Goal: Information Seeking & Learning: Learn about a topic

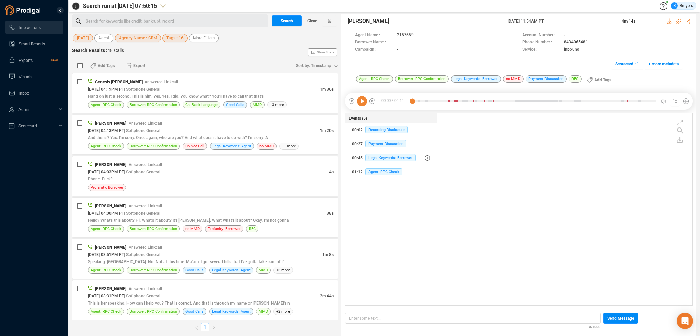
scroll to position [190, 252]
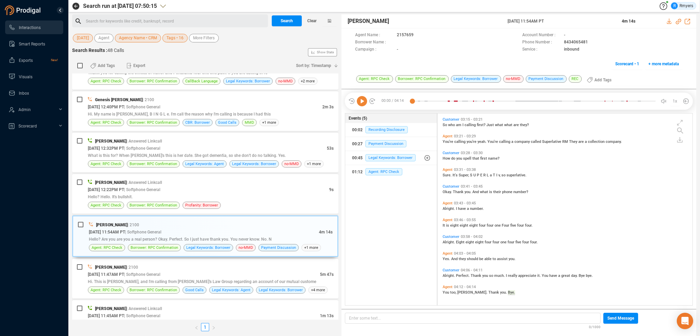
click at [364, 98] on icon at bounding box center [362, 101] width 10 height 10
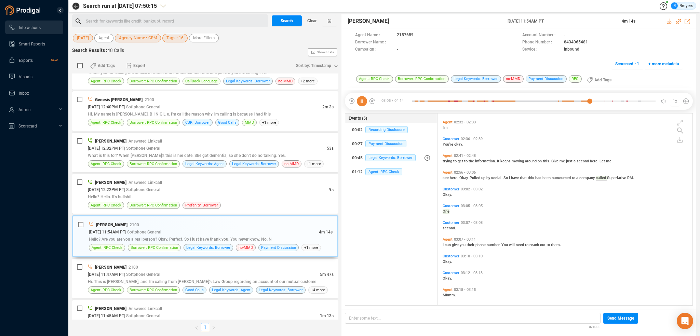
scroll to position [305, 0]
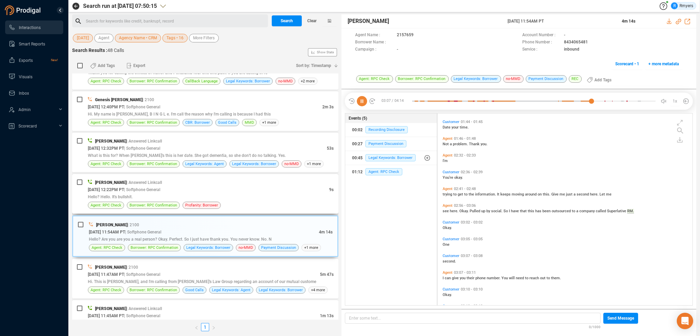
click at [174, 194] on div "Hello? Hello. It's bullshit." at bounding box center [211, 196] width 246 height 7
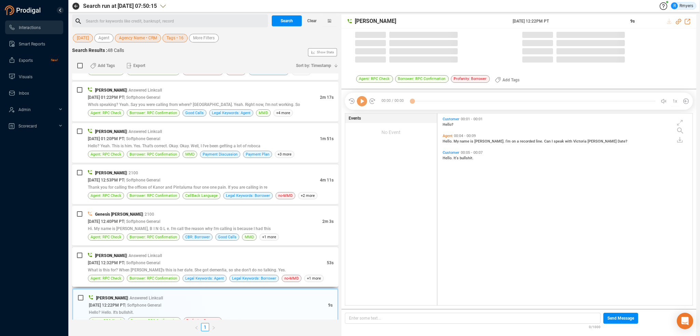
scroll to position [707, 0]
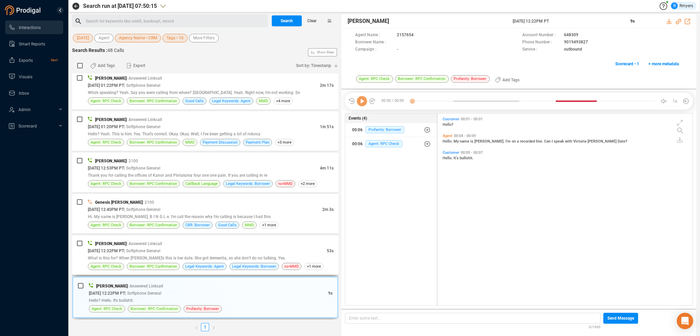
click at [185, 256] on span "What is this for? When Laura's this is her date. She got dementia, so she don't…" at bounding box center [187, 258] width 198 height 5
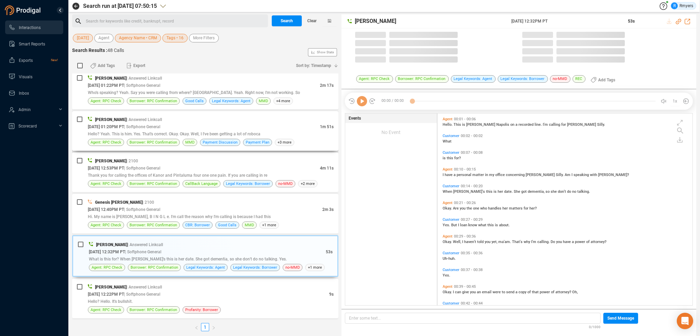
scroll to position [190, 252]
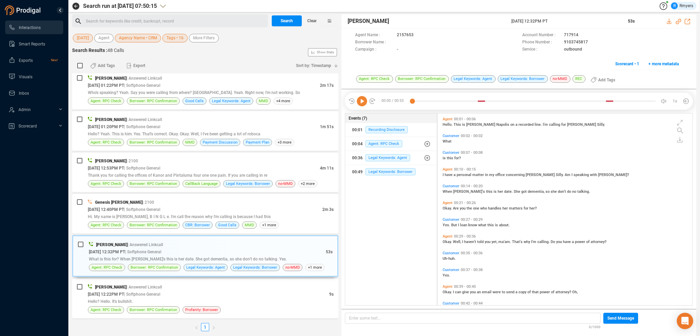
click at [364, 107] on div "00:00 / 00:53 1x" at bounding box center [519, 101] width 348 height 17
click at [363, 101] on icon at bounding box center [362, 101] width 10 height 10
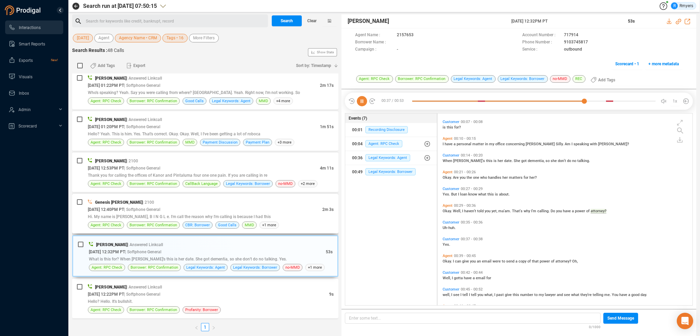
scroll to position [50, 0]
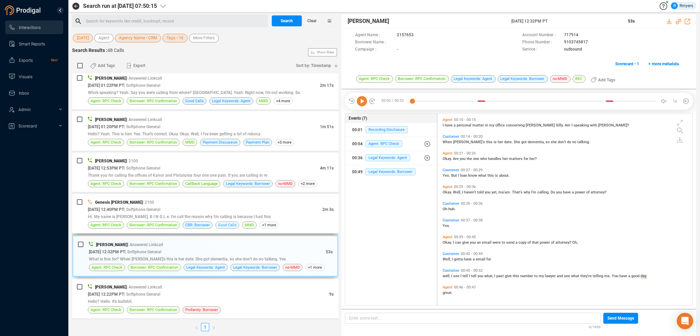
click at [222, 222] on span "Good Calls" at bounding box center [227, 225] width 18 height 6
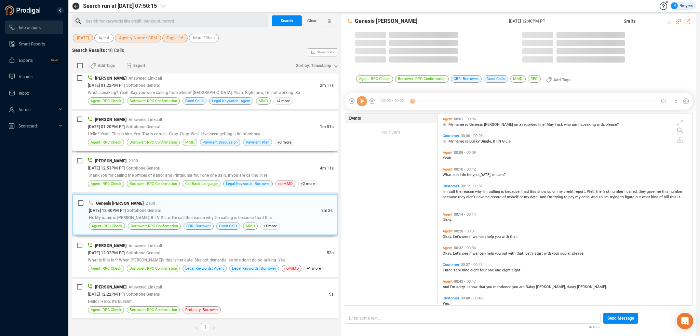
scroll to position [190, 252]
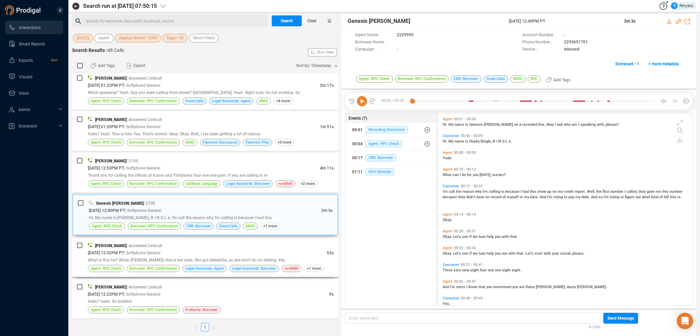
click at [237, 249] on div "08/27/2025 @ 12:32PM PT | Softphone General" at bounding box center [207, 252] width 239 height 7
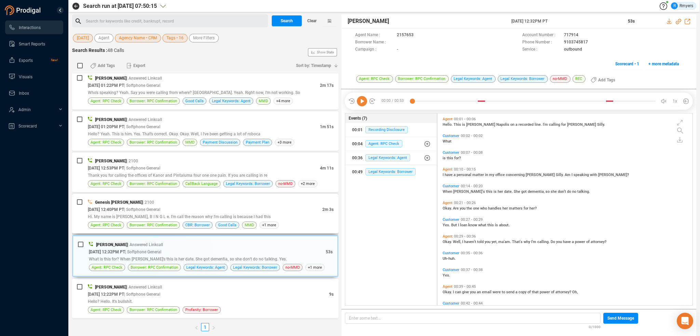
click at [160, 207] on span "| Softphone General" at bounding box center [142, 209] width 36 height 5
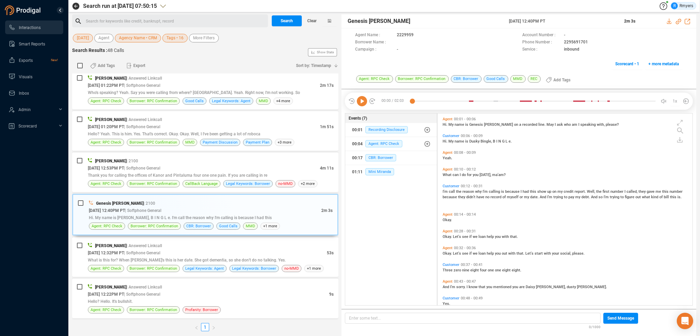
click at [361, 100] on icon at bounding box center [362, 101] width 10 height 10
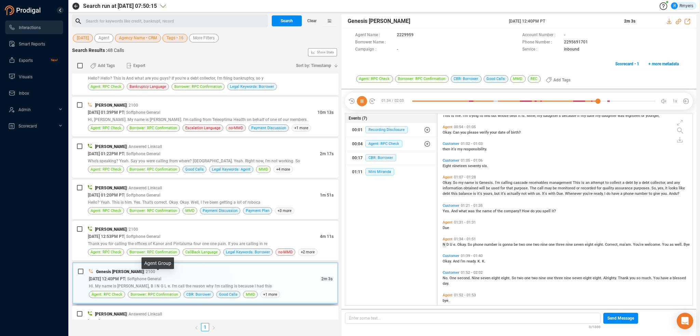
scroll to position [230, 0]
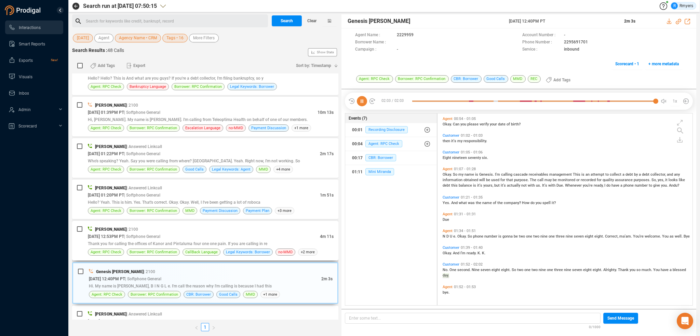
click at [237, 233] on div "08/27/2025 @ 12:53PM PT | Softphone General" at bounding box center [204, 236] width 232 height 7
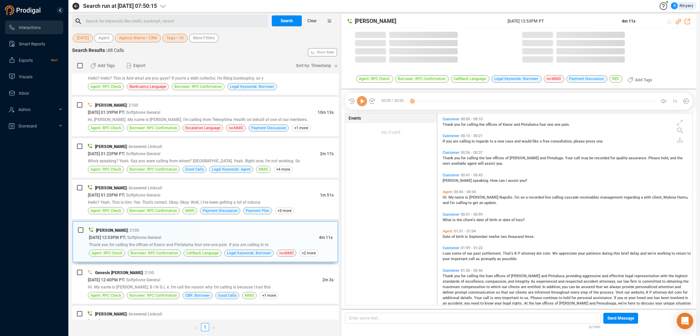
scroll to position [190, 252]
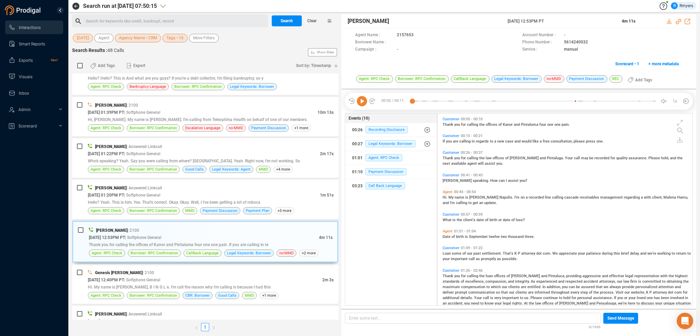
click at [364, 102] on icon at bounding box center [362, 101] width 10 height 10
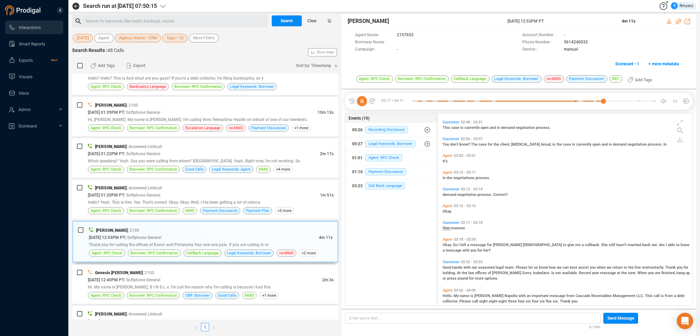
scroll to position [238, 0]
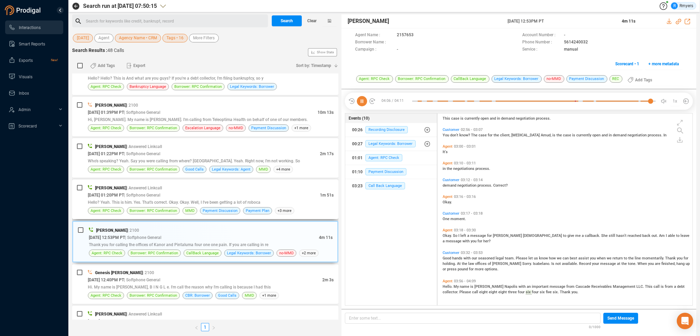
drag, startPoint x: 199, startPoint y: 211, endPoint x: 200, endPoint y: 205, distance: 6.2
click at [200, 210] on div "Payment Discussion" at bounding box center [220, 210] width 40 height 7
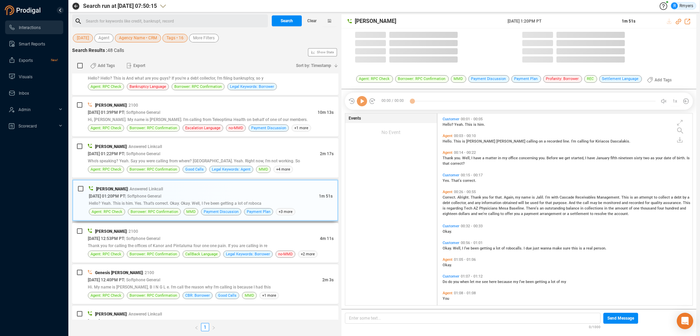
scroll to position [190, 252]
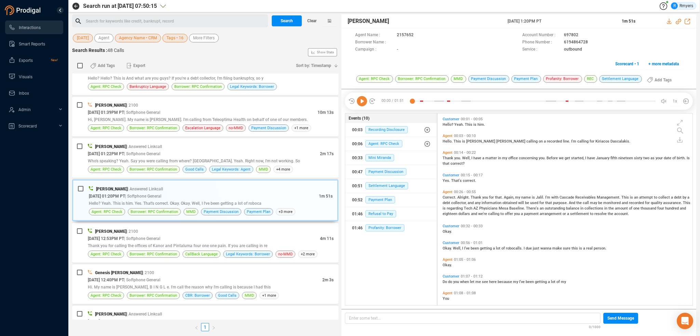
click at [362, 102] on icon at bounding box center [362, 101] width 10 height 10
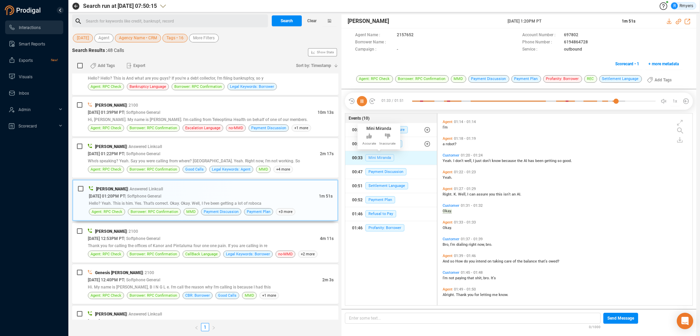
scroll to position [207, 0]
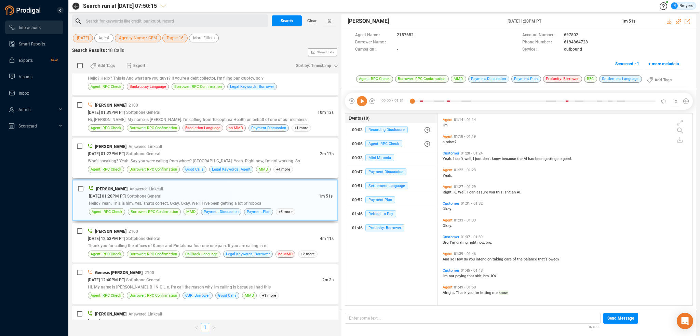
click at [104, 160] on span "Who's speaking? Yeah. Say you were calling from where? Correct. Yeah. Right now…" at bounding box center [194, 161] width 212 height 5
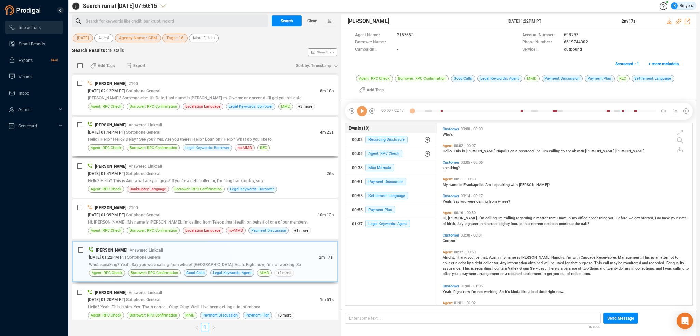
scroll to position [502, 0]
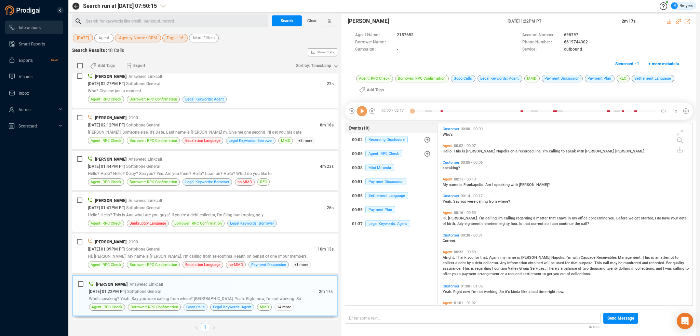
click at [364, 112] on icon at bounding box center [362, 111] width 10 height 10
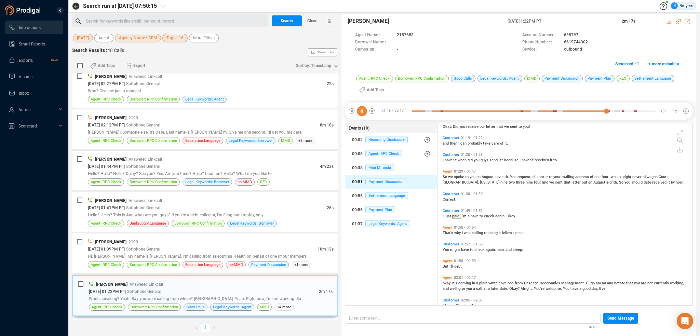
scroll to position [262, 0]
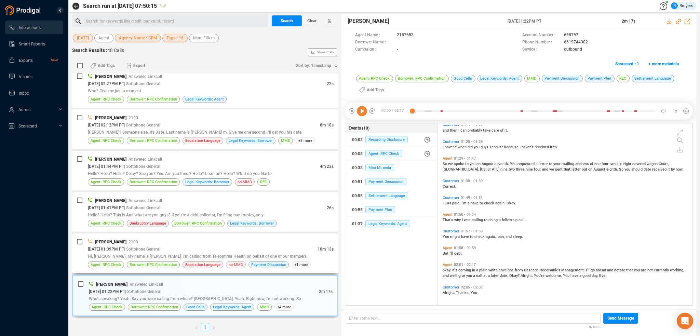
click at [233, 262] on span "no-MMD" at bounding box center [236, 265] width 14 height 6
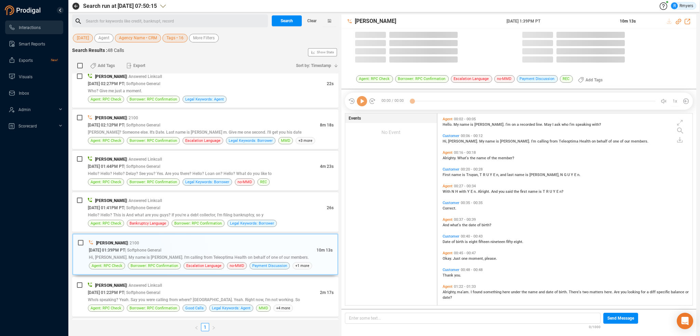
scroll to position [190, 252]
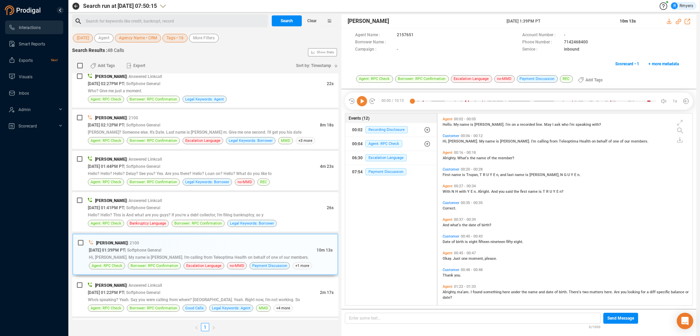
click at [363, 102] on icon at bounding box center [362, 101] width 10 height 10
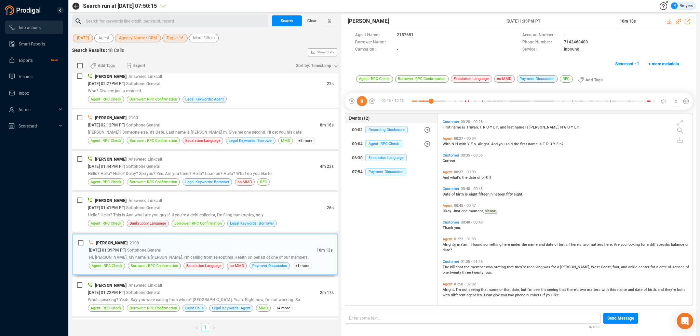
scroll to position [64, 0]
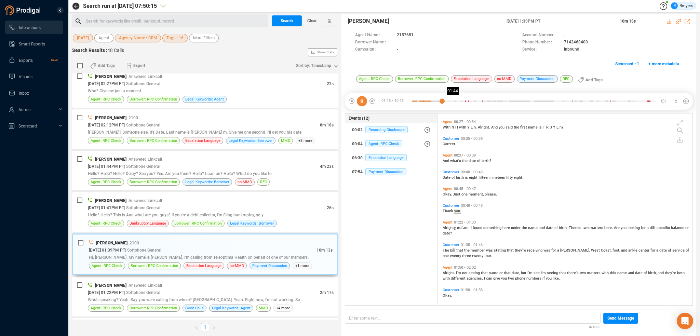
click at [453, 102] on div at bounding box center [533, 101] width 243 height 10
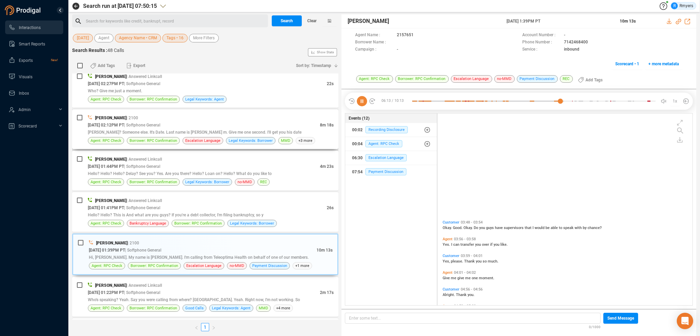
scroll to position [518, 0]
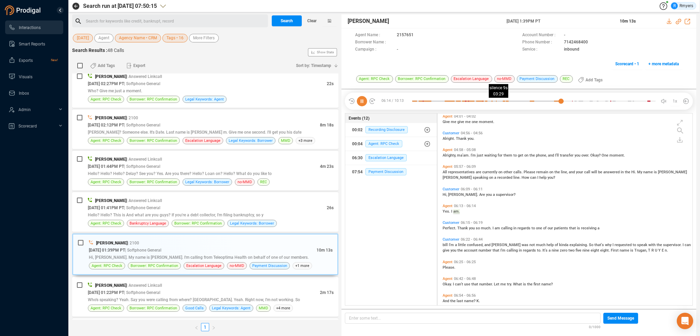
click at [495, 101] on div at bounding box center [533, 101] width 243 height 10
click at [461, 100] on div at bounding box center [533, 101] width 243 height 10
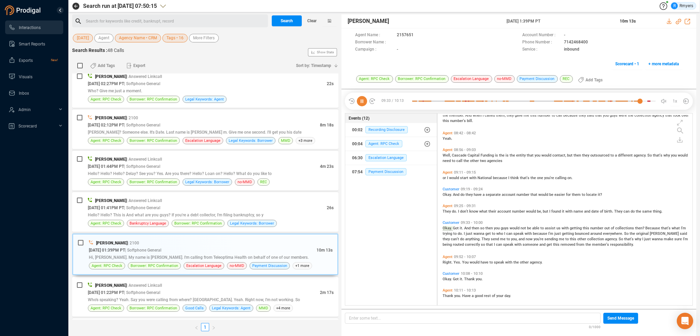
scroll to position [925, 0]
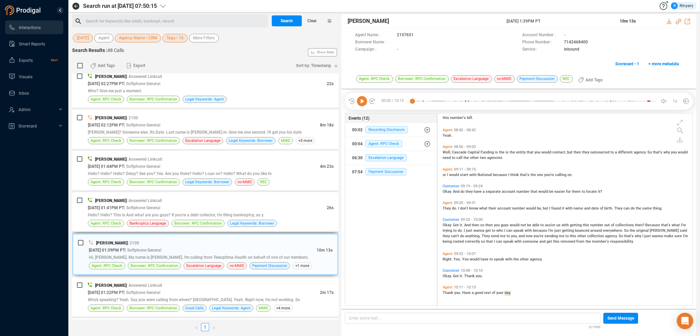
click at [283, 200] on div "Jalil Farrakhan | Answered Linkcall" at bounding box center [211, 200] width 246 height 7
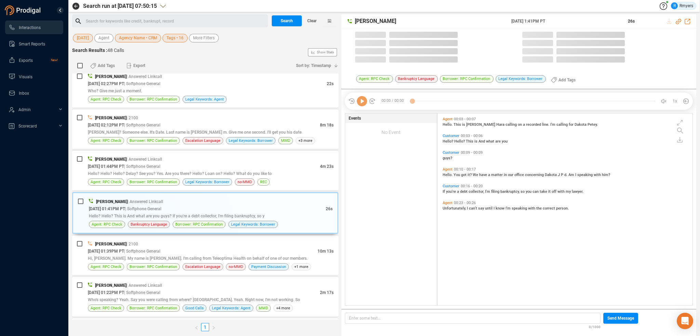
scroll to position [190, 252]
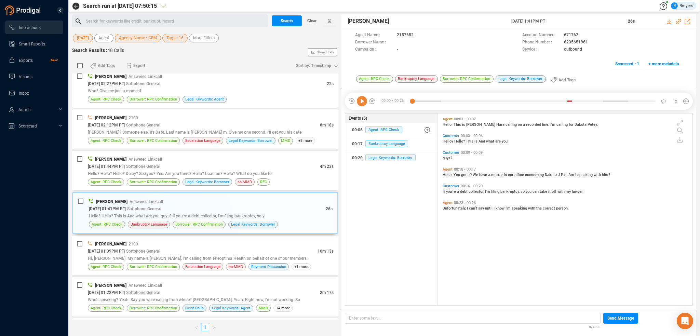
click at [363, 102] on icon at bounding box center [362, 101] width 10 height 10
click at [161, 167] on div "08/27/2025 @ 01:44PM PT | Softphone General" at bounding box center [204, 166] width 232 height 7
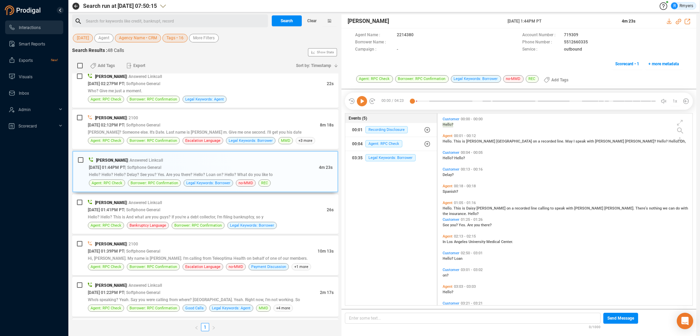
click at [361, 104] on icon at bounding box center [362, 101] width 10 height 10
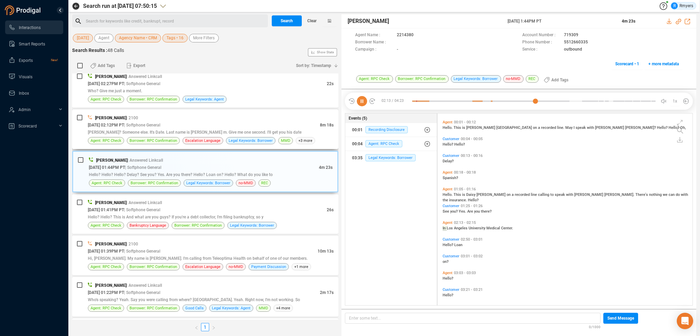
scroll to position [31, 0]
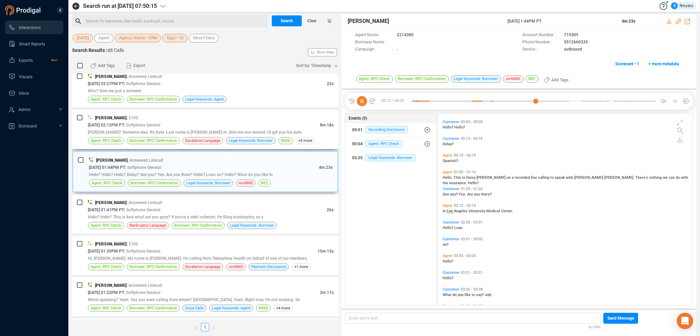
click at [199, 133] on div "Karen Reed? Someone else. It's Date. Last name is Y E O m. Give me one second. …" at bounding box center [211, 132] width 246 height 7
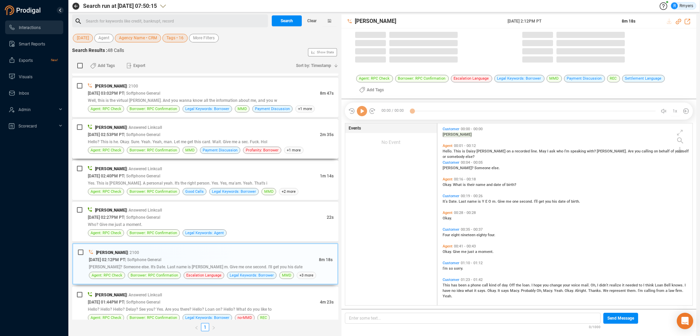
scroll to position [331, 0]
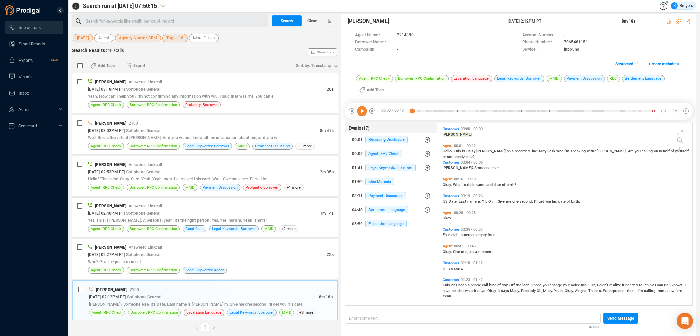
click at [366, 113] on icon at bounding box center [362, 111] width 10 height 10
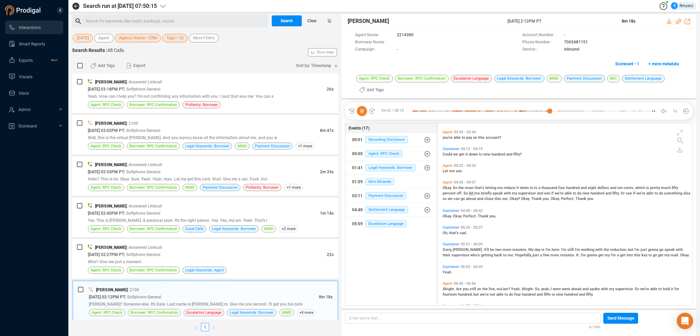
scroll to position [545, 0]
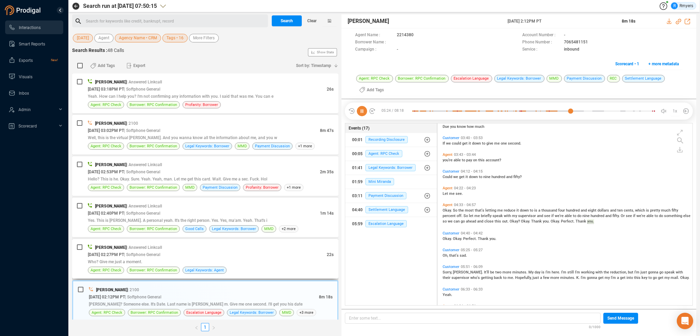
click at [237, 249] on div "Elizabeth Napoles | Answered Linkcall" at bounding box center [211, 247] width 246 height 7
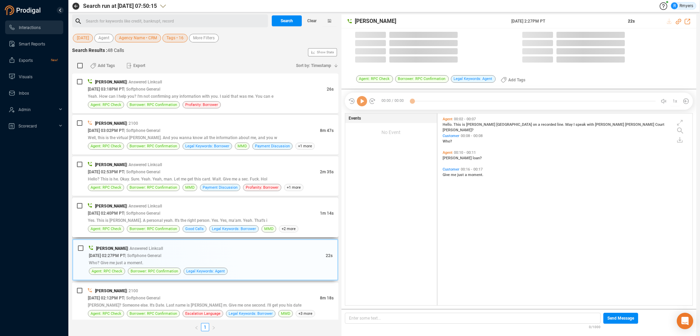
scroll to position [190, 252]
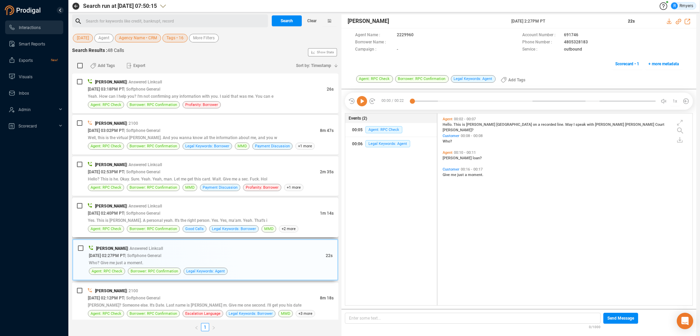
click at [168, 207] on div "Daisy Spahr | Answered Linkcall" at bounding box center [211, 205] width 246 height 7
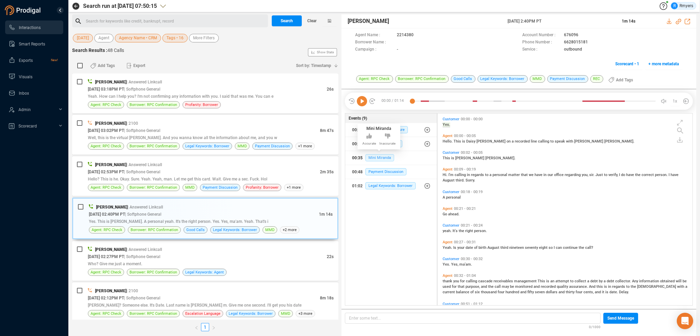
click at [383, 156] on span "Mini Miranda" at bounding box center [380, 157] width 29 height 7
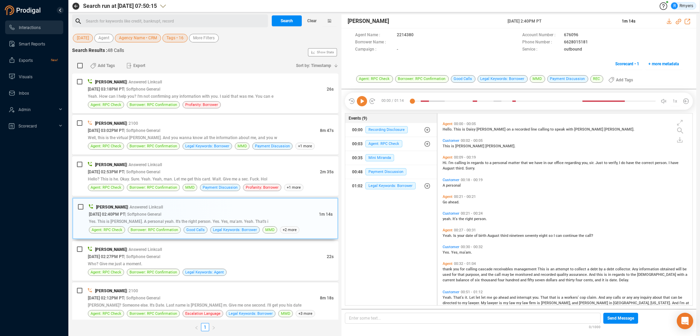
scroll to position [29, 0]
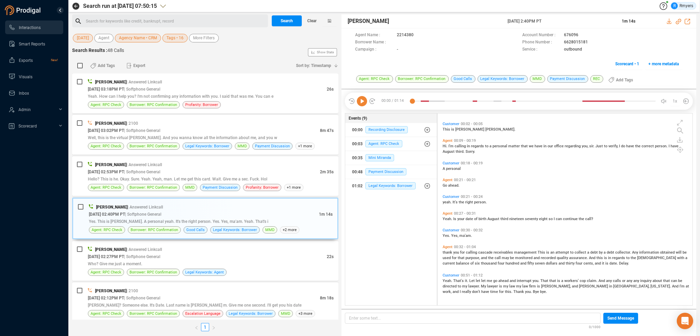
click at [447, 253] on span "thank" at bounding box center [448, 252] width 11 height 4
click at [361, 98] on icon at bounding box center [362, 101] width 10 height 10
click at [173, 184] on span "Borrower: RPC Confirmation" at bounding box center [154, 187] width 48 height 6
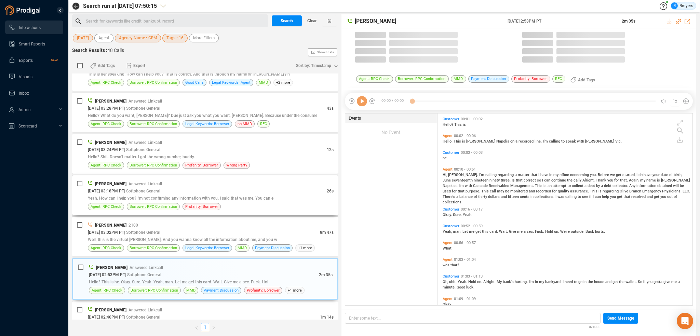
scroll to position [190, 252]
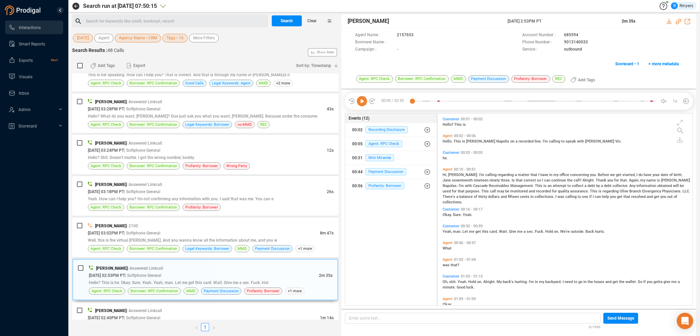
click at [363, 100] on icon at bounding box center [362, 101] width 10 height 10
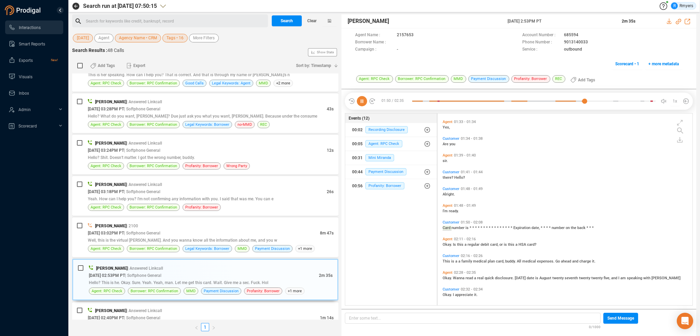
scroll to position [213, 0]
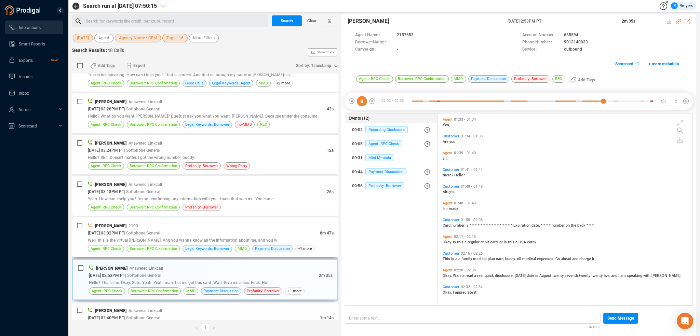
click at [181, 224] on div "Jalil Farrakhan | 2100" at bounding box center [211, 225] width 246 height 7
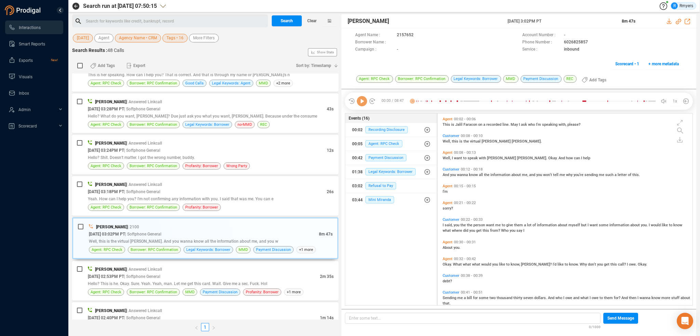
scroll to position [190, 252]
click at [361, 102] on icon at bounding box center [362, 101] width 10 height 10
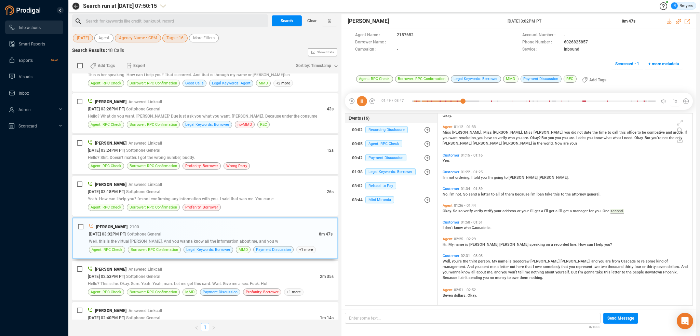
scroll to position [317, 0]
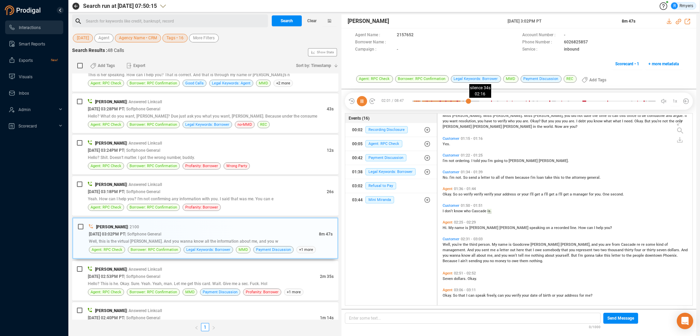
click at [475, 101] on div at bounding box center [533, 101] width 243 height 10
click at [479, 101] on div at bounding box center [533, 101] width 243 height 10
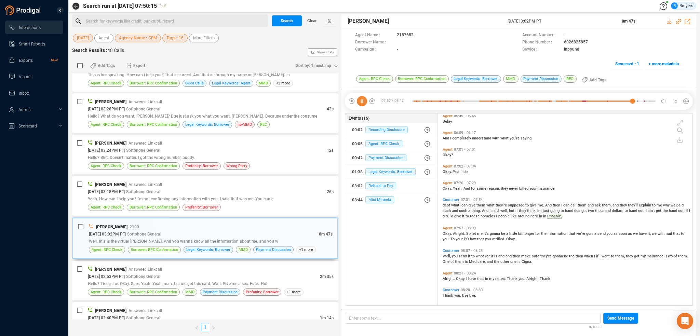
scroll to position [1062, 0]
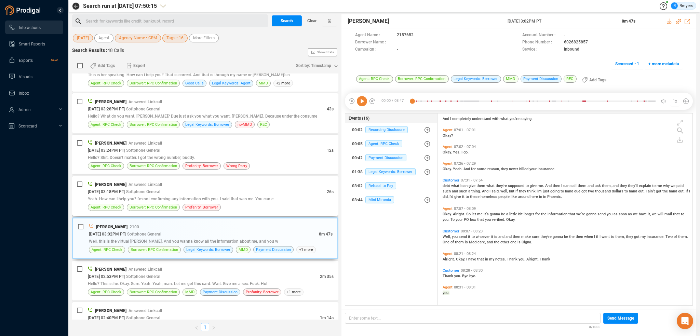
click at [194, 197] on span "Yeah. How can I help you? I'm not confirming any information with you. I said t…" at bounding box center [181, 199] width 186 height 5
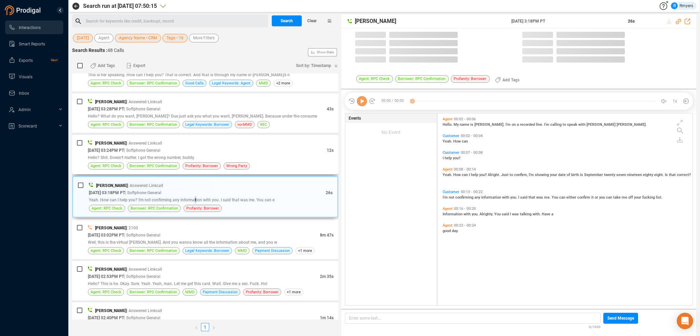
scroll to position [190, 252]
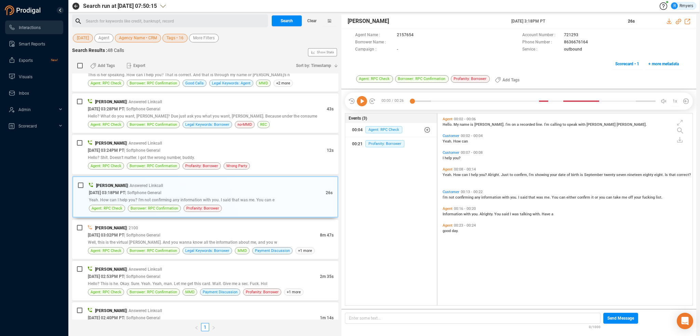
click at [361, 102] on icon at bounding box center [362, 101] width 10 height 10
click at [173, 168] on span "Borrower: RPC Confirmation" at bounding box center [154, 166] width 48 height 6
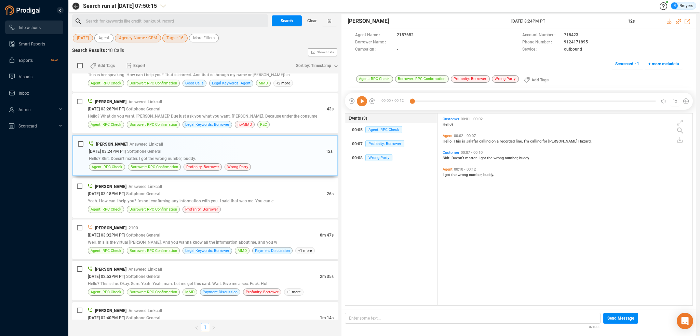
click at [360, 103] on icon at bounding box center [362, 101] width 10 height 10
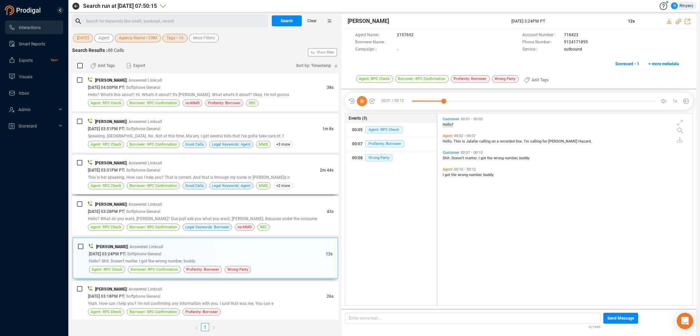
scroll to position [92, 0]
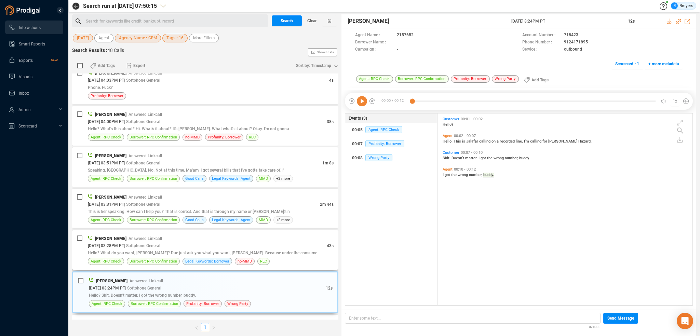
click at [226, 252] on span "Hello? What do you want, Gregory? Due just ask you what you want, Gregory. Beca…" at bounding box center [202, 253] width 229 height 5
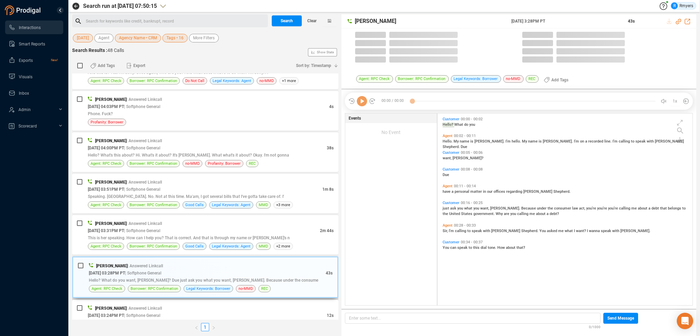
scroll to position [190, 252]
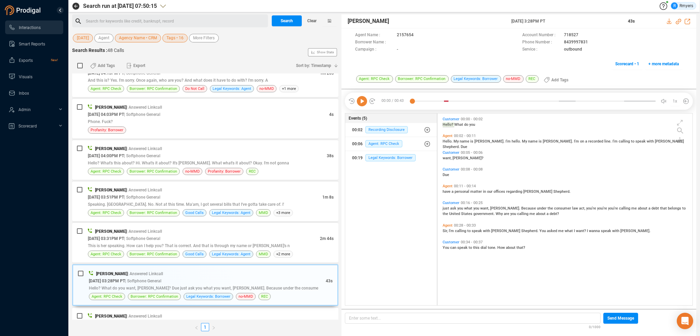
click at [361, 101] on icon at bounding box center [362, 101] width 10 height 10
click at [164, 251] on span "Borrower: RPC Confirmation" at bounding box center [154, 254] width 48 height 6
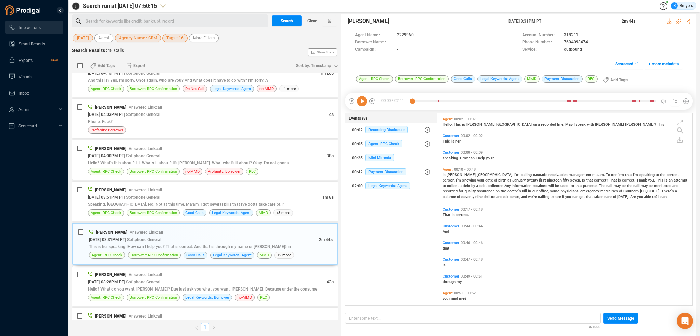
click at [364, 102] on icon at bounding box center [362, 101] width 10 height 10
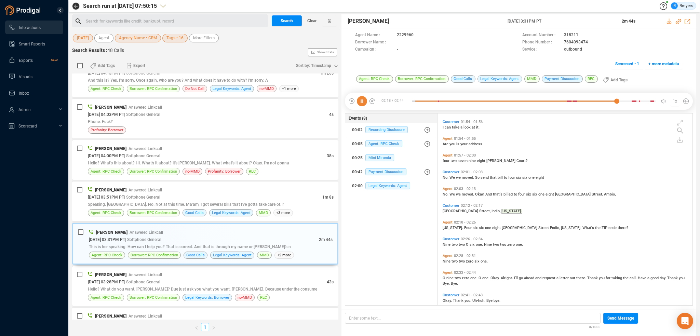
scroll to position [470, 0]
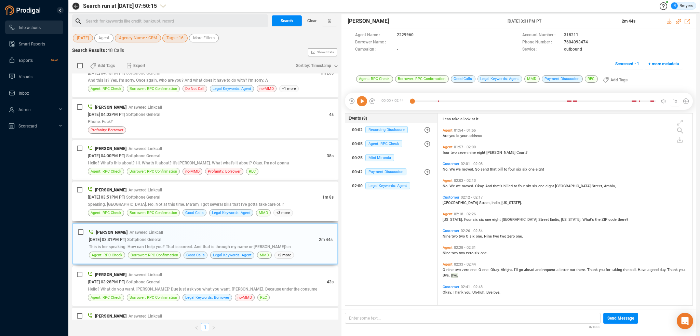
click at [200, 198] on div "08/27/2025 @ 03:51PM PT | Softphone General" at bounding box center [205, 197] width 235 height 7
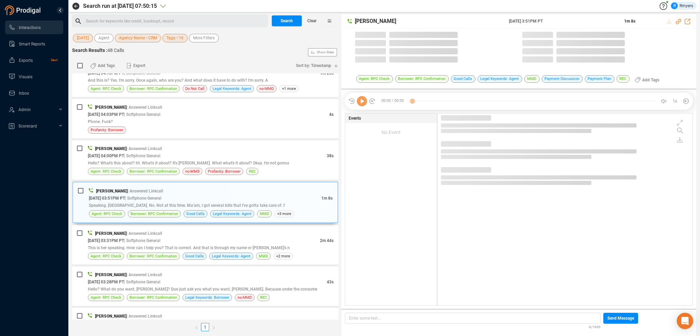
click at [364, 103] on icon at bounding box center [362, 101] width 10 height 10
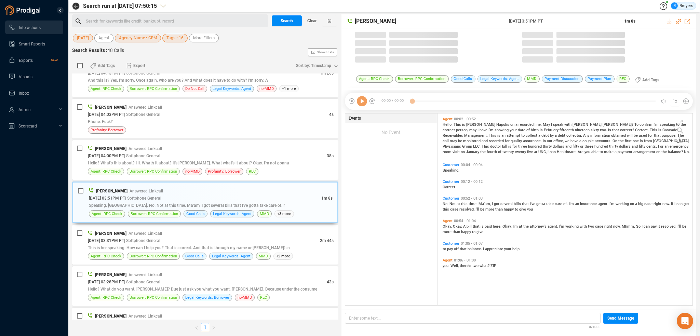
scroll to position [190, 252]
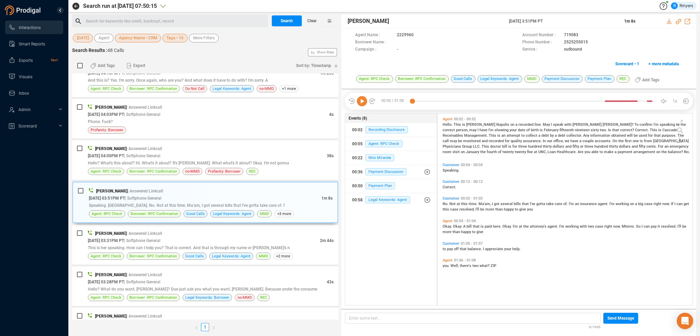
click at [363, 102] on icon at bounding box center [362, 101] width 10 height 10
drag, startPoint x: 160, startPoint y: 169, endPoint x: 170, endPoint y: 169, distance: 9.9
click at [161, 169] on span "Borrower: RPC Confirmation" at bounding box center [154, 171] width 48 height 6
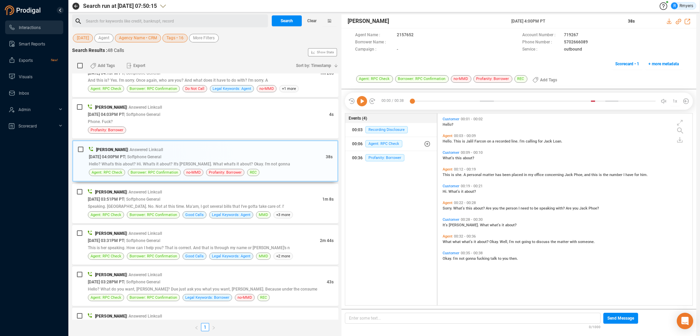
click at [360, 101] on icon at bounding box center [362, 101] width 10 height 10
click at [147, 115] on span "| Softphone General" at bounding box center [142, 114] width 36 height 5
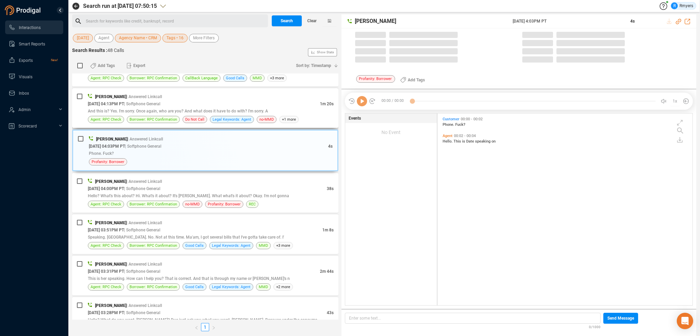
scroll to position [0, 0]
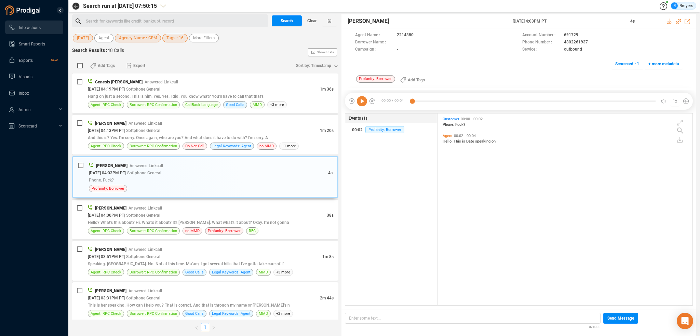
drag, startPoint x: 368, startPoint y: 102, endPoint x: 364, endPoint y: 102, distance: 4.1
click at [367, 102] on div at bounding box center [361, 101] width 27 height 10
click at [363, 103] on icon at bounding box center [362, 101] width 10 height 10
click at [146, 129] on span "| Softphone General" at bounding box center [142, 130] width 36 height 5
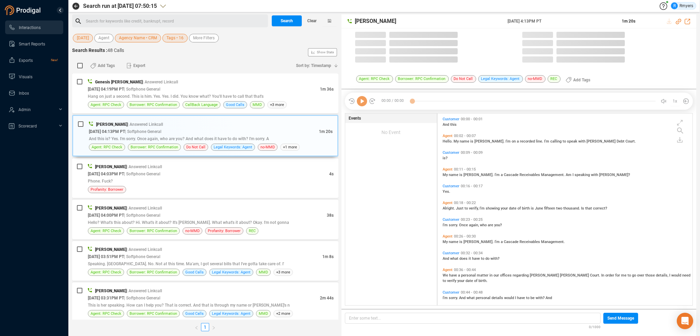
scroll to position [190, 252]
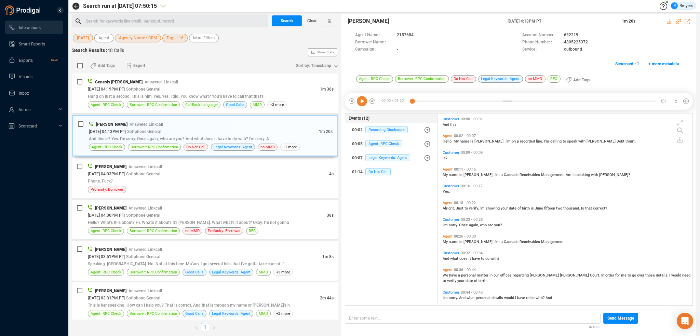
click at [364, 101] on icon at bounding box center [362, 101] width 10 height 10
click at [364, 102] on icon at bounding box center [362, 101] width 10 height 10
click at [361, 102] on icon at bounding box center [362, 101] width 10 height 10
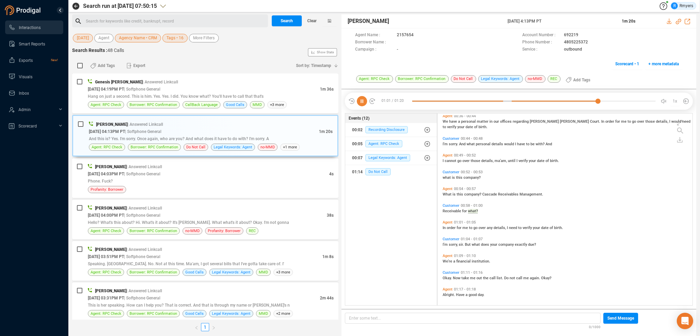
scroll to position [156, 0]
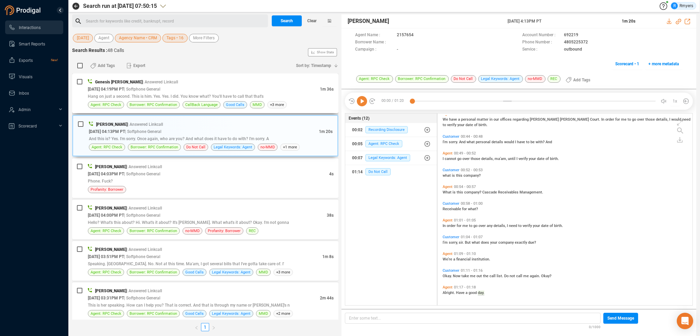
drag, startPoint x: 238, startPoint y: 89, endPoint x: 241, endPoint y: 95, distance: 7.0
click at [238, 89] on div "08/27/2025 @ 04:19PM PT | Softphone General" at bounding box center [204, 88] width 232 height 7
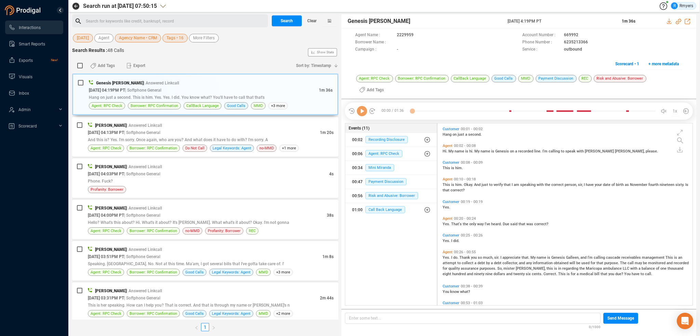
scroll to position [190, 252]
click at [361, 106] on icon at bounding box center [362, 111] width 10 height 10
click at [362, 106] on icon at bounding box center [362, 111] width 10 height 10
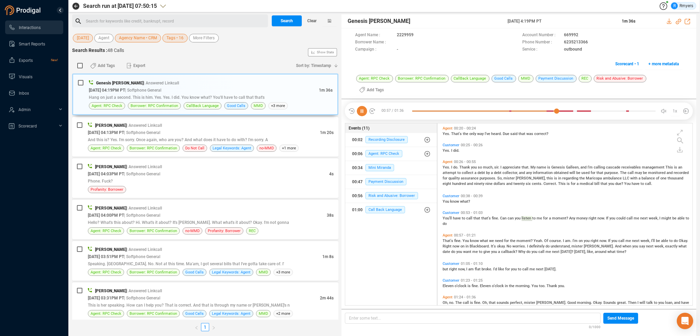
scroll to position [96, 0]
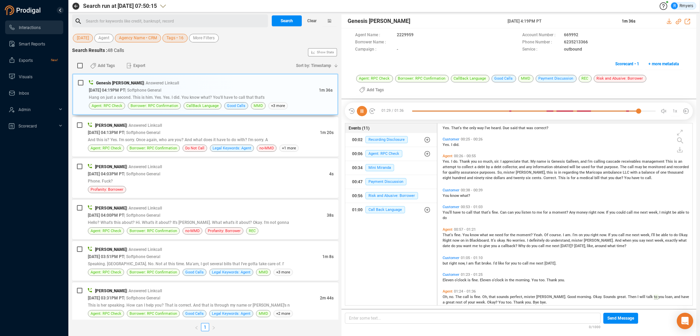
click at [363, 106] on icon at bounding box center [362, 111] width 10 height 10
click at [315, 21] on span "Clear" at bounding box center [311, 20] width 9 height 11
click at [90, 37] on span "Last 7 days" at bounding box center [87, 38] width 21 height 9
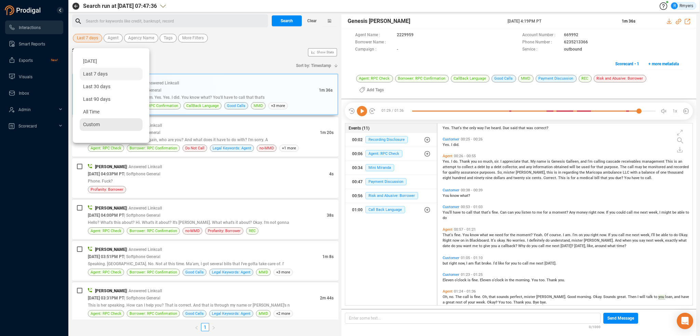
click at [101, 124] on div "Custom" at bounding box center [111, 124] width 63 height 13
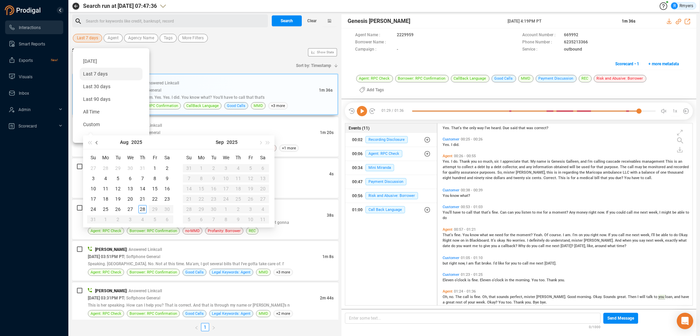
click at [97, 143] on span "button" at bounding box center [97, 142] width 3 height 3
type input "2025-06-01"
click at [93, 164] on div "1" at bounding box center [93, 168] width 8 height 8
type input "2025-06-30"
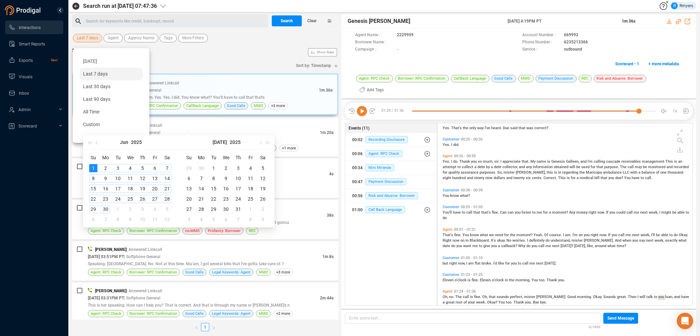
click at [107, 208] on div "30" at bounding box center [106, 209] width 8 height 8
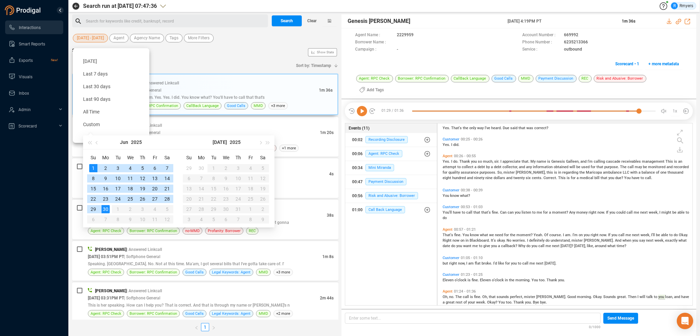
type input "2025-06-01"
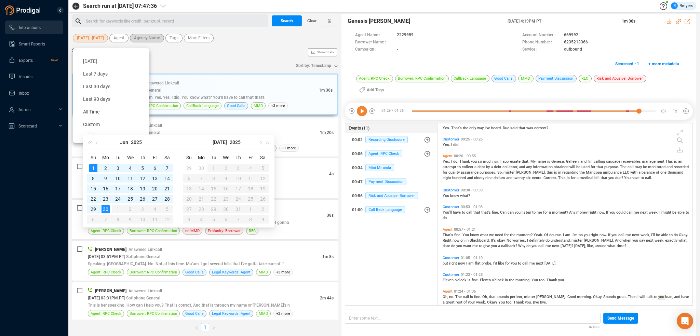
click at [140, 37] on span "Agency Name" at bounding box center [147, 38] width 26 height 9
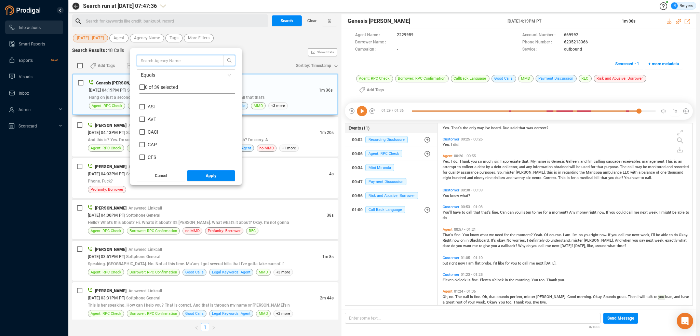
scroll to position [0, 0]
click at [147, 117] on span "ABS" at bounding box center [152, 115] width 14 height 5
click at [145, 117] on input "ABS" at bounding box center [142, 115] width 5 height 5
checkbox input "true"
click at [199, 176] on button "Apply" at bounding box center [211, 175] width 49 height 11
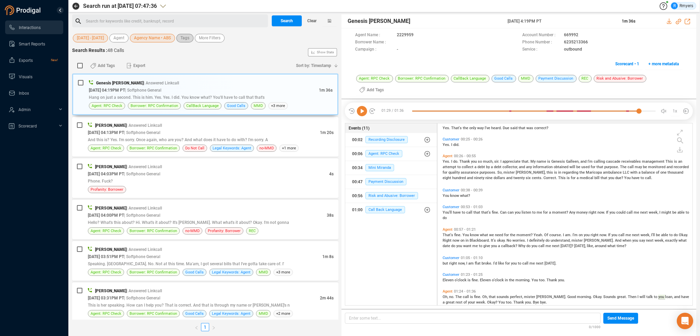
click at [186, 37] on span "Tags" at bounding box center [185, 38] width 9 height 9
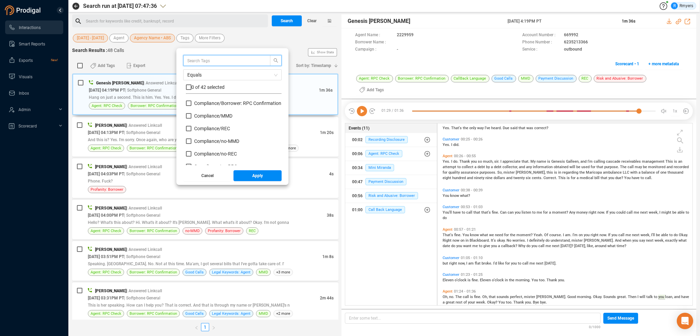
scroll to position [34, 0]
click at [207, 119] on span "Compliance/ no-MMD" at bounding box center [216, 119] width 45 height 5
click at [192, 119] on input "Compliance/ no-MMD" at bounding box center [188, 119] width 5 height 5
checkbox input "true"
click at [211, 132] on span "Compliance/ no-REC" at bounding box center [215, 131] width 43 height 5
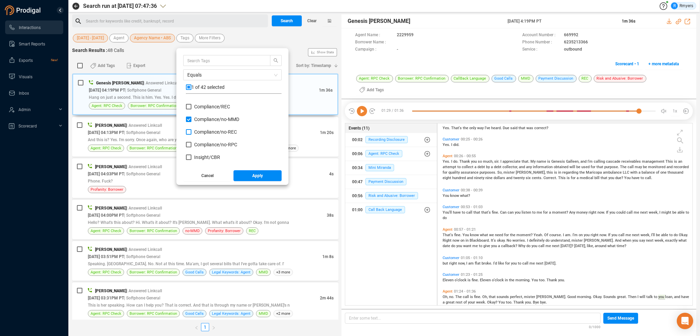
click at [192, 132] on input "Compliance/ no-REC" at bounding box center [188, 131] width 5 height 5
checkbox input "true"
click at [212, 144] on span "Compliance/ no-RPC" at bounding box center [215, 144] width 43 height 5
click at [192, 144] on input "Compliance/ no-RPC" at bounding box center [188, 144] width 5 height 5
checkbox input "true"
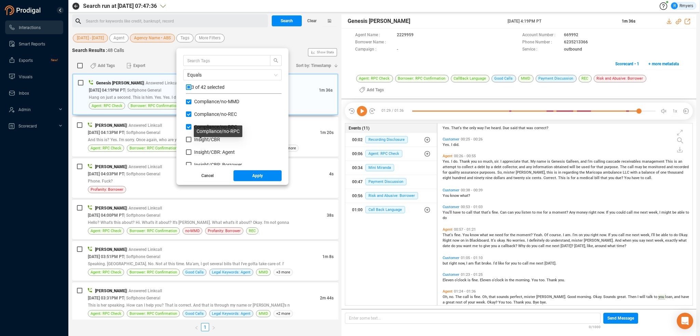
scroll to position [68, 0]
click at [201, 124] on span "Insight/ CBR" at bounding box center [207, 122] width 26 height 5
click at [192, 124] on input "Insight/ CBR" at bounding box center [188, 122] width 5 height 5
checkbox input "true"
click at [201, 136] on span "Insight/ CBR: Agent" at bounding box center [214, 135] width 41 height 5
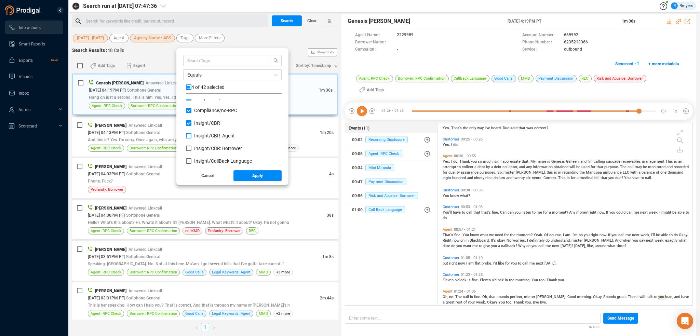
click at [192, 136] on input "Insight/ CBR: Agent" at bounding box center [188, 135] width 5 height 5
checkbox input "true"
click at [203, 148] on span "Insight/ CBR: Borrower" at bounding box center [218, 148] width 48 height 5
click at [192, 148] on input "Insight/ CBR: Borrower" at bounding box center [188, 148] width 5 height 5
checkbox input "true"
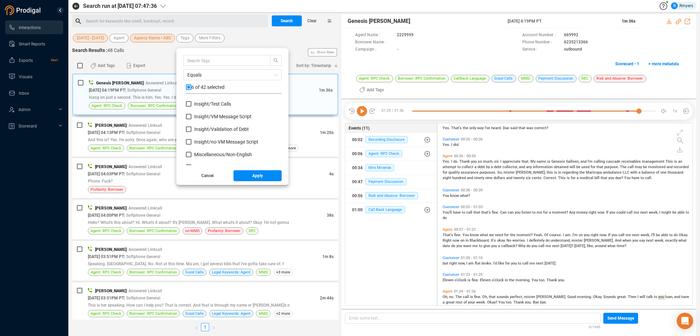
scroll to position [308, 0]
click at [200, 123] on span "Red Flag/ Bankruptcy Language" at bounding box center [228, 123] width 68 height 5
click at [192, 123] on input "Red Flag/ Bankruptcy Language" at bounding box center [188, 123] width 5 height 5
checkbox input "true"
click at [202, 134] on span "Red Flag/ Do Not Call" at bounding box center [216, 136] width 44 height 5
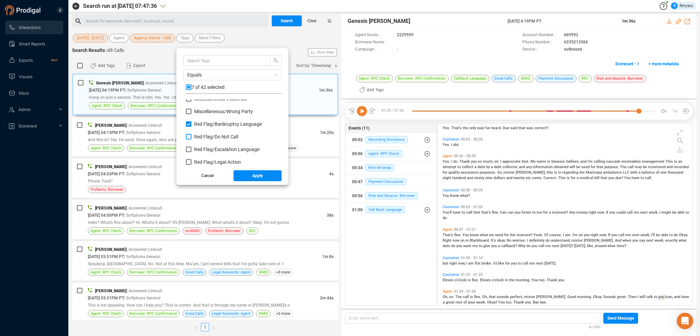
click at [192, 134] on input "Red Flag/ Do Not Call" at bounding box center [188, 136] width 5 height 5
checkbox input "true"
click at [206, 152] on span "Red Flag/ Escalation Language" at bounding box center [226, 149] width 65 height 5
click at [192, 152] on input "Red Flag/ Escalation Language" at bounding box center [188, 149] width 5 height 5
checkbox input "true"
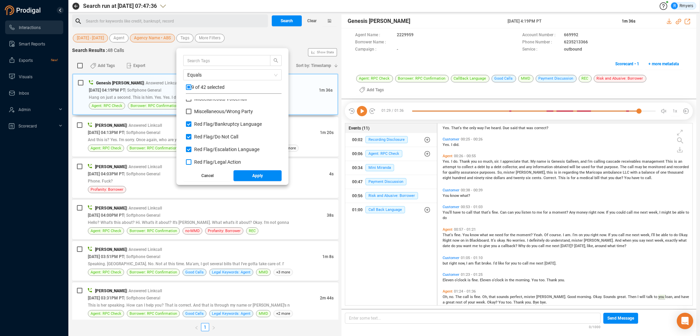
click at [207, 162] on span "Red Flag/ Legal Action" at bounding box center [217, 161] width 47 height 5
click at [192, 162] on input "Red Flag/ Legal Action" at bounding box center [188, 161] width 5 height 5
checkbox input "true"
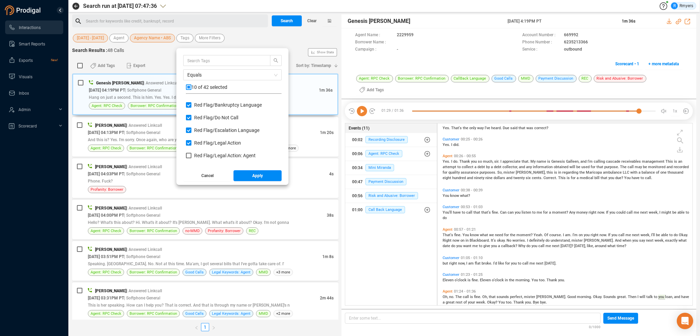
scroll to position [342, 0]
click at [204, 142] on span "Red Flag/ Legal Action: Agent" at bounding box center [225, 140] width 62 height 5
click at [192, 142] on input "Red Flag/ Legal Action: Agent" at bounding box center [188, 140] width 5 height 5
checkbox input "true"
click at [204, 150] on label "Red Flag/ Legal Action: Borrower" at bounding box center [226, 153] width 80 height 7
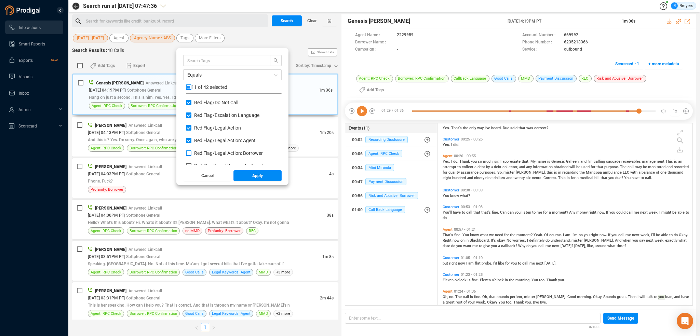
click at [192, 150] on input "Red Flag/ Legal Action: Borrower" at bounding box center [188, 152] width 5 height 5
checkbox input "true"
click at [205, 132] on span "Red Flag/ Legal Keywords: Agent" at bounding box center [228, 131] width 69 height 5
click at [192, 132] on input "Red Flag/ Legal Keywords: Agent" at bounding box center [188, 131] width 5 height 5
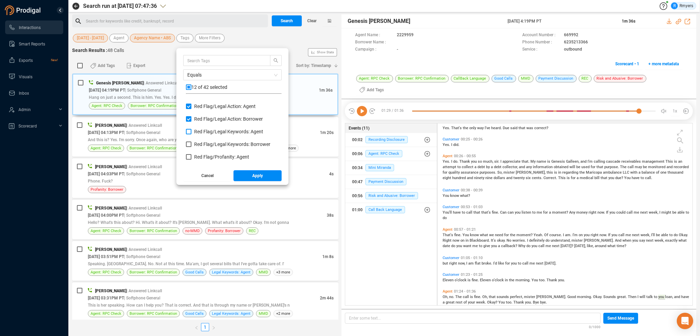
checkbox input "true"
click at [206, 143] on span "Red Flag/ Legal Keywords: Borrower" at bounding box center [232, 144] width 76 height 5
click at [192, 143] on input "Red Flag/ Legal Keywords: Borrower" at bounding box center [188, 144] width 5 height 5
checkbox input "true"
click at [207, 157] on span "Red Flag/ Profanity: Agent" at bounding box center [221, 156] width 55 height 5
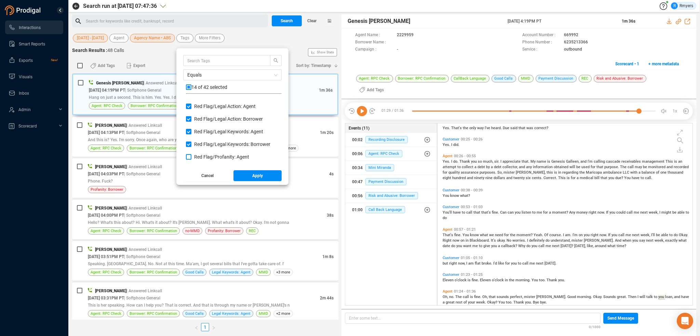
click at [192, 157] on input "Red Flag/ Profanity: Agent" at bounding box center [188, 156] width 5 height 5
checkbox input "true"
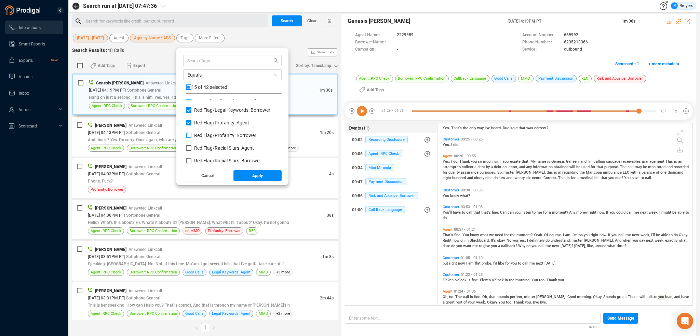
click at [208, 135] on span "Red Flag/ Profanity: Borrower" at bounding box center [225, 135] width 62 height 5
click at [192, 135] on input "Red Flag/ Profanity: Borrower" at bounding box center [188, 135] width 5 height 5
checkbox input "true"
click at [211, 150] on span "Red Flag/ Racial Slurs: Agent" at bounding box center [224, 147] width 60 height 5
click at [192, 150] on input "Red Flag/ Racial Slurs: Agent" at bounding box center [188, 147] width 5 height 5
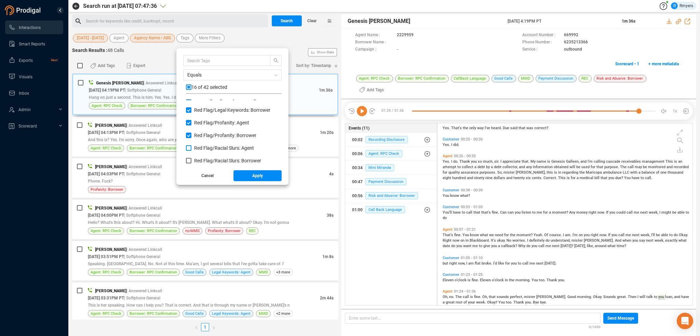
checkbox input "true"
click at [212, 158] on span "Red Flag/ Racial Slurs: Borrower" at bounding box center [227, 160] width 67 height 5
click at [192, 158] on input "Red Flag/ Racial Slurs: Borrower" at bounding box center [188, 160] width 5 height 5
checkbox input "true"
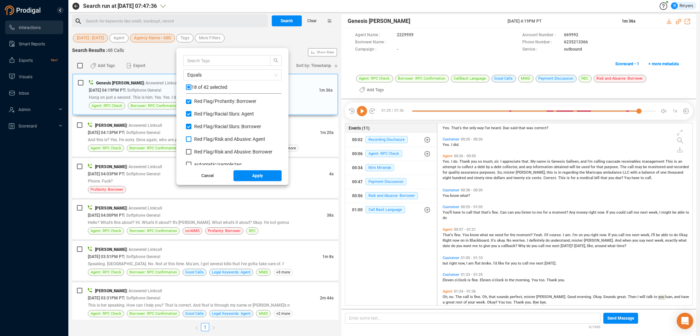
click at [212, 138] on span "Red Flag/ Risk and Abusive: Agent" at bounding box center [229, 138] width 71 height 5
click at [192, 138] on input "Red Flag/ Risk and Abusive: Agent" at bounding box center [188, 138] width 5 height 5
checkbox input "true"
click at [212, 152] on span "Red Flag/ Risk and Abusive: Borrower" at bounding box center [233, 151] width 78 height 5
click at [192, 152] on input "Red Flag/ Risk and Abusive: Borrower" at bounding box center [188, 151] width 5 height 5
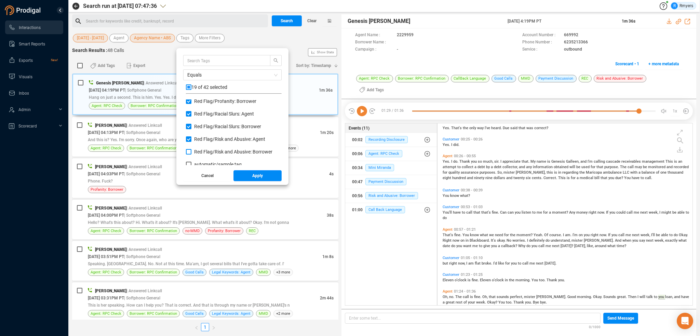
checkbox input "true"
click at [243, 179] on button "Apply" at bounding box center [258, 175] width 49 height 11
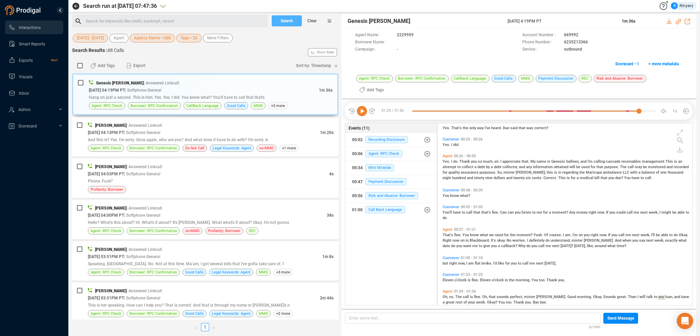
click at [288, 21] on span "Search" at bounding box center [287, 20] width 12 height 11
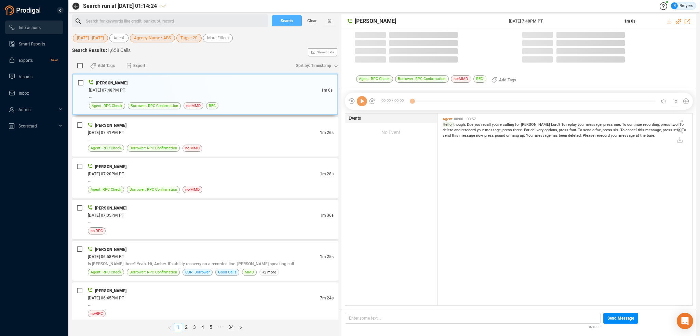
scroll to position [190, 252]
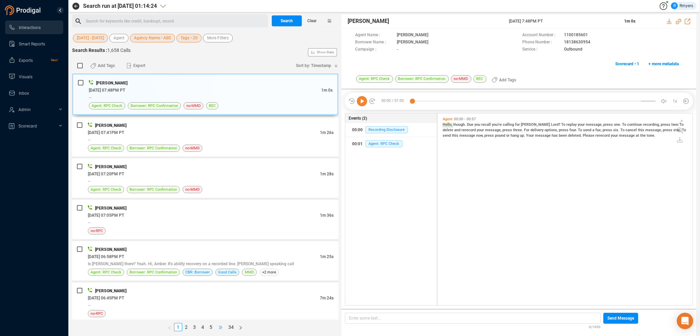
click at [222, 326] on span "•••" at bounding box center [220, 327] width 11 height 8
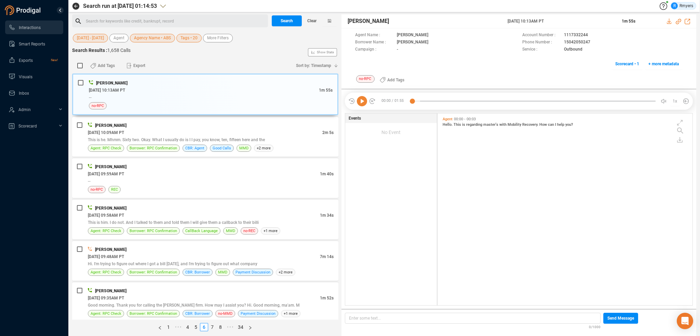
click at [362, 103] on icon at bounding box center [362, 101] width 10 height 10
click at [136, 149] on span "Borrower: RPC Confirmation" at bounding box center [154, 148] width 48 height 6
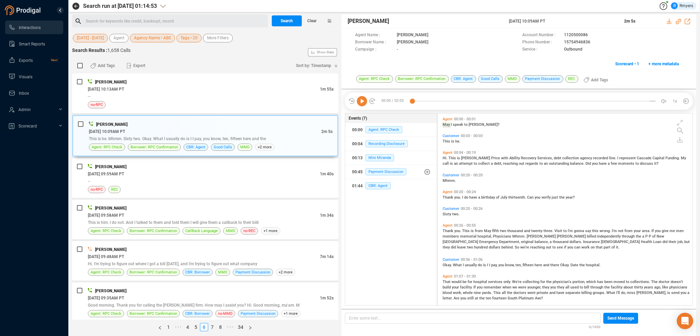
click at [361, 103] on icon at bounding box center [362, 101] width 10 height 10
click at [372, 182] on div "01:44 CBR: Agent" at bounding box center [391, 186] width 78 height 11
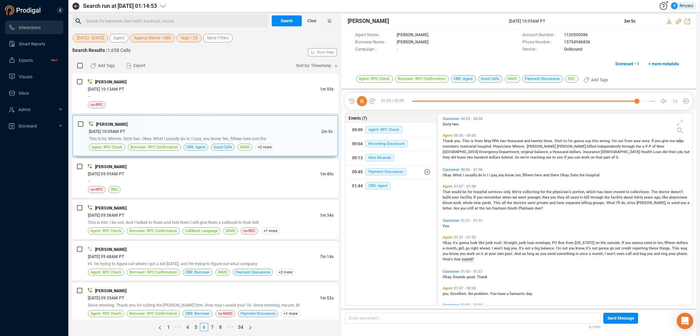
scroll to position [108, 0]
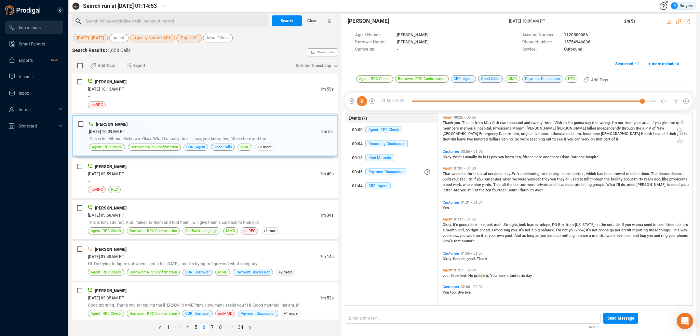
click at [362, 100] on icon at bounding box center [362, 101] width 10 height 10
click at [363, 98] on icon at bounding box center [362, 101] width 10 height 10
click at [376, 187] on span "CBR: Agent" at bounding box center [378, 185] width 25 height 7
click at [447, 156] on span "Okay." at bounding box center [448, 157] width 10 height 4
click at [132, 179] on div "--" at bounding box center [211, 180] width 246 height 7
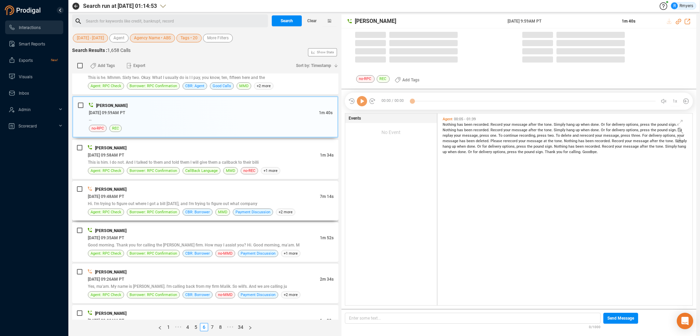
scroll to position [68, 0]
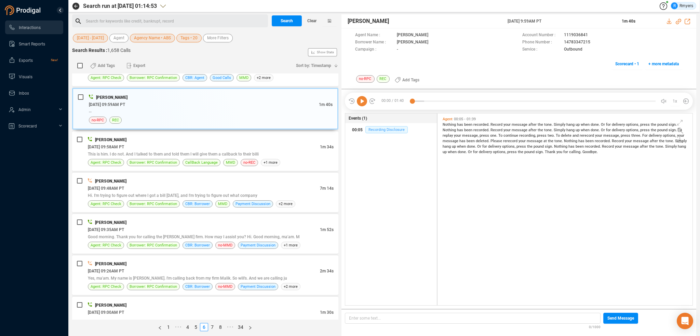
click at [371, 129] on span "Recording Disclosure" at bounding box center [387, 129] width 42 height 7
click at [174, 152] on span "This is him. I do not. And I talked to them and told them I will give them a ca…" at bounding box center [173, 154] width 171 height 5
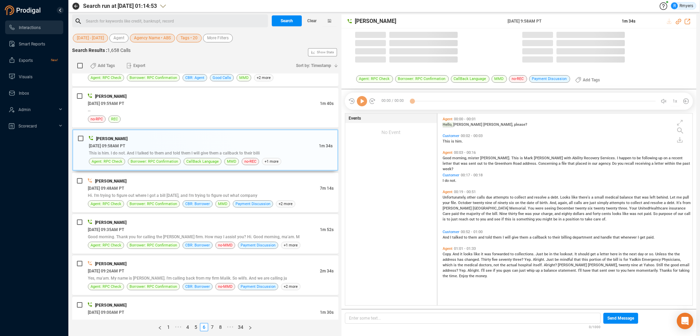
scroll to position [190, 252]
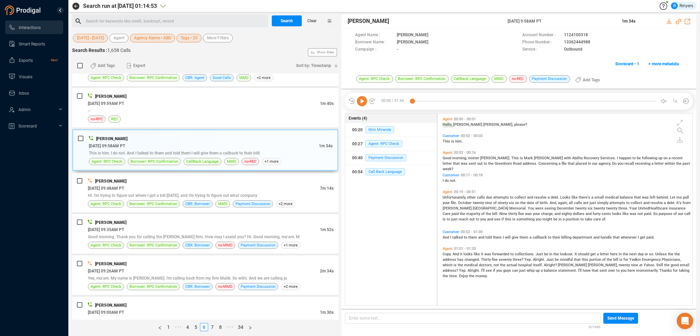
click at [362, 102] on icon at bounding box center [362, 101] width 10 height 10
click at [679, 22] on icon at bounding box center [678, 21] width 5 height 5
drag, startPoint x: 503, startPoint y: 22, endPoint x: 561, endPoint y: 22, distance: 57.5
click at [561, 22] on div "Mark Carlson 26 Jun 2025 @ 9:58AM PT 1m 34s" at bounding box center [519, 21] width 355 height 14
copy div "26 Jun 2025 @ 9:58AM PT"
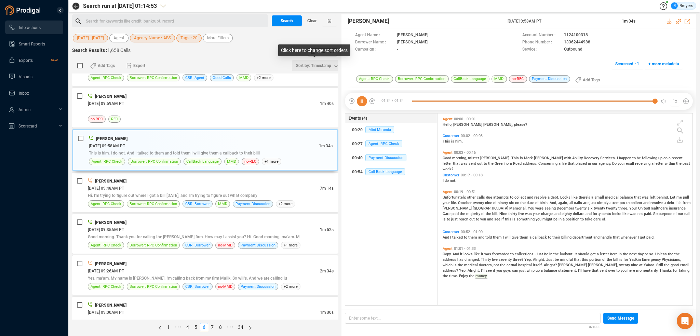
click at [319, 66] on span "Sort by: Timestamp" at bounding box center [313, 65] width 35 height 11
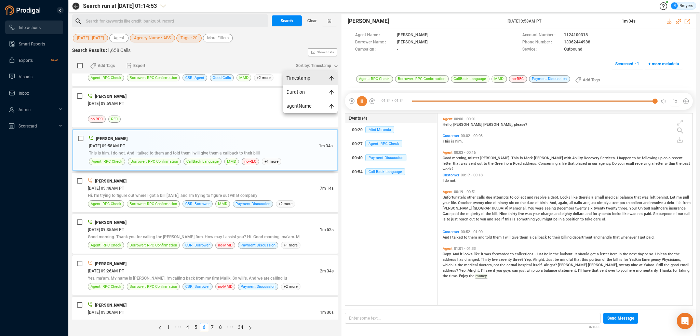
click at [305, 78] on span "Timestamp" at bounding box center [310, 78] width 55 height 14
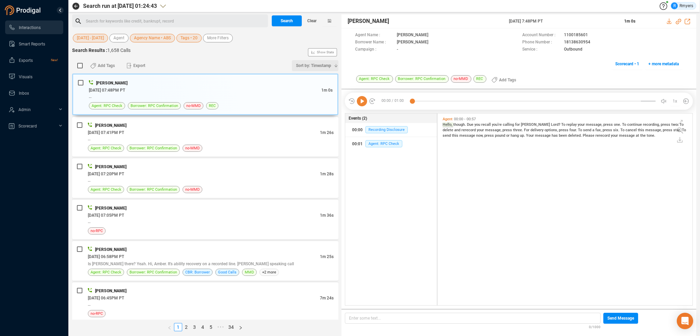
click at [319, 66] on span "Sort by: Timestamp" at bounding box center [313, 65] width 35 height 11
click at [318, 76] on span "Timestamp" at bounding box center [310, 78] width 55 height 14
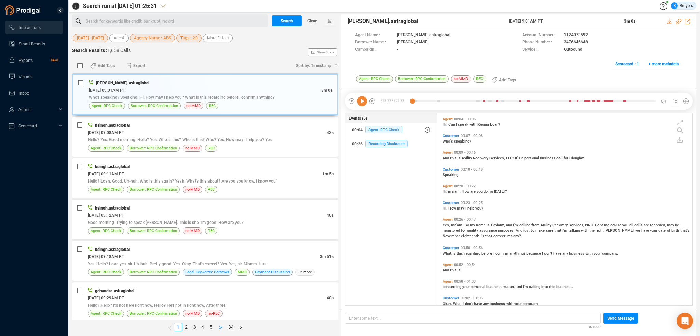
click at [222, 328] on span "•••" at bounding box center [220, 327] width 11 height 8
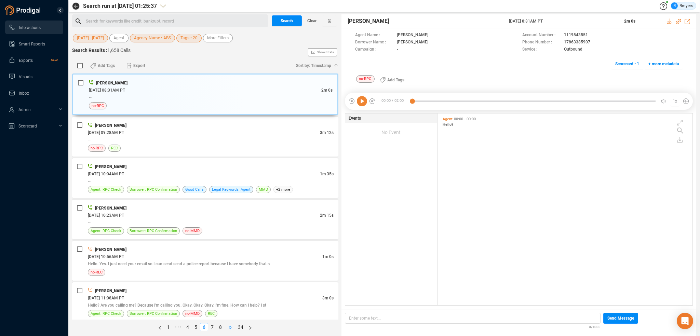
click at [234, 327] on span "•••" at bounding box center [230, 327] width 11 height 8
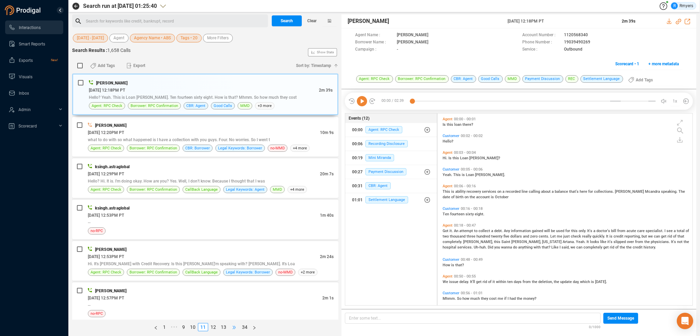
click at [235, 329] on span "•••" at bounding box center [234, 327] width 11 height 8
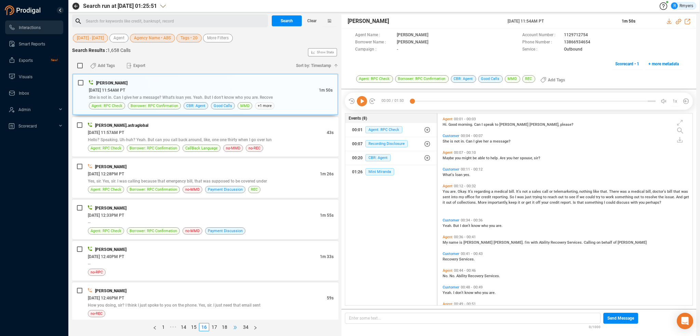
click at [235, 326] on span "•••" at bounding box center [235, 327] width 11 height 8
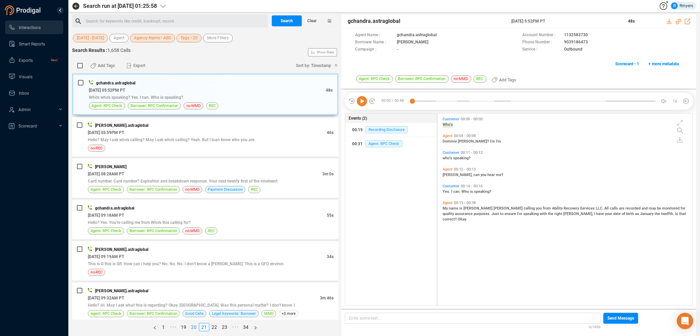
click at [197, 327] on link "20" at bounding box center [194, 328] width 10 height 8
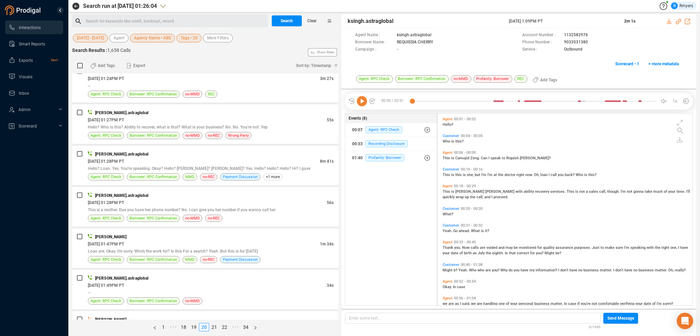
scroll to position [0, 0]
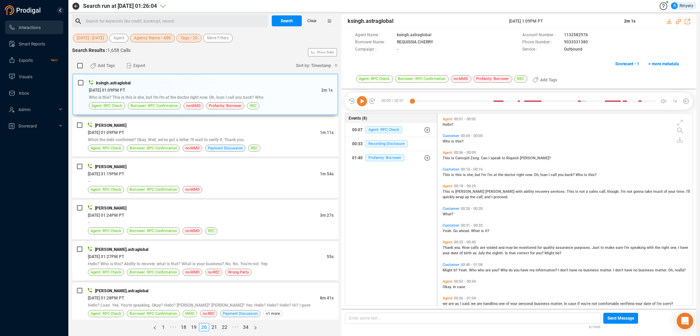
click at [146, 297] on div "06/18/2025 @ 01:28PM PT" at bounding box center [204, 297] width 232 height 7
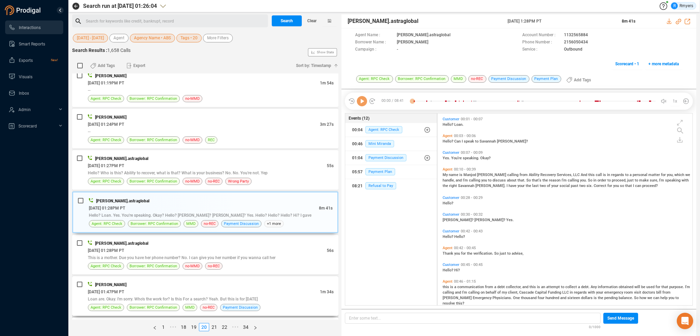
scroll to position [103, 0]
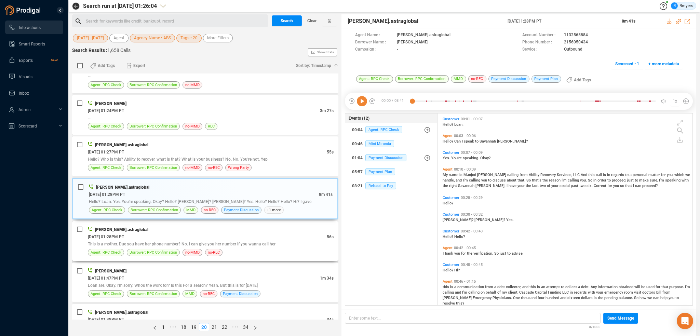
click at [179, 233] on div "06/18/2025 @ 01:28PM PT" at bounding box center [207, 236] width 239 height 7
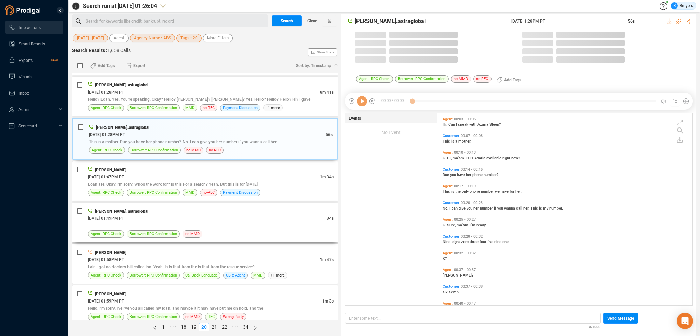
scroll to position [205, 0]
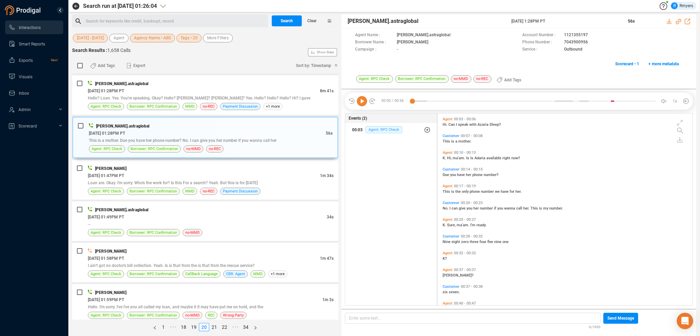
click at [372, 126] on span "Agent: RPC Check" at bounding box center [384, 129] width 37 height 7
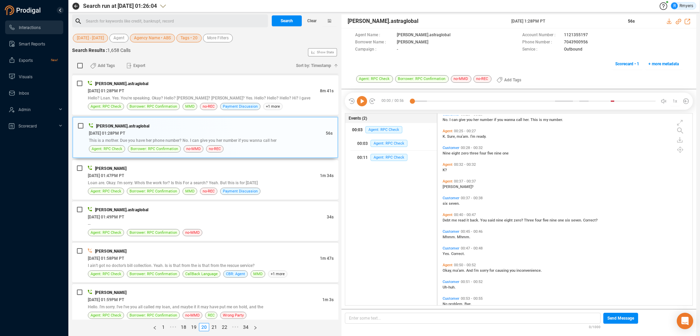
scroll to position [100, 0]
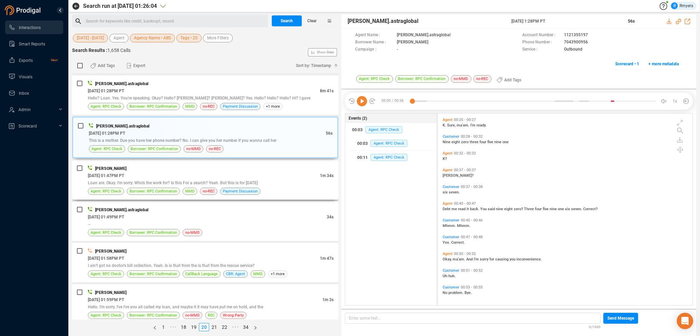
click at [200, 170] on div "PAUL MACK" at bounding box center [211, 168] width 246 height 7
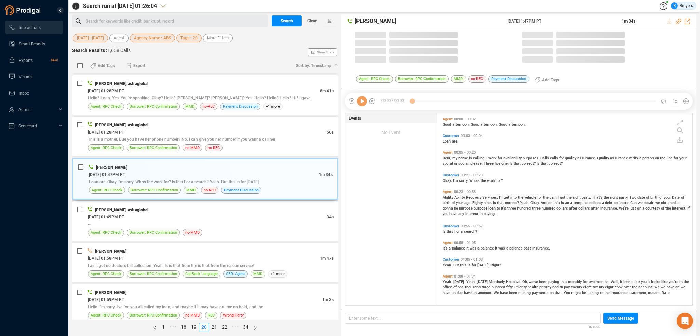
scroll to position [190, 252]
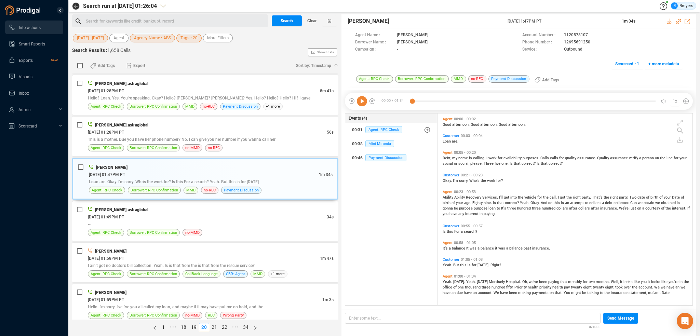
click at [360, 103] on icon at bounding box center [362, 101] width 10 height 10
click at [679, 20] on icon at bounding box center [678, 21] width 5 height 5
drag, startPoint x: 505, startPoint y: 22, endPoint x: 567, endPoint y: 18, distance: 62.7
click at [567, 18] on div "PAUL MACK 18 Jun 2025 @ 1:47PM PT 1m 34s" at bounding box center [519, 21] width 355 height 14
copy div "18 Jun 2025 @ 1:47PM PT"
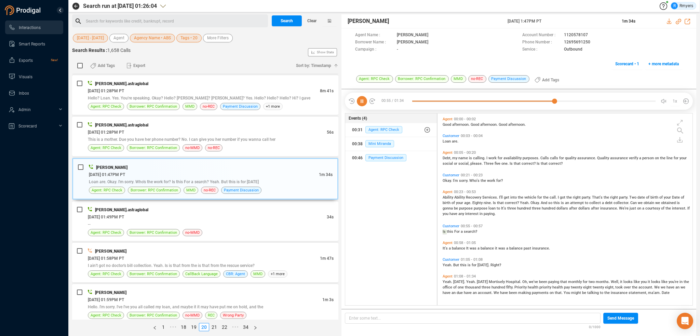
scroll to position [1, 0]
click at [167, 221] on div "--" at bounding box center [211, 224] width 246 height 7
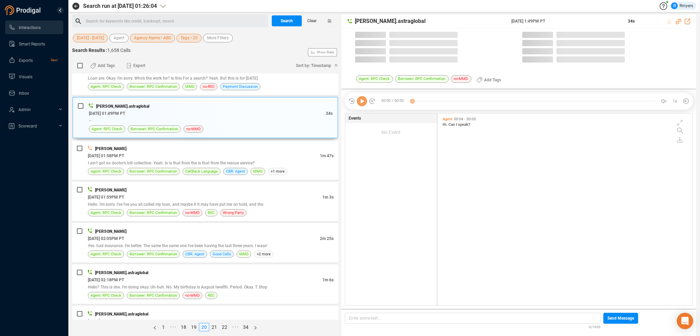
scroll to position [190, 252]
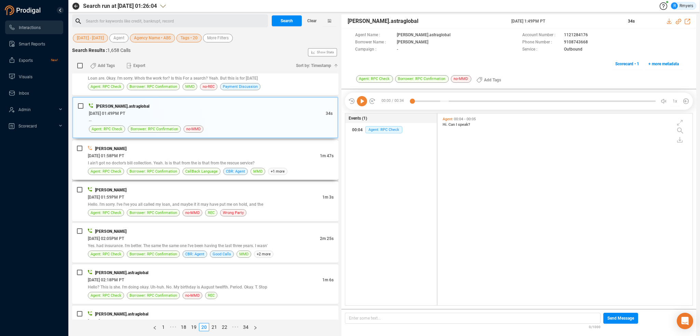
click at [163, 159] on div "I ain't got no doctor's bill collection. Yeah. Is is that from the is that from…" at bounding box center [211, 162] width 246 height 7
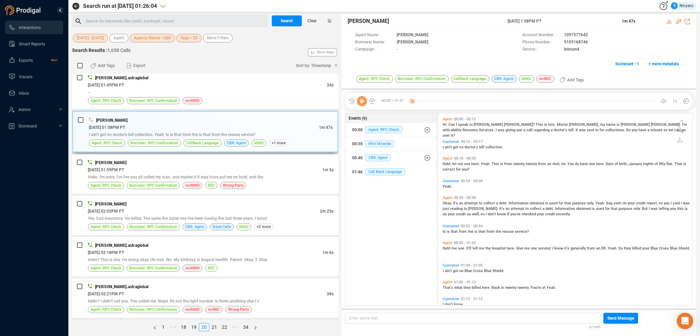
scroll to position [376, 0]
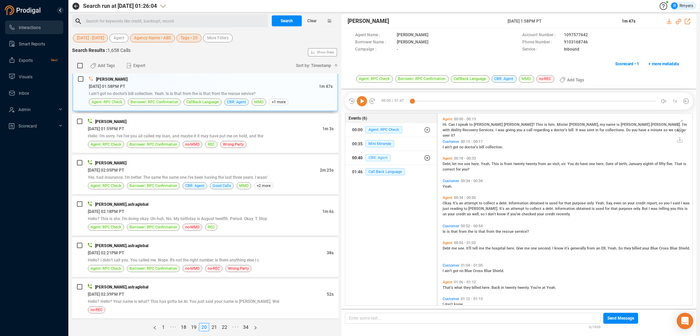
click at [376, 155] on span "CBR: Agent" at bounding box center [378, 157] width 25 height 7
click at [383, 172] on span "CBR: Agent" at bounding box center [383, 171] width 25 height 7
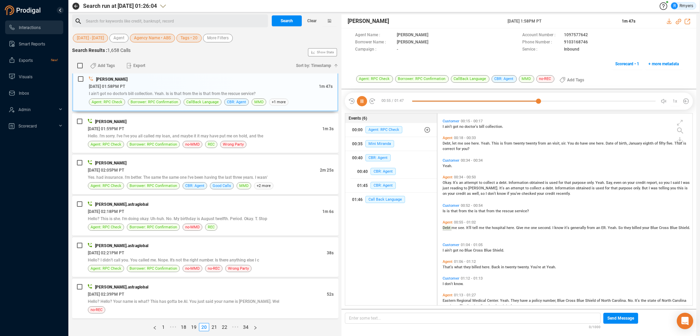
scroll to position [40, 0]
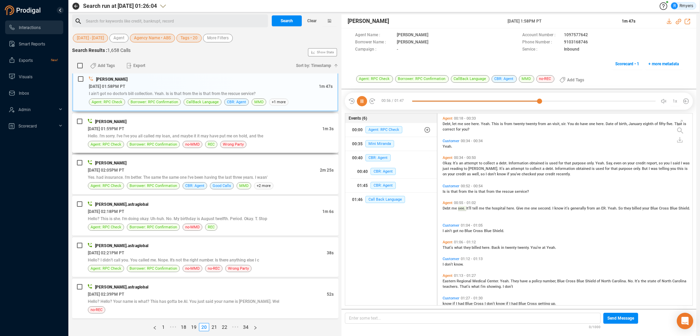
click at [290, 132] on div "Hello. I'm sorry. I've I've you all called my loan, and maybe it it may have pu…" at bounding box center [211, 135] width 246 height 7
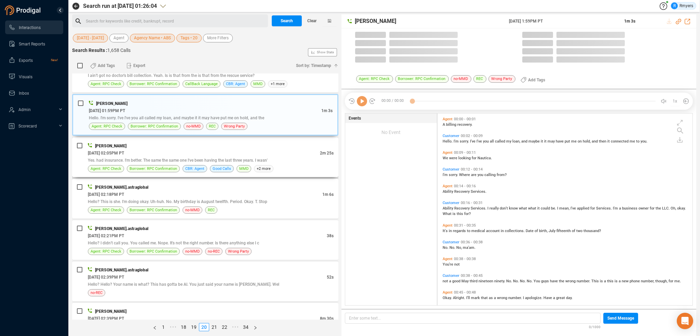
scroll to position [190, 252]
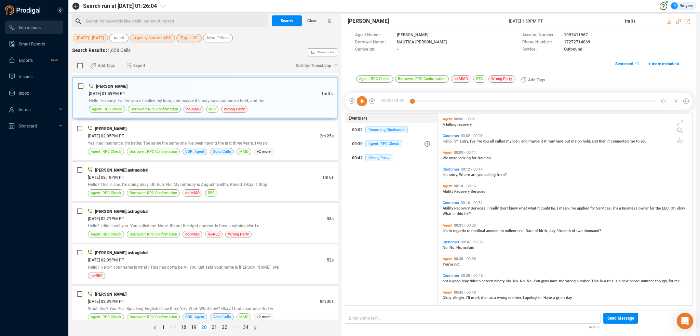
click at [374, 157] on span "Wrong Party" at bounding box center [379, 157] width 27 height 7
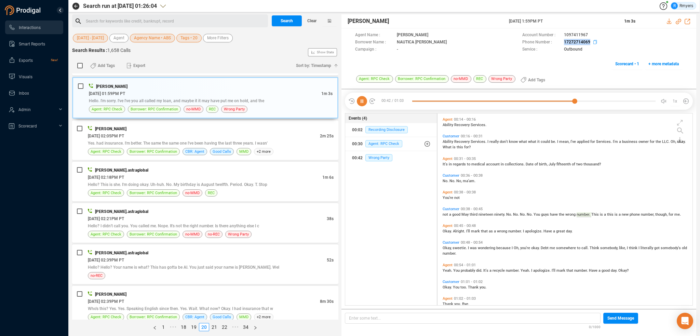
drag, startPoint x: 560, startPoint y: 43, endPoint x: 591, endPoint y: 40, distance: 31.2
click at [591, 40] on div "Phone Number : 17272714069" at bounding box center [603, 42] width 160 height 7
copy div "17272714069"
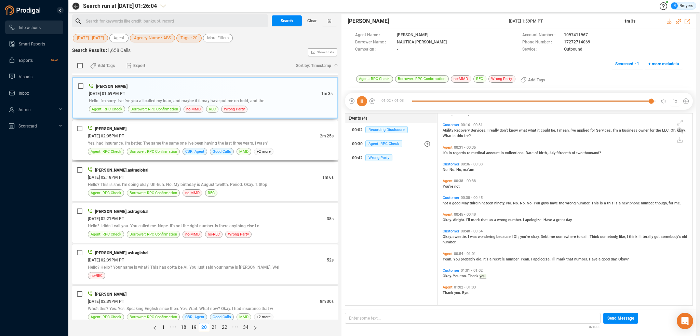
click at [192, 132] on div "06/18/2025 @ 02:05PM PT" at bounding box center [204, 135] width 232 height 7
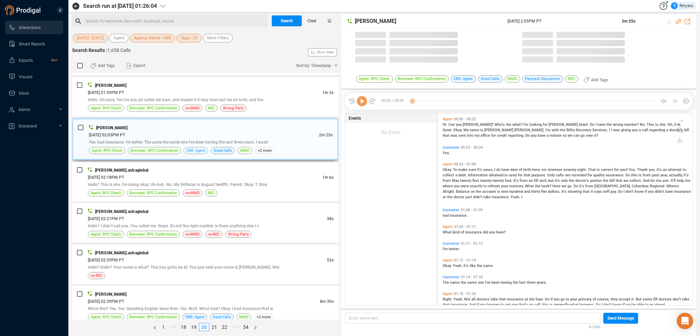
scroll to position [190, 252]
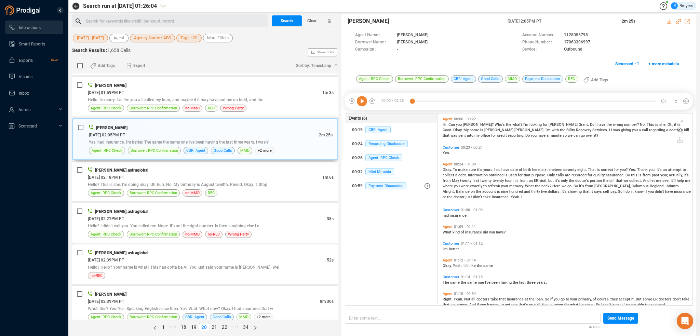
click at [360, 101] on icon at bounding box center [362, 101] width 10 height 10
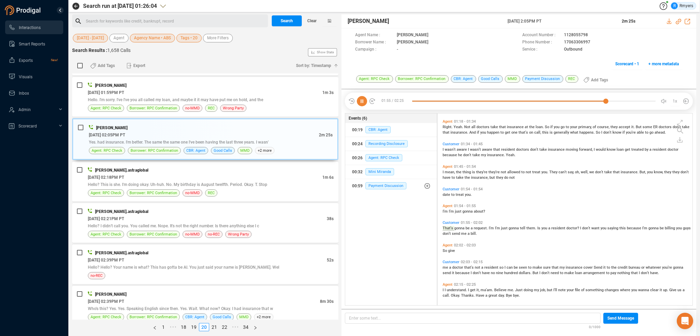
scroll to position [175, 0]
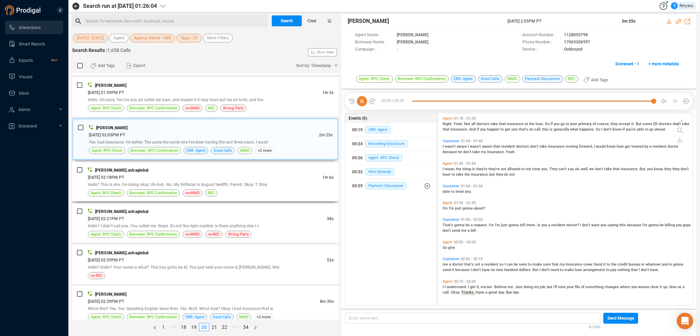
drag, startPoint x: 210, startPoint y: 183, endPoint x: 190, endPoint y: 180, distance: 20.8
click at [209, 183] on span "Hello? This is she. I'm doing okay. Uh-huh. No. My birthday is August twelfth. …" at bounding box center [178, 184] width 180 height 5
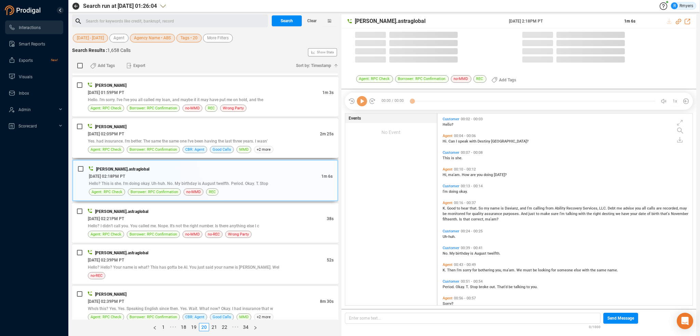
scroll to position [190, 252]
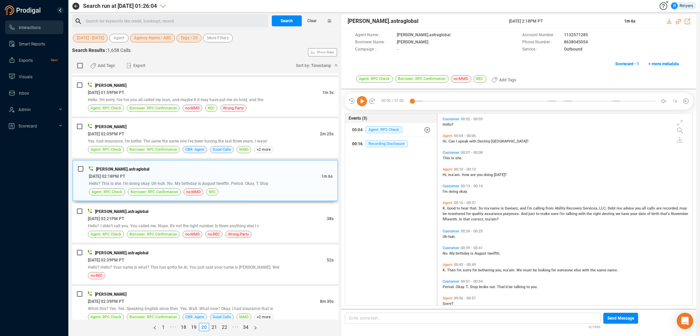
click at [371, 139] on div "00:16 Recording Disclosure" at bounding box center [391, 144] width 78 height 11
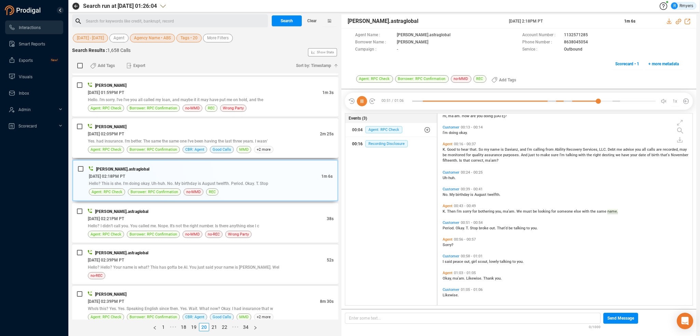
scroll to position [62, 0]
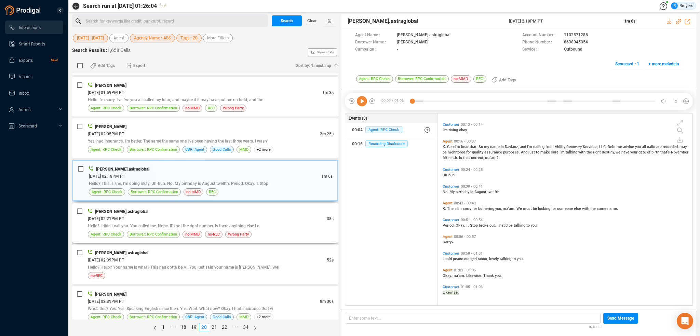
click at [219, 226] on span "Hello? I didn't call you. You called me. Nope. It's not the right number. Is th…" at bounding box center [173, 226] width 171 height 5
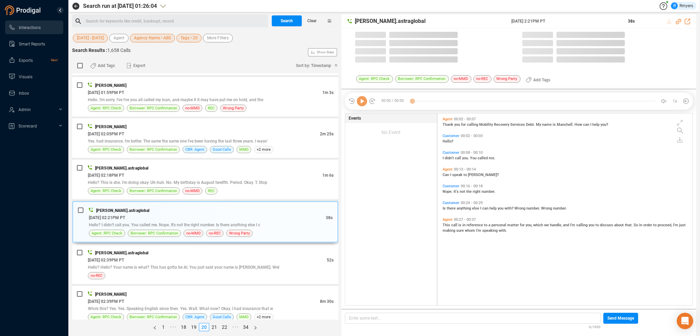
scroll to position [190, 252]
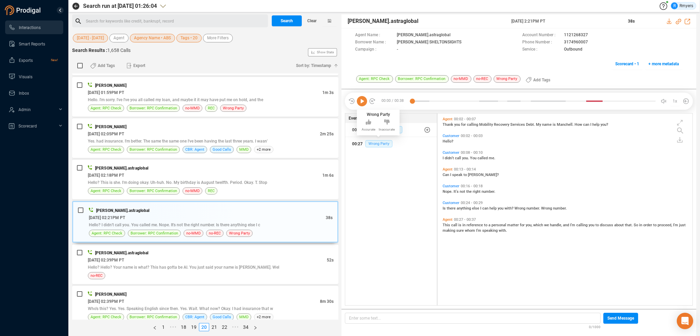
click at [368, 145] on span "Wrong Party" at bounding box center [379, 143] width 27 height 7
drag, startPoint x: 559, startPoint y: 42, endPoint x: 587, endPoint y: 42, distance: 28.4
click at [587, 42] on div "Phone Number : 3174960007" at bounding box center [603, 42] width 160 height 7
copy div "3174960007"
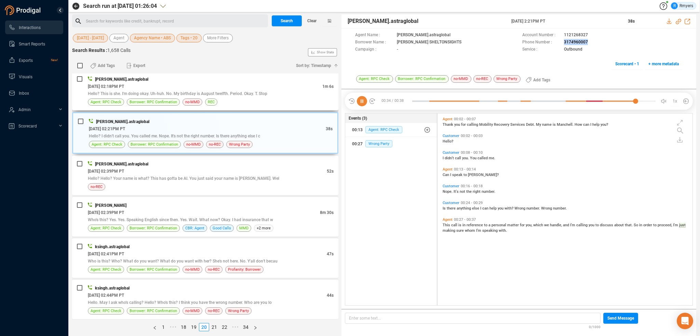
scroll to position [513, 0]
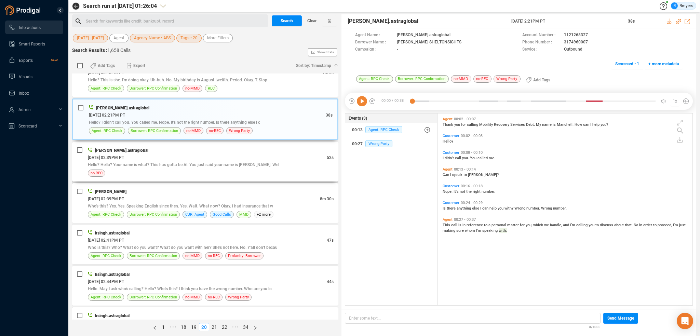
click at [208, 164] on span "Hello? Hello? Your name is what? This has gotta be AI. You just said your name …" at bounding box center [184, 164] width 192 height 5
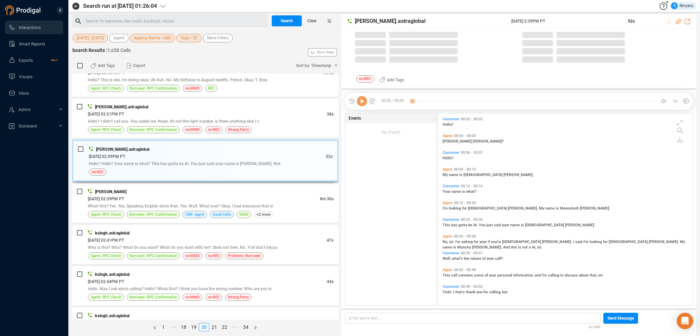
scroll to position [190, 252]
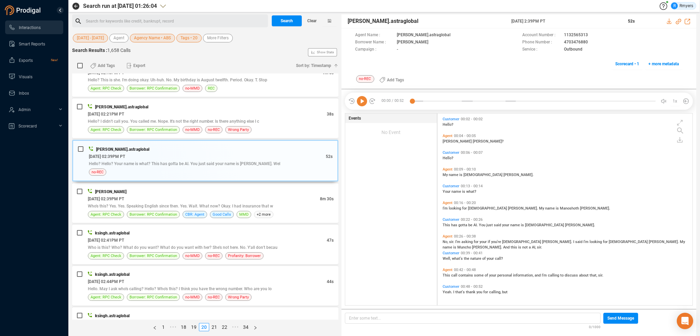
click at [361, 102] on icon at bounding box center [362, 101] width 10 height 10
click at [246, 175] on div "msingh.astraglobal 06/18/2025 @ 02:39PM PT 52s Hello? Hello? Your name is what?…" at bounding box center [205, 161] width 266 height 42
drag, startPoint x: 242, startPoint y: 185, endPoint x: 239, endPoint y: 202, distance: 17.7
click at [241, 190] on div "Holly Ruiz 06/18/2025 @ 02:39PM PT 8m 30s Who's this? Yes. Yes. Speaking Englis…" at bounding box center [205, 203] width 266 height 40
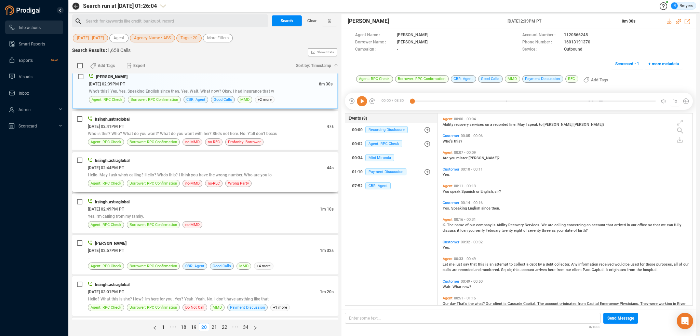
scroll to position [616, 0]
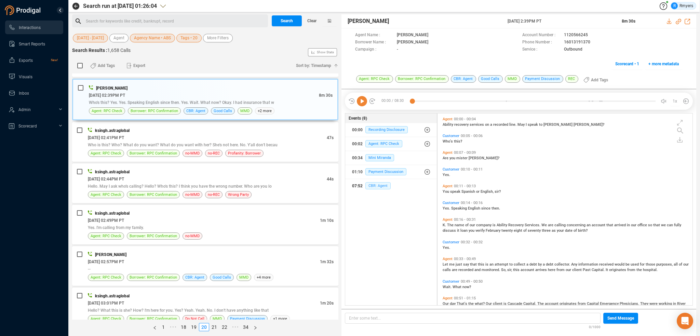
click at [378, 184] on span "CBR: Agent" at bounding box center [378, 185] width 25 height 7
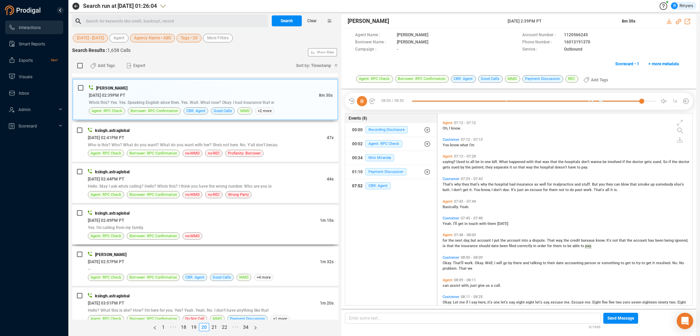
scroll to position [816, 0]
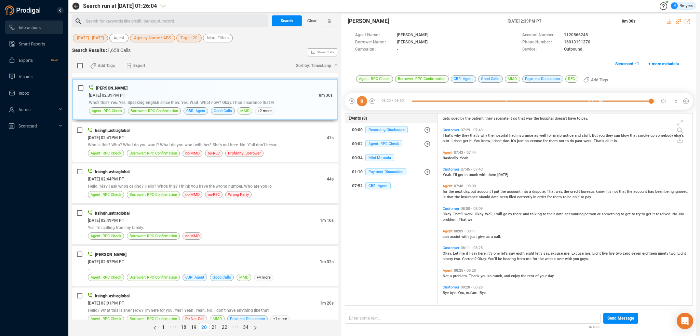
click at [364, 101] on icon at bounding box center [362, 101] width 10 height 10
click at [360, 101] on icon at bounding box center [362, 101] width 10 height 10
click at [413, 100] on div at bounding box center [533, 101] width 243 height 10
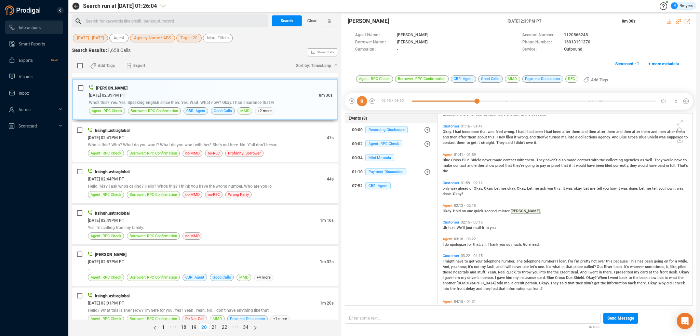
scroll to position [217, 0]
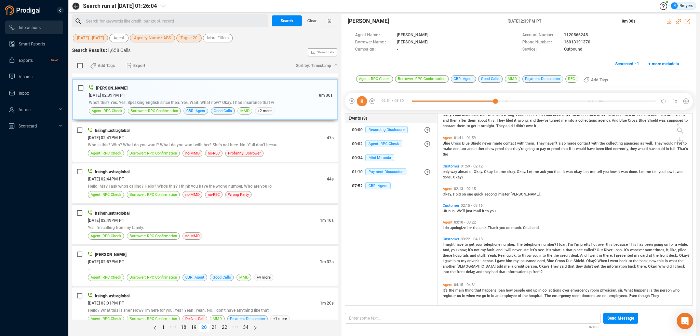
click at [379, 189] on div "07:52 CBR: Agent" at bounding box center [391, 186] width 78 height 11
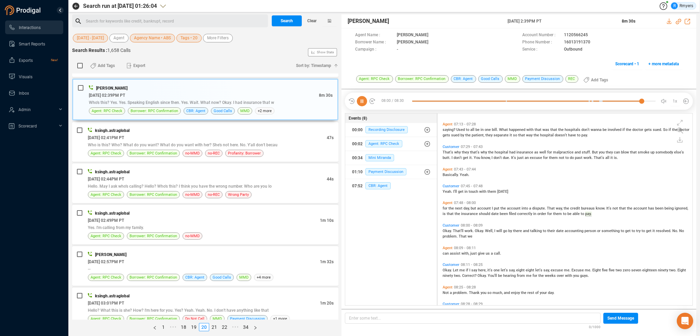
scroll to position [816, 0]
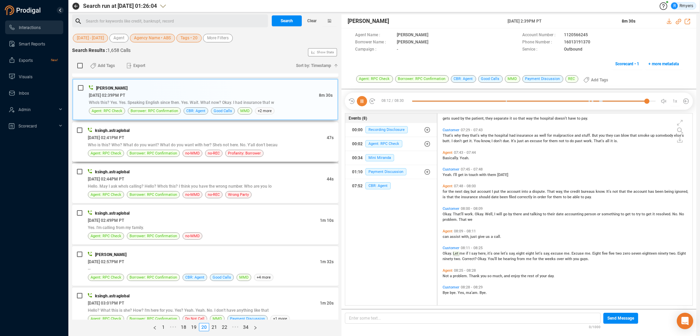
click at [185, 131] on div "ksingh.astraglobal" at bounding box center [211, 130] width 246 height 7
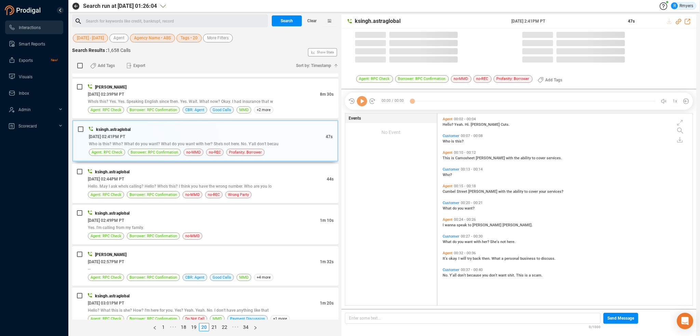
scroll to position [190, 252]
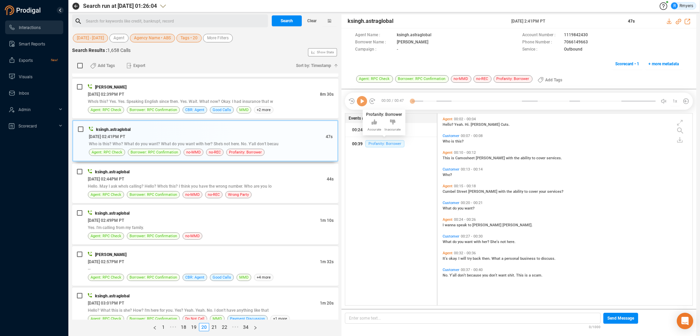
click at [384, 143] on span "Profanity: Borrower" at bounding box center [385, 143] width 39 height 7
click at [374, 126] on span "Agent: RPC Check" at bounding box center [384, 129] width 37 height 7
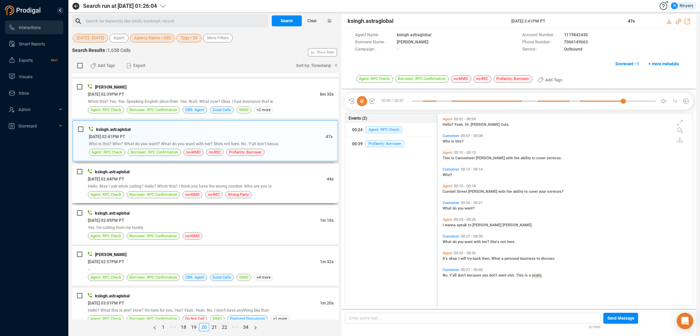
drag, startPoint x: 148, startPoint y: 175, endPoint x: 148, endPoint y: 186, distance: 10.3
click at [148, 175] on div "06/18/2025 @ 02:44PM PT" at bounding box center [207, 178] width 239 height 7
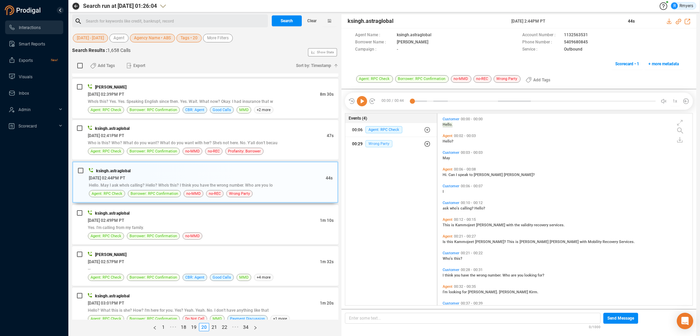
click at [375, 144] on span "Wrong Party" at bounding box center [379, 143] width 27 height 7
click at [379, 155] on span "Wrong Party" at bounding box center [384, 157] width 27 height 7
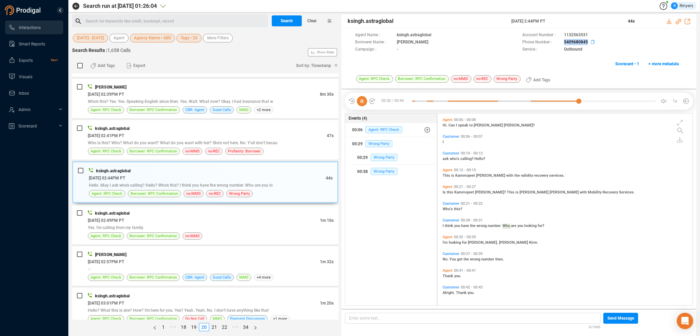
drag, startPoint x: 559, startPoint y: 42, endPoint x: 590, endPoint y: 42, distance: 30.8
click at [590, 42] on div "Phone Number : 5409680845" at bounding box center [603, 42] width 160 height 7
copy div "5409680845"
click at [160, 213] on div "ksingh.astraglobal" at bounding box center [211, 213] width 246 height 7
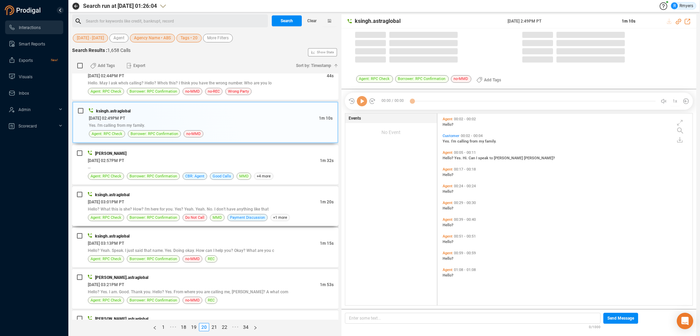
scroll to position [718, 0]
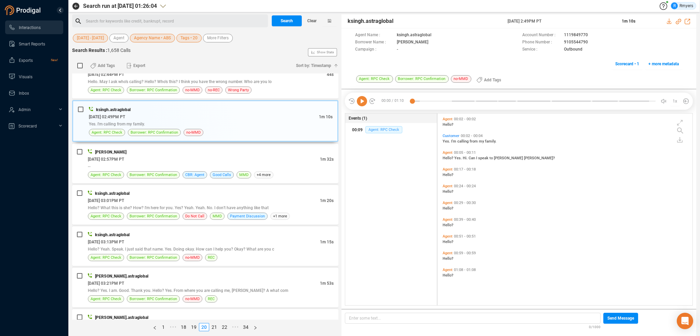
click at [373, 127] on span "Agent: RPC Check" at bounding box center [384, 129] width 37 height 7
click at [185, 163] on div "--" at bounding box center [211, 166] width 246 height 7
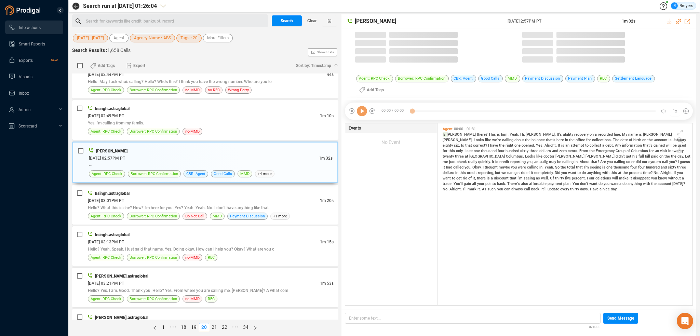
scroll to position [181, 252]
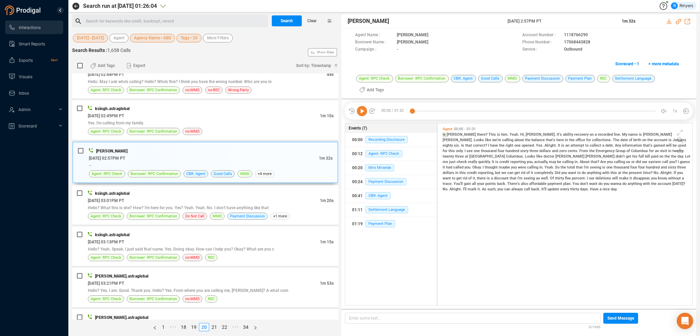
click at [359, 110] on icon at bounding box center [362, 111] width 10 height 10
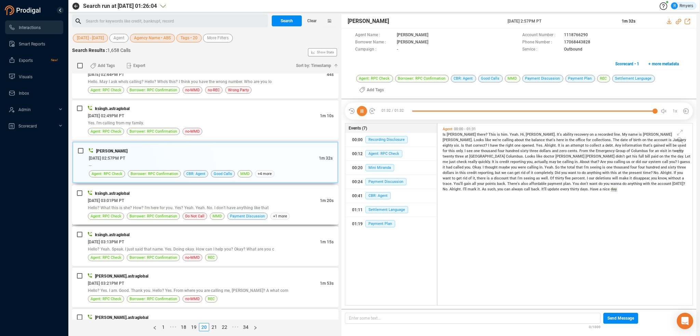
click at [261, 197] on div "06/18/2025 @ 03:01PM PT" at bounding box center [204, 200] width 232 height 7
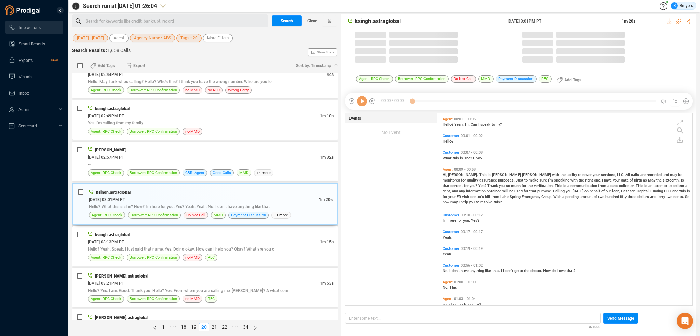
scroll to position [190, 252]
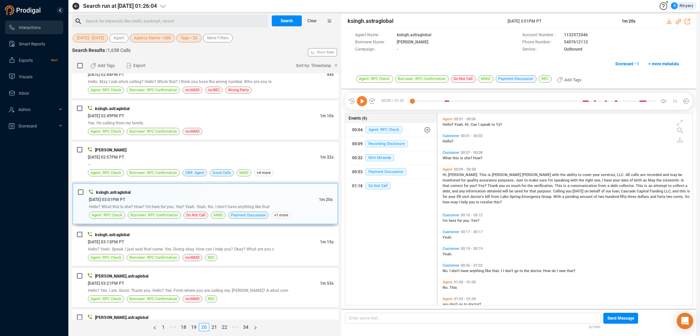
click at [362, 102] on icon at bounding box center [362, 101] width 10 height 10
click at [378, 186] on span "Do Not Call" at bounding box center [378, 185] width 25 height 7
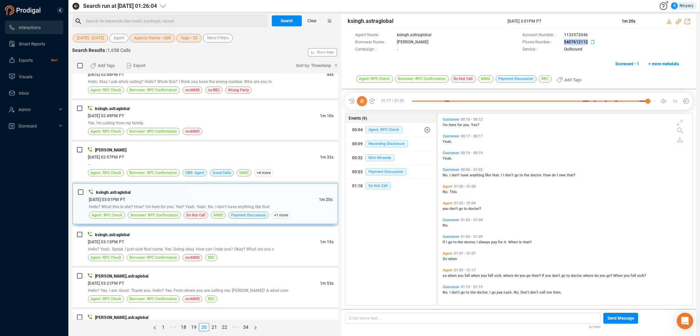
drag, startPoint x: 561, startPoint y: 41, endPoint x: 589, endPoint y: 41, distance: 27.7
click at [589, 41] on div "Phone Number : 5407612112" at bounding box center [603, 42] width 160 height 7
copy div "5407612112"
click at [212, 242] on div "06/18/2025 @ 03:13PM PT" at bounding box center [204, 241] width 232 height 7
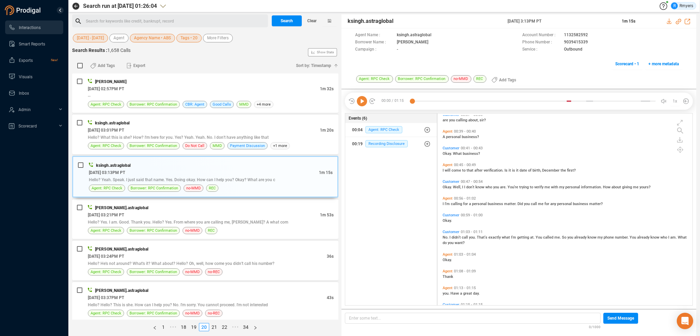
scroll to position [179, 0]
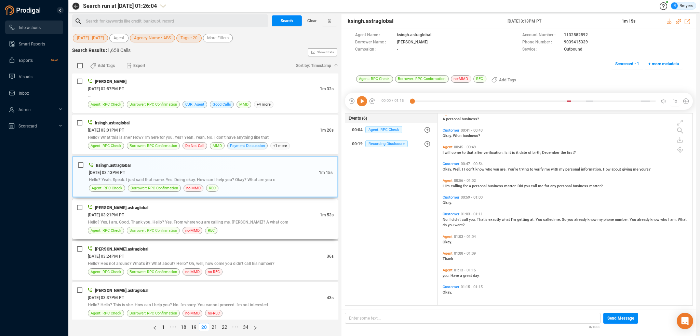
drag, startPoint x: 107, startPoint y: 210, endPoint x: 144, endPoint y: 224, distance: 40.0
click at [118, 213] on div "06/18/2025 @ 03:21PM PT" at bounding box center [204, 214] width 232 height 7
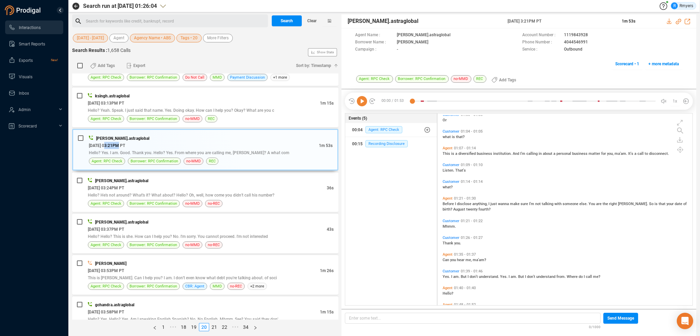
scroll to position [212, 0]
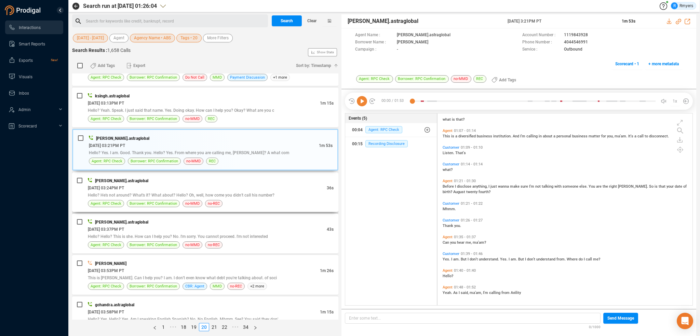
click at [179, 177] on div "divyansh.astraglobal" at bounding box center [211, 180] width 246 height 7
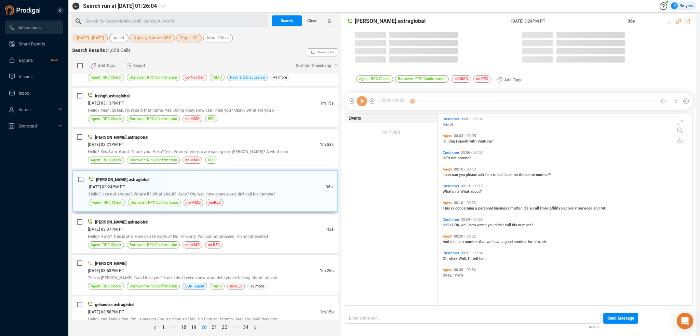
scroll to position [190, 252]
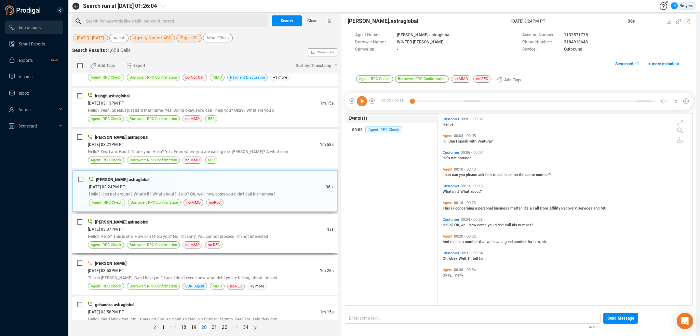
click at [248, 227] on div "06/18/2025 @ 03:37PM PT" at bounding box center [207, 229] width 239 height 7
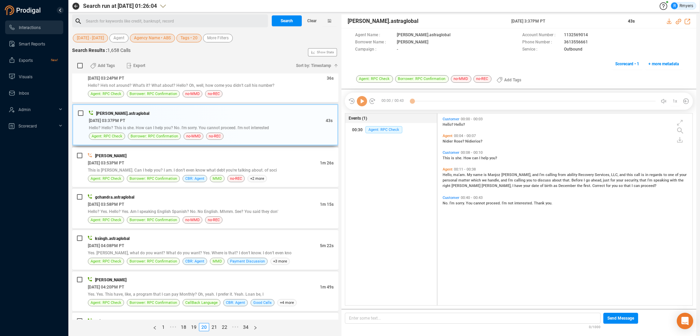
scroll to position [992, 0]
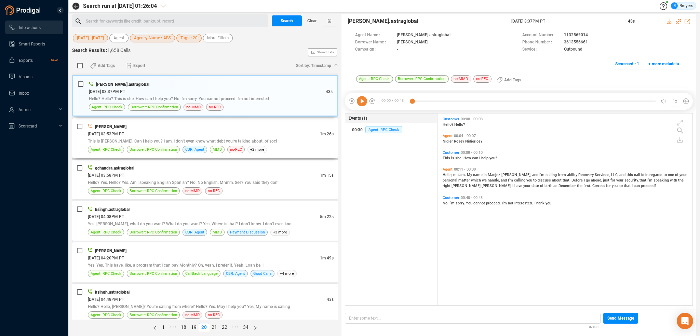
click at [200, 139] on span "This is Jackie Hart. Can I help you? I am. I don't even know what debt you're t…" at bounding box center [182, 141] width 189 height 5
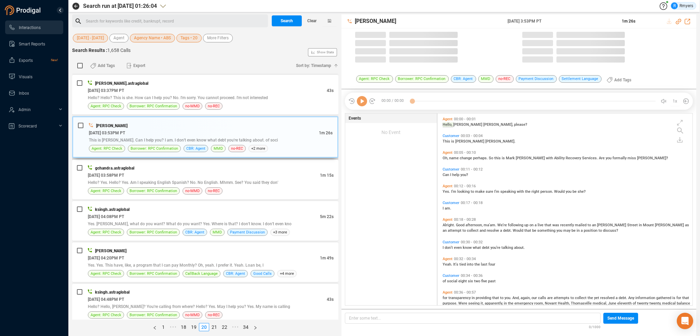
scroll to position [190, 252]
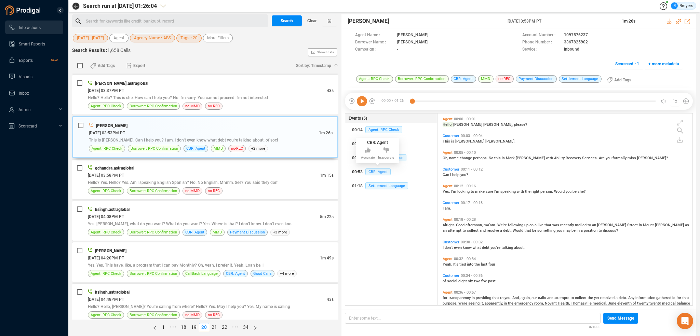
click at [378, 170] on span "CBR: Agent" at bounding box center [378, 171] width 25 height 7
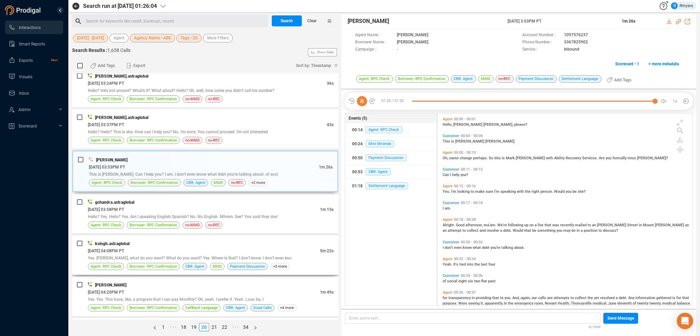
scroll to position [992, 0]
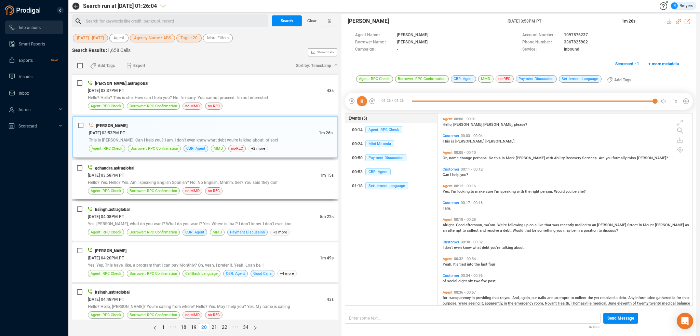
click at [207, 179] on div "Hello? Yes. Hello? Yes. Am I speaking English Spanish? No. No English. Mhmm. Se…" at bounding box center [211, 182] width 246 height 7
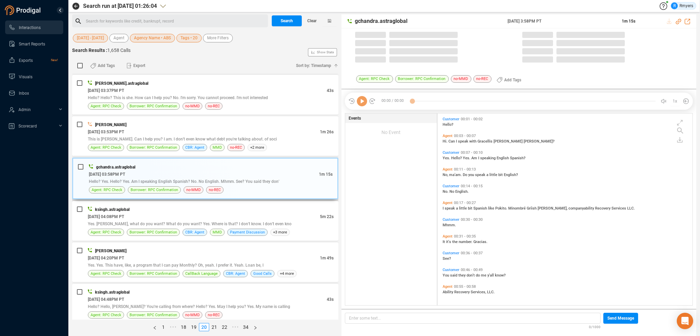
scroll to position [190, 252]
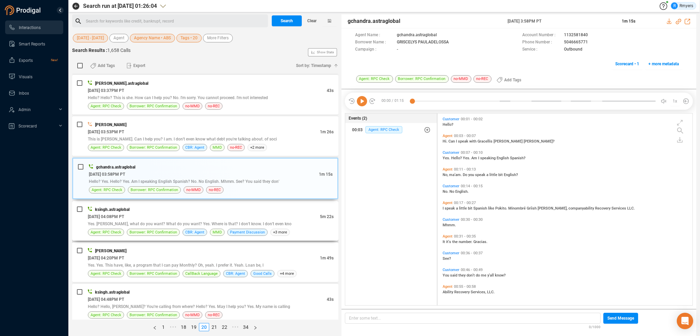
click at [206, 222] on span "Yes. Canales, what do you want? What do you want? Yes. Where is that? I don't k…" at bounding box center [190, 224] width 204 height 5
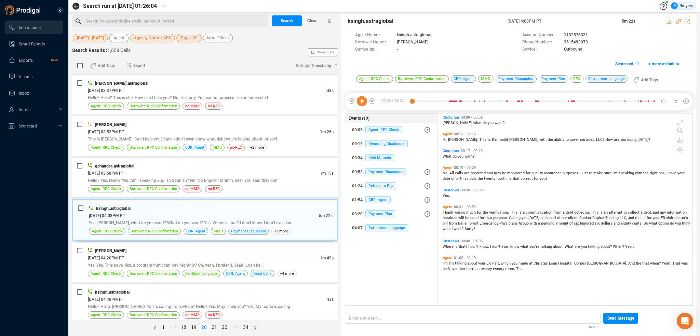
scroll to position [0, 0]
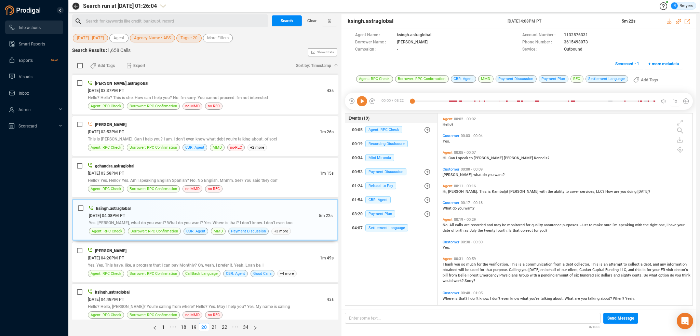
click at [364, 103] on icon at bounding box center [362, 101] width 10 height 10
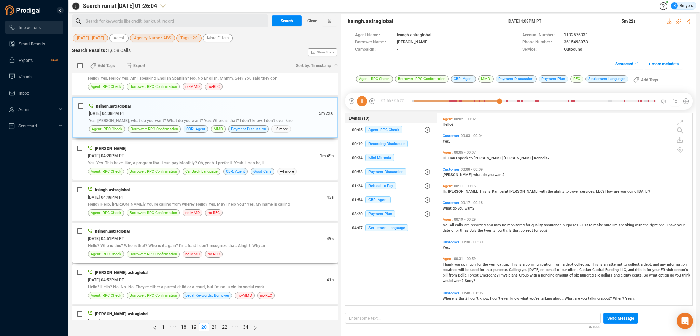
scroll to position [1094, 0]
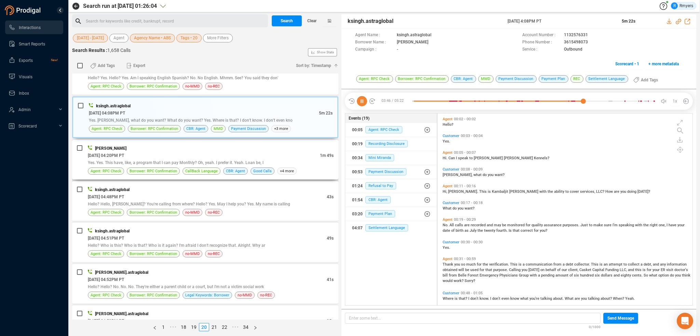
click at [216, 160] on span "Yes. Yes. This have, like, a program that I can pay Monthly? Oh, yeah. I prefer…" at bounding box center [176, 162] width 176 height 5
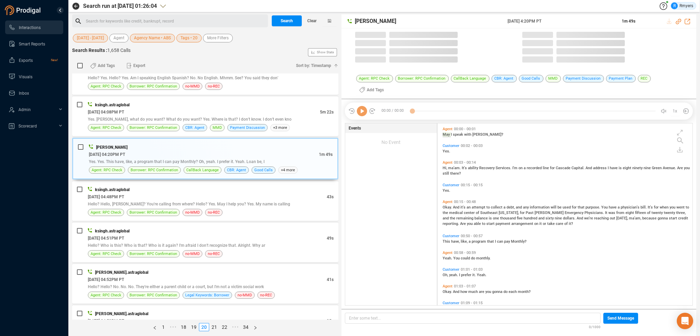
scroll to position [181, 252]
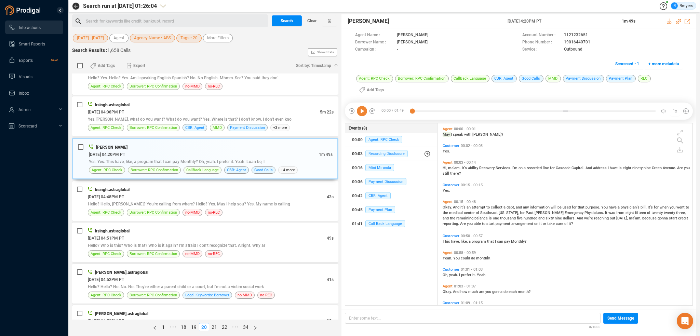
click at [372, 156] on span "Recording Disclosure" at bounding box center [387, 153] width 42 height 7
click at [372, 198] on span "Mini Miranda" at bounding box center [380, 195] width 29 height 7
click at [416, 110] on div at bounding box center [533, 111] width 243 height 10
click at [361, 111] on icon at bounding box center [362, 111] width 10 height 10
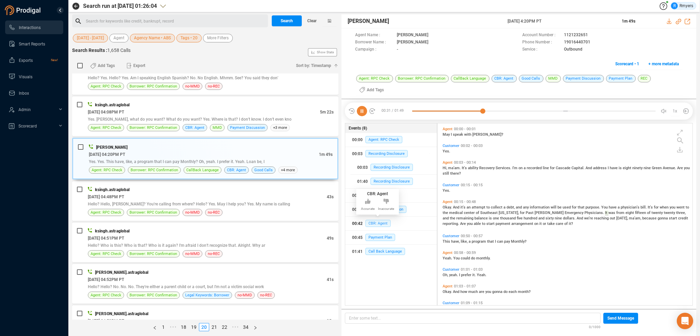
click at [375, 222] on span "CBR: Agent" at bounding box center [378, 223] width 25 height 7
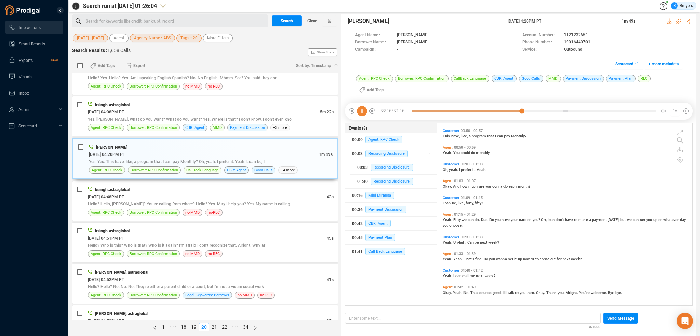
scroll to position [105, 0]
click at [166, 193] on div "06/18/2025 @ 04:48PM PT" at bounding box center [207, 196] width 239 height 7
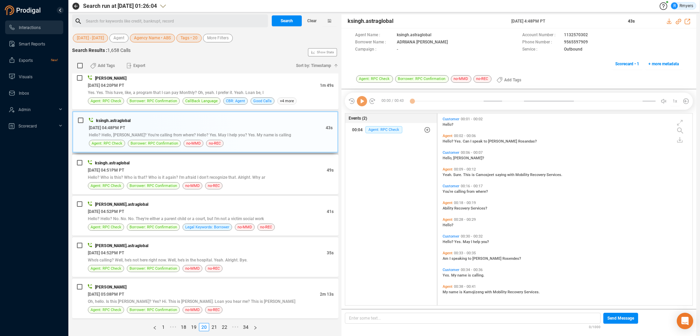
scroll to position [1197, 0]
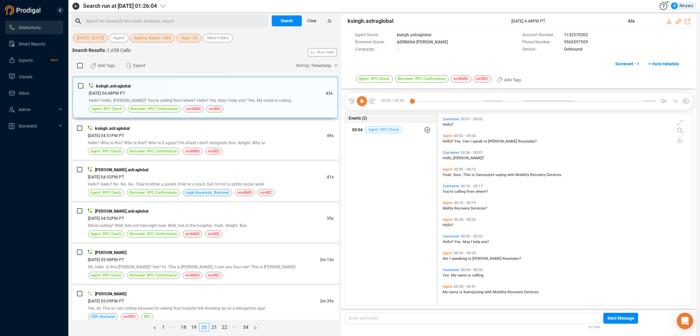
click at [380, 129] on span "Agent: RPC Check" at bounding box center [384, 129] width 37 height 7
click at [383, 145] on span "Agent: RPC Check" at bounding box center [389, 143] width 37 height 7
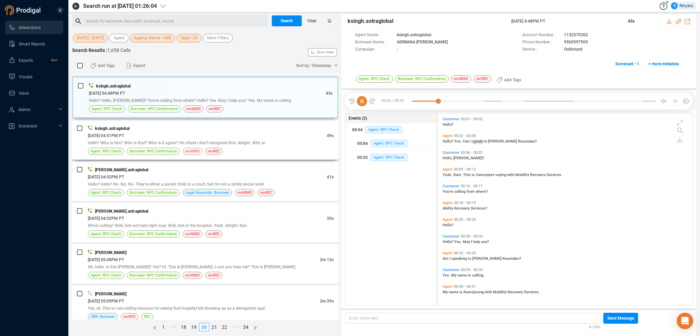
click at [187, 148] on span "no-MMD" at bounding box center [192, 151] width 14 height 6
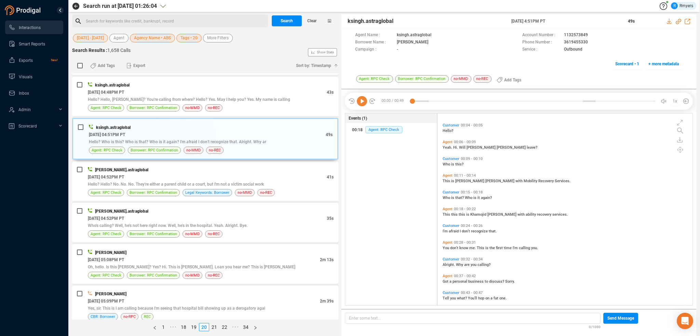
scroll to position [16, 0]
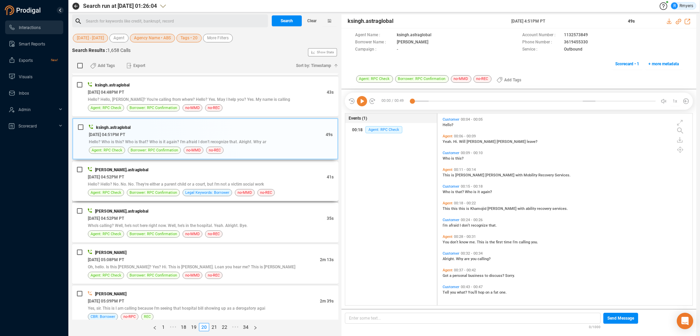
click at [190, 161] on div "msingh.astraglobal 06/18/2025 @ 04:52PM PT 41s Hello? Hello? No. No. No. They'r…" at bounding box center [205, 181] width 266 height 40
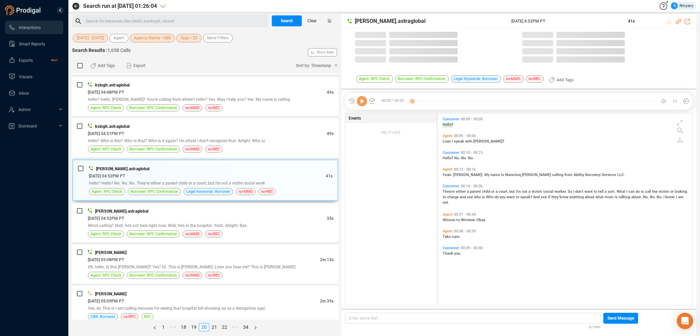
scroll to position [190, 252]
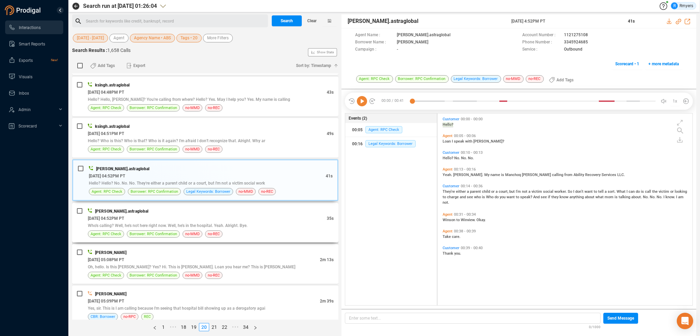
click at [174, 208] on div "divyansh.astraglobal" at bounding box center [211, 211] width 246 height 7
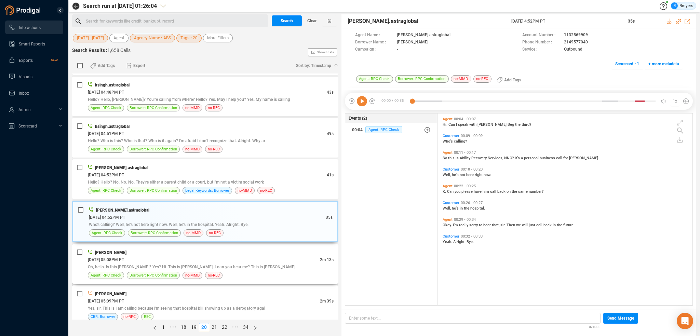
click at [181, 244] on div "Katie Hopkins 06/18/2025 @ 05:08PM PT 2m 13s Oh, hello. Is this Juan Farris? Ye…" at bounding box center [205, 264] width 266 height 40
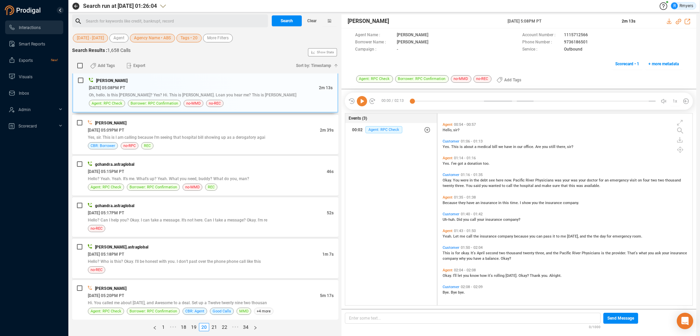
scroll to position [0, 0]
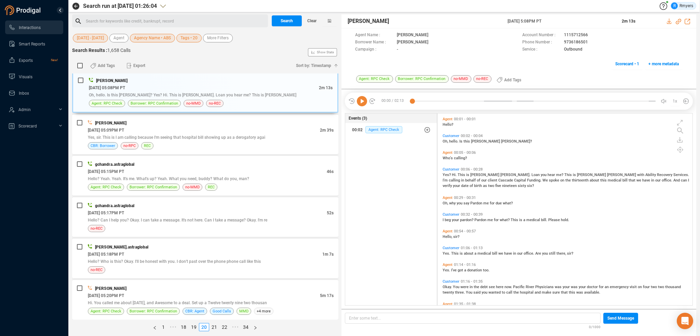
click at [360, 100] on icon at bounding box center [362, 101] width 10 height 10
click at [679, 20] on icon at bounding box center [678, 21] width 5 height 5
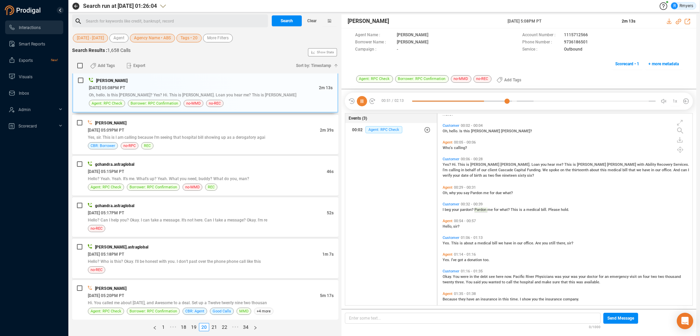
scroll to position [4, 0]
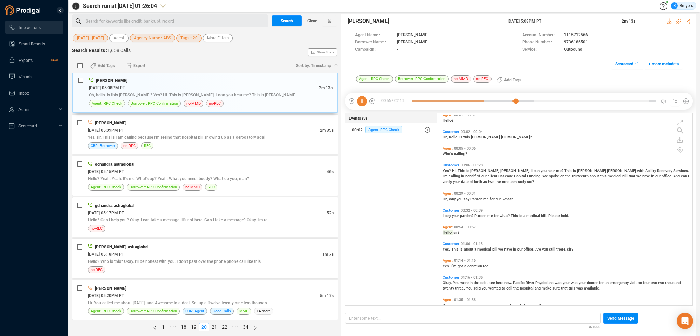
drag, startPoint x: 506, startPoint y: 19, endPoint x: 561, endPoint y: 19, distance: 54.4
click at [561, 19] on div "Katie Hopkins 18 Jun 2025 @ 5:08PM PT 2m 13s" at bounding box center [519, 21] width 355 height 14
copy div "18 Jun 2025 @ 5:08PM PT"
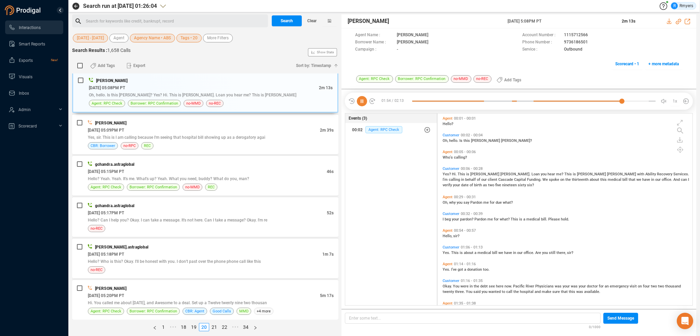
scroll to position [0, 0]
click at [448, 124] on span "Hello?" at bounding box center [448, 124] width 11 height 4
click at [166, 135] on span "Yes, sir. This is I am calling because I'm seeing that hospital bill showing up…" at bounding box center [176, 137] width 177 height 5
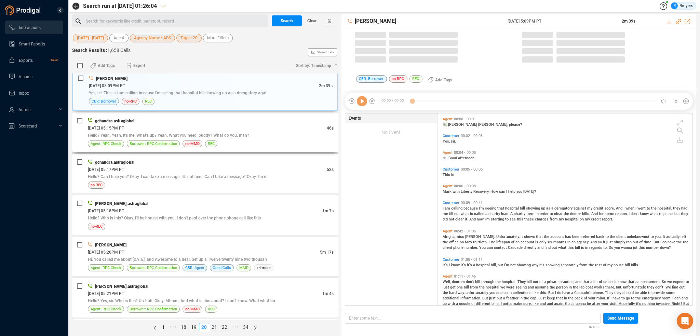
scroll to position [1368, 0]
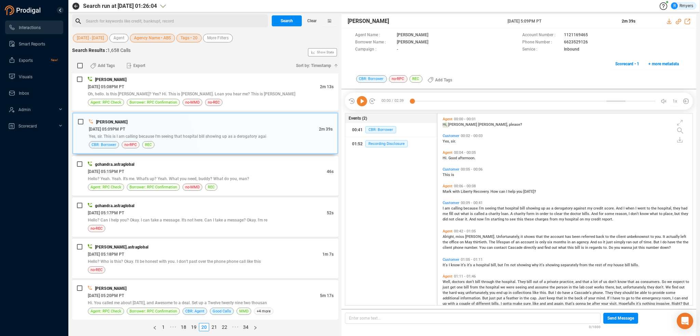
click at [361, 103] on icon at bounding box center [362, 101] width 10 height 10
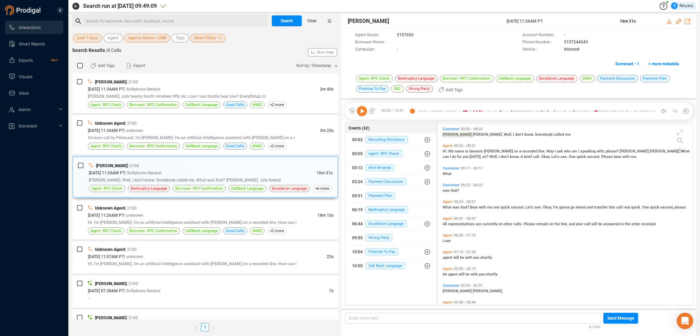
scroll to position [181, 252]
click at [365, 114] on icon at bounding box center [362, 111] width 10 height 10
click at [361, 111] on icon at bounding box center [362, 111] width 10 height 10
click at [364, 111] on icon at bounding box center [362, 111] width 10 height 10
click at [362, 109] on icon at bounding box center [362, 111] width 10 height 10
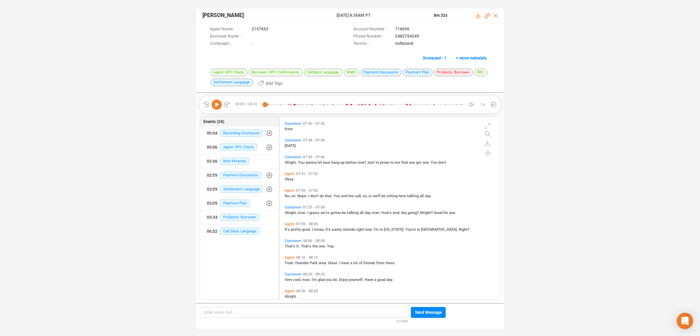
scroll to position [1518, 0]
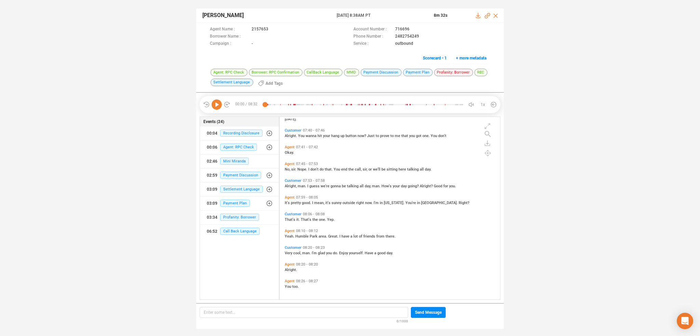
click at [217, 103] on icon at bounding box center [217, 105] width 10 height 10
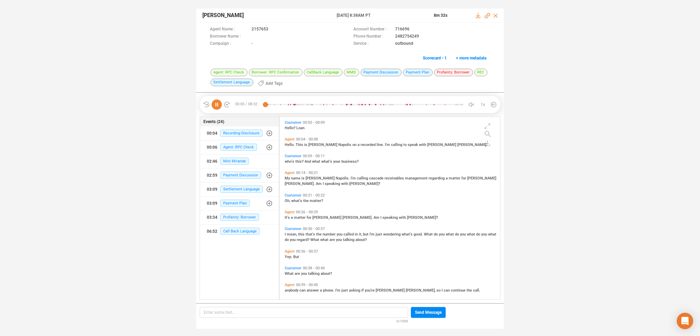
click at [288, 177] on span "My" at bounding box center [288, 178] width 6 height 4
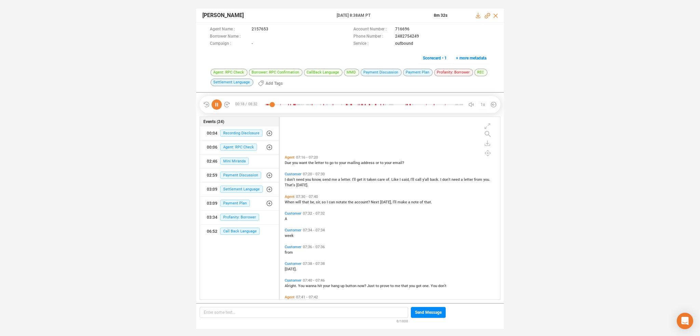
scroll to position [1518, 0]
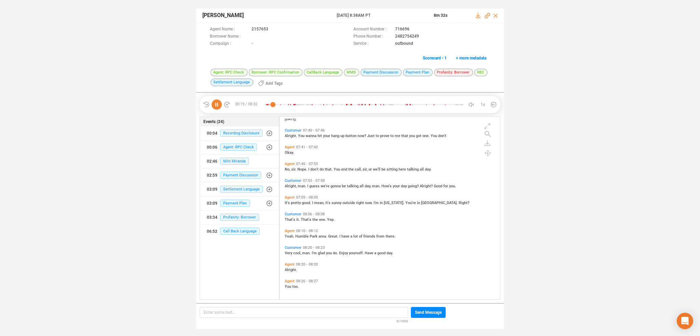
click at [289, 169] on span "No," at bounding box center [288, 169] width 6 height 4
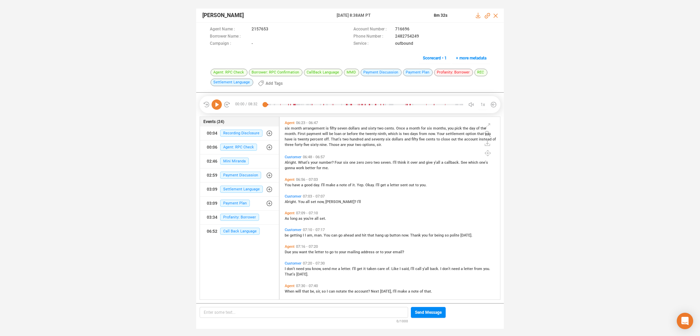
scroll to position [1245, 0]
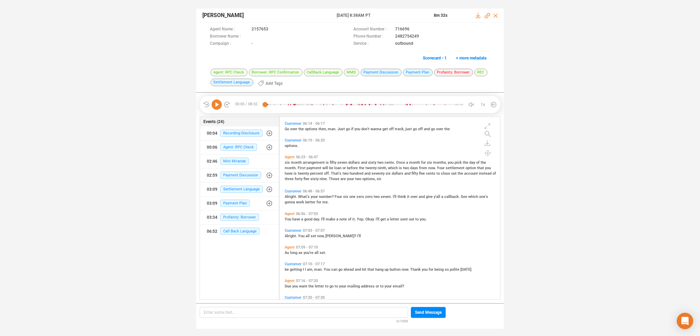
click at [344, 269] on span "ahead" at bounding box center [349, 269] width 11 height 4
click at [216, 104] on icon at bounding box center [217, 105] width 10 height 10
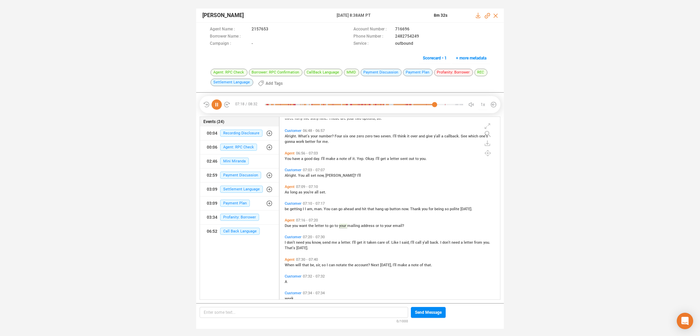
scroll to position [1313, 0]
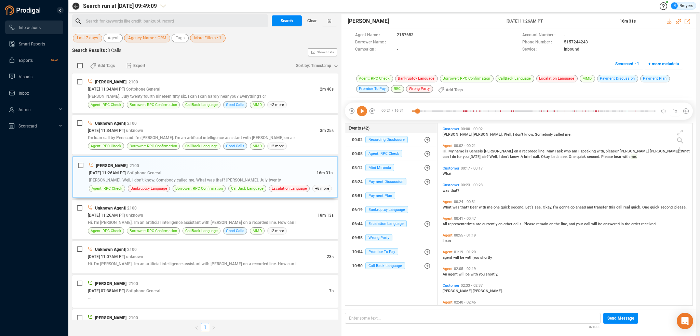
scroll to position [181, 252]
click at [313, 22] on span "Clear" at bounding box center [311, 20] width 9 height 11
click at [79, 37] on span "Last 7 days" at bounding box center [87, 38] width 21 height 9
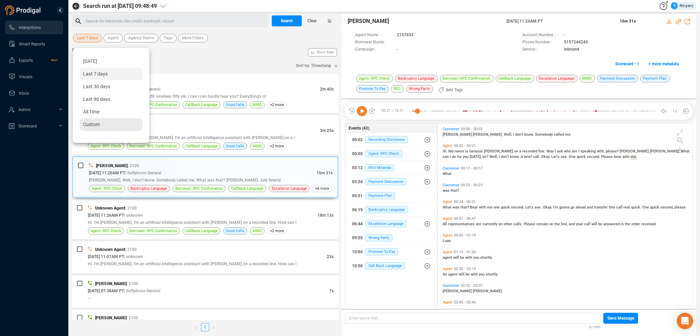
click at [89, 125] on span "Custom" at bounding box center [91, 124] width 17 height 5
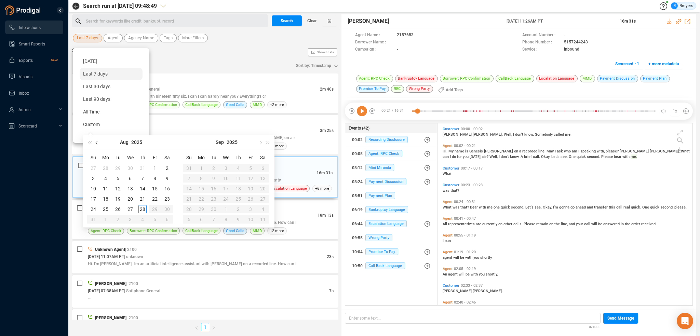
click at [97, 142] on span "button" at bounding box center [97, 142] width 3 height 3
type input "2025-06-01"
click at [92, 165] on div "1" at bounding box center [93, 168] width 8 height 8
type input "2025-06-20"
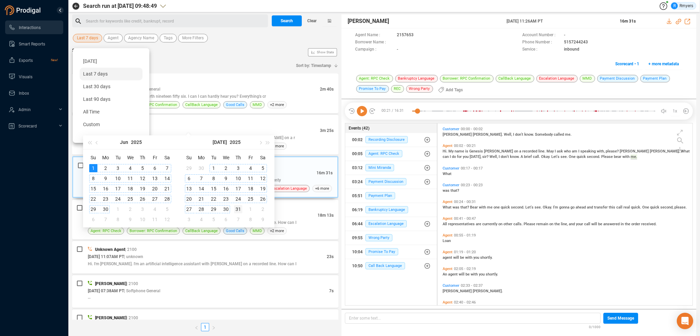
type input "2025-07-31"
click at [237, 209] on div "31" at bounding box center [238, 209] width 8 height 8
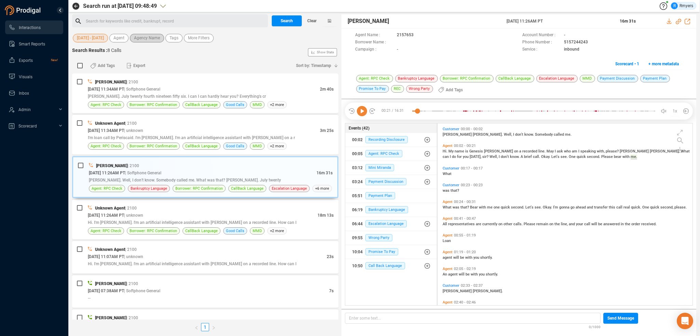
click at [143, 38] on span "Agency Name" at bounding box center [147, 38] width 26 height 9
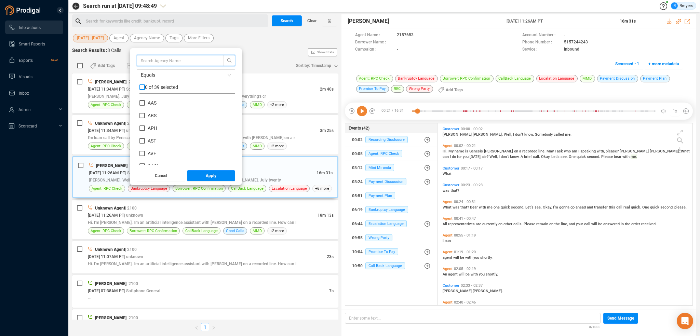
scroll to position [64, 92]
click at [152, 113] on span "ABS" at bounding box center [152, 115] width 9 height 5
click at [145, 113] on input "ABS" at bounding box center [142, 115] width 5 height 5
checkbox input "true"
click at [206, 176] on span "Apply" at bounding box center [211, 175] width 11 height 11
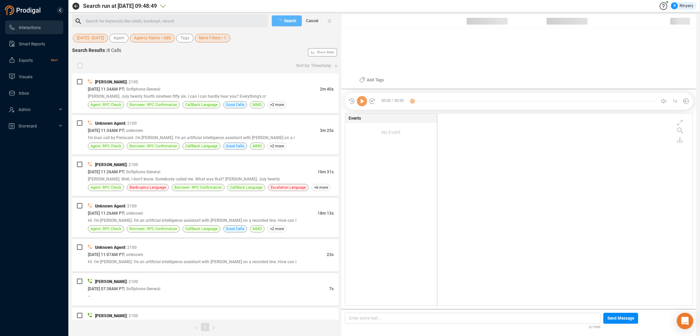
scroll to position [190, 252]
checkbox input "true"
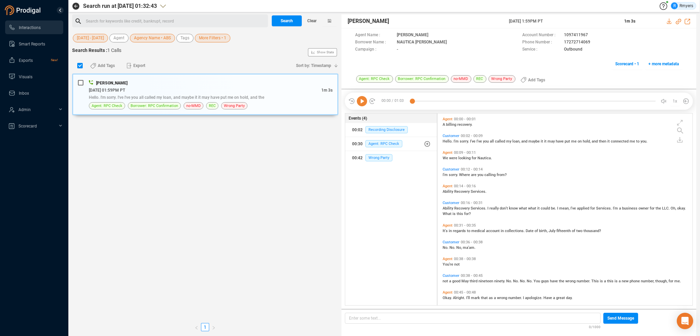
click at [160, 21] on div "Search for keywords like credit, bankrupt, record ﻿" at bounding box center [176, 21] width 180 height 10
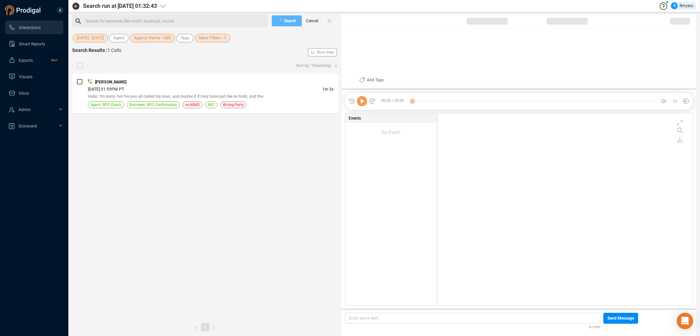
checkbox input "true"
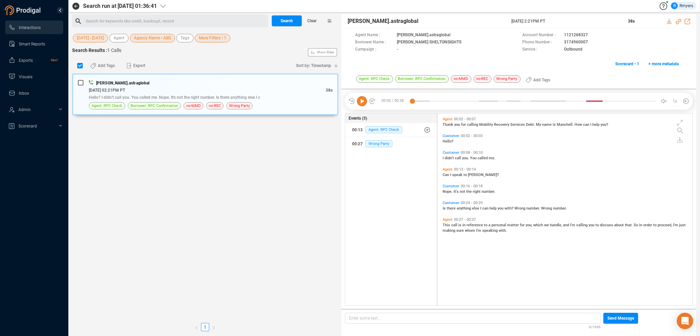
click at [126, 20] on div "Search for keywords like credit, bankrupt, record ﻿" at bounding box center [176, 21] width 180 height 10
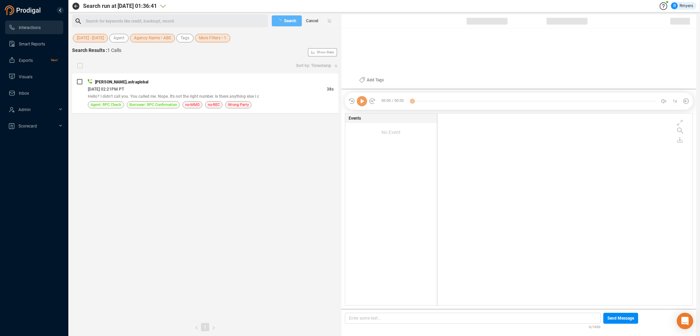
checkbox input "true"
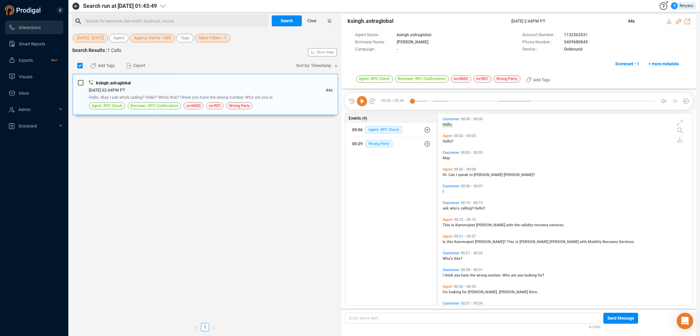
click at [172, 20] on div "Search for keywords like credit, bankrupt, record ﻿" at bounding box center [176, 21] width 180 height 10
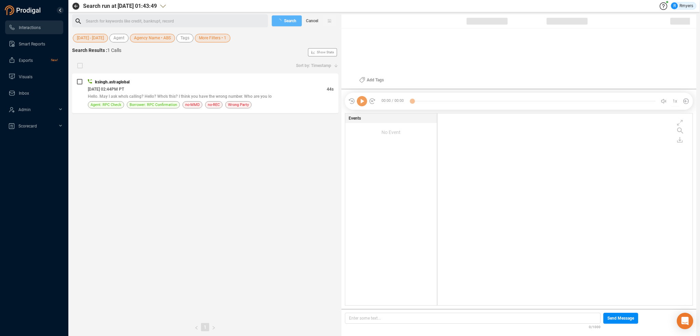
checkbox input "true"
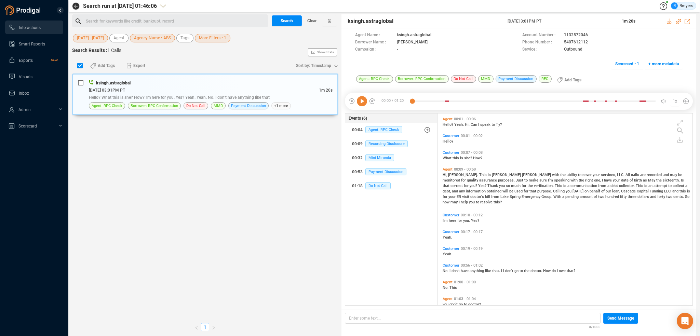
click at [136, 20] on div "Search for keywords like credit, bankrupt, record ﻿" at bounding box center [176, 21] width 180 height 10
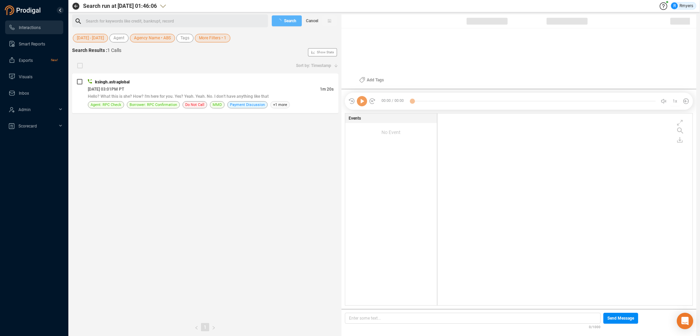
checkbox input "true"
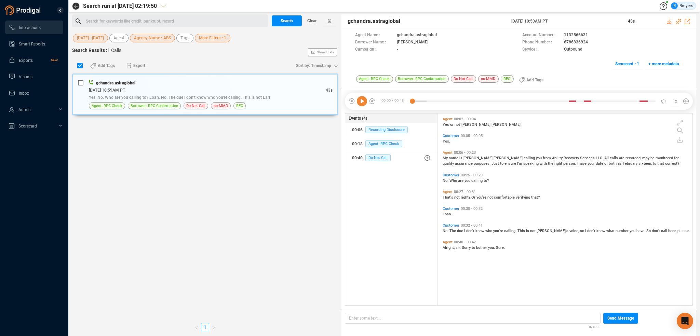
click at [175, 21] on div "Search for keywords like credit, bankrupt, record ﻿" at bounding box center [176, 21] width 180 height 10
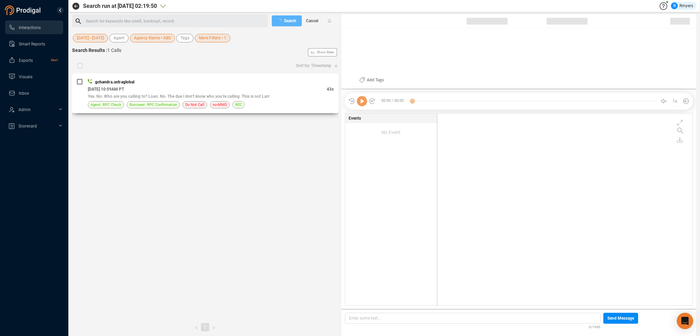
checkbox input "true"
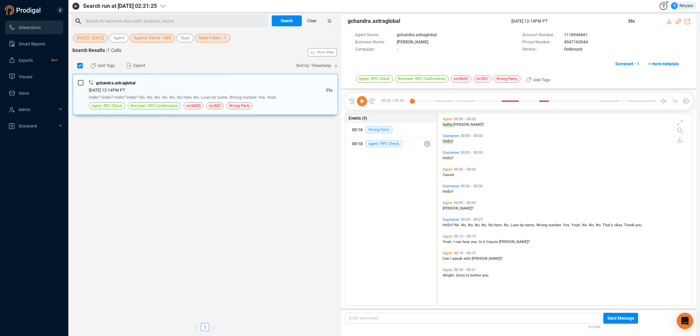
click at [154, 19] on div "Search for keywords like credit, bankrupt, record ﻿" at bounding box center [176, 21] width 180 height 10
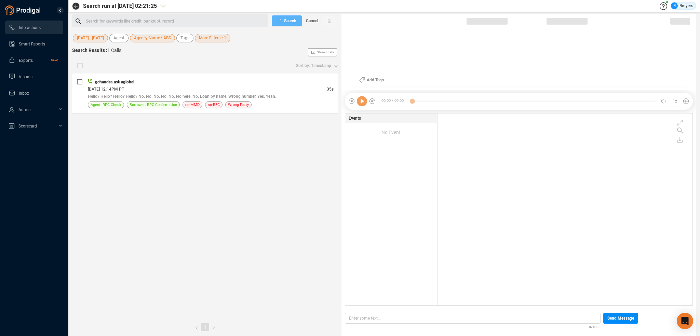
checkbox input "true"
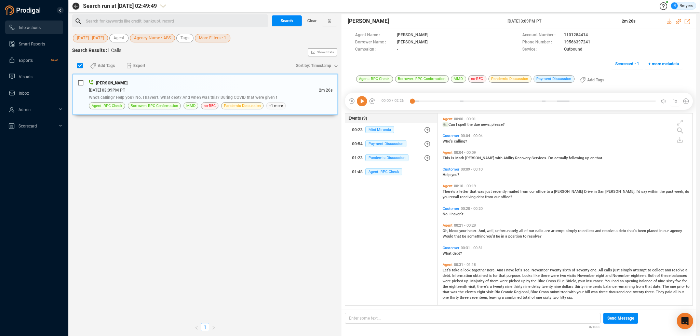
click at [114, 19] on div "Search for keywords like credit, bankrupt, record ﻿" at bounding box center [176, 21] width 180 height 10
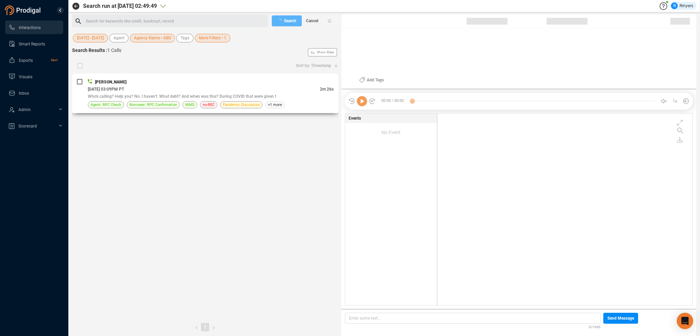
checkbox input "true"
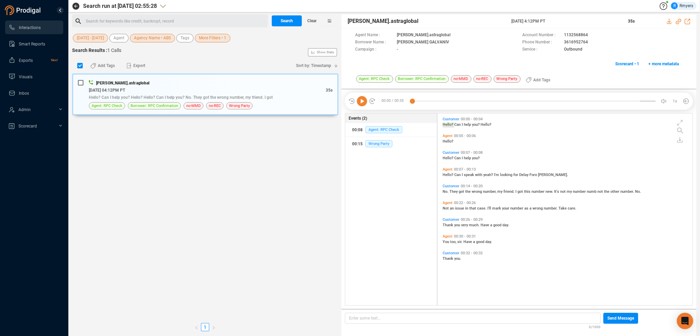
click at [163, 24] on div "Search for keywords like credit, bankrupt, record ﻿" at bounding box center [176, 21] width 180 height 10
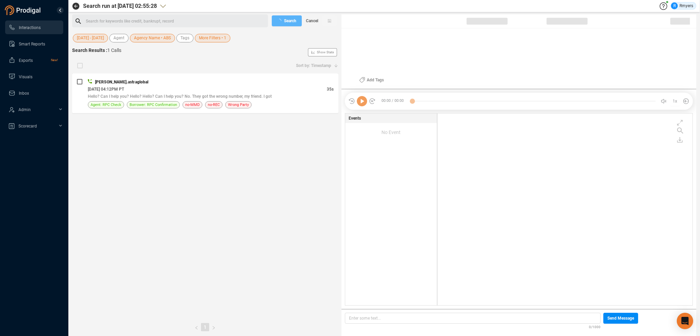
checkbox input "true"
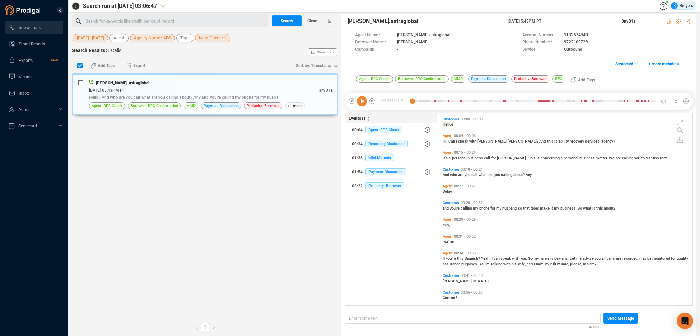
click at [149, 17] on div "Search for keywords like credit, bankrupt, record ﻿" at bounding box center [176, 21] width 180 height 10
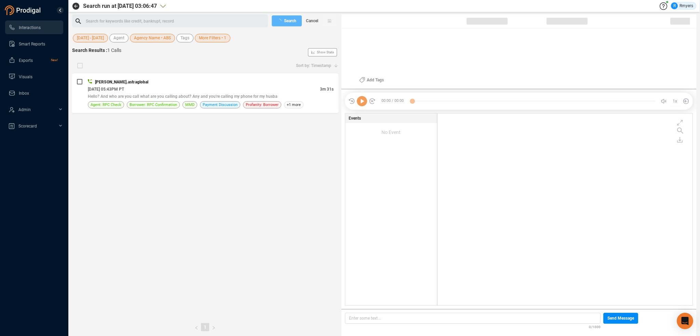
checkbox input "true"
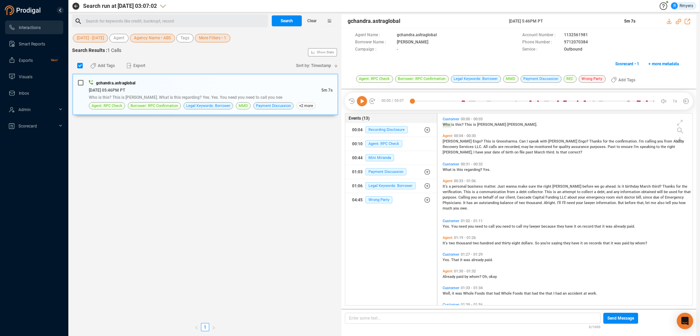
click at [137, 18] on div "Search for keywords like credit, bankrupt, record ﻿" at bounding box center [176, 21] width 180 height 10
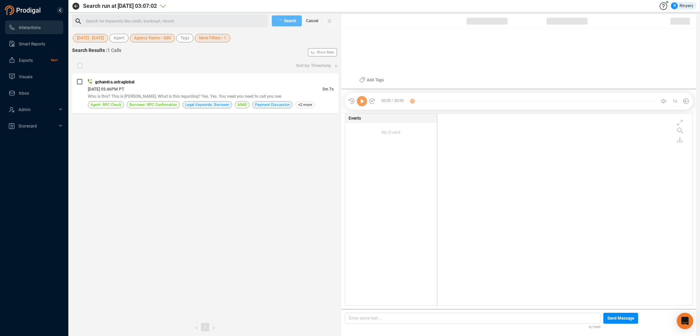
checkbox input "true"
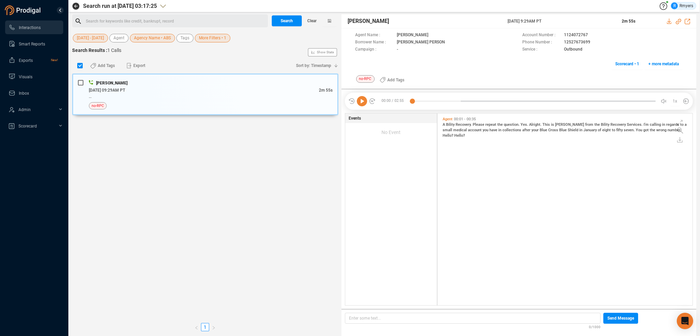
click at [120, 18] on div "Search for keywords like credit, bankrupt, record ﻿" at bounding box center [176, 21] width 180 height 10
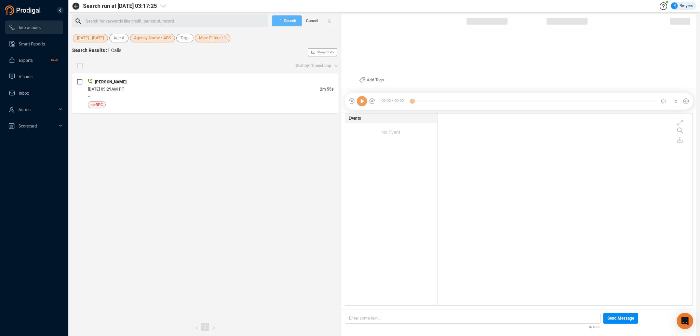
checkbox input "true"
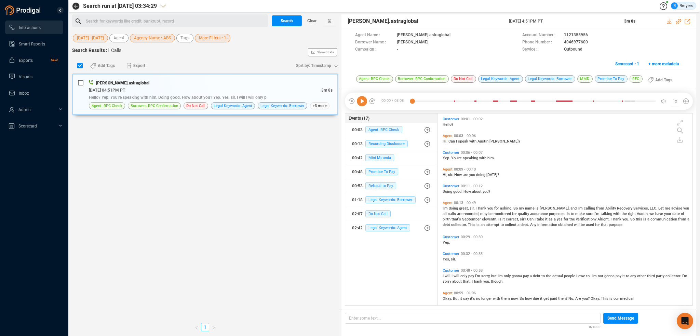
click at [146, 19] on div "Search for keywords like credit, bankrupt, record ﻿" at bounding box center [176, 21] width 180 height 10
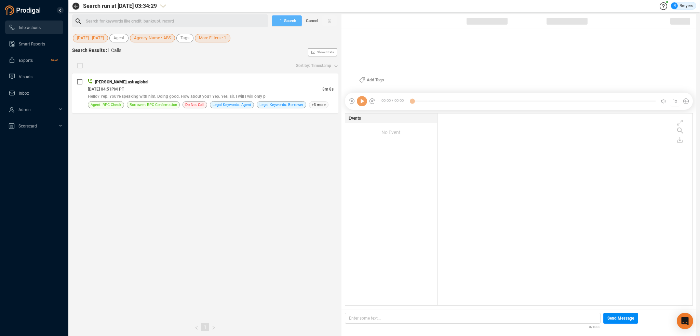
checkbox input "true"
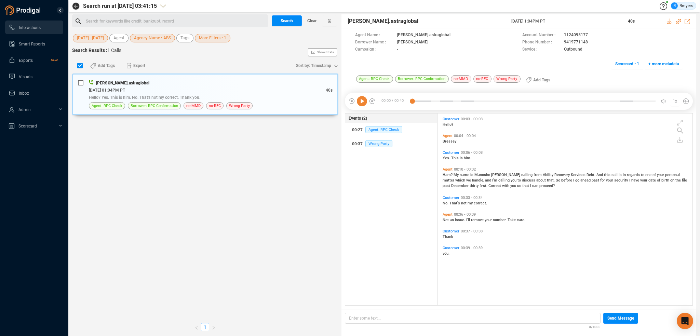
click at [132, 22] on div "Search for keywords like credit, bankrupt, record ﻿" at bounding box center [176, 21] width 180 height 10
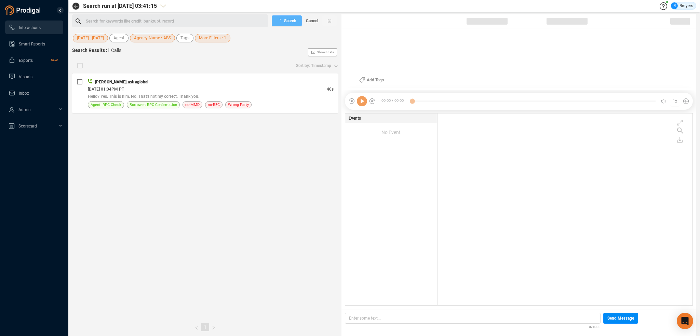
checkbox input "true"
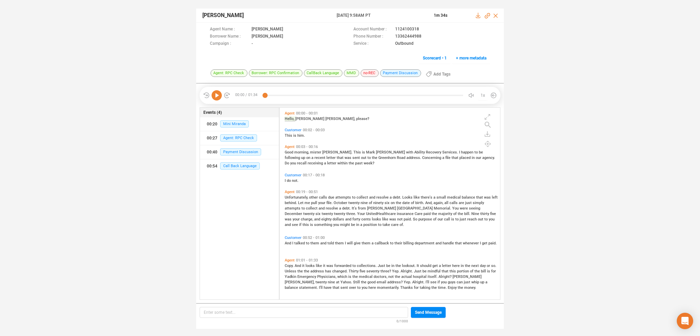
scroll to position [190, 218]
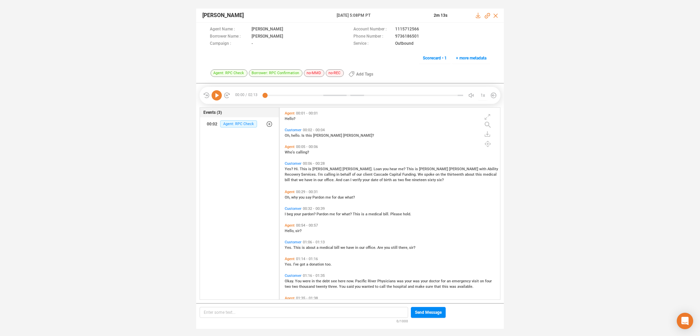
scroll to position [190, 218]
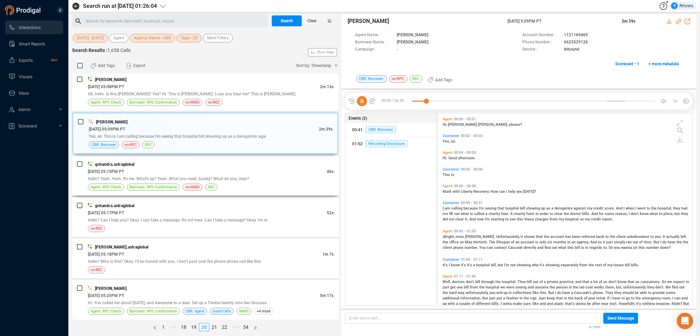
scroll to position [3, 0]
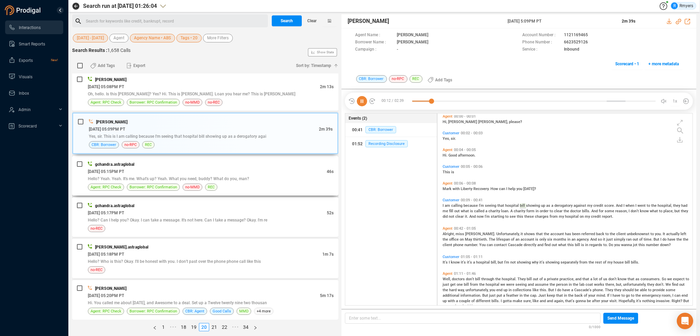
click at [241, 184] on div "Agent: RPC Check Borrower: RPC Confirmation no-MMD REC" at bounding box center [211, 187] width 246 height 7
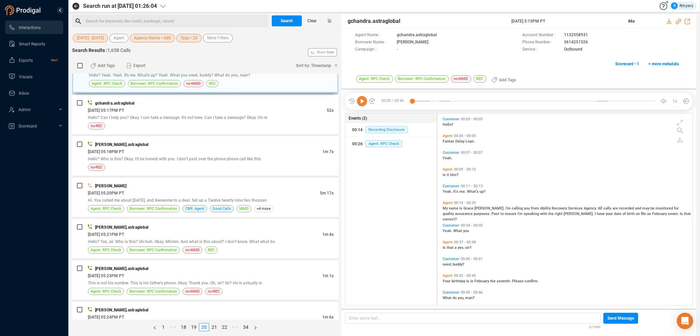
scroll to position [1436, 0]
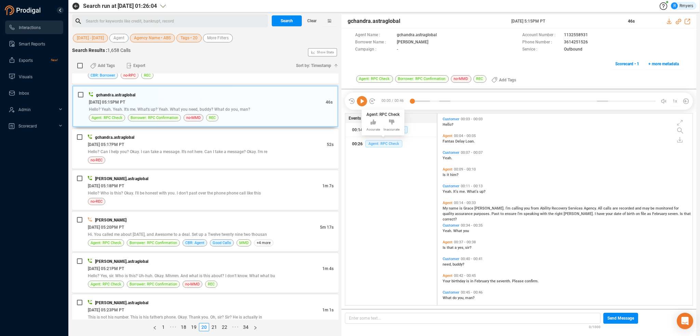
click at [377, 143] on span "Agent: RPC Check" at bounding box center [384, 143] width 37 height 7
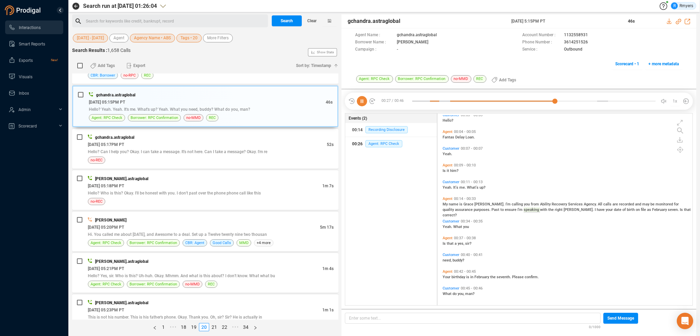
scroll to position [5, 0]
click at [191, 142] on div "[DATE] 05:17PM PT" at bounding box center [207, 144] width 239 height 7
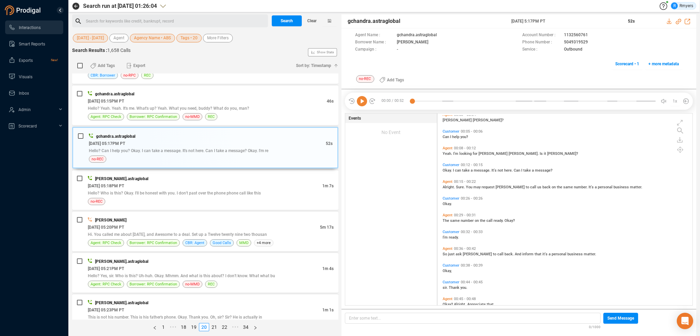
scroll to position [33, 0]
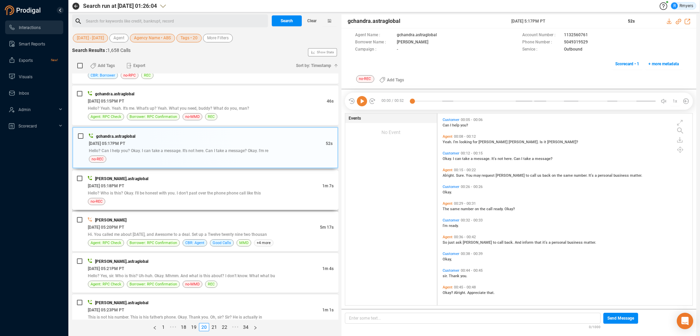
click at [254, 191] on span "Hello? Who is this? Okay. I'll be honest with you. I don't past over the phone …" at bounding box center [174, 193] width 173 height 5
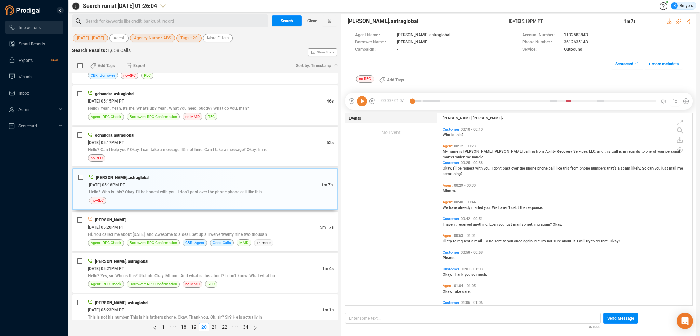
scroll to position [0, 0]
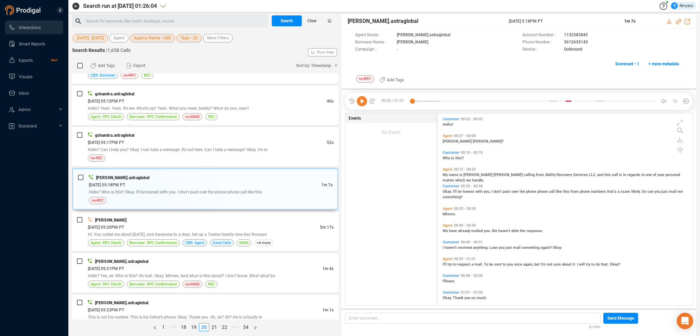
click at [364, 103] on icon at bounding box center [362, 101] width 10 height 10
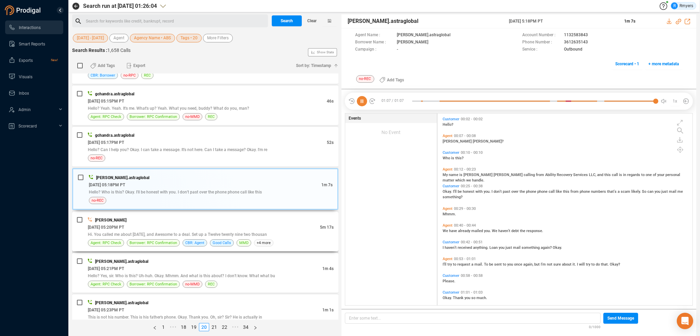
click at [143, 232] on span "Hi. You called me about [DATE], and Awesome to a deal. Set up a Twelve twenty n…" at bounding box center [177, 234] width 179 height 5
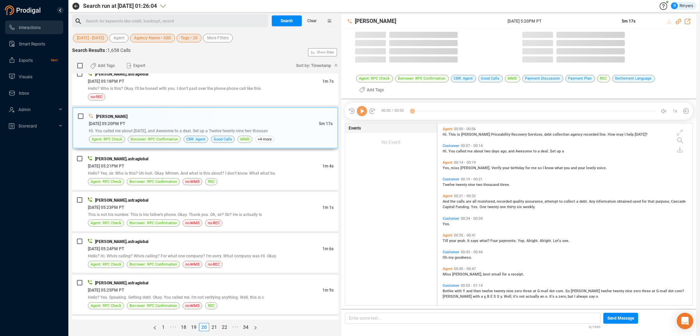
scroll to position [181, 252]
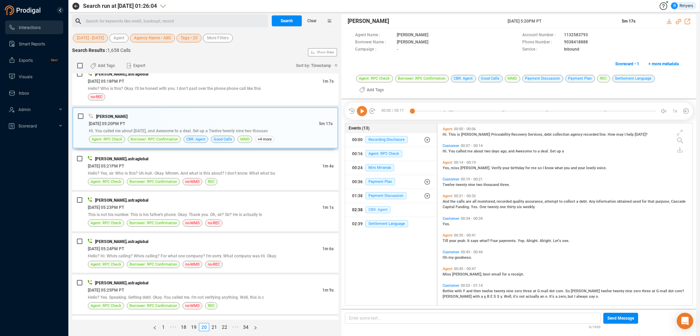
click at [385, 205] on div "02:38 CBR: Agent" at bounding box center [391, 210] width 78 height 11
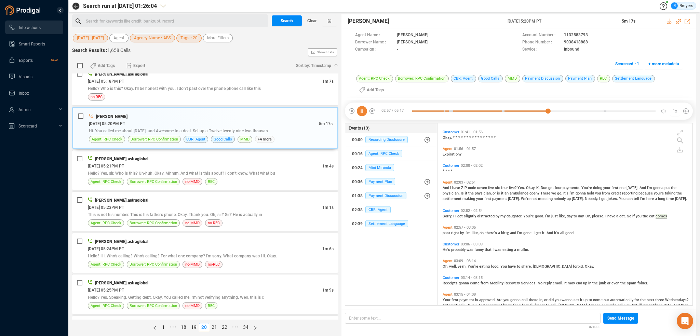
scroll to position [310, 0]
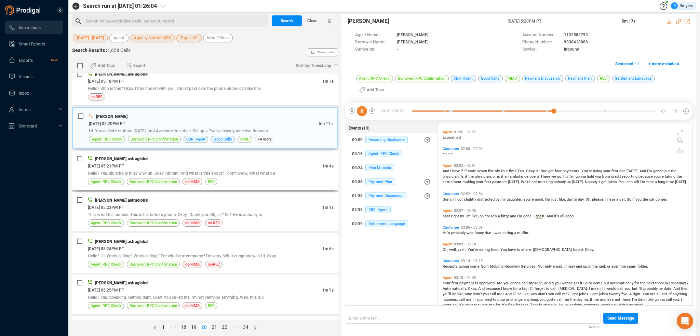
click at [165, 171] on div "Hello? Yes, sir. Who is this? Uh-huh. Okay. Mhmm. And what is this about? I don…" at bounding box center [211, 173] width 246 height 7
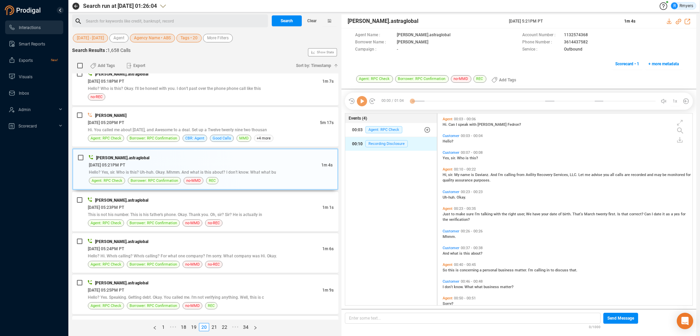
scroll to position [190, 252]
click at [384, 145] on span "Recording Disclosure" at bounding box center [387, 143] width 42 height 7
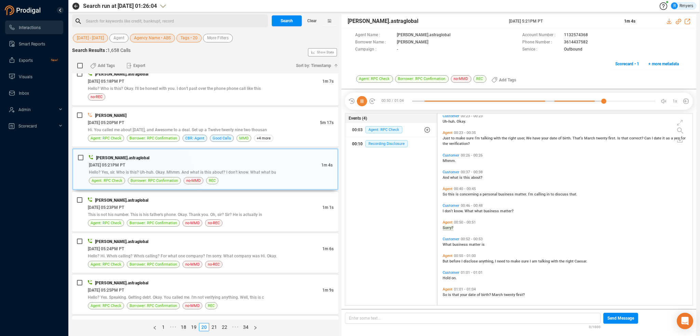
scroll to position [78, 0]
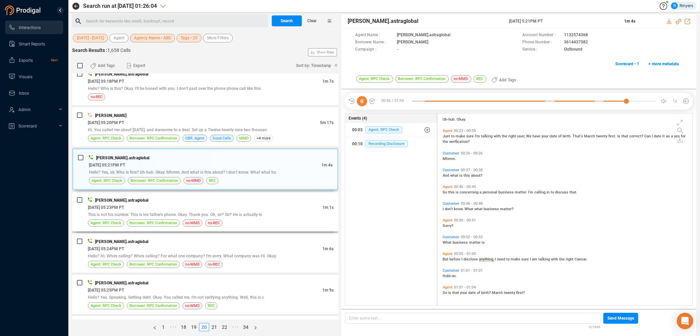
click at [212, 204] on div "[DATE] 05:23PM PT" at bounding box center [205, 207] width 235 height 7
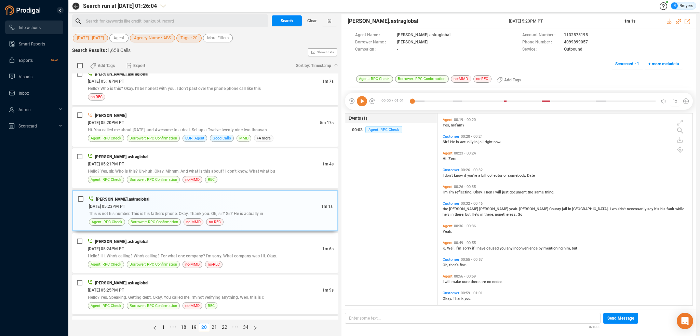
scroll to position [73, 0]
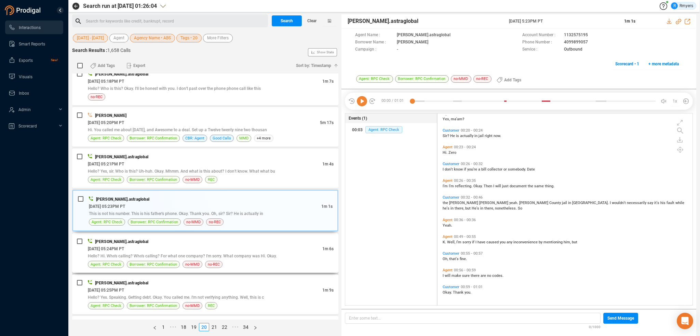
click at [177, 245] on div "[DATE] 05:24PM PT" at bounding box center [205, 248] width 235 height 7
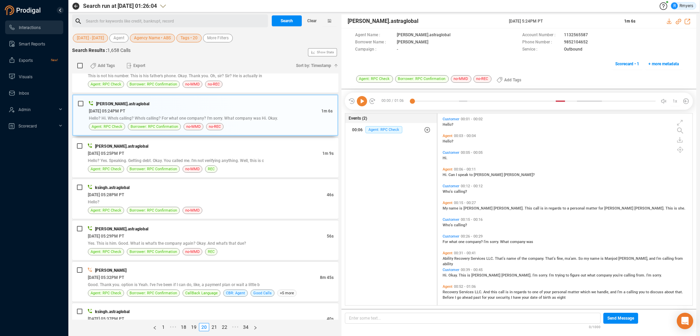
scroll to position [5, 0]
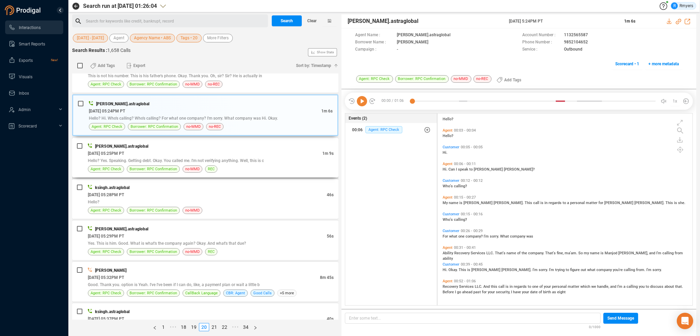
click at [213, 158] on span "Hello? Yes. Speaking. Getting debt. Okay. You called me. I'm not verifying anyt…" at bounding box center [176, 160] width 176 height 5
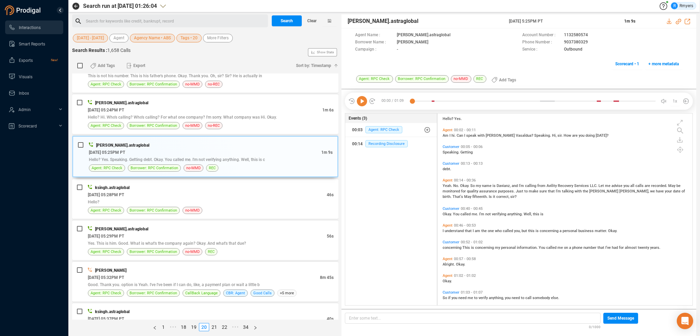
scroll to position [11, 0]
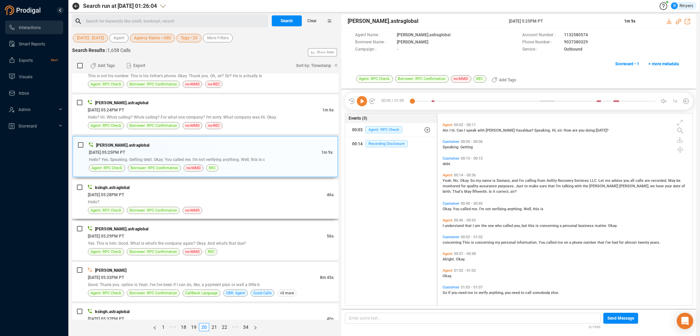
click at [190, 198] on div "Hello?" at bounding box center [211, 201] width 246 height 7
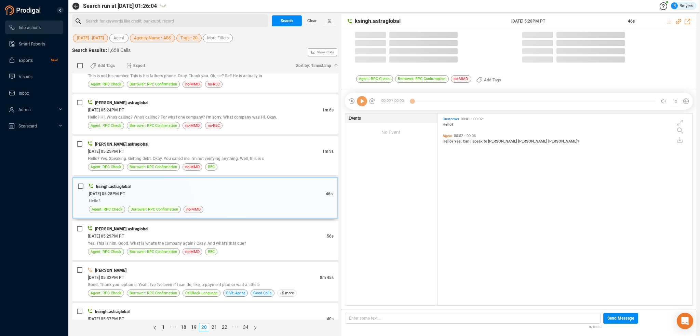
scroll to position [190, 252]
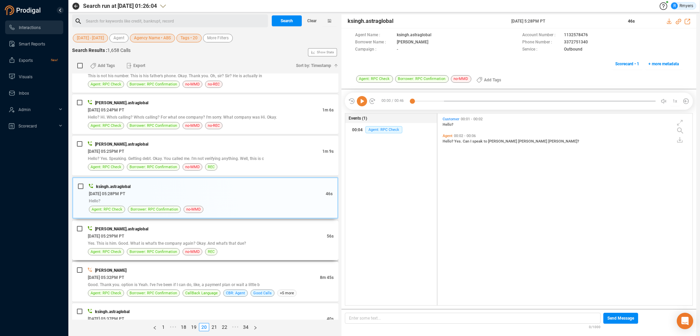
drag, startPoint x: 174, startPoint y: 234, endPoint x: 183, endPoint y: 234, distance: 8.5
click at [174, 232] on div "divyansh.astraglobal 06/18/2025 @ 05:29PM PT 56s Yes. This is him. Good. What i…" at bounding box center [211, 240] width 246 height 30
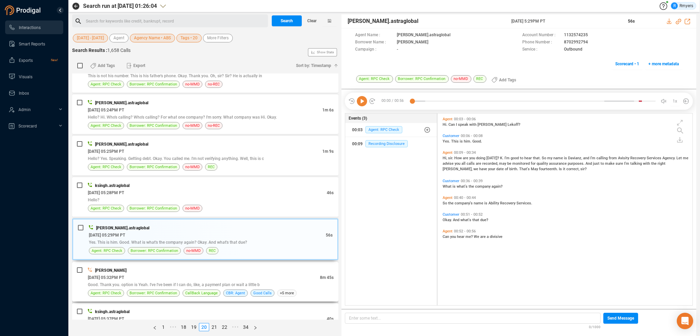
drag, startPoint x: 236, startPoint y: 286, endPoint x: 238, endPoint y: 280, distance: 6.0
click at [237, 290] on span "CBR: Agent" at bounding box center [235, 293] width 19 height 6
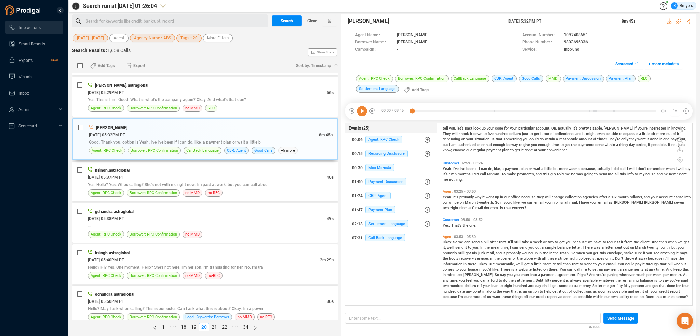
scroll to position [0, 0]
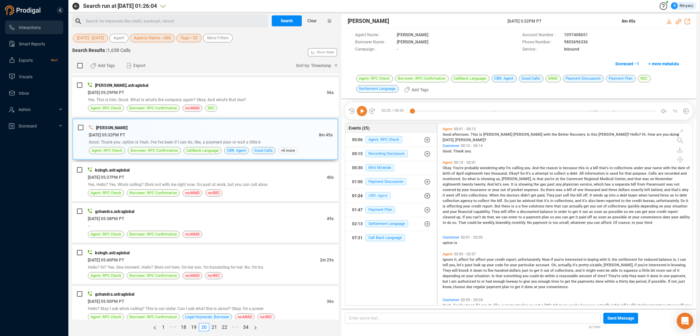
click at [382, 197] on span "CBR: Agent" at bounding box center [378, 195] width 25 height 7
click at [382, 209] on span "CBR: Agent" at bounding box center [383, 209] width 25 height 7
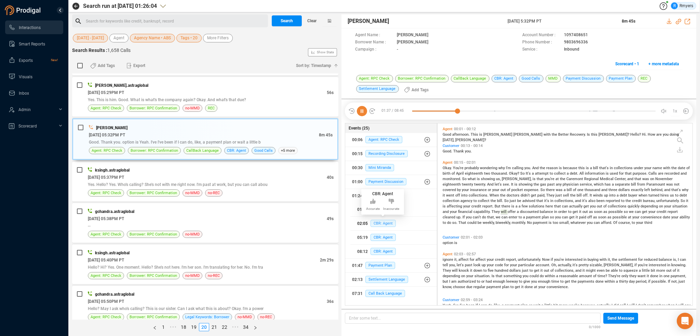
click at [387, 222] on span "CBR: Agent" at bounding box center [383, 223] width 25 height 7
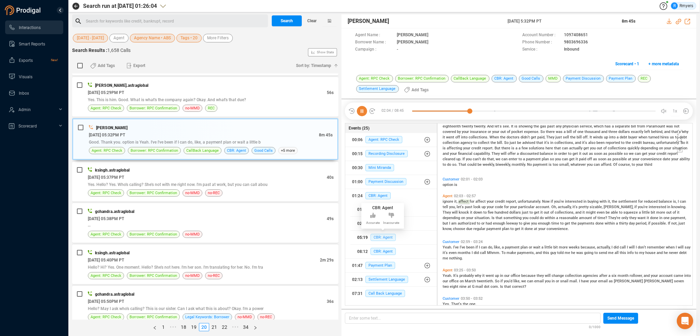
click at [382, 239] on span "CBR: Agent" at bounding box center [383, 237] width 25 height 7
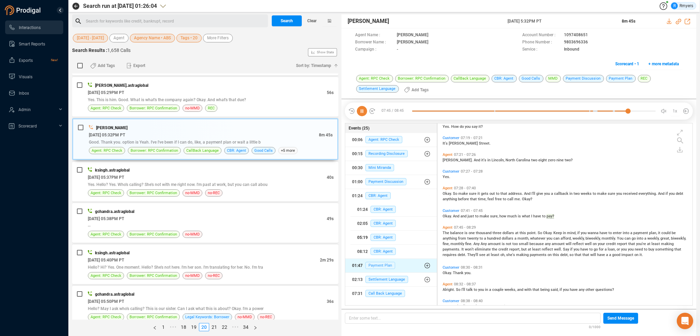
scroll to position [581, 0]
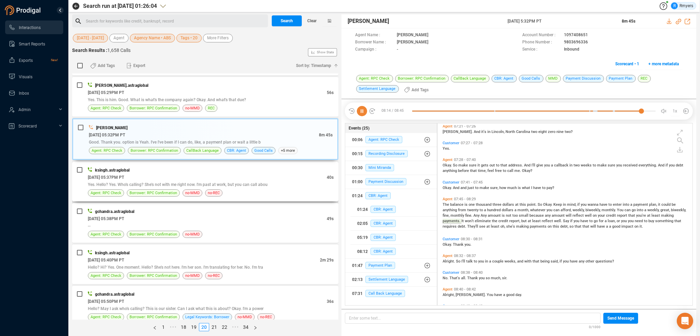
click at [215, 174] on div "06/18/2025 @ 05:37PM PT" at bounding box center [207, 177] width 239 height 7
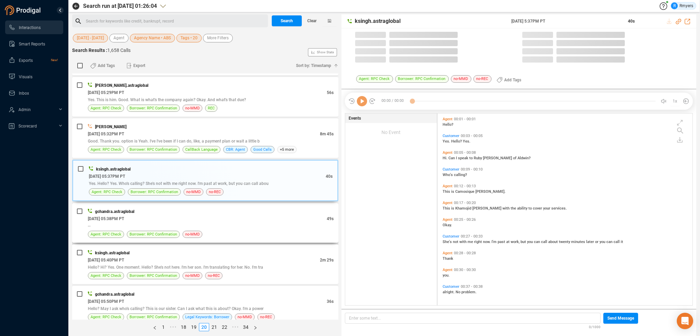
scroll to position [190, 252]
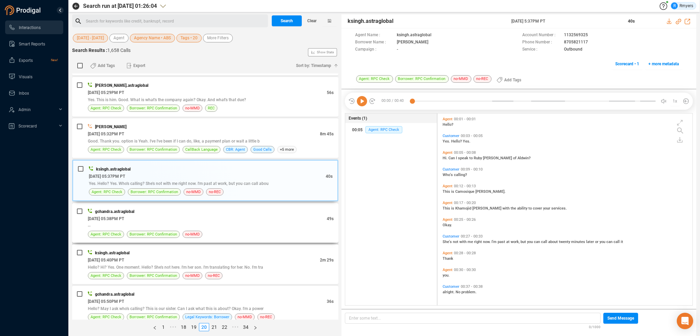
click at [253, 231] on div "Agent: RPC Check Borrower: RPC Confirmation no-MMD" at bounding box center [211, 234] width 246 height 7
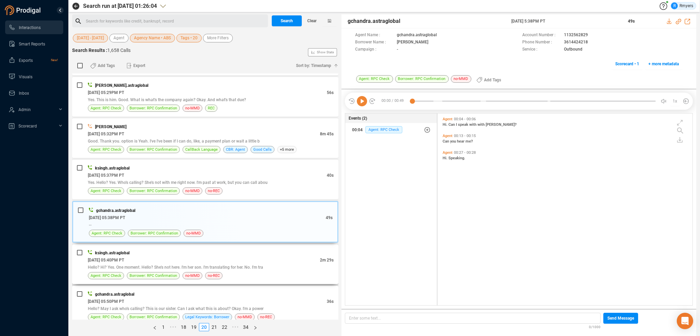
drag, startPoint x: 235, startPoint y: 248, endPoint x: 239, endPoint y: 251, distance: 5.3
click at [236, 250] on div "ksingh.astraglobal 06/18/2025 @ 05:40PM PT 2m 29s Hello? Hi? Yes. One moment. H…" at bounding box center [211, 264] width 246 height 30
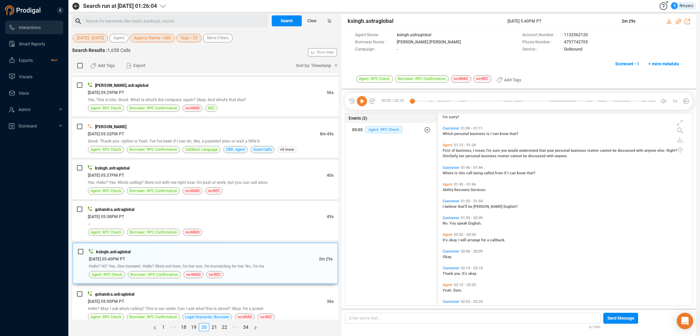
scroll to position [296, 0]
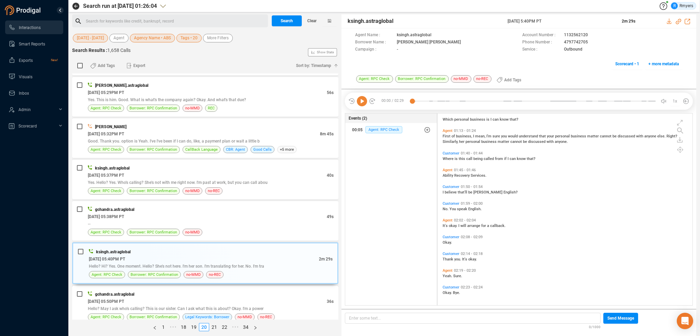
click at [284, 298] on div "06/18/2025 @ 05:50PM PT" at bounding box center [207, 301] width 239 height 7
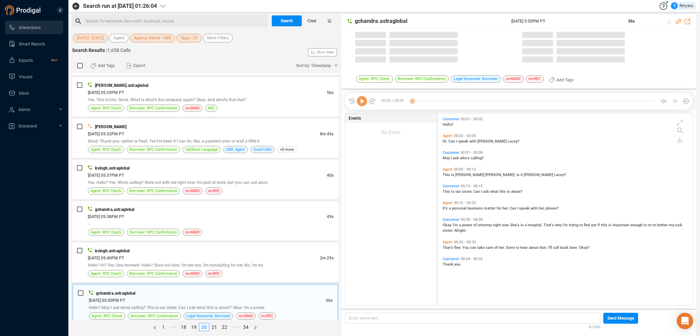
scroll to position [190, 252]
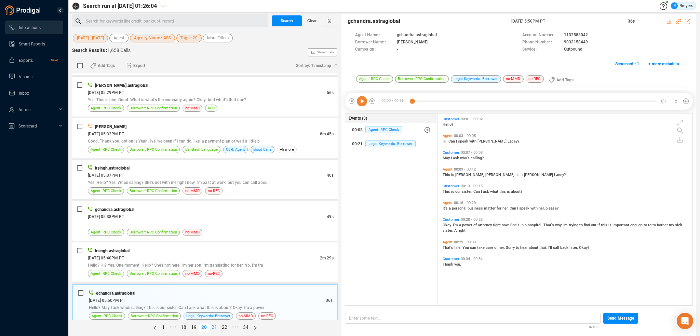
click at [216, 328] on link "21" at bounding box center [215, 328] width 10 height 8
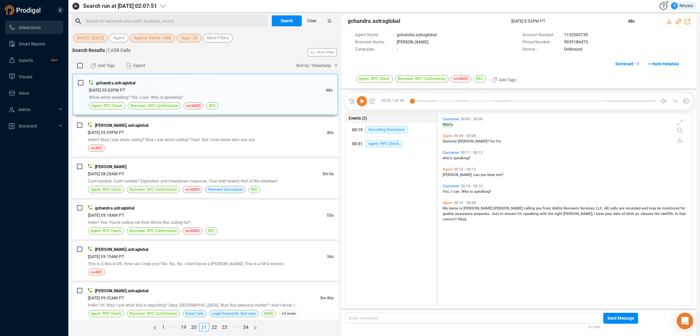
click at [365, 100] on icon at bounding box center [362, 101] width 10 height 10
click at [208, 149] on div "no-REC" at bounding box center [211, 148] width 246 height 7
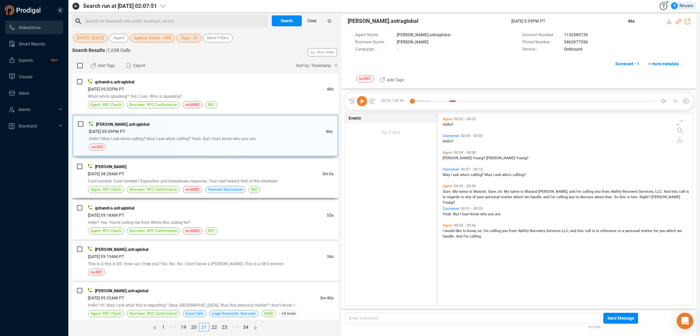
click at [199, 183] on span "Card number. Card number? Expiration and breakdown response. Your next twenty f…" at bounding box center [183, 181] width 190 height 5
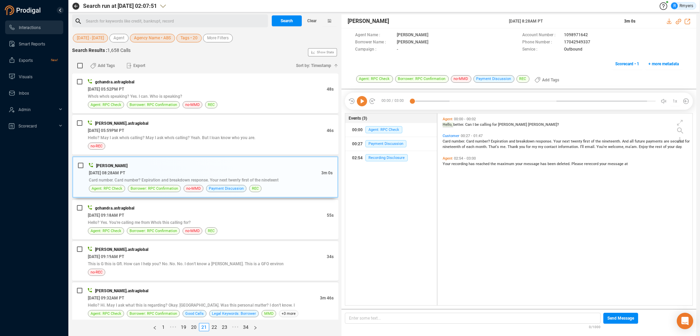
click at [363, 102] on icon at bounding box center [362, 101] width 10 height 10
click at [449, 141] on span "Card" at bounding box center [447, 141] width 9 height 4
drag, startPoint x: 498, startPoint y: 140, endPoint x: 501, endPoint y: 142, distance: 3.8
click at [498, 140] on span "Expiration" at bounding box center [500, 141] width 18 height 4
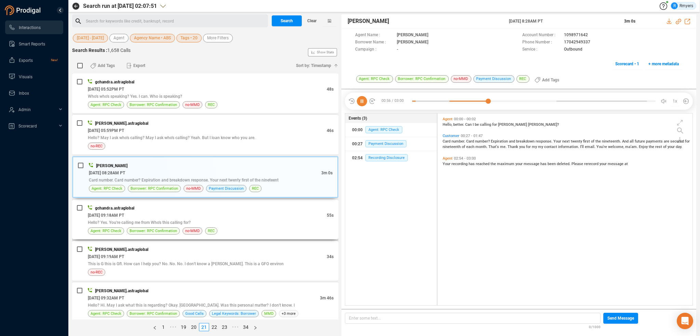
click at [236, 205] on div "gchandra.astraglobal" at bounding box center [211, 208] width 246 height 7
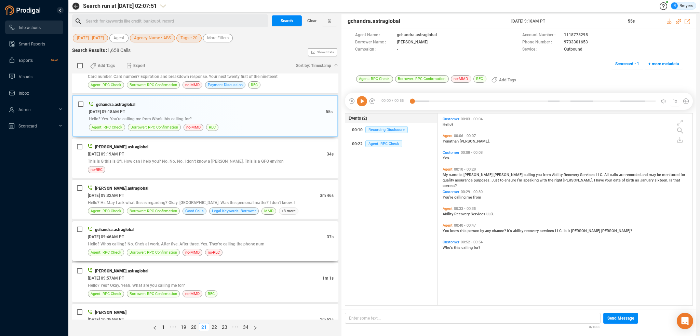
scroll to position [137, 0]
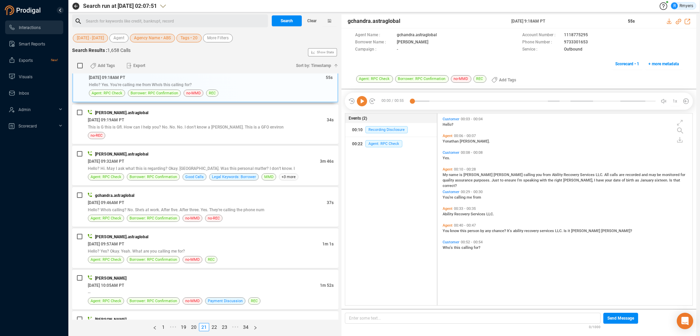
click at [365, 101] on icon at bounding box center [362, 101] width 10 height 10
click at [392, 141] on span "Agent: RPC Check" at bounding box center [384, 143] width 37 height 7
click at [183, 129] on span "This is G this is Gfl. How can I help you? No. No. No. I don't know a Michael. …" at bounding box center [186, 127] width 196 height 5
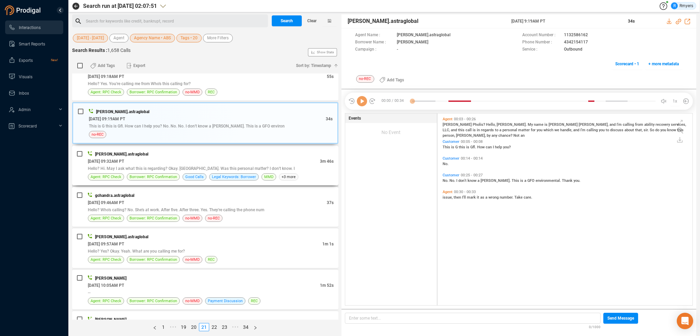
scroll to position [190, 252]
drag, startPoint x: 562, startPoint y: 42, endPoint x: 582, endPoint y: 42, distance: 19.8
click at [588, 43] on div "Phone Number : 4342154117" at bounding box center [603, 42] width 160 height 7
copy div "4342154117"
click at [162, 174] on span "Borrower: RPC Confirmation" at bounding box center [154, 177] width 48 height 6
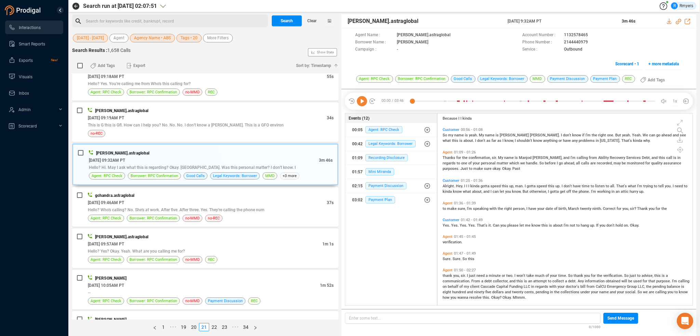
scroll to position [205, 0]
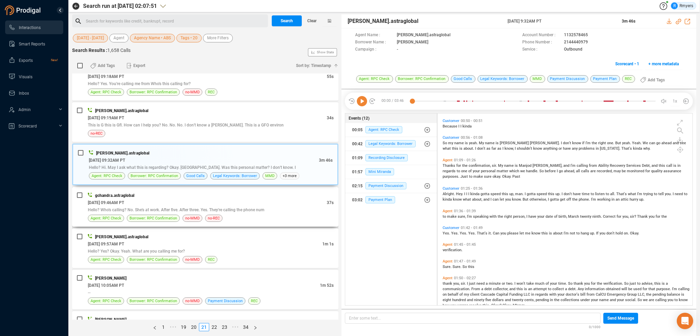
click at [146, 211] on div "Hello? Who's calling? No. She's at work. After five. After three. Yes. They're …" at bounding box center [211, 209] width 246 height 7
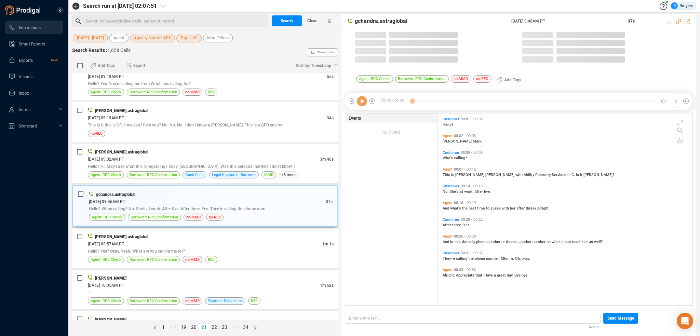
scroll to position [190, 252]
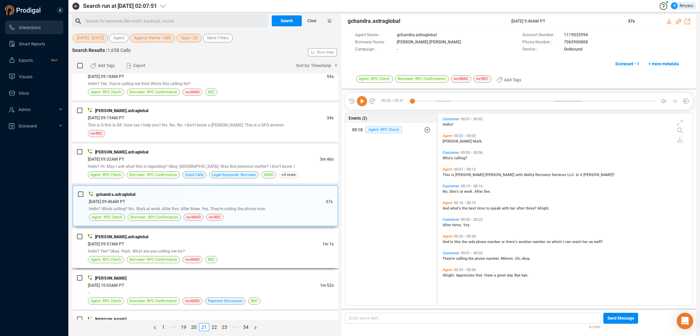
click at [184, 233] on div "msingh.astraglobal" at bounding box center [211, 236] width 246 height 7
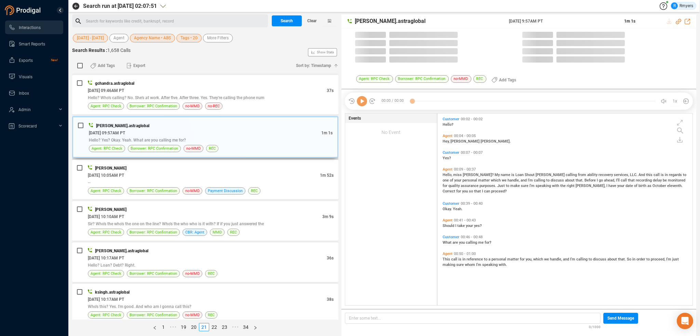
scroll to position [274, 0]
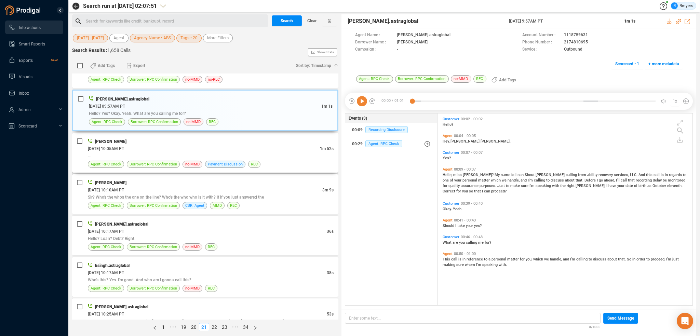
click at [210, 155] on div "--" at bounding box center [211, 155] width 246 height 7
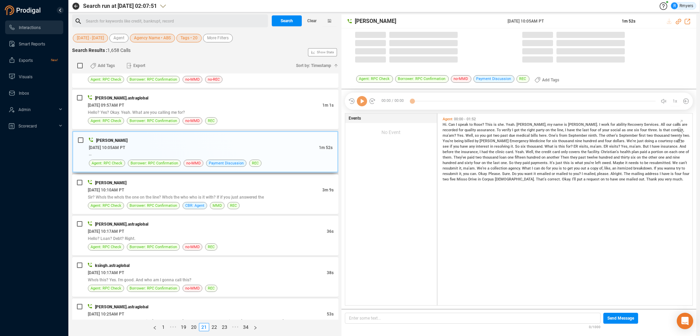
scroll to position [190, 252]
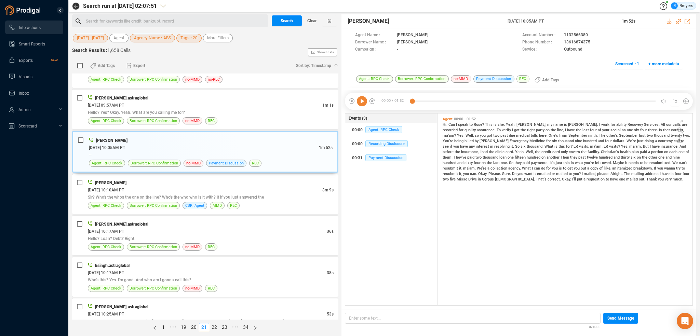
click at [363, 101] on icon at bounding box center [362, 101] width 10 height 10
click at [679, 22] on icon at bounding box center [678, 21] width 5 height 5
drag, startPoint x: 506, startPoint y: 22, endPoint x: 564, endPoint y: 21, distance: 57.1
click at [564, 21] on div "PAUL MACK 19 Jun 2025 @ 10:05AM PT 1m 52s" at bounding box center [519, 21] width 355 height 14
copy div "19 Jun 2025 @ 10:05AM PT"
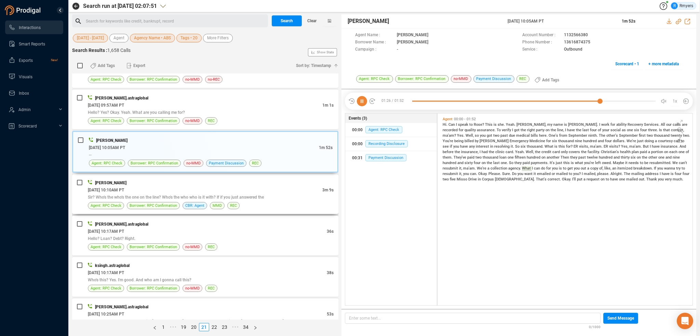
click at [120, 189] on span "06/19/2025 @ 10:10AM PT" at bounding box center [106, 190] width 36 height 5
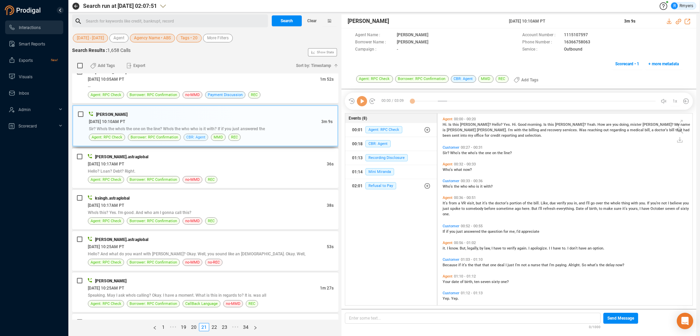
scroll to position [342, 0]
drag, startPoint x: 376, startPoint y: 144, endPoint x: 373, endPoint y: 147, distance: 4.4
click at [376, 145] on span "CBR: Agent" at bounding box center [378, 143] width 25 height 7
click at [381, 142] on span "CBR: Agent" at bounding box center [378, 143] width 25 height 7
click at [379, 188] on span "Refusal to Pay" at bounding box center [381, 185] width 31 height 7
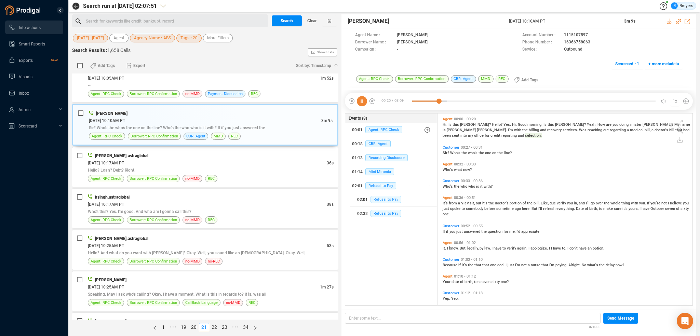
click at [386, 196] on span "Refusal to Pay" at bounding box center [386, 199] width 31 height 7
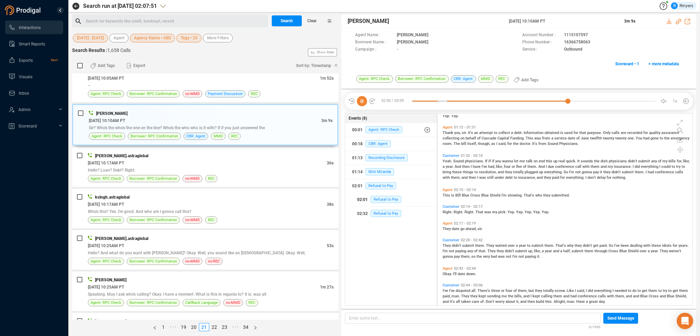
scroll to position [209, 0]
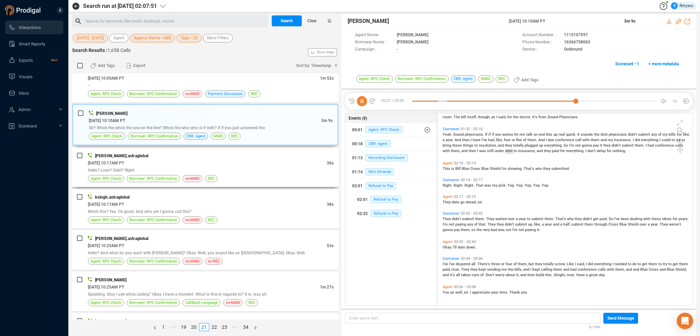
click at [208, 156] on div "divyansh.astraglobal" at bounding box center [211, 155] width 246 height 7
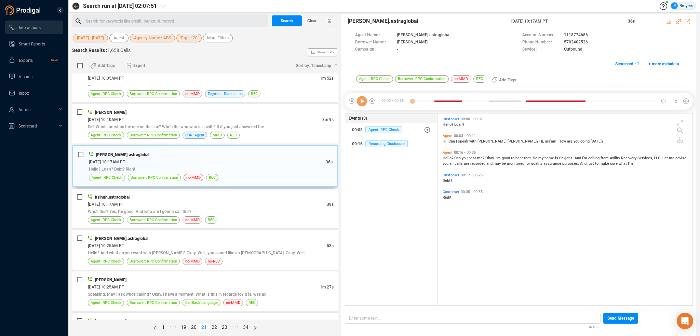
scroll to position [190, 252]
click at [249, 204] on div "06/19/2025 @ 10:17AM PT" at bounding box center [207, 204] width 239 height 7
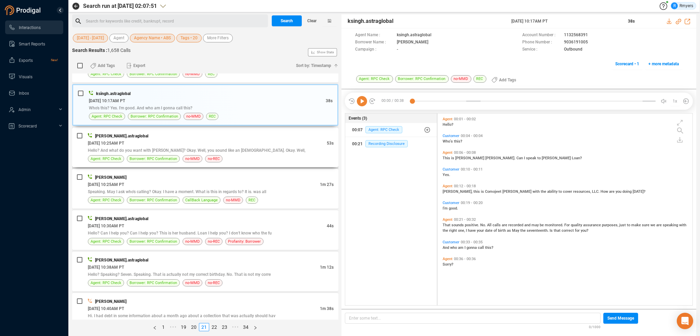
click at [245, 148] on span "Hello? And what do you want with Amanda Humphrey? Okay. Well, you sound like an…" at bounding box center [197, 150] width 218 height 5
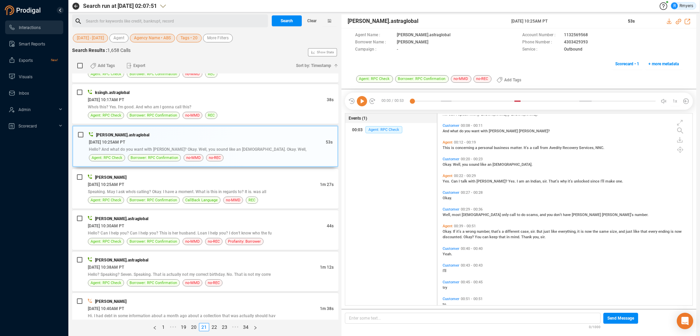
scroll to position [39, 0]
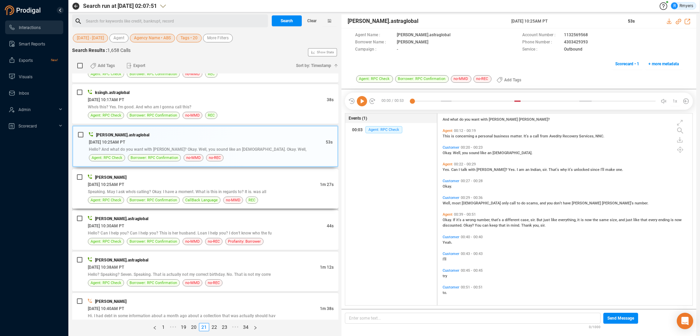
click at [252, 171] on div "Greg Masters 06/19/2025 @ 10:25AM PT 1m 27s Speaking. May I ask who's calling? …" at bounding box center [205, 189] width 266 height 40
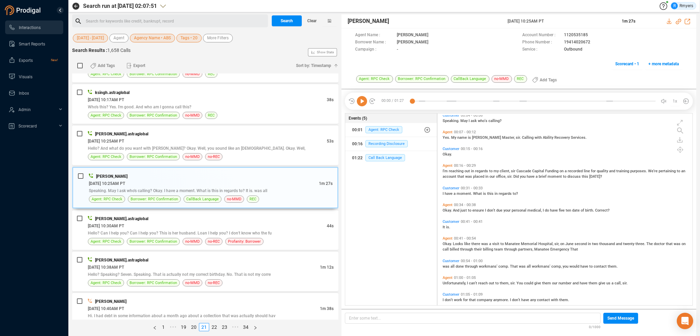
scroll to position [0, 0]
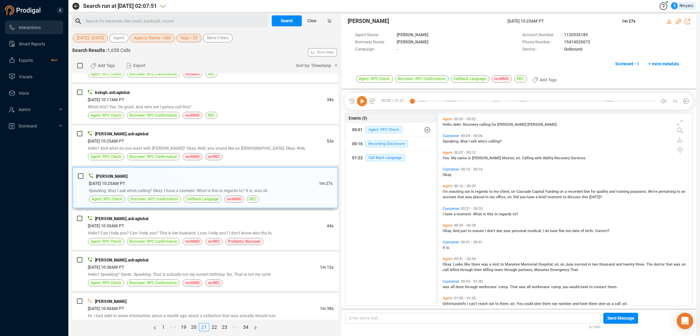
click at [359, 102] on icon at bounding box center [362, 101] width 10 height 10
click at [679, 21] on icon at bounding box center [678, 21] width 5 height 5
drag, startPoint x: 500, startPoint y: 22, endPoint x: 578, endPoint y: 25, distance: 78.0
click at [578, 25] on div "Greg Masters 19 Jun 2025 @ 10:25AM PT 1m 27s" at bounding box center [519, 21] width 355 height 14
copy div "19 Jun 2025 @ 10:25AM PT"
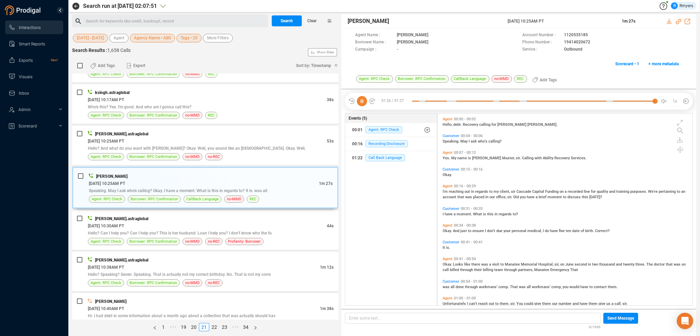
click at [448, 193] on span "I'm" at bounding box center [446, 191] width 6 height 4
click at [362, 100] on icon at bounding box center [362, 101] width 10 height 10
click at [648, 191] on span "We're" at bounding box center [653, 191] width 11 height 4
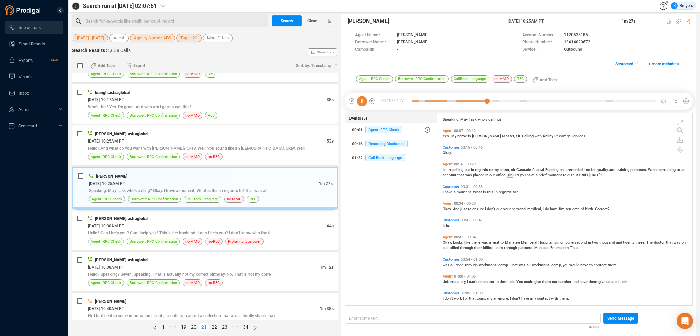
scroll to position [34, 0]
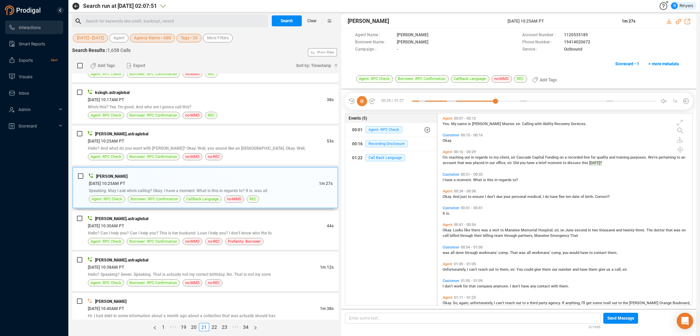
click at [447, 197] on span "Okay." at bounding box center [448, 197] width 10 height 4
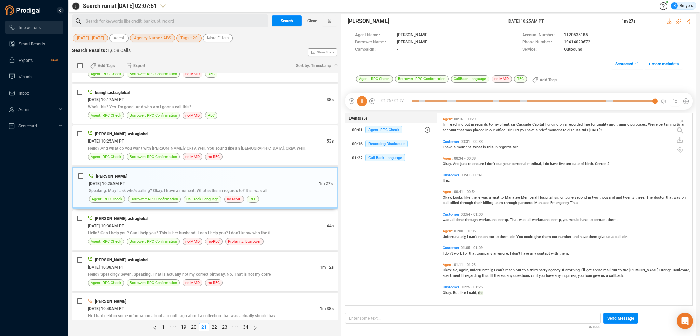
scroll to position [0, 0]
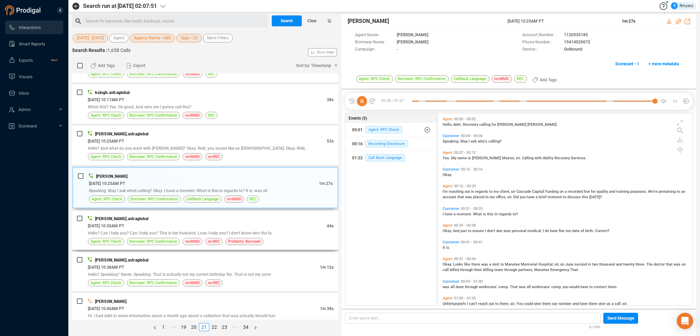
drag, startPoint x: 187, startPoint y: 221, endPoint x: 191, endPoint y: 226, distance: 6.1
click at [187, 222] on div "06/19/2025 @ 10:30AM PT" at bounding box center [207, 225] width 239 height 7
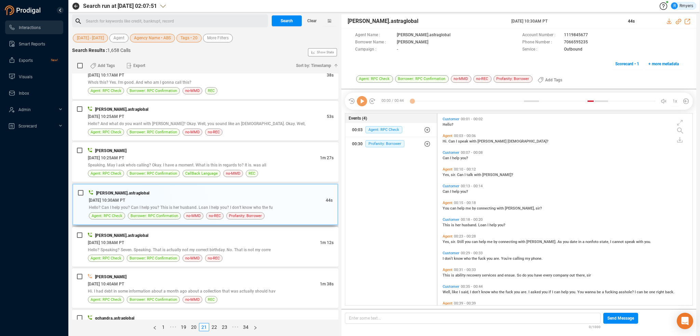
scroll to position [513, 0]
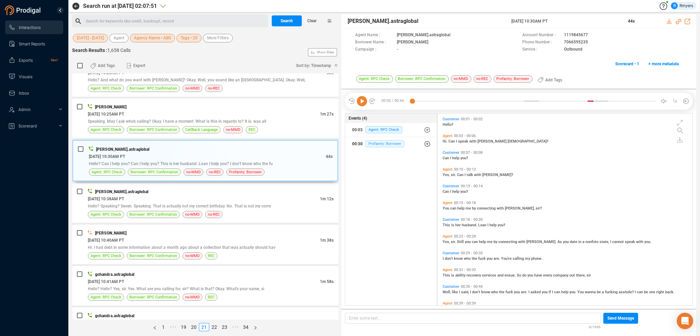
click at [369, 141] on span "Profanity: Borrower" at bounding box center [385, 143] width 39 height 7
click at [395, 156] on span "Profanity: Borrower" at bounding box center [390, 157] width 39 height 7
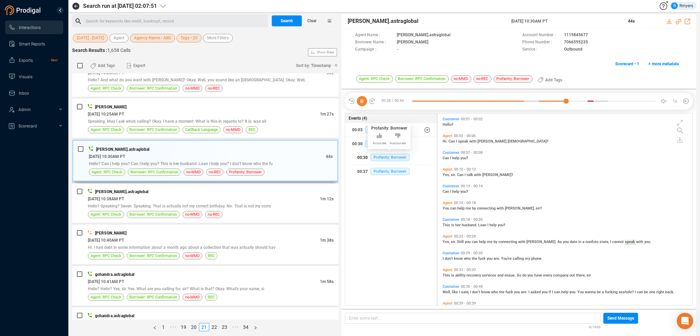
scroll to position [16, 0]
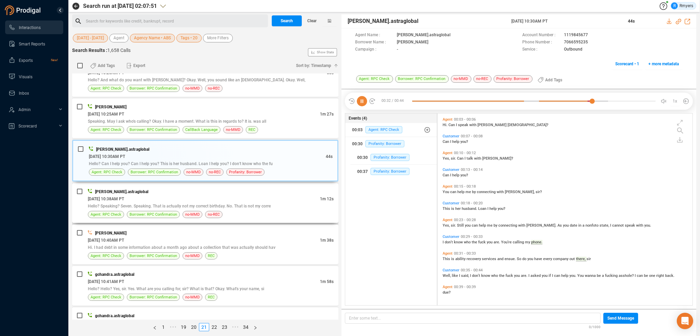
click at [164, 199] on div "06/19/2025 @ 10:38AM PT" at bounding box center [204, 198] width 232 height 7
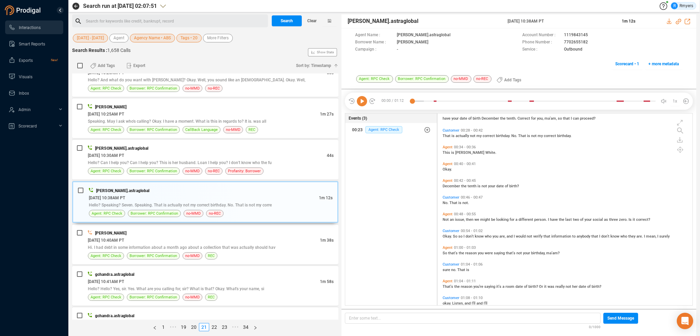
scroll to position [62, 0]
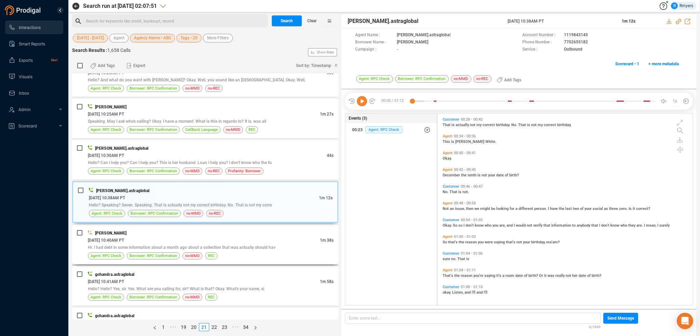
click at [204, 232] on div "Sera Olmeda" at bounding box center [211, 232] width 246 height 7
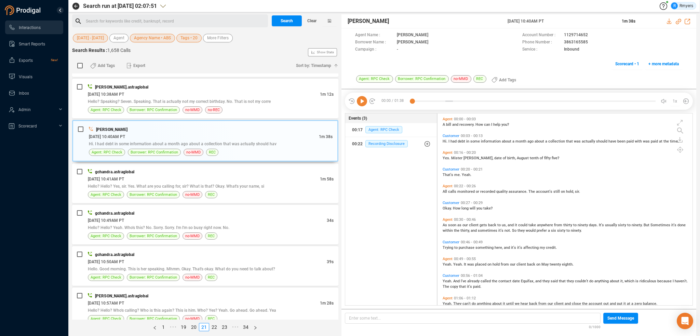
scroll to position [190, 252]
click at [358, 101] on icon at bounding box center [362, 101] width 10 height 10
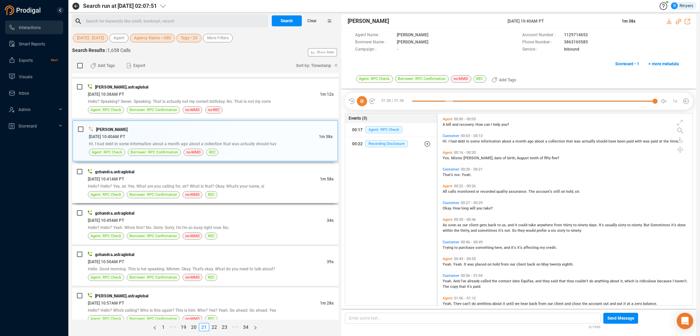
click at [245, 175] on div "06/19/2025 @ 10:41AM PT" at bounding box center [204, 178] width 232 height 7
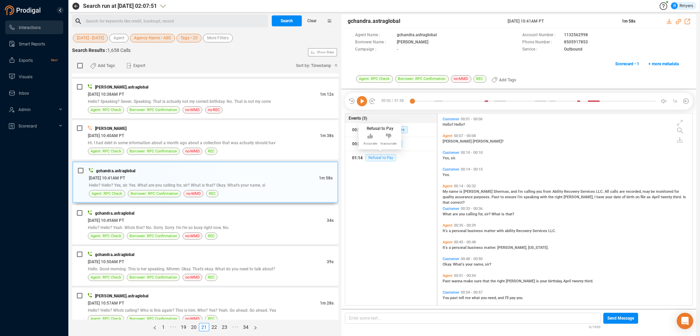
click at [372, 156] on span "Refusal to Pay" at bounding box center [381, 157] width 31 height 7
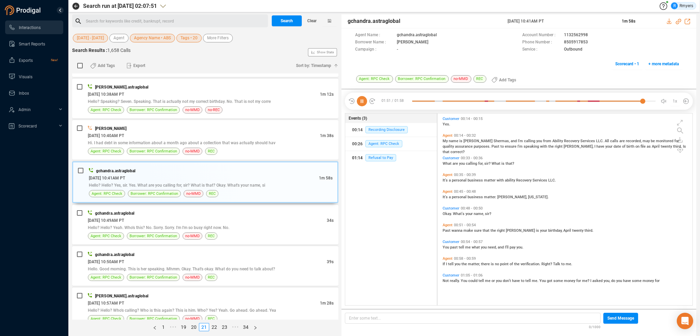
scroll to position [0, 0]
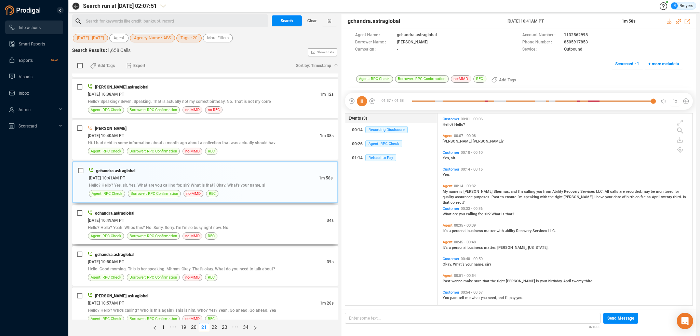
click at [152, 211] on div "gchandra.astraglobal" at bounding box center [211, 213] width 246 height 7
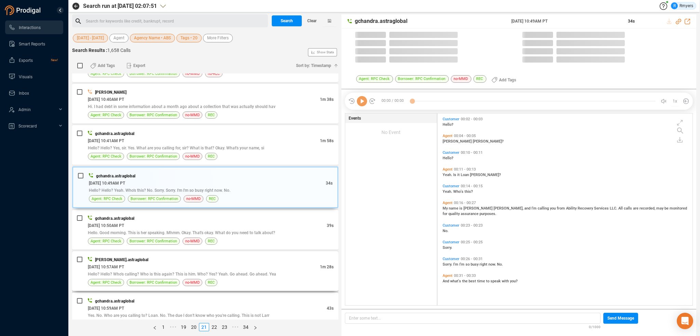
scroll to position [190, 252]
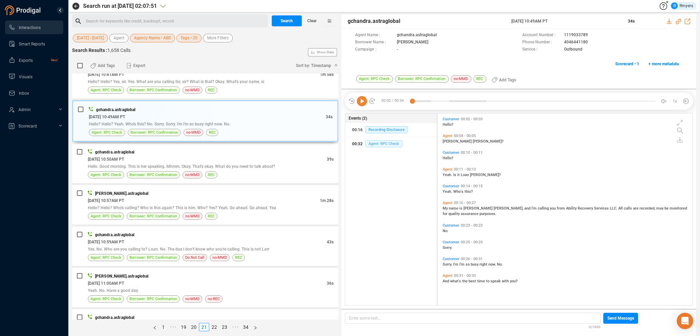
drag, startPoint x: 376, startPoint y: 138, endPoint x: 371, endPoint y: 142, distance: 6.1
click at [376, 139] on div "00:32 Agent: RPC Check" at bounding box center [391, 144] width 78 height 11
click at [183, 171] on span "no-MMD" at bounding box center [193, 174] width 20 height 7
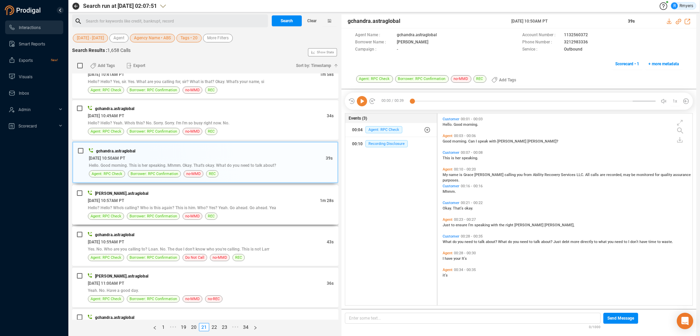
click at [247, 199] on div "06/19/2025 @ 10:57AM PT" at bounding box center [204, 200] width 232 height 7
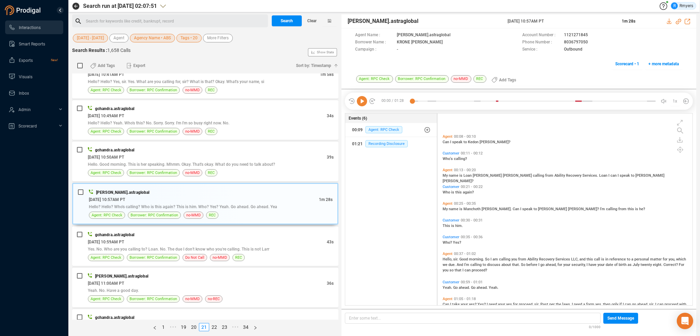
scroll to position [84, 0]
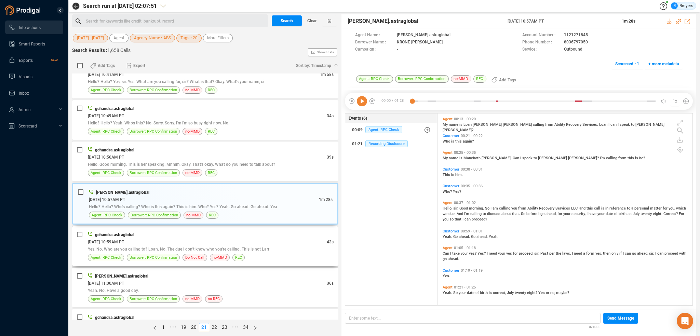
click at [213, 246] on div "Yes. No. Who are you calling to? Loan. No. The due I don't know who you're call…" at bounding box center [211, 249] width 246 height 7
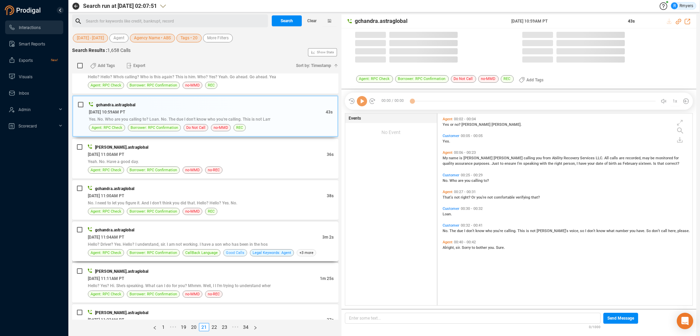
scroll to position [855, 0]
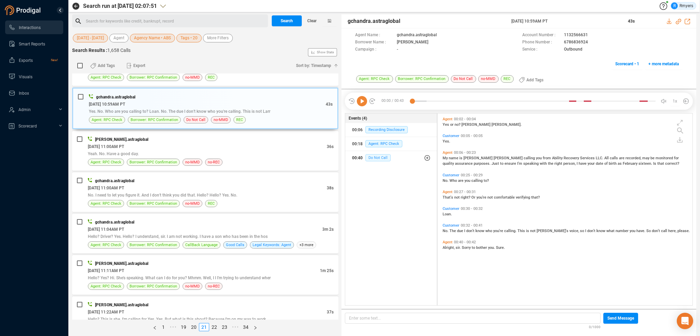
click at [382, 161] on span "Do Not Call" at bounding box center [378, 157] width 25 height 7
click at [382, 173] on span "Do Not Call" at bounding box center [383, 171] width 25 height 7
drag, startPoint x: 567, startPoint y: 40, endPoint x: 588, endPoint y: 42, distance: 21.7
click at [590, 42] on div "Phone Number : 6786836924" at bounding box center [603, 42] width 160 height 7
copy div "6786836924"
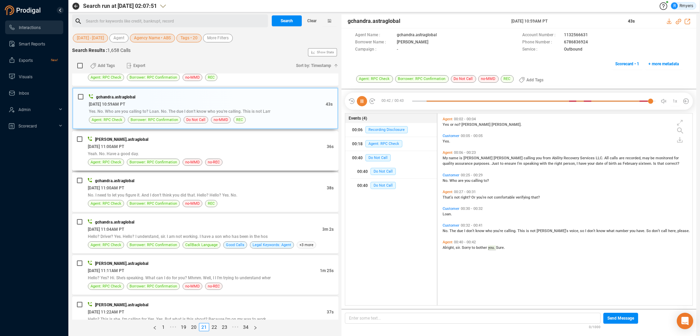
click at [183, 143] on div "06/19/2025 @ 11:00AM PT" at bounding box center [207, 146] width 239 height 7
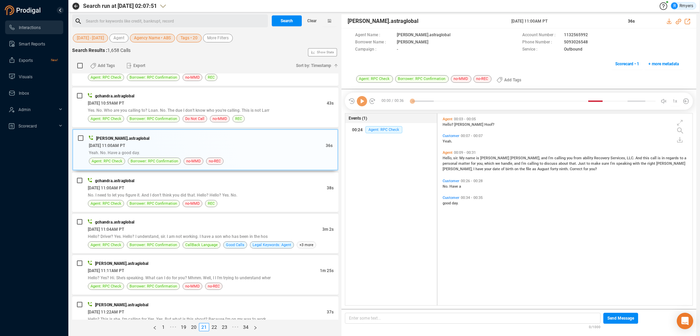
scroll to position [190, 252]
click at [281, 184] on div "06/19/2025 @ 11:00AM PT" at bounding box center [207, 187] width 239 height 7
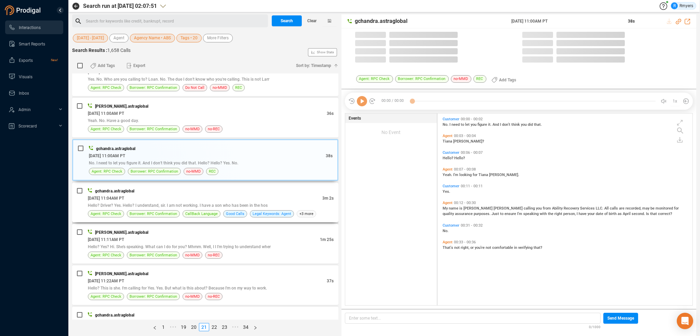
scroll to position [923, 0]
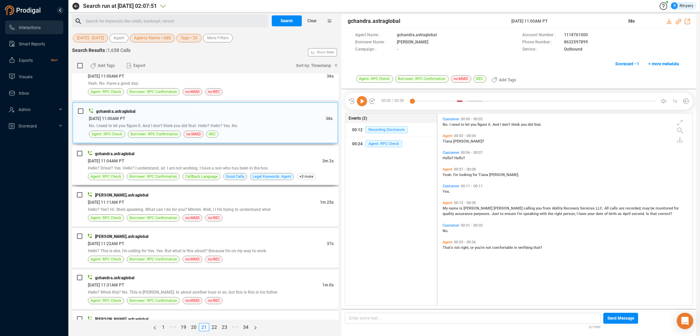
click at [222, 150] on div "gchandra.astraglobal" at bounding box center [211, 153] width 246 height 7
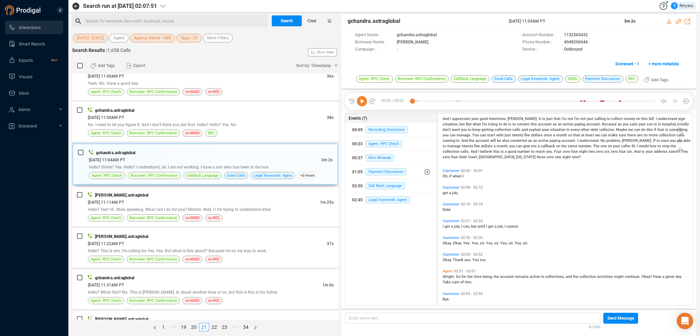
scroll to position [220, 0]
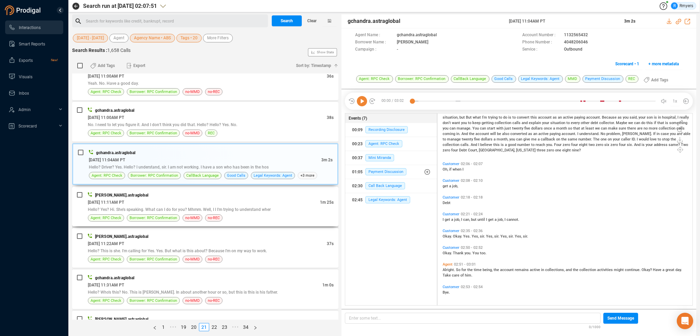
click at [153, 199] on div "06/19/2025 @ 11:11AM PT" at bounding box center [204, 202] width 232 height 7
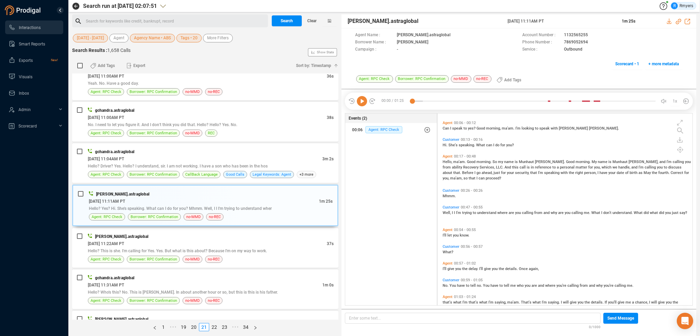
scroll to position [79, 0]
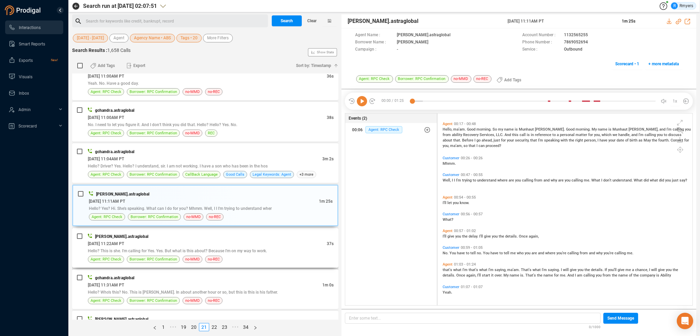
drag, startPoint x: 206, startPoint y: 239, endPoint x: 217, endPoint y: 242, distance: 11.4
click at [206, 240] on div "06/19/2025 @ 11:22AM PT" at bounding box center [207, 243] width 239 height 7
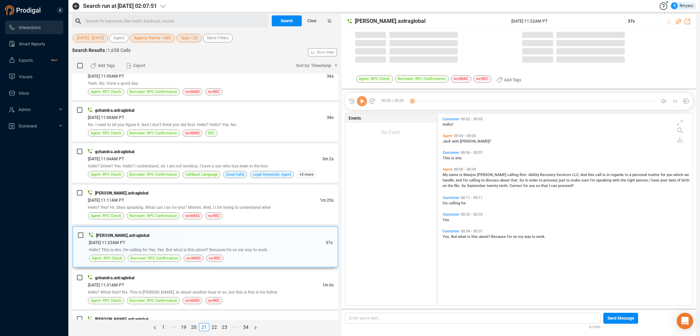
scroll to position [190, 252]
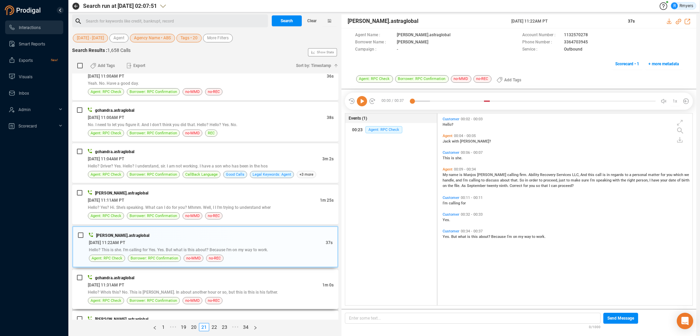
click at [250, 290] on span "Hello? Who's this? No. This is Morgan. In about another hour or so, but this is…" at bounding box center [183, 292] width 190 height 5
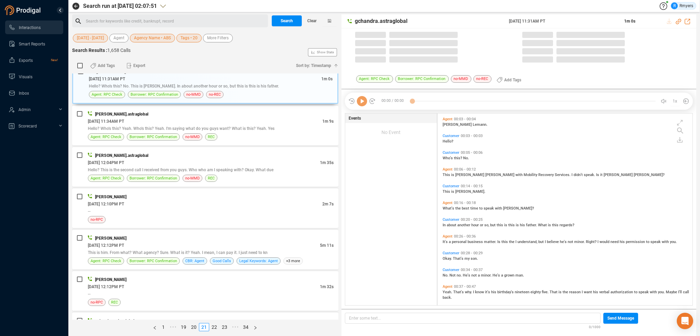
scroll to position [0, 0]
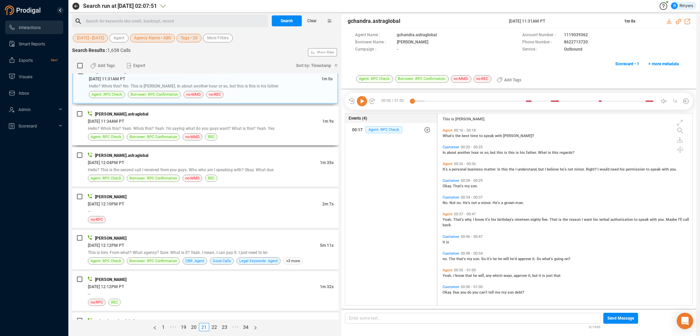
click at [264, 133] on div "Agent: RPC Check Borrower: RPC Confirmation no-MMD REC" at bounding box center [211, 136] width 246 height 7
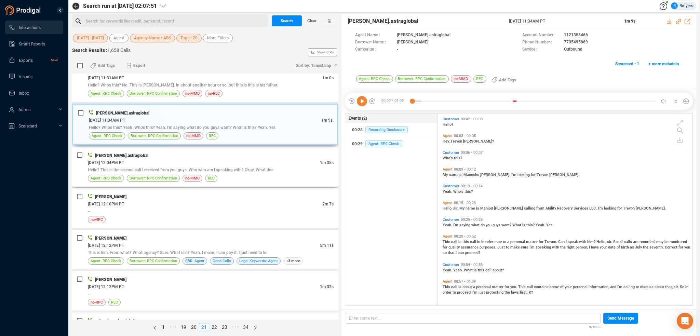
click at [222, 159] on div "06/19/2025 @ 12:04PM PT" at bounding box center [204, 162] width 232 height 7
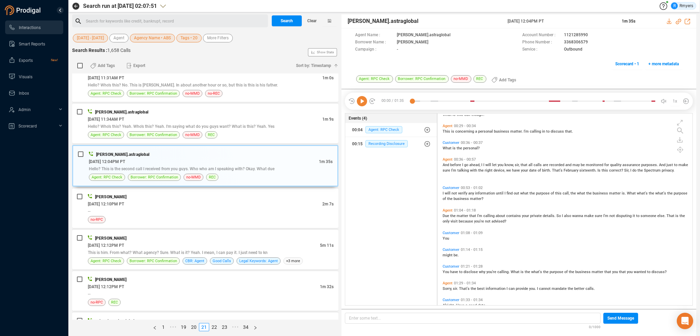
scroll to position [103, 0]
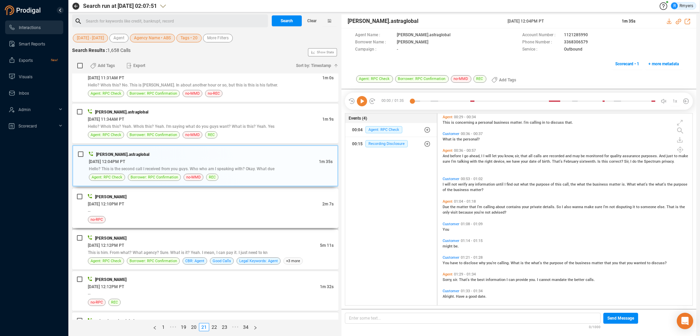
click at [233, 200] on div "06/19/2025 @ 12:10PM PT" at bounding box center [205, 203] width 235 height 7
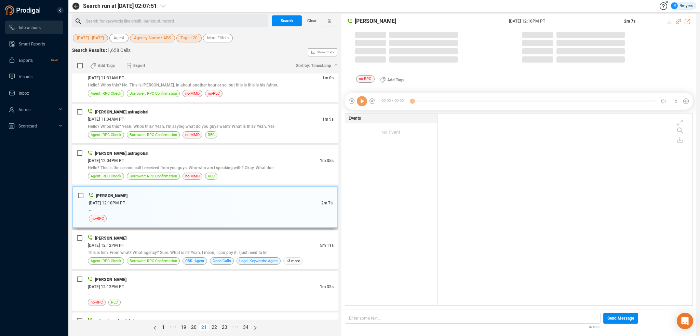
scroll to position [1208, 0]
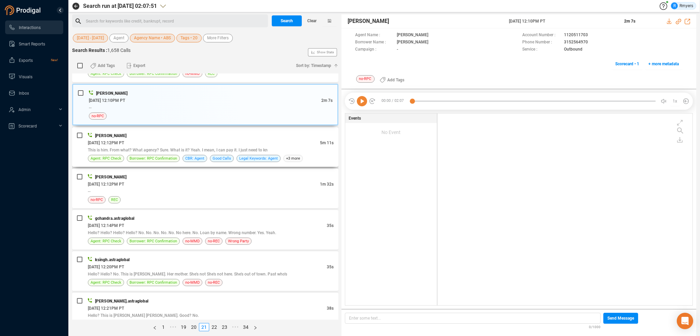
click at [260, 148] on span "This is him. From what? What agency? Sure. What is it? Yeah. I mean, I can pay …" at bounding box center [178, 150] width 180 height 5
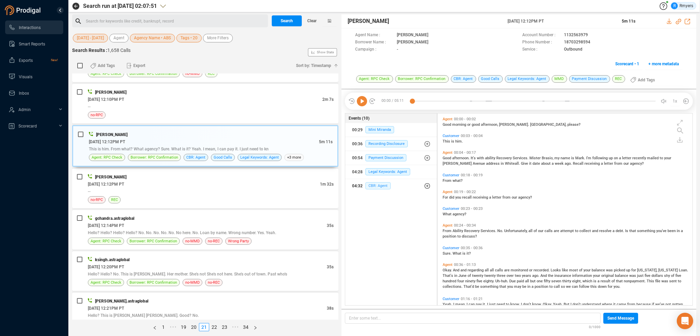
click at [378, 182] on span "CBR: Agent" at bounding box center [378, 185] width 25 height 7
drag, startPoint x: 379, startPoint y: 191, endPoint x: 381, endPoint y: 195, distance: 4.6
click at [380, 193] on div "04:32 CBR: Agent 04:32 CBR: Agent 04:56 CBR: Agent" at bounding box center [391, 199] width 92 height 41
click at [382, 197] on span "CBR: Agent" at bounding box center [383, 199] width 25 height 7
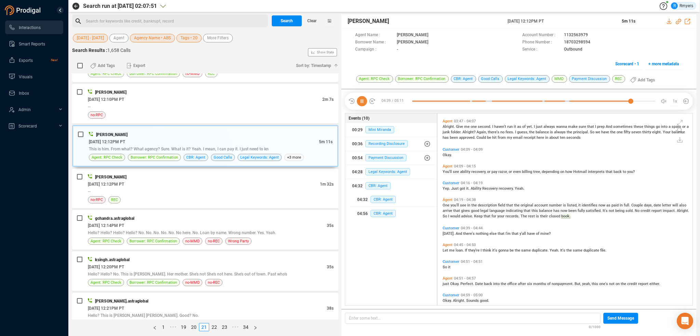
scroll to position [743, 0]
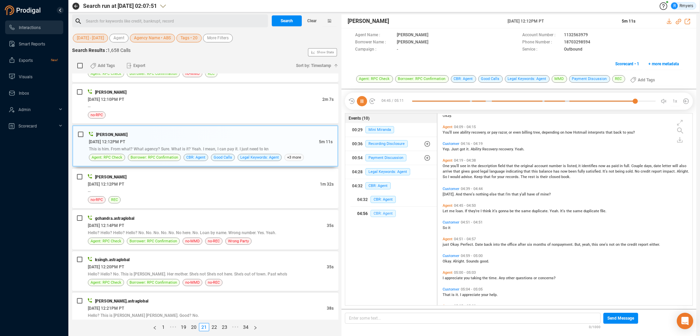
click at [377, 212] on span "CBR: Agent" at bounding box center [383, 213] width 25 height 7
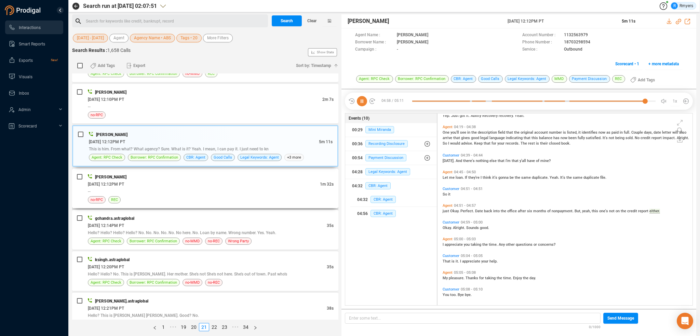
click at [203, 190] on div "--" at bounding box center [211, 191] width 246 height 7
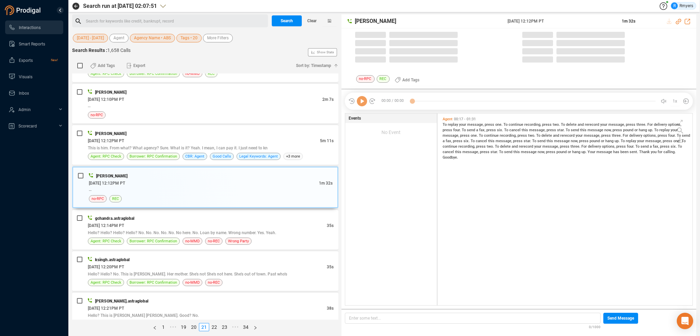
scroll to position [190, 252]
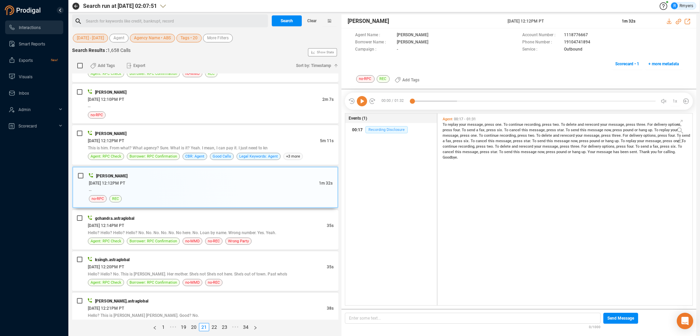
click at [384, 129] on span "Recording Disclosure" at bounding box center [387, 129] width 42 height 7
click at [210, 231] on span "Hello? Hello? Hello? Hello? No. No. No. No. No. No here. No. Loan by name. Wron…" at bounding box center [182, 233] width 188 height 5
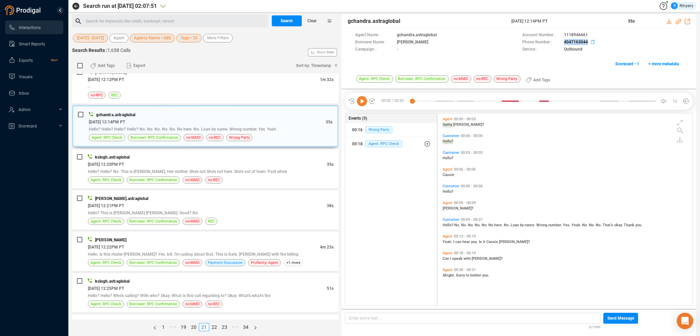
drag, startPoint x: 560, startPoint y: 39, endPoint x: 588, endPoint y: 41, distance: 28.1
click at [588, 41] on div "Phone Number : 4047163044" at bounding box center [603, 42] width 160 height 7
copy div "4047163044"
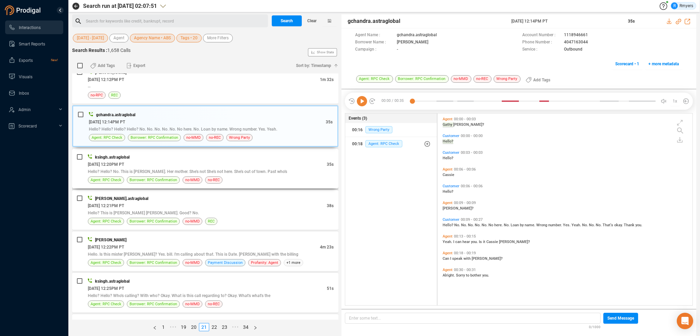
click at [194, 162] on div "06/19/2025 @ 12:20PM PT" at bounding box center [207, 164] width 239 height 7
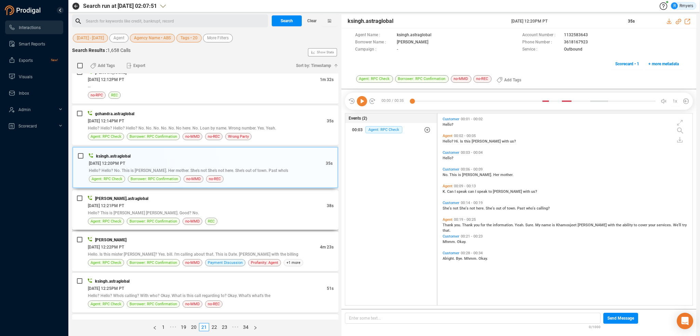
click at [206, 209] on div "Hello? This is Joe Beth. Good? No." at bounding box center [211, 212] width 246 height 7
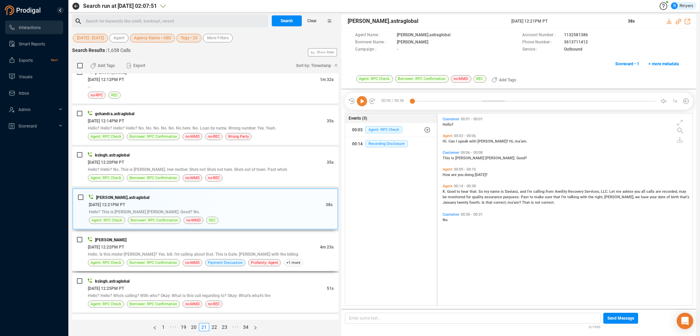
click at [181, 243] on div "06/19/2025 @ 12:22PM PT" at bounding box center [204, 246] width 232 height 7
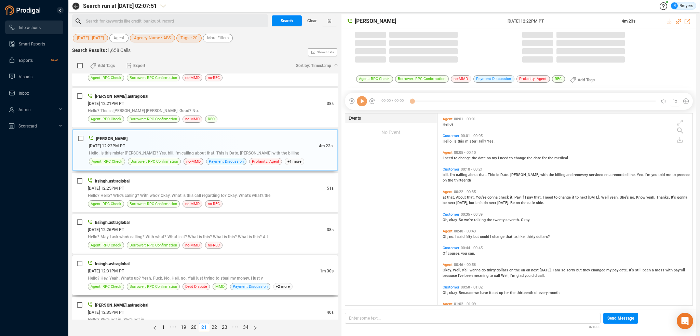
scroll to position [1471, 0]
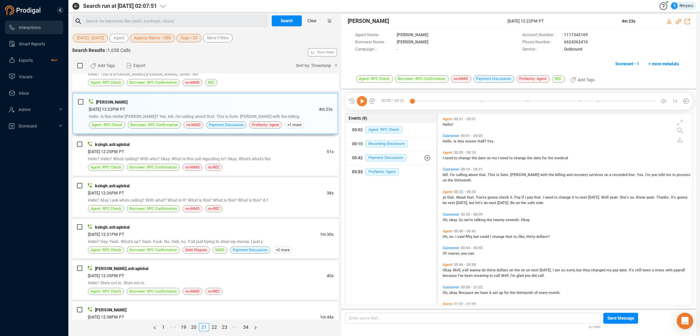
click at [376, 167] on div "03:33 Profanity: Agent" at bounding box center [391, 172] width 78 height 11
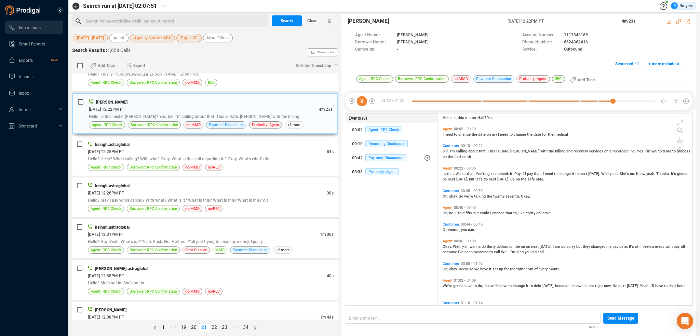
scroll to position [0, 0]
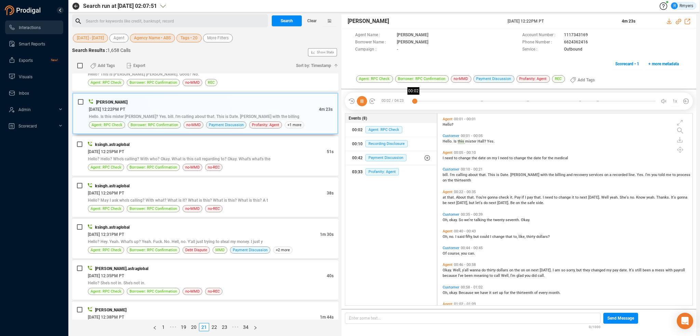
click at [415, 100] on div at bounding box center [533, 101] width 243 height 10
drag, startPoint x: 505, startPoint y: 21, endPoint x: 564, endPoint y: 22, distance: 58.5
click at [564, 22] on div "Katie Hopkins 19 Jun 2025 @ 12:22PM PT 4m 23s" at bounding box center [519, 21] width 355 height 14
click at [486, 19] on span "[PERSON_NAME]" at bounding box center [427, 21] width 159 height 8
click at [445, 219] on span "Oh," at bounding box center [446, 220] width 6 height 4
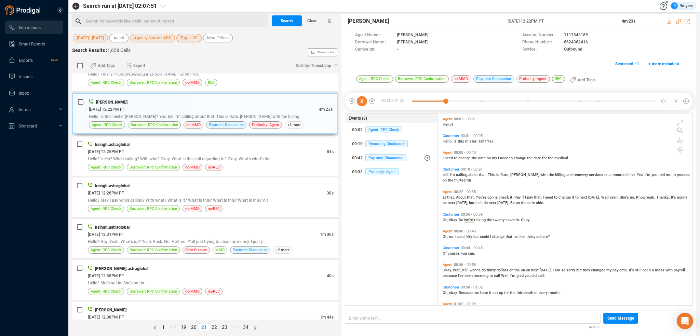
click at [454, 235] on span "no." at bounding box center [452, 237] width 6 height 4
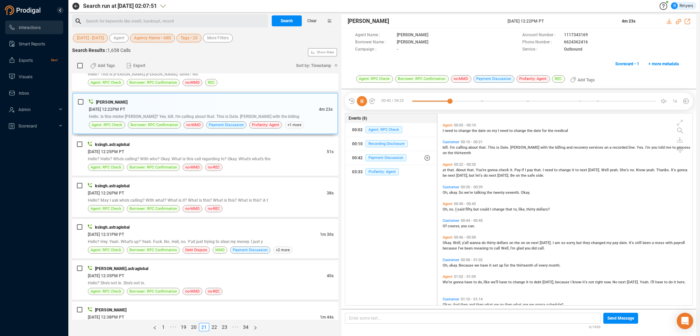
scroll to position [68, 0]
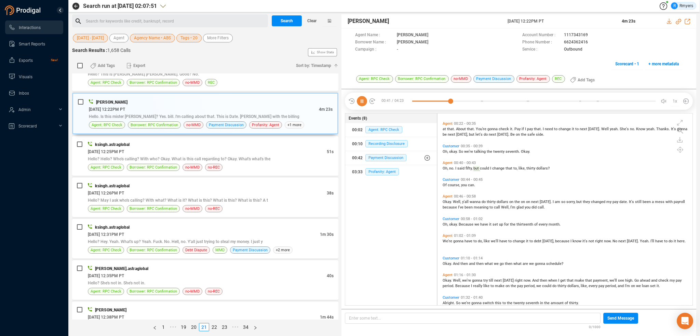
click at [450, 205] on div "Okay. Well, y'all wanna do thirty dollars on the on on next Friday. I am so sor…" at bounding box center [567, 204] width 248 height 11
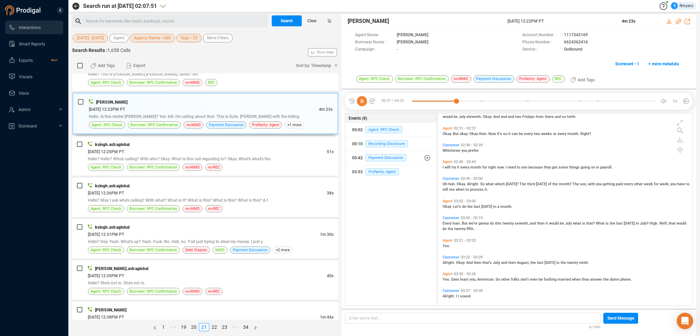
scroll to position [410, 0]
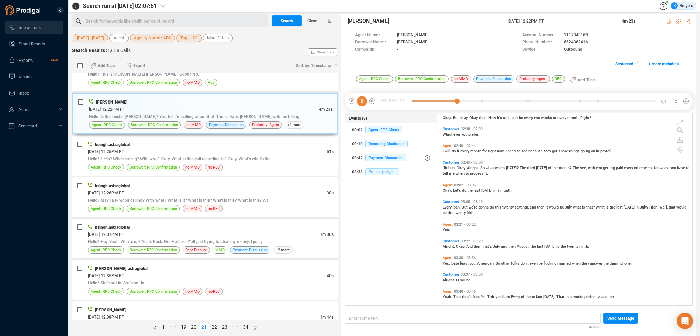
click at [375, 175] on div "03:33 Profanity: Agent" at bounding box center [391, 172] width 78 height 11
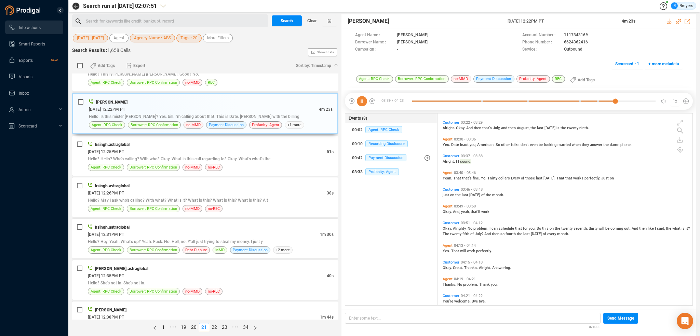
scroll to position [538, 0]
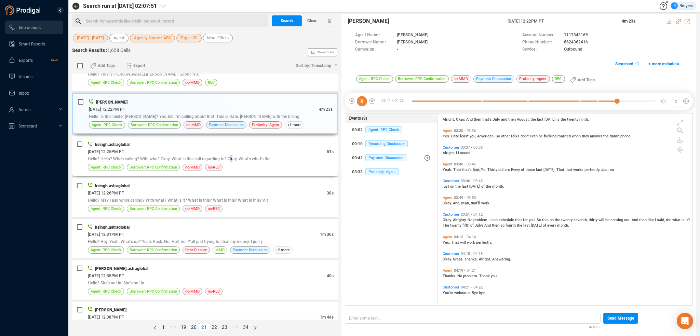
drag, startPoint x: 230, startPoint y: 154, endPoint x: 222, endPoint y: 153, distance: 8.3
click at [228, 157] on span "Hello? Hello? Who's calling? With who? Okay. What is this call regarding to? Ok…" at bounding box center [179, 159] width 183 height 5
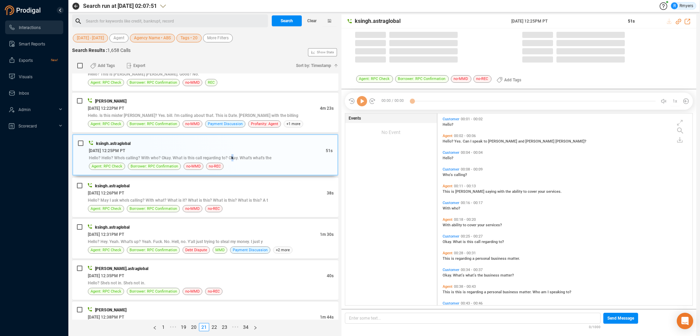
scroll to position [190, 252]
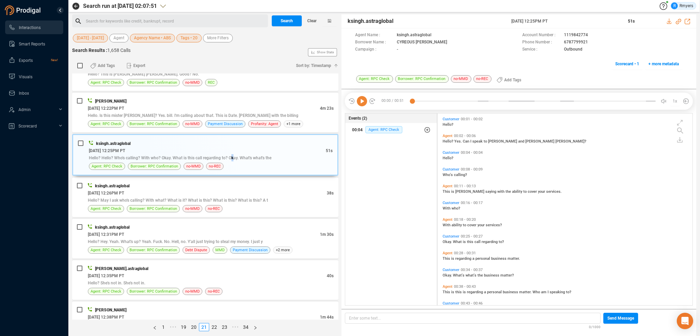
drag, startPoint x: 375, startPoint y: 131, endPoint x: 373, endPoint y: 135, distance: 4.3
click at [374, 132] on span "Agent: RPC Check" at bounding box center [384, 129] width 37 height 7
click at [195, 190] on div "ksingh.astraglobal 06/19/2025 @ 12:26PM PT 38s Hello? May I ask who's calling? …" at bounding box center [211, 197] width 246 height 30
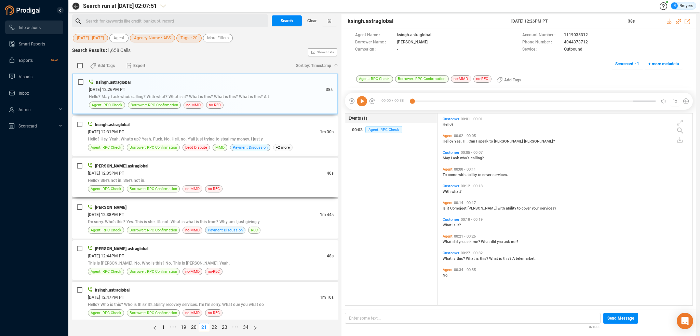
click at [181, 185] on div "Agent: RPC Check Borrower: RPC Confirmation no-MMD no-REC" at bounding box center [211, 188] width 246 height 7
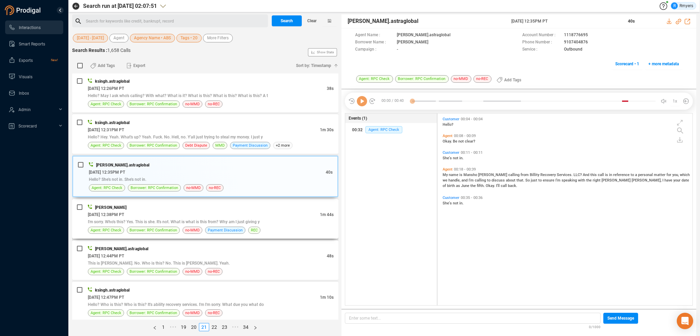
click at [173, 211] on div "06/19/2025 @ 12:38PM PT" at bounding box center [204, 214] width 232 height 7
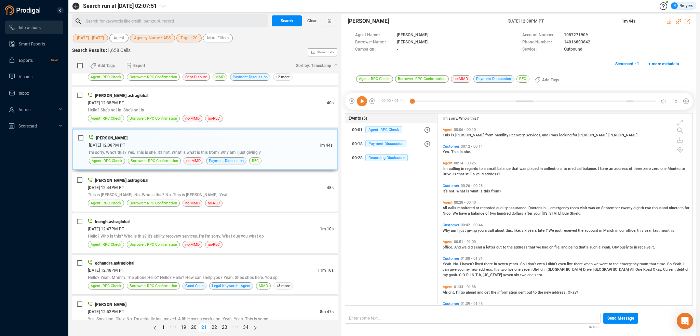
scroll to position [40, 0]
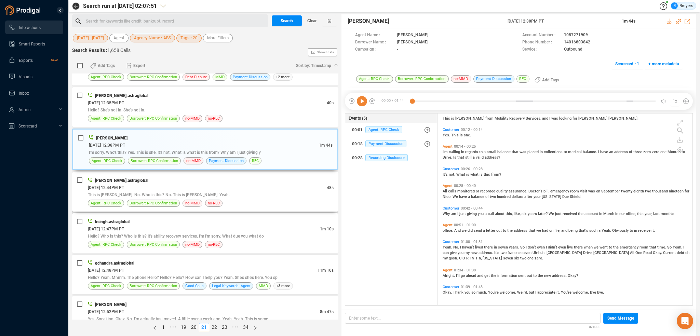
click at [185, 200] on span "no-MMD" at bounding box center [192, 203] width 14 height 6
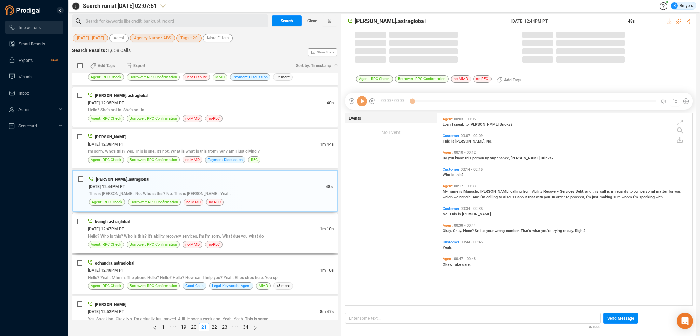
scroll to position [190, 252]
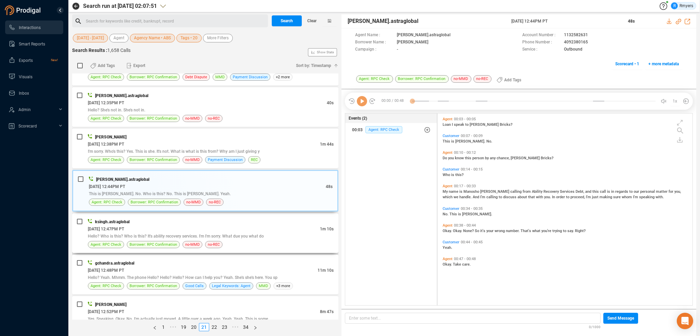
drag, startPoint x: 187, startPoint y: 220, endPoint x: 183, endPoint y: 223, distance: 4.9
click at [187, 225] on div "06/19/2025 @ 12:47PM PT" at bounding box center [204, 228] width 232 height 7
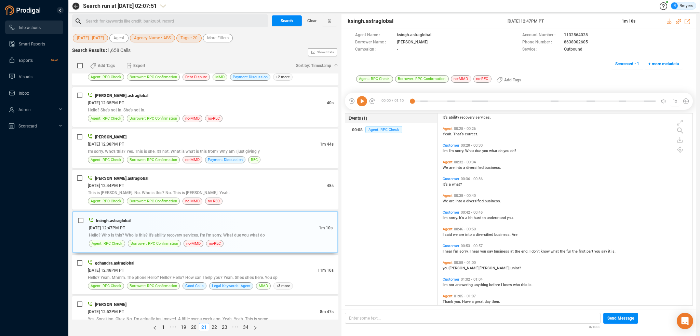
scroll to position [100, 0]
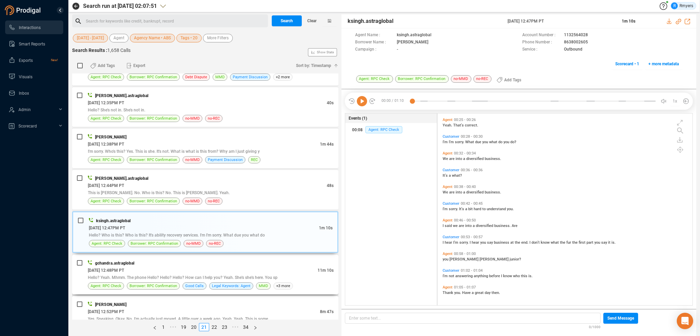
click at [228, 267] on div "06/19/2025 @ 12:48PM PT" at bounding box center [203, 270] width 230 height 7
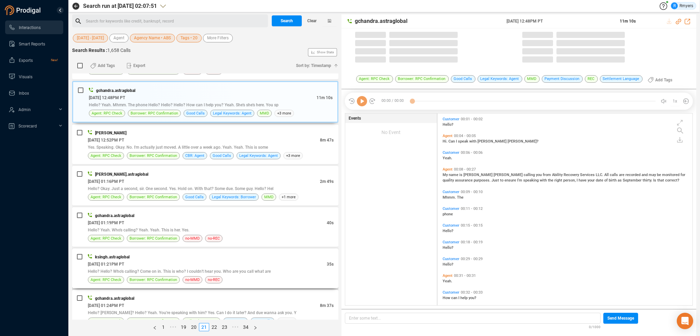
scroll to position [190, 252]
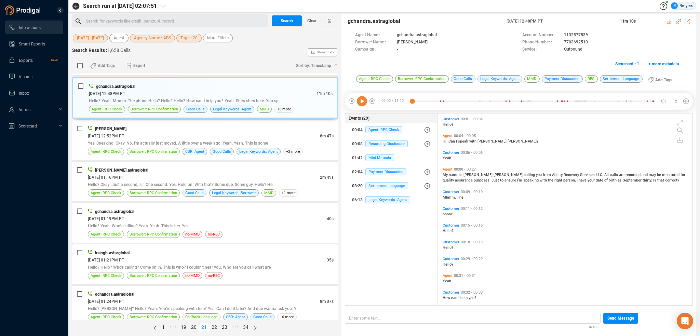
click at [376, 188] on span "Settlement Language" at bounding box center [387, 185] width 43 height 7
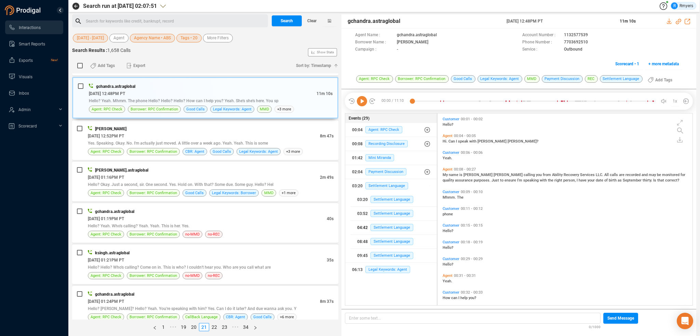
click at [384, 223] on button "04:42 Settlement Language" at bounding box center [394, 228] width 87 height 14
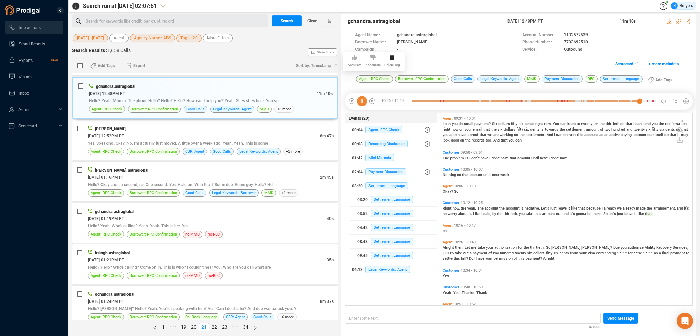
scroll to position [1462, 0]
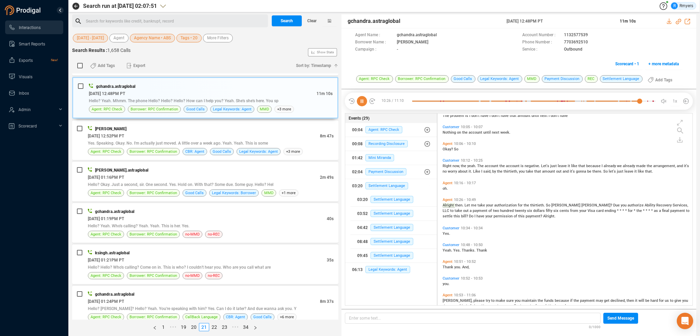
click at [362, 99] on icon at bounding box center [362, 101] width 10 height 10
click at [186, 141] on span "Yes. Speaking. Okay. No. I'm actually just moved. A little over a week ago. Yea…" at bounding box center [178, 143] width 180 height 5
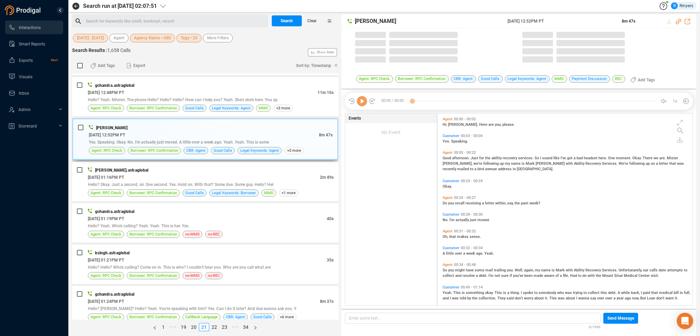
scroll to position [190, 252]
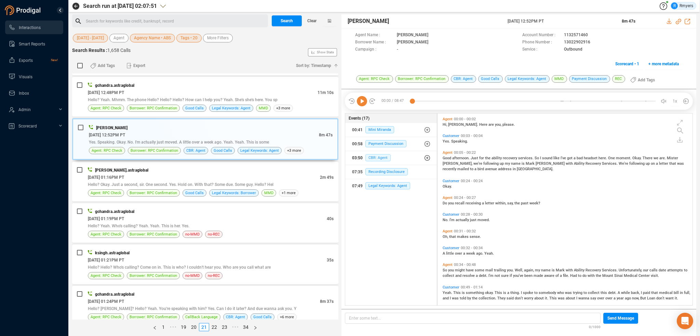
click at [367, 157] on span "CBR: Agent" at bounding box center [378, 157] width 25 height 7
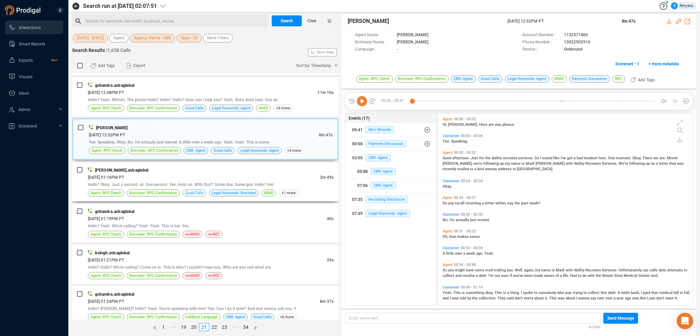
drag, startPoint x: 372, startPoint y: 171, endPoint x: 185, endPoint y: 185, distance: 188.3
click at [372, 171] on span "CBR: Agent" at bounding box center [383, 171] width 25 height 7
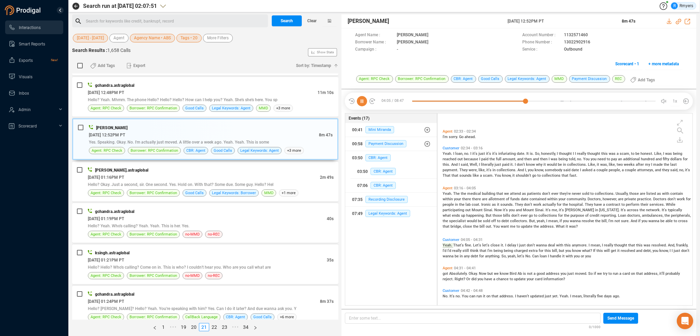
scroll to position [360, 0]
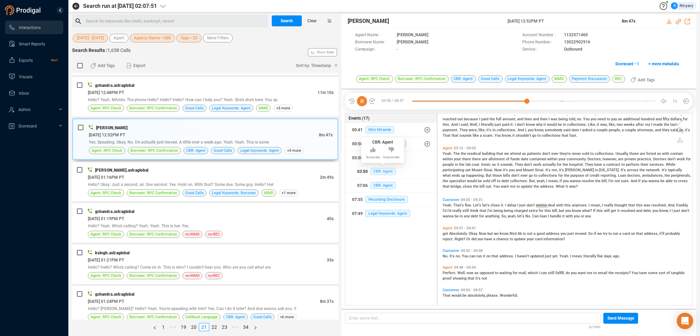
click at [388, 170] on span "CBR: Agent" at bounding box center [383, 171] width 25 height 7
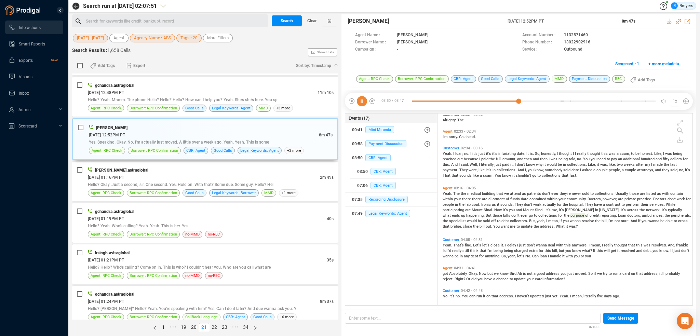
click at [504, 211] on span "it's" at bounding box center [506, 210] width 6 height 4
click at [374, 182] on span "CBR: Agent" at bounding box center [383, 185] width 25 height 7
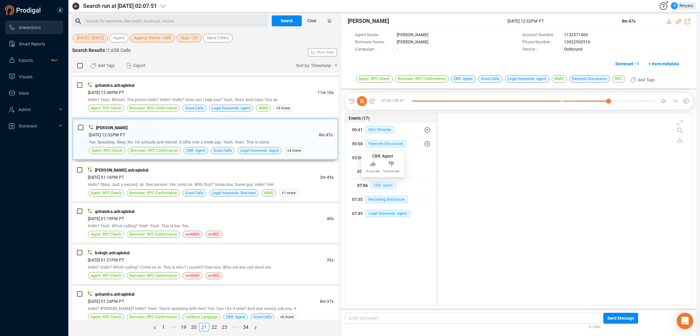
scroll to position [819, 0]
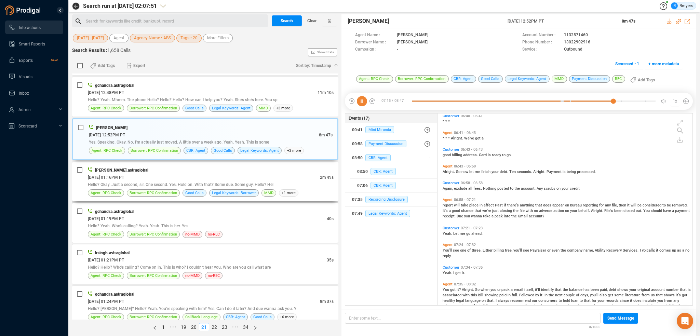
click at [187, 174] on div "06/19/2025 @ 01:16PM PT" at bounding box center [204, 177] width 232 height 7
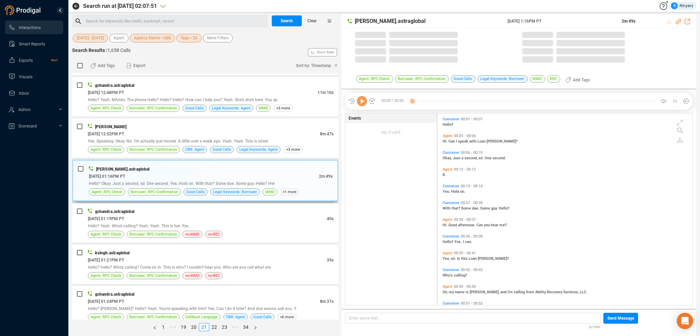
scroll to position [190, 252]
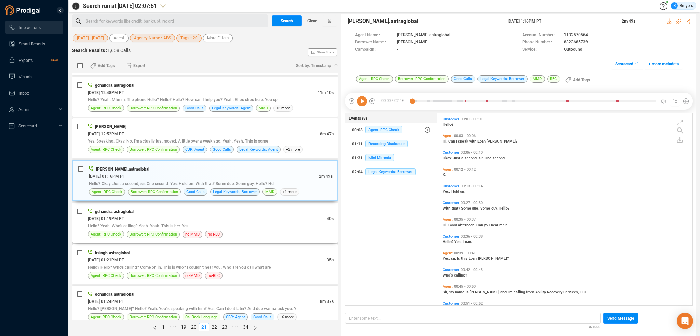
click at [169, 208] on div "gchandra.astraglobal" at bounding box center [211, 211] width 246 height 7
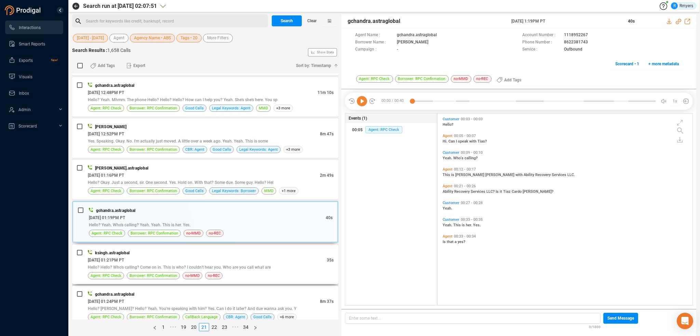
click at [184, 256] on div "06/19/2025 @ 01:21PM PT" at bounding box center [207, 259] width 239 height 7
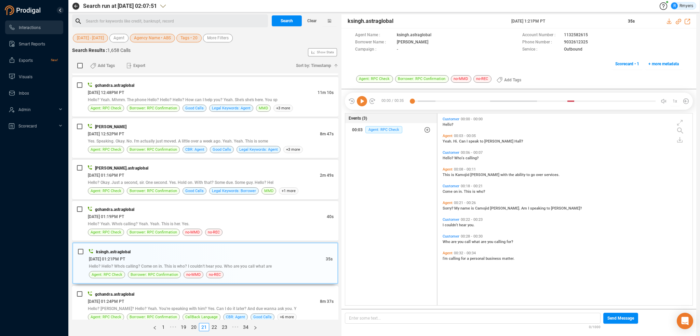
click at [234, 291] on div "gchandra.astraglobal" at bounding box center [211, 294] width 246 height 7
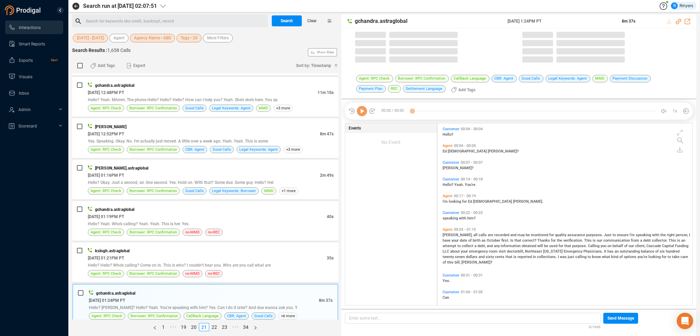
scroll to position [181, 252]
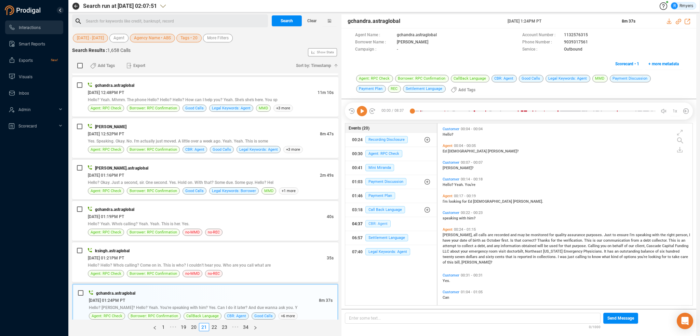
click at [382, 222] on span "CBR: Agent" at bounding box center [378, 223] width 25 height 7
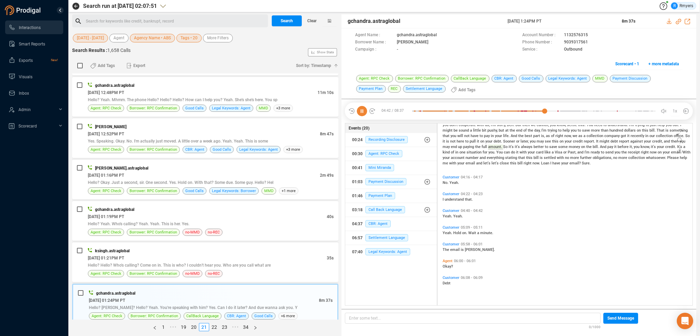
scroll to position [553, 0]
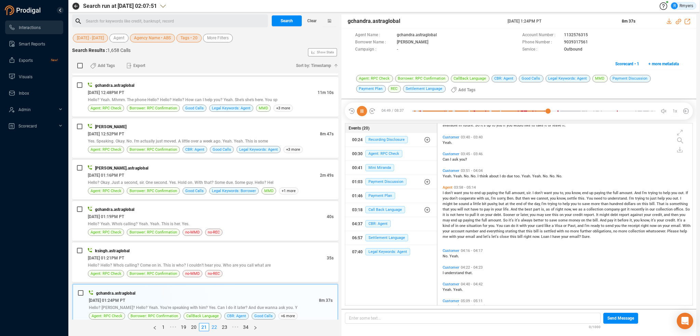
click at [216, 325] on link "22" at bounding box center [215, 328] width 10 height 8
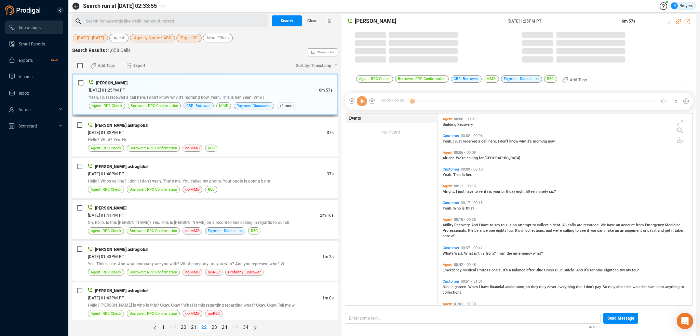
scroll to position [190, 252]
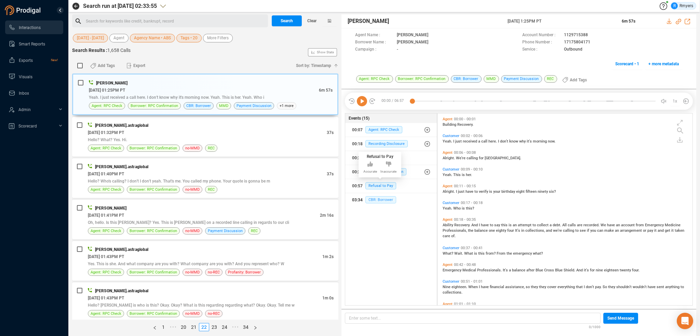
click at [379, 199] on span "CBR: Borrower" at bounding box center [381, 199] width 31 height 7
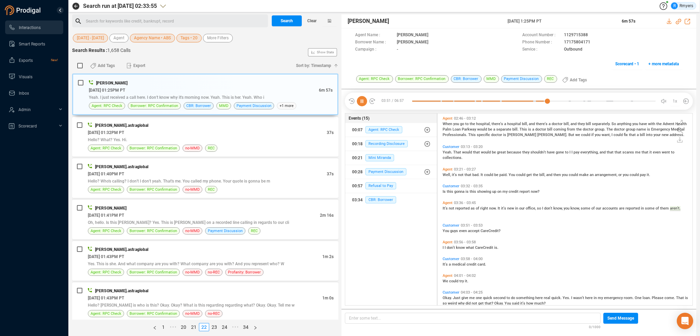
scroll to position [436, 0]
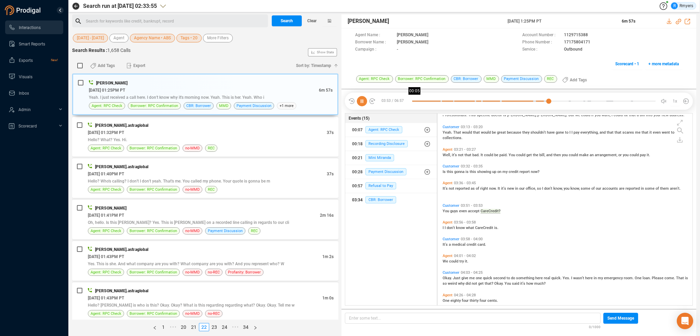
click at [415, 101] on div at bounding box center [533, 101] width 243 height 10
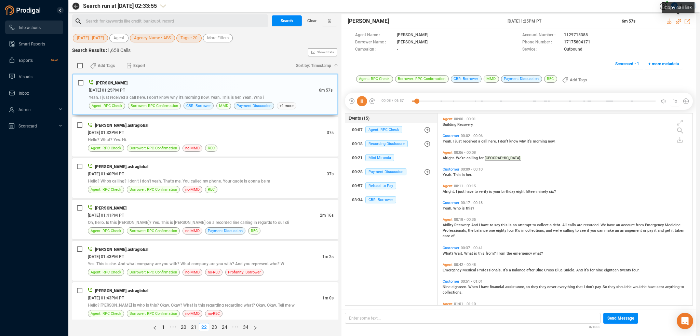
click at [678, 22] on icon at bounding box center [678, 21] width 5 height 5
drag, startPoint x: 507, startPoint y: 19, endPoint x: 564, endPoint y: 24, distance: 56.6
click at [564, 24] on div "Tara Luckett 19 Jun 2025 @ 1:25PM PT 6m 57s" at bounding box center [519, 21] width 355 height 14
copy span "19 Jun 2025 @ 1:25PM PT"
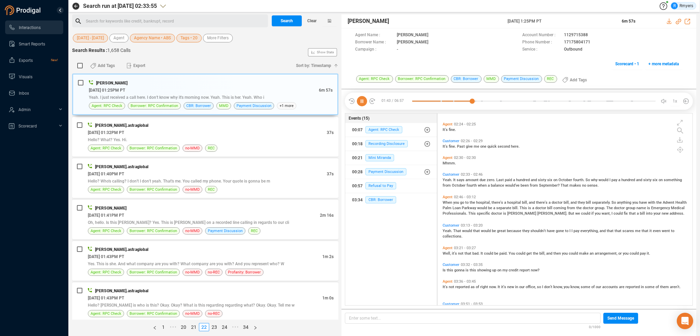
scroll to position [371, 0]
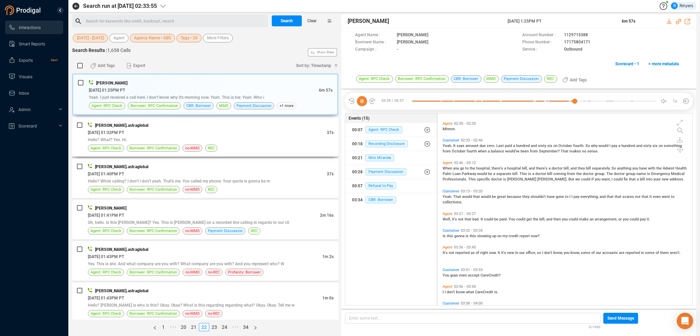
click at [165, 129] on div "06/19/2025 @ 01:32PM PT" at bounding box center [207, 132] width 239 height 7
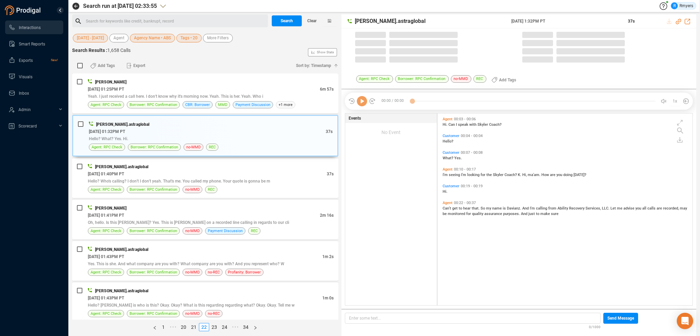
scroll to position [190, 252]
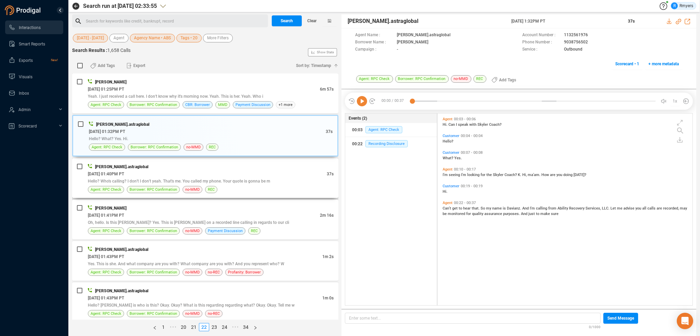
click at [171, 177] on div "Hello? Who's calling? I don't I don't yeah. That's me. You called my phone. You…" at bounding box center [211, 180] width 246 height 7
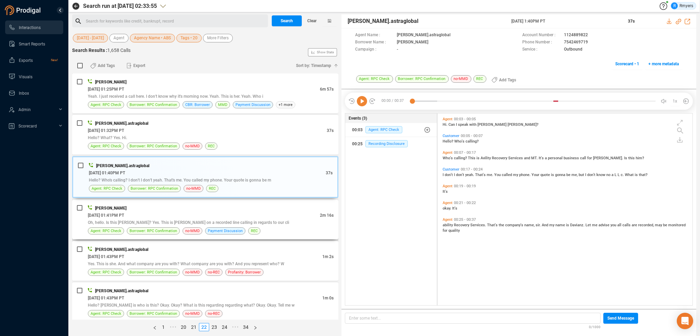
drag, startPoint x: 180, startPoint y: 213, endPoint x: 192, endPoint y: 214, distance: 11.3
click at [181, 213] on div "06/19/2025 @ 01:41PM PT" at bounding box center [204, 215] width 232 height 7
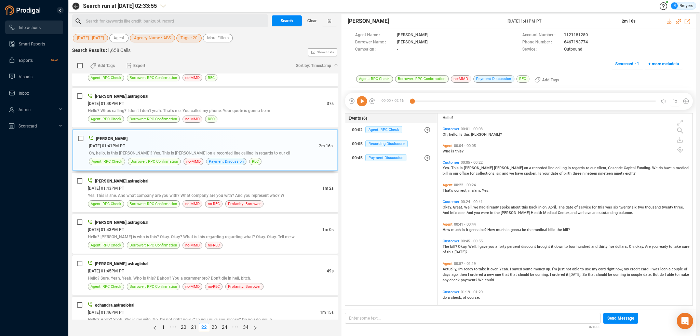
scroll to position [0, 0]
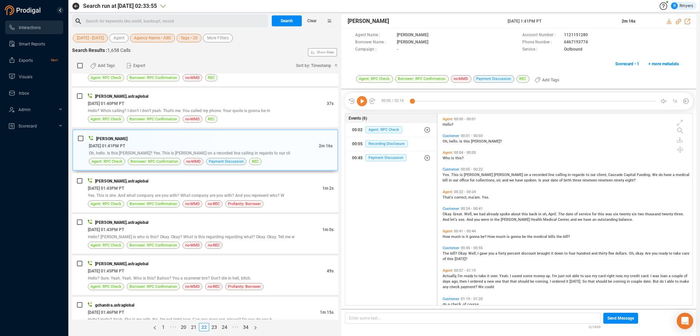
click at [363, 97] on icon at bounding box center [362, 101] width 10 height 10
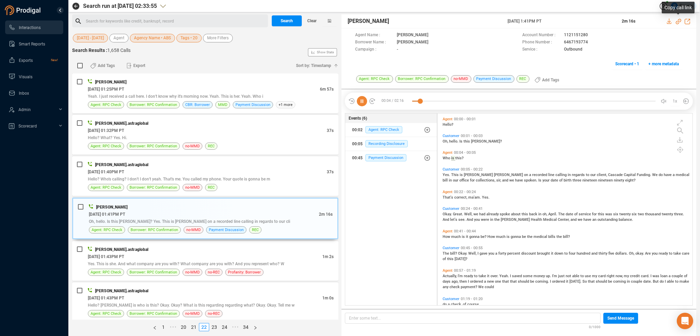
click at [678, 22] on icon at bounding box center [678, 21] width 5 height 5
drag, startPoint x: 505, startPoint y: 19, endPoint x: 564, endPoint y: 23, distance: 59.3
click at [564, 23] on div "Katie Hopkins 19 Jun 2025 @ 1:41PM PT 2m 16s" at bounding box center [519, 21] width 355 height 14
copy div "19 Jun 2025 @ 1:41PM PT"
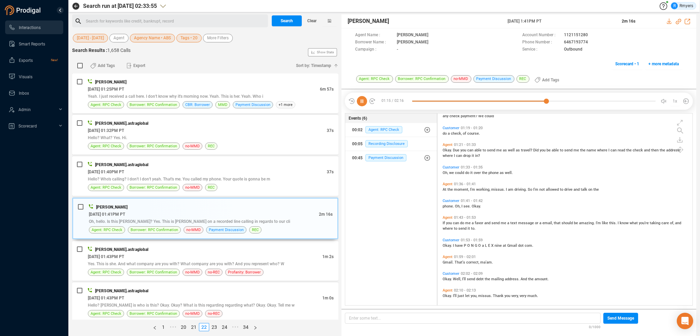
scroll to position [191, 0]
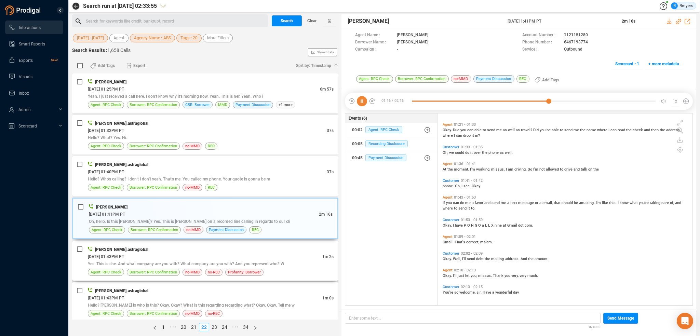
click at [142, 257] on div "06/19/2025 @ 01:43PM PT" at bounding box center [205, 256] width 235 height 7
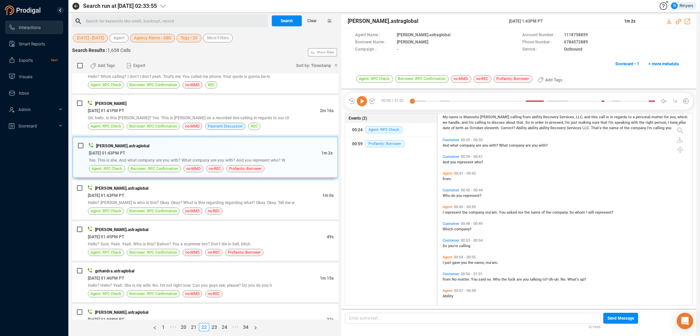
scroll to position [62, 0]
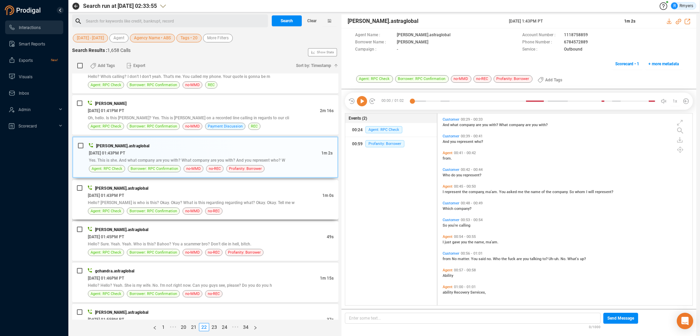
click at [142, 192] on div "06/19/2025 @ 01:43PM PT" at bounding box center [205, 195] width 235 height 7
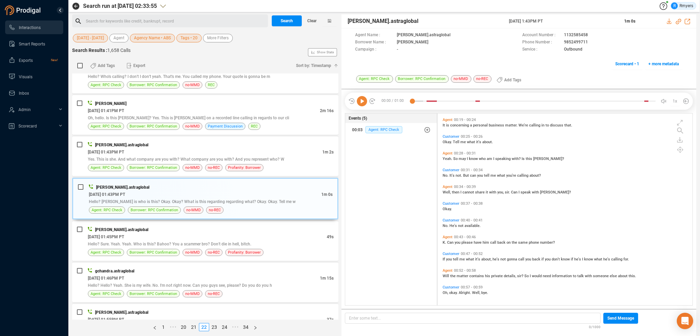
scroll to position [100, 0]
click at [155, 237] on div "06/19/2025 @ 01:45PM PT" at bounding box center [207, 236] width 239 height 7
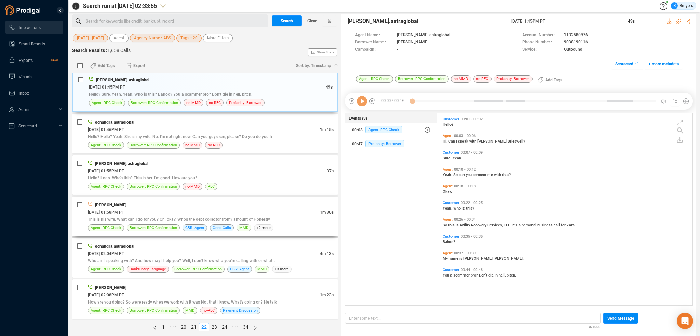
scroll to position [239, 0]
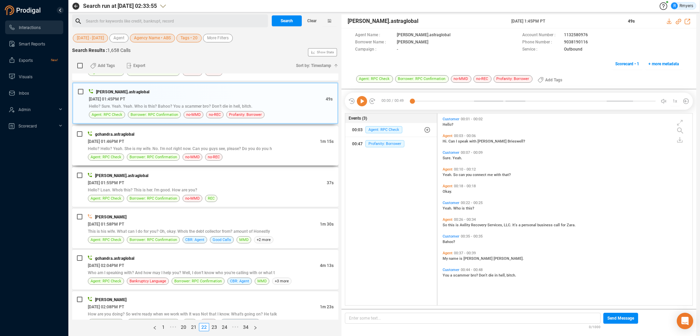
click at [215, 145] on div "Hello? Hello? Yeah. She is my wife. No. I'm not right now. Can you guys see, pl…" at bounding box center [211, 148] width 246 height 7
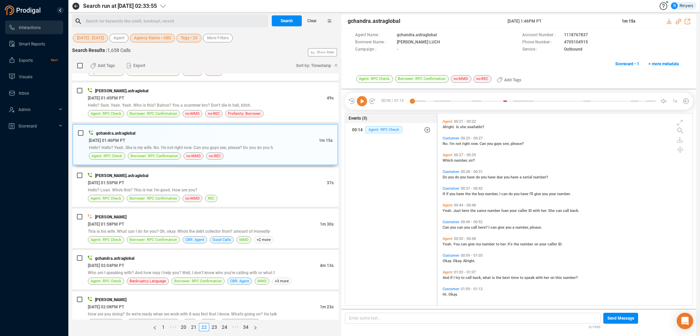
scroll to position [83, 0]
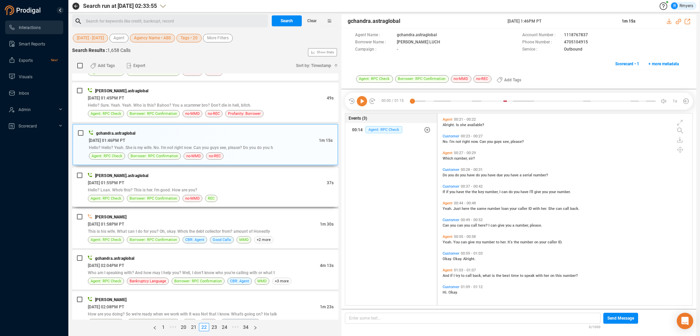
click at [175, 188] on span "Hello? Loan. Who's this? This is her. I'm good. How are you?" at bounding box center [142, 190] width 109 height 5
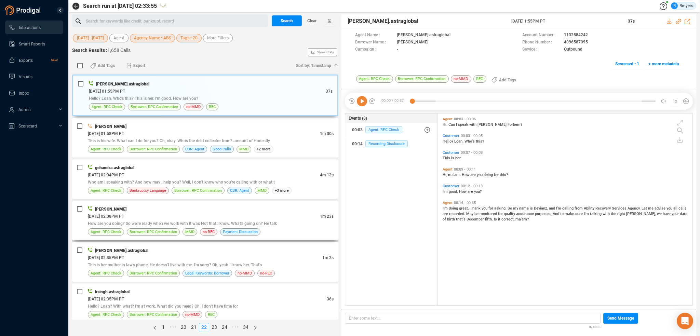
scroll to position [342, 0]
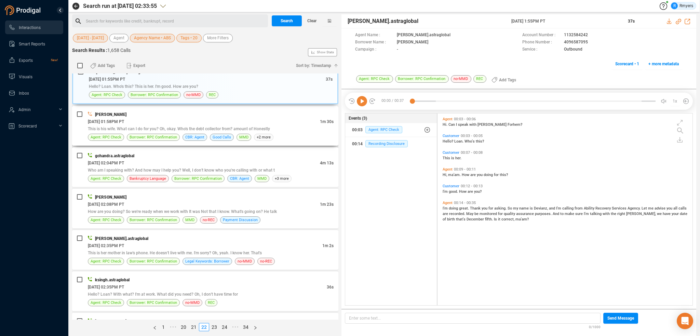
drag, startPoint x: 176, startPoint y: 125, endPoint x: 176, endPoint y: 128, distance: 3.4
click at [176, 127] on span "This is his wife. What can I do for you? Oh, okay. Who's the debt collector fro…" at bounding box center [179, 129] width 182 height 5
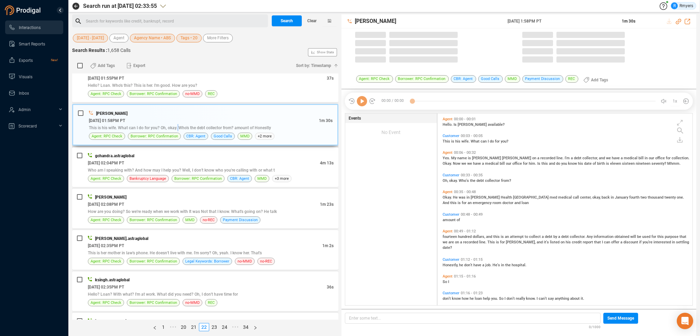
scroll to position [190, 252]
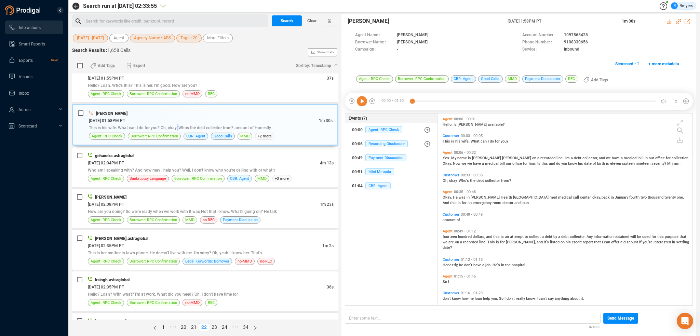
click at [380, 187] on span "CBR: Agent" at bounding box center [378, 185] width 25 height 7
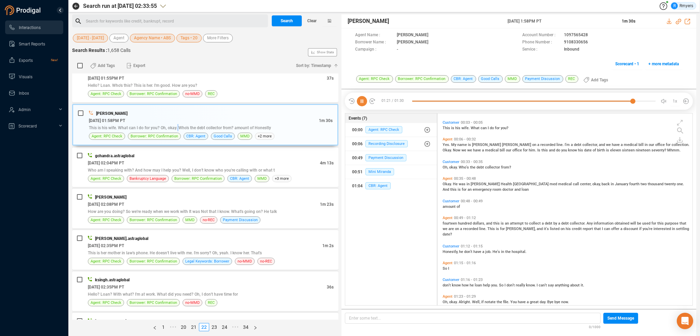
scroll to position [0, 0]
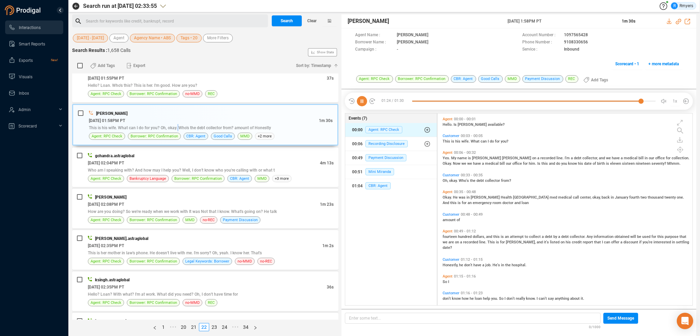
click at [446, 123] on span "Hello." at bounding box center [448, 124] width 11 height 4
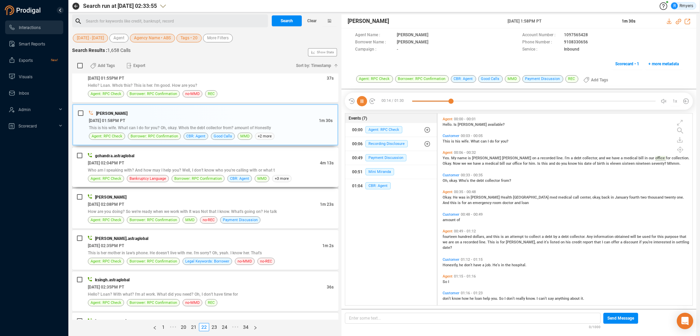
click at [157, 180] on span "Bankruptcy Language" at bounding box center [148, 178] width 37 height 6
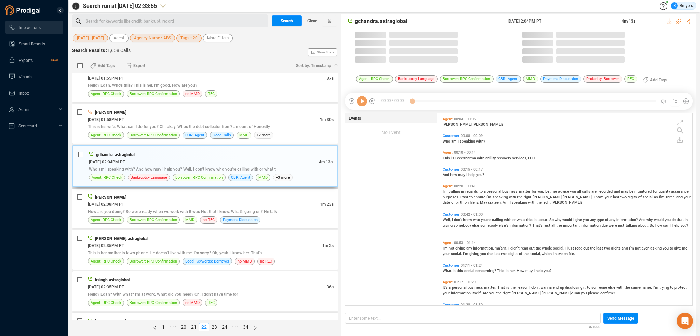
scroll to position [190, 252]
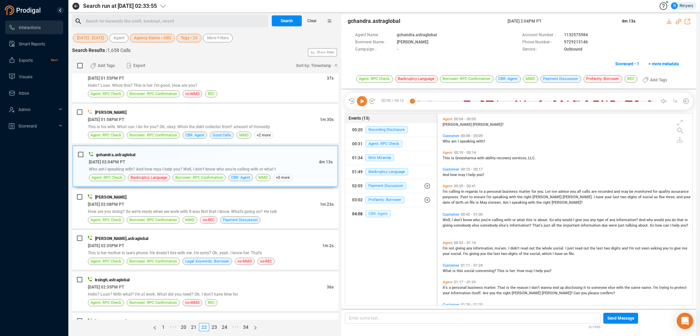
click at [382, 215] on span "CBR: Agent" at bounding box center [378, 213] width 25 height 7
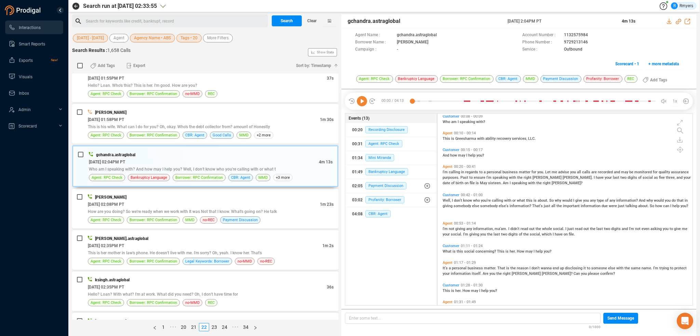
scroll to position [0, 0]
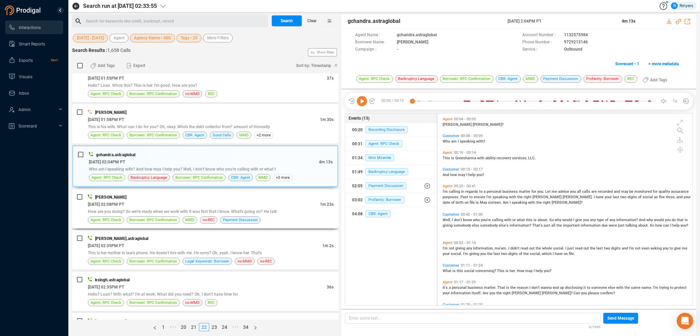
click at [103, 194] on div "Mark Carlson" at bounding box center [211, 197] width 246 height 7
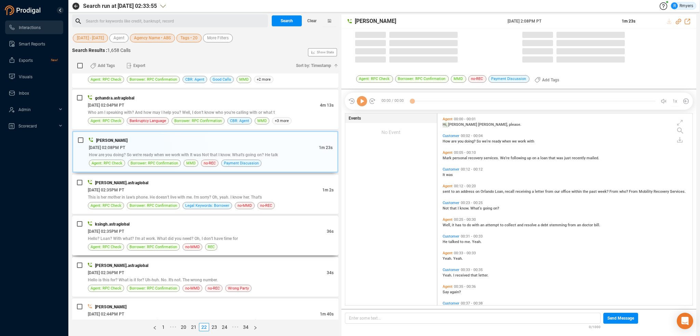
scroll to position [410, 0]
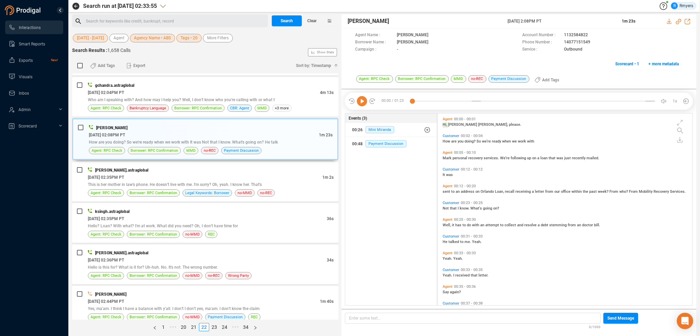
click at [361, 101] on icon at bounding box center [362, 101] width 10 height 10
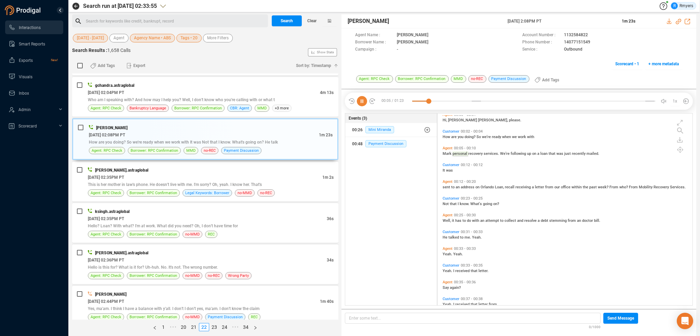
scroll to position [0, 0]
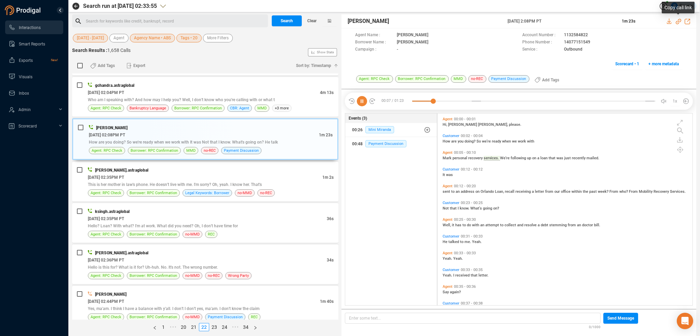
click at [679, 21] on icon at bounding box center [678, 21] width 5 height 5
drag, startPoint x: 530, startPoint y: 20, endPoint x: 559, endPoint y: 19, distance: 29.4
click at [559, 19] on div "Mark Carlson 19 Jun 2025 @ 2:08PM PT 1m 23s" at bounding box center [519, 21] width 355 height 14
copy div "19 Jun 2025 @ 2:08PM PT"
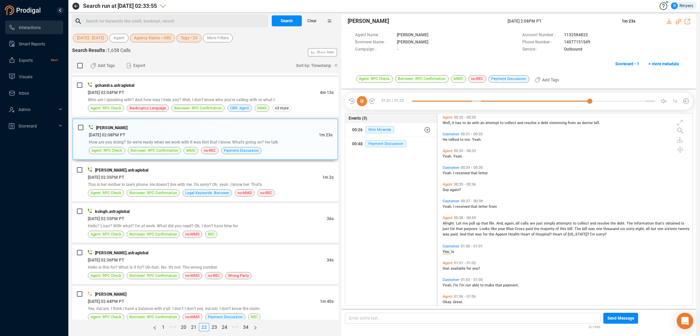
scroll to position [103, 0]
click at [143, 182] on span "This is her mother in law's phone. He doesn't live with me. I'm sorry? Oh, yeah…" at bounding box center [175, 184] width 174 height 5
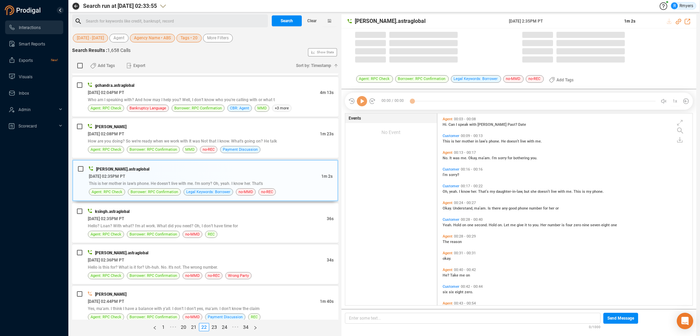
scroll to position [190, 252]
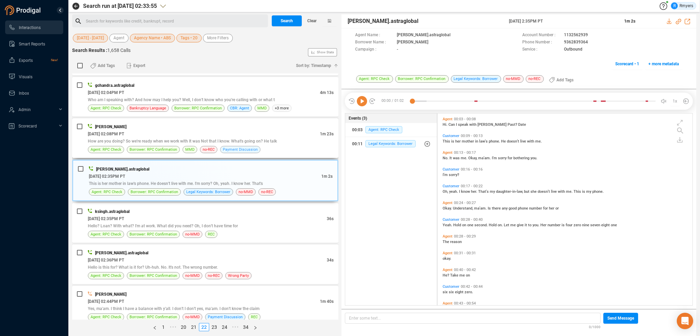
click at [246, 150] on span "Payment Discussion" at bounding box center [240, 149] width 35 height 6
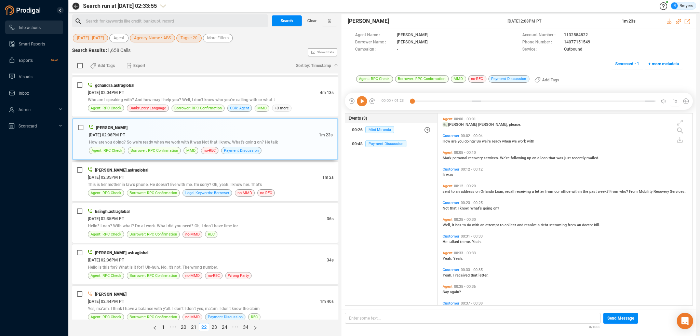
click at [277, 199] on div "Tara Luckett 06/19/2025 @ 01:25PM PT 6m 57s Yeah. I just received a call here. …" at bounding box center [205, 197] width 266 height 246
click at [265, 191] on span "no-REC" at bounding box center [266, 193] width 12 height 6
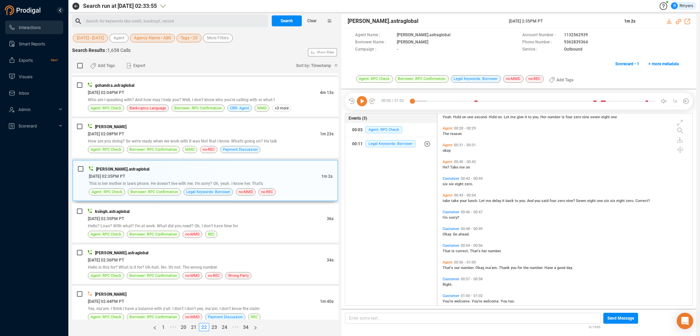
scroll to position [117, 0]
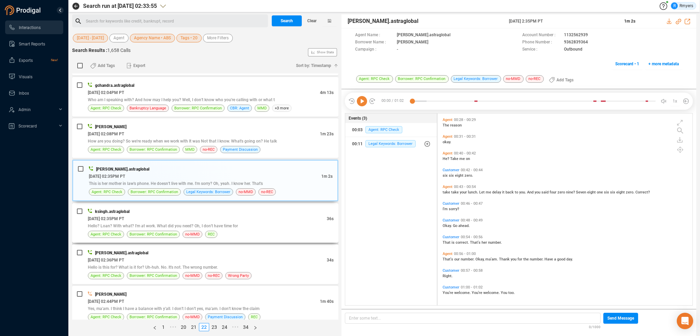
click at [196, 211] on div "ksingh.astraglobal" at bounding box center [211, 211] width 246 height 7
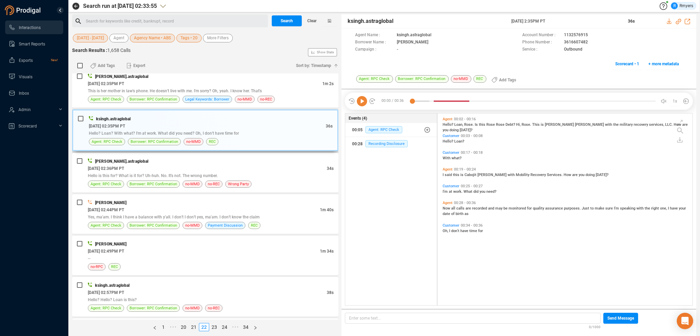
scroll to position [513, 0]
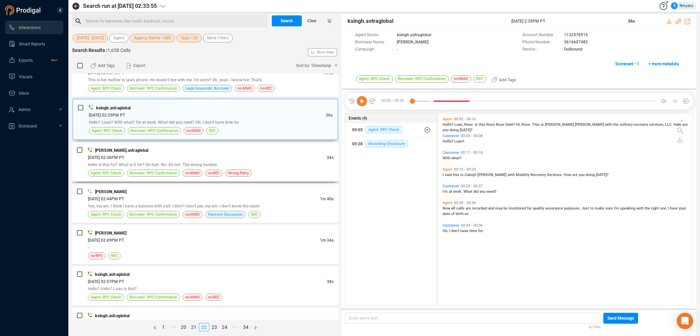
click at [176, 162] on span "Hello is this for? What is it for? Uh-huh. No. It's not. The wrong number." at bounding box center [153, 164] width 130 height 5
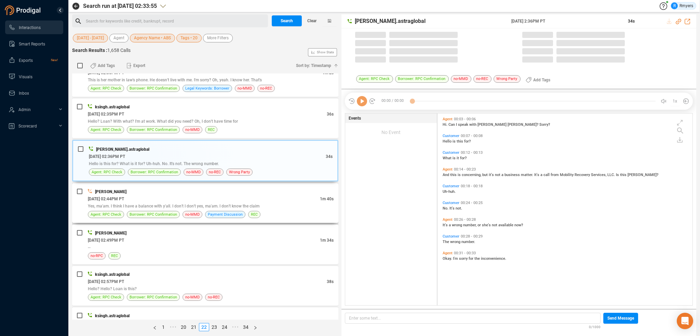
scroll to position [190, 252]
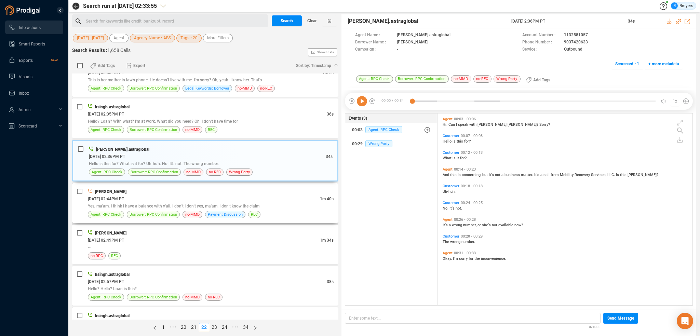
click at [219, 190] on div "THOMAS REYNOLDS" at bounding box center [211, 191] width 246 height 7
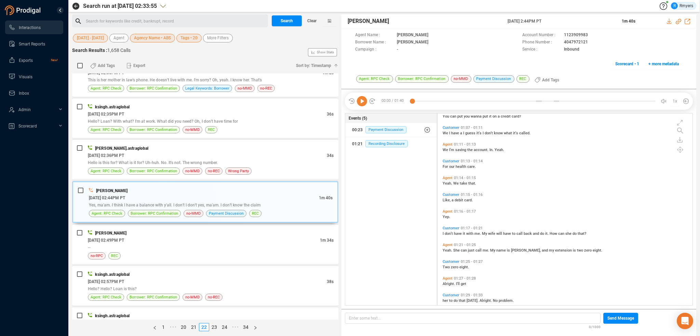
scroll to position [190, 0]
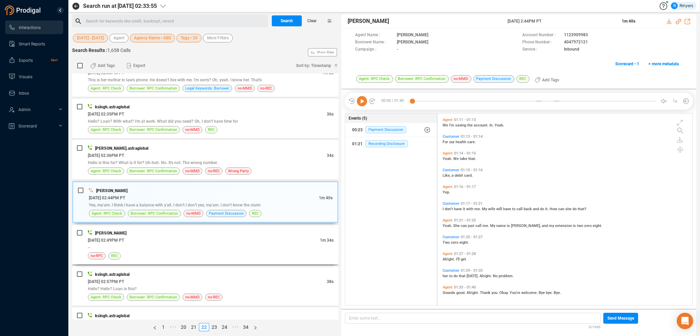
click at [205, 252] on div "no-RPC REC" at bounding box center [211, 255] width 246 height 7
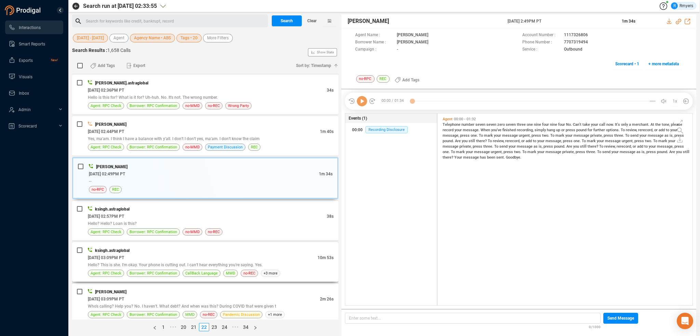
scroll to position [581, 0]
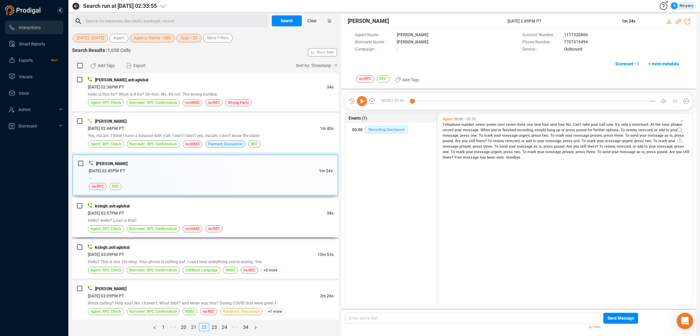
click at [216, 221] on div "Hello? Hello? Loan is this?" at bounding box center [211, 220] width 246 height 7
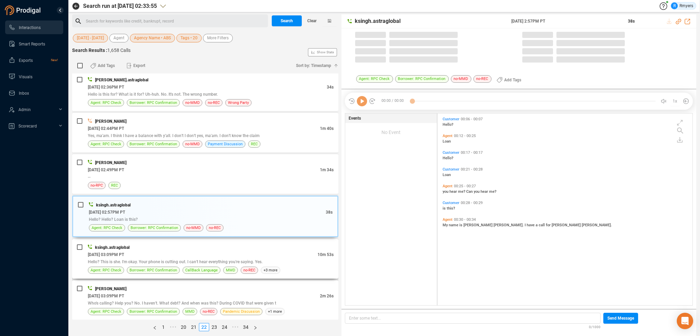
scroll to position [190, 252]
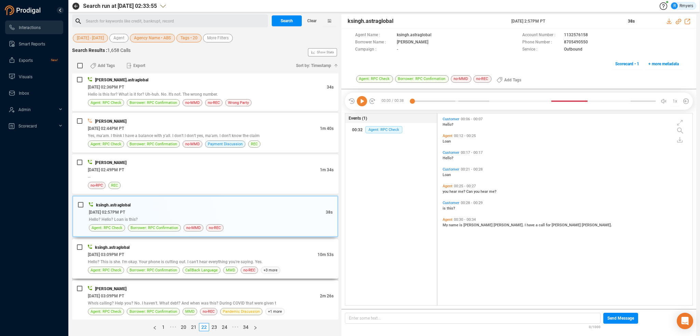
click at [217, 253] on div "06/19/2025 @ 03:09PM PT" at bounding box center [203, 254] width 230 height 7
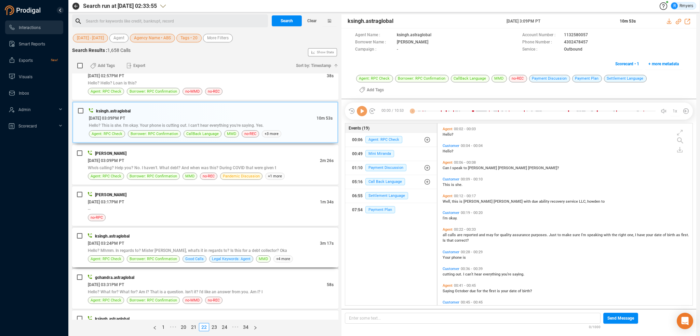
scroll to position [718, 0]
click at [387, 176] on div "05:16 Call Back Language" at bounding box center [391, 181] width 78 height 11
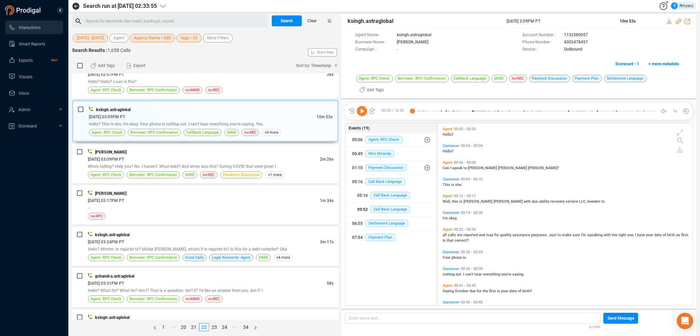
drag, startPoint x: 383, startPoint y: 197, endPoint x: 383, endPoint y: 204, distance: 7.5
click at [383, 206] on span "Call Back Language" at bounding box center [391, 209] width 40 height 7
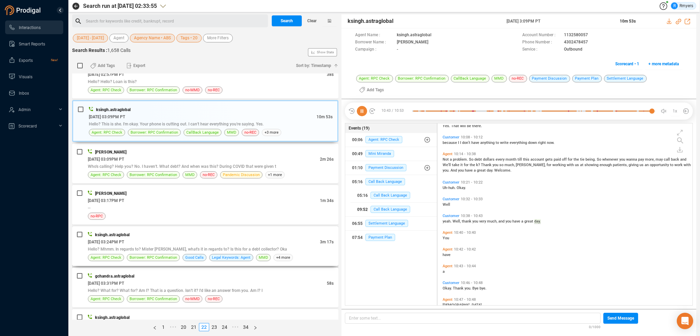
scroll to position [1335, 0]
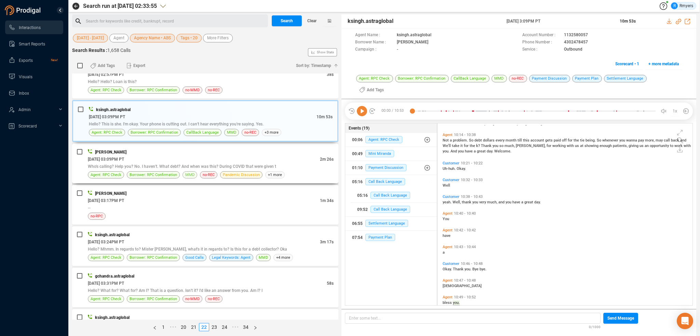
click at [194, 171] on span "MMD" at bounding box center [190, 174] width 15 height 7
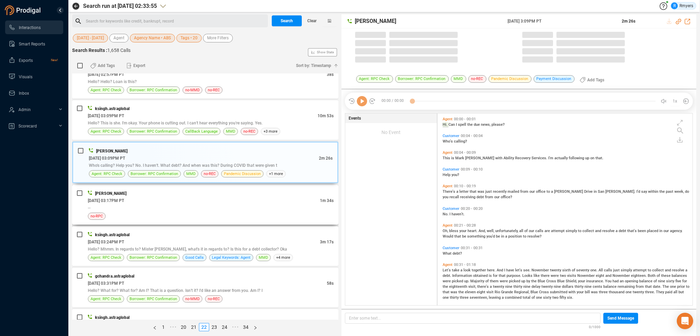
scroll to position [190, 252]
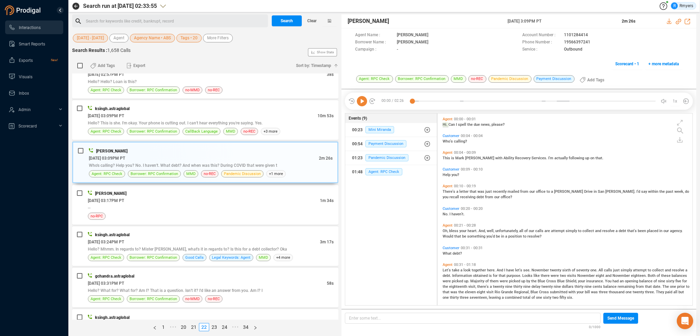
click at [365, 97] on icon at bounding box center [362, 101] width 10 height 10
click at [677, 21] on icon at bounding box center [678, 21] width 5 height 5
drag, startPoint x: 508, startPoint y: 20, endPoint x: 557, endPoint y: 19, distance: 49.3
click at [557, 19] on span "19 Jun 2025 @ 3:09PM PT" at bounding box center [561, 21] width 106 height 6
copy span "19 Jun 2025 @ 3:09PM PT"
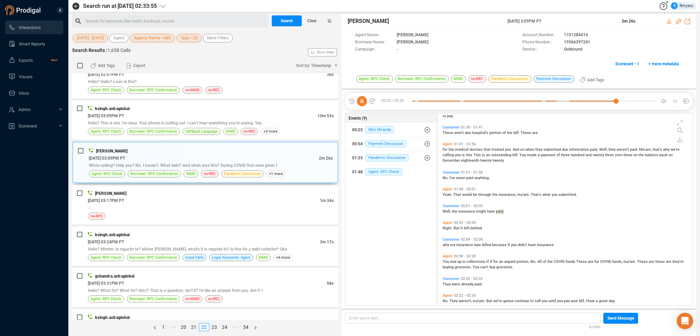
scroll to position [259, 0]
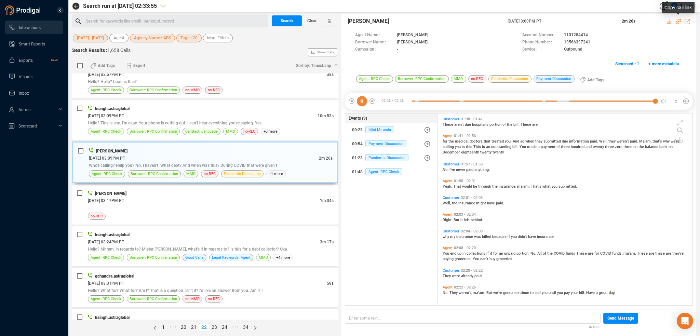
click at [678, 22] on icon at bounding box center [678, 21] width 5 height 5
drag, startPoint x: 527, startPoint y: 23, endPoint x: 553, endPoint y: 22, distance: 26.0
click at [558, 22] on div "Mark Carlson 19 Jun 2025 @ 3:09PM PT 2m 26s" at bounding box center [519, 21] width 355 height 14
copy div "19 Jun 2025 @ 3:09PM PT"
drag, startPoint x: 562, startPoint y: 40, endPoint x: 589, endPoint y: 41, distance: 27.4
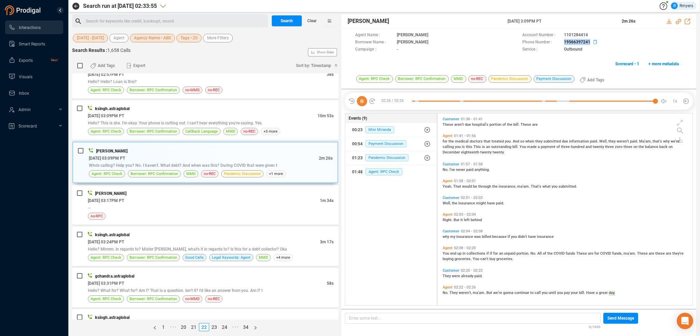
click at [589, 41] on div "Phone Number : 19566397241" at bounding box center [603, 42] width 160 height 7
click at [243, 204] on div "--" at bounding box center [211, 207] width 246 height 7
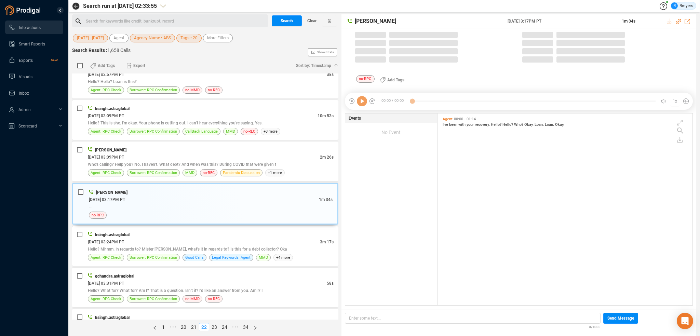
scroll to position [190, 252]
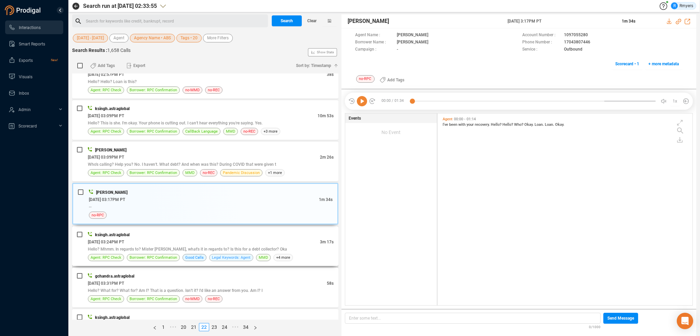
click at [223, 254] on span "Legal Keywords: Agent" at bounding box center [231, 257] width 44 height 7
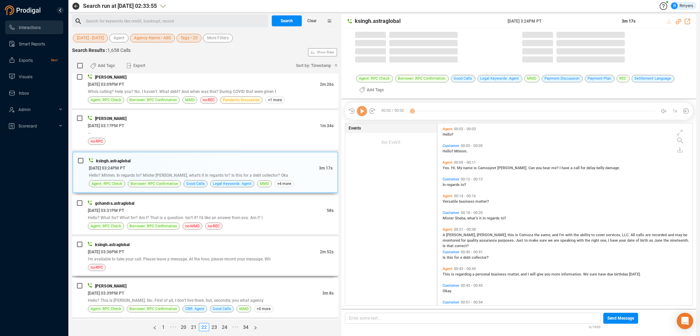
scroll to position [821, 0]
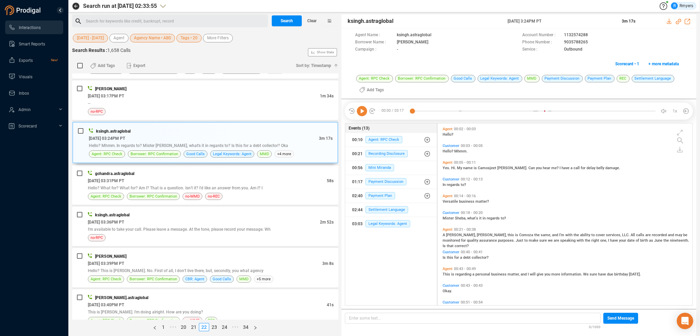
click at [360, 113] on icon at bounding box center [362, 111] width 10 height 10
click at [365, 111] on icon at bounding box center [362, 111] width 10 height 10
click at [169, 172] on div "gchandra.astraglobal" at bounding box center [211, 173] width 246 height 7
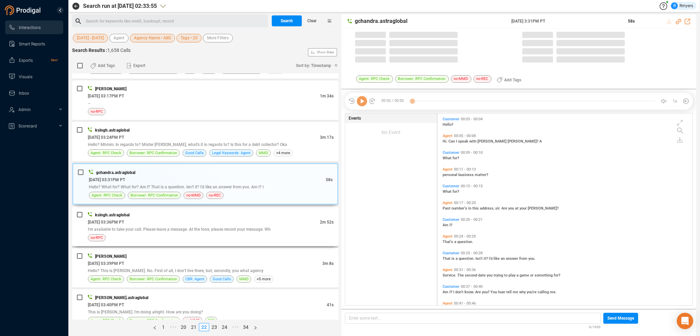
scroll to position [190, 252]
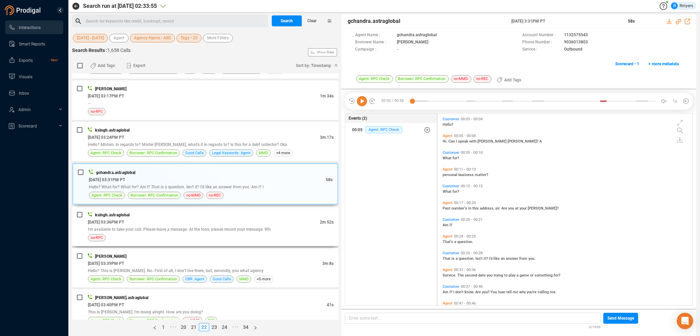
drag, startPoint x: 193, startPoint y: 219, endPoint x: 198, endPoint y: 219, distance: 4.5
click at [194, 219] on div "06/19/2025 @ 03:36PM PT" at bounding box center [204, 222] width 232 height 7
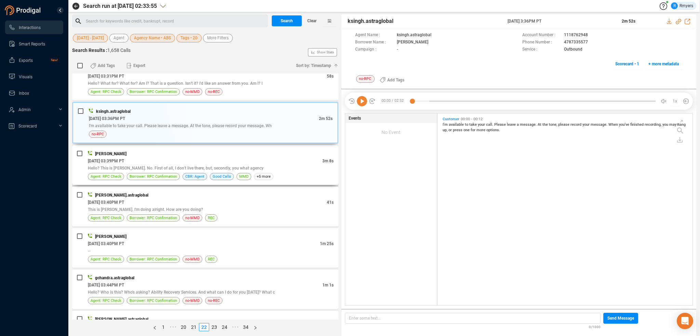
click at [215, 159] on div "06/19/2025 @ 03:39PM PT" at bounding box center [205, 160] width 235 height 7
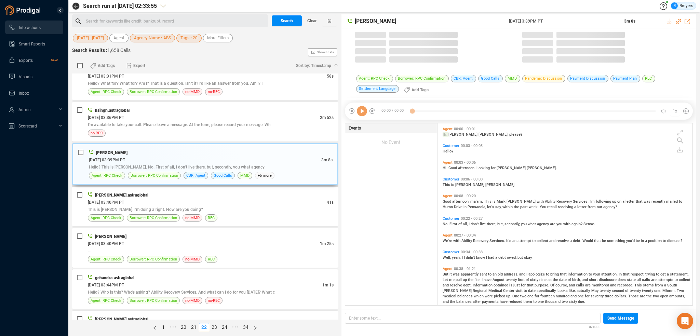
scroll to position [181, 252]
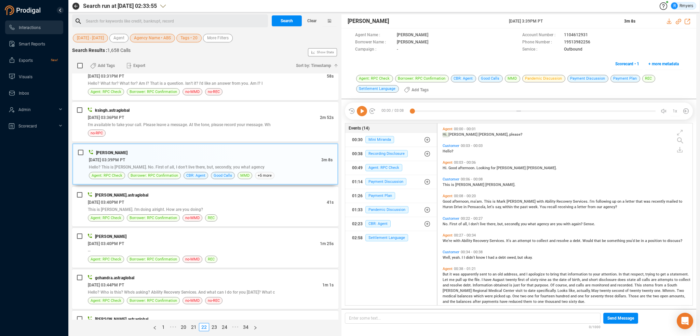
click at [365, 110] on icon at bounding box center [362, 111] width 10 height 10
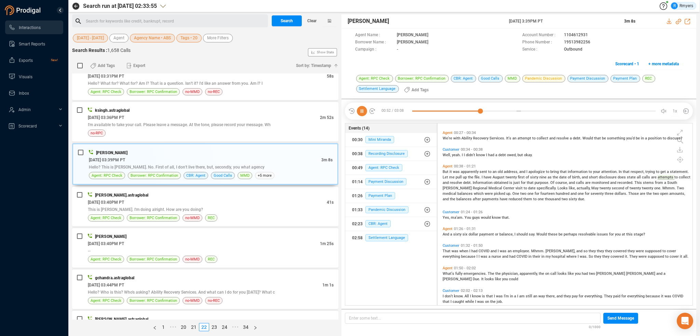
scroll to position [0, 0]
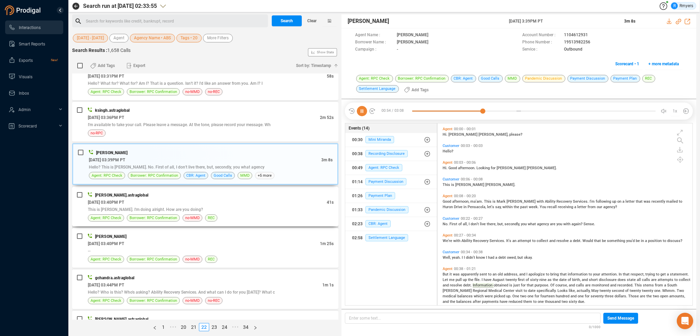
drag, startPoint x: 250, startPoint y: 218, endPoint x: 242, endPoint y: 208, distance: 13.4
click at [250, 218] on div "divyansh.astraglobal 06/19/2025 @ 03:40PM PT 41s This is Pam. I'm doing alright…" at bounding box center [205, 207] width 266 height 40
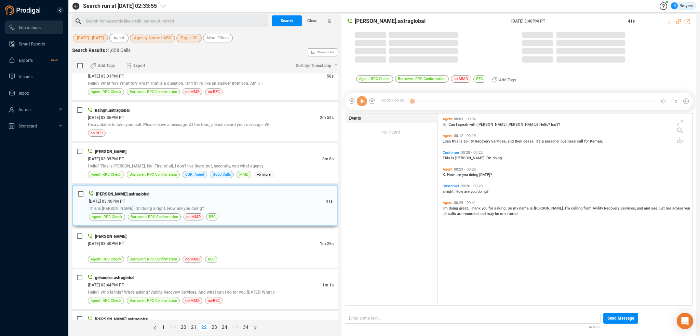
scroll to position [190, 252]
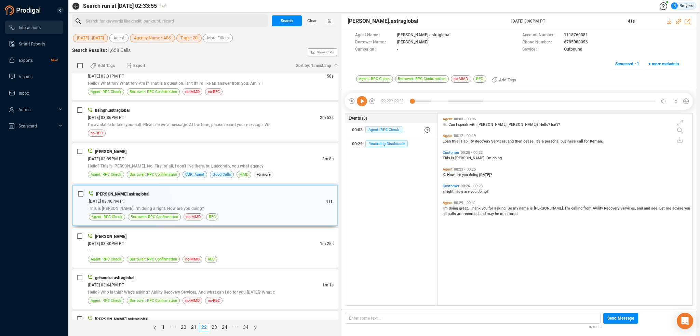
click at [365, 105] on icon at bounding box center [362, 101] width 10 height 10
click at [235, 242] on div "06/19/2025 @ 03:40PM PT" at bounding box center [204, 243] width 232 height 7
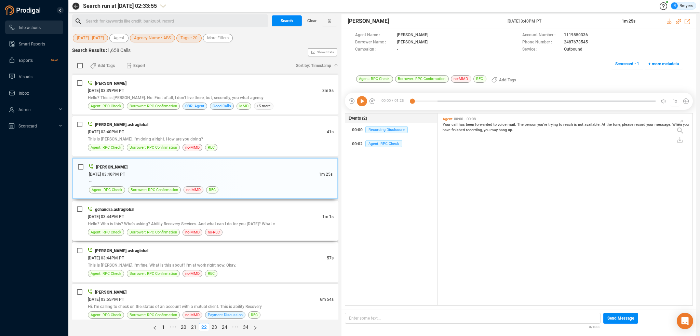
click at [217, 216] on div "06/19/2025 @ 03:44PM PT" at bounding box center [205, 216] width 235 height 7
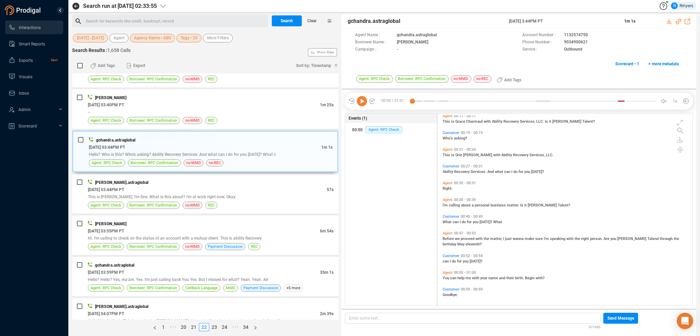
scroll to position [56, 0]
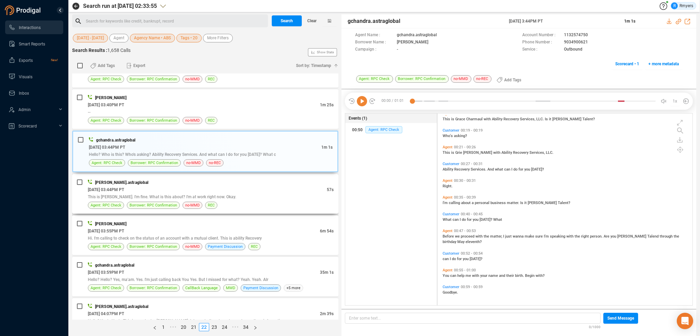
click at [241, 193] on div "This is Regina. I'm fine. What is this about? I'm at work right now. Okay." at bounding box center [211, 196] width 246 height 7
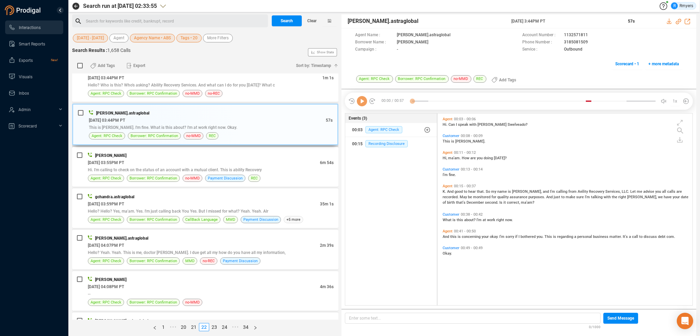
scroll to position [1129, 0]
click at [362, 102] on icon at bounding box center [362, 101] width 10 height 10
click at [644, 237] on span "discuss" at bounding box center [651, 237] width 14 height 4
click at [623, 236] on span "It's" at bounding box center [626, 237] width 6 height 4
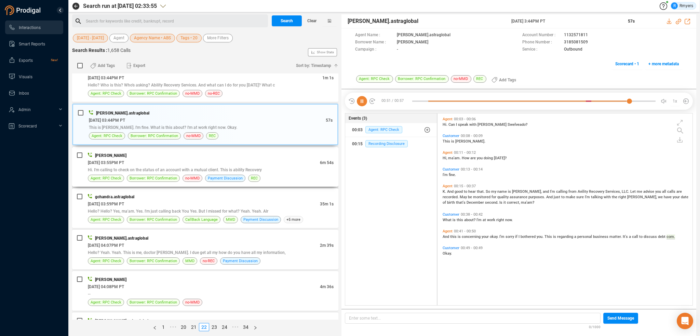
click at [138, 159] on div "06/19/2025 @ 03:55PM PT" at bounding box center [204, 162] width 232 height 7
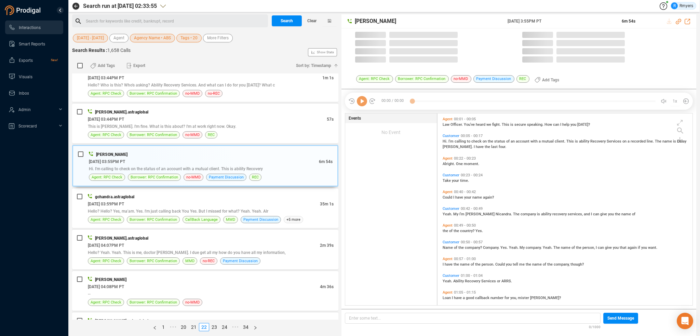
scroll to position [190, 252]
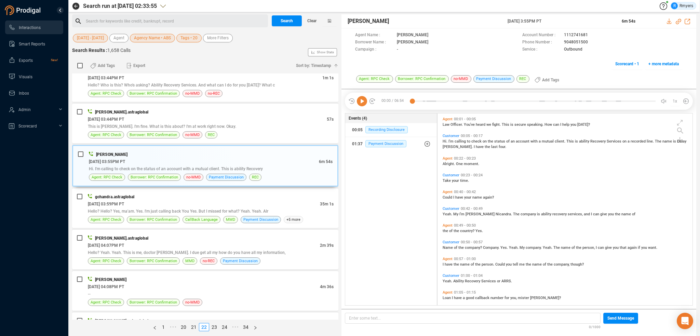
click at [364, 103] on icon at bounding box center [362, 101] width 10 height 10
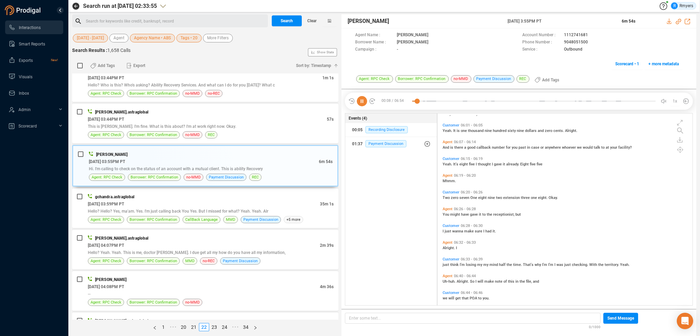
scroll to position [819, 0]
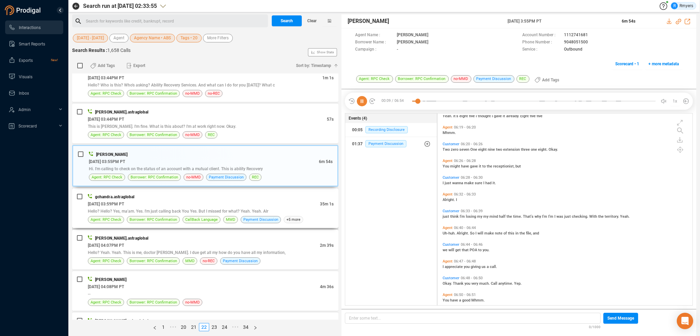
click at [150, 209] on span "Hello? Hello? Yes, ma'am. Yes. I'm just calling back You Yes. But I missed for …" at bounding box center [178, 211] width 181 height 5
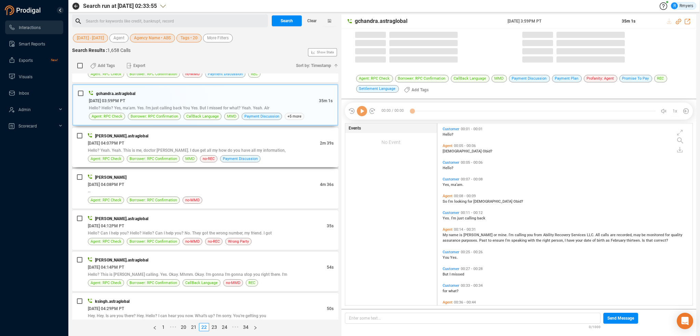
scroll to position [181, 252]
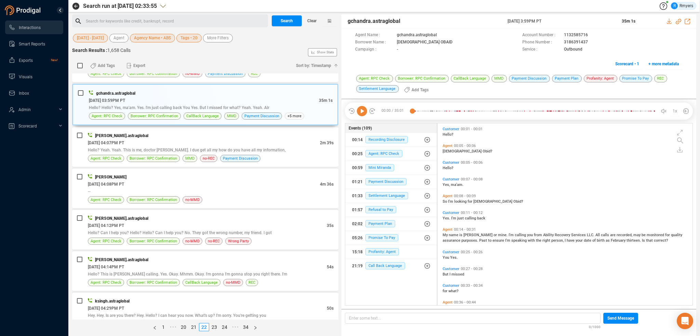
click at [364, 115] on icon at bounding box center [362, 111] width 10 height 10
click at [377, 251] on span "Profanity: Agent" at bounding box center [383, 251] width 34 height 7
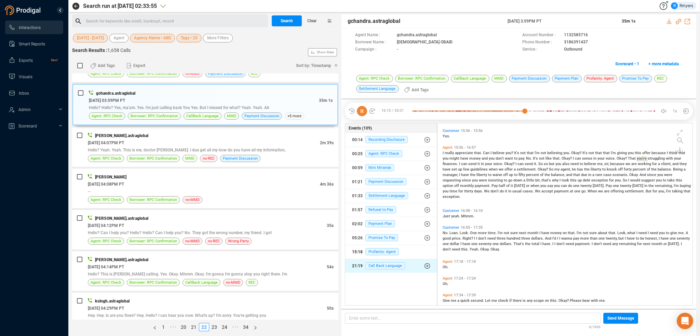
scroll to position [2871, 0]
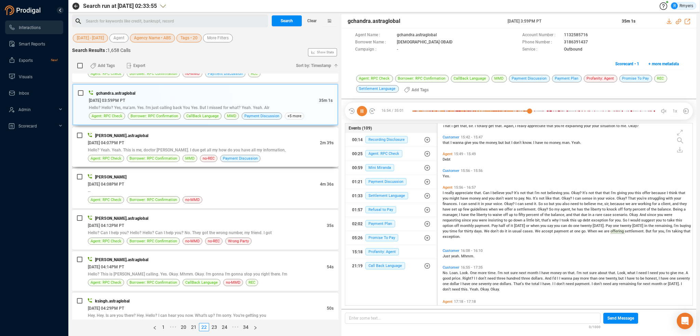
click at [204, 139] on div "06/19/2025 @ 04:07PM PT" at bounding box center [204, 142] width 232 height 7
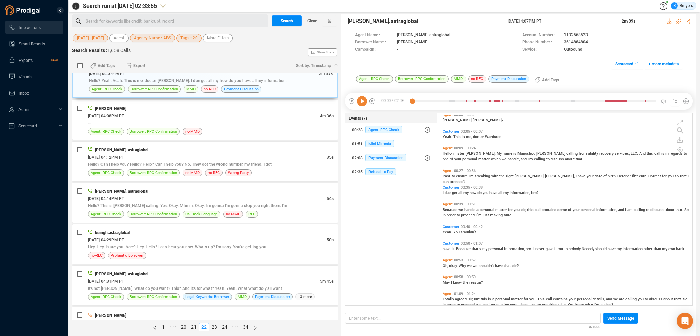
scroll to position [0, 0]
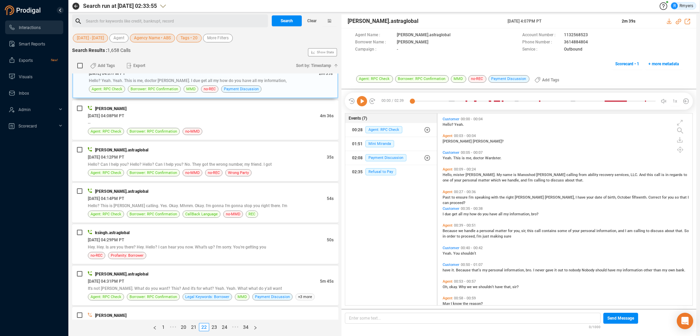
click at [357, 98] on icon at bounding box center [362, 101] width 10 height 10
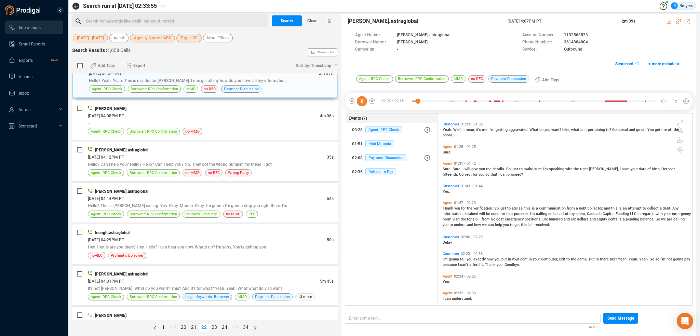
scroll to position [219, 0]
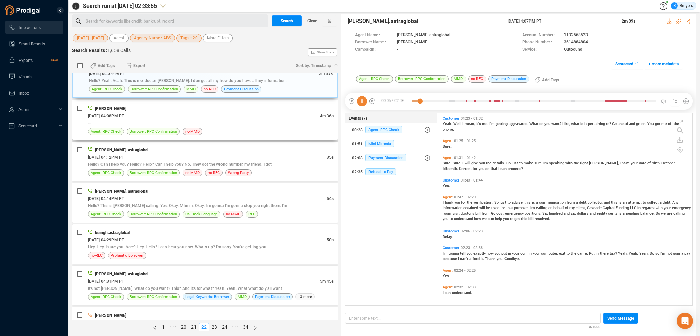
click at [174, 119] on div "--" at bounding box center [211, 122] width 246 height 7
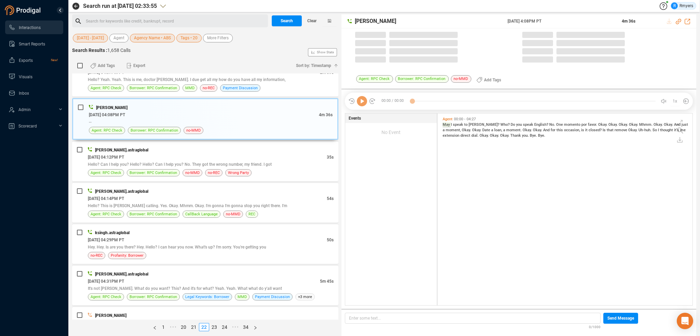
scroll to position [190, 252]
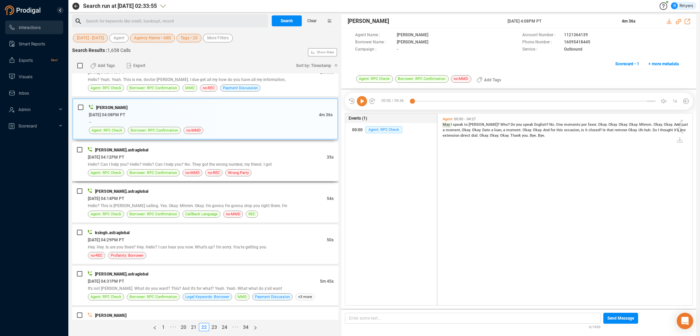
click at [211, 146] on div "msingh.astraglobal" at bounding box center [211, 149] width 246 height 7
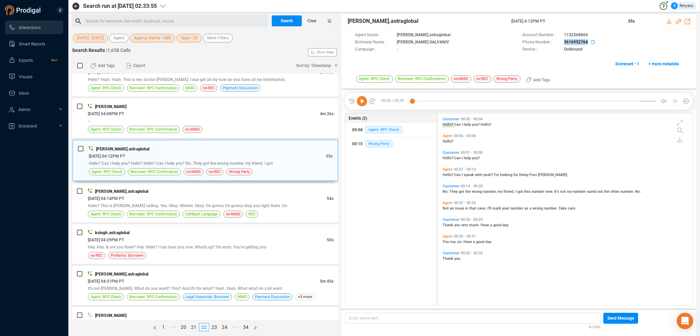
drag, startPoint x: 568, startPoint y: 42, endPoint x: 588, endPoint y: 42, distance: 19.5
click at [588, 42] on div "Phone Number : 3616952764" at bounding box center [603, 42] width 160 height 7
click at [201, 195] on div "06/19/2025 @ 04:14PM PT" at bounding box center [207, 198] width 239 height 7
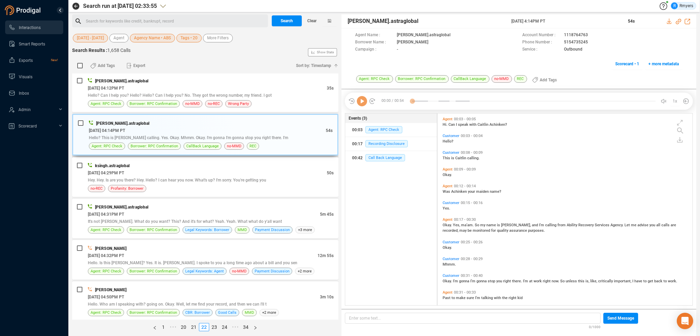
scroll to position [1368, 0]
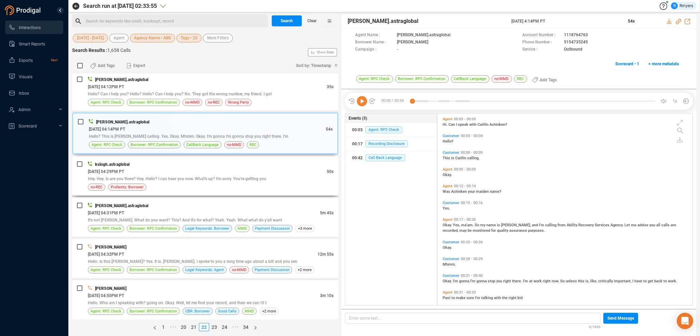
click at [213, 176] on span "Hey. Hey. Is are you there? Hey. Hello? I can hear you now. What's up? I'm sorr…" at bounding box center [177, 178] width 179 height 5
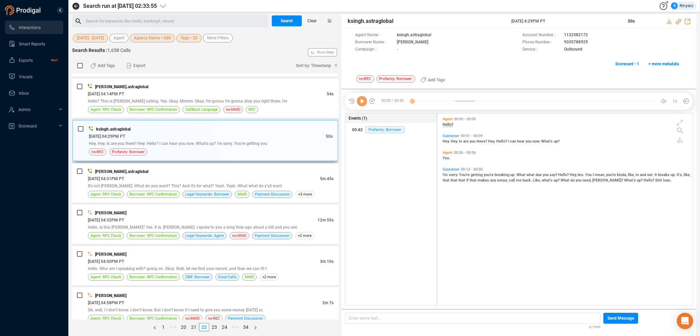
scroll to position [1436, 0]
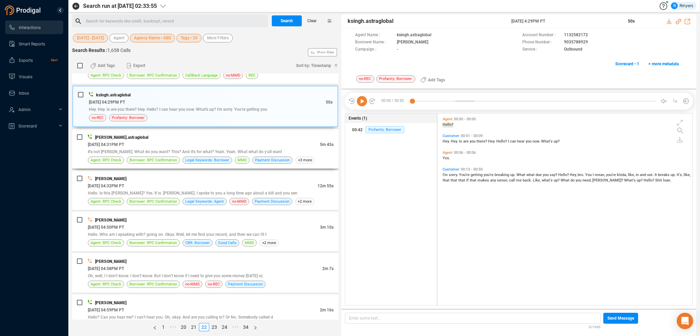
click at [211, 148] on div "It's not Justin Tosh. What do you want? This? And it's for what? Yeah. Yeah. Wh…" at bounding box center [211, 151] width 246 height 7
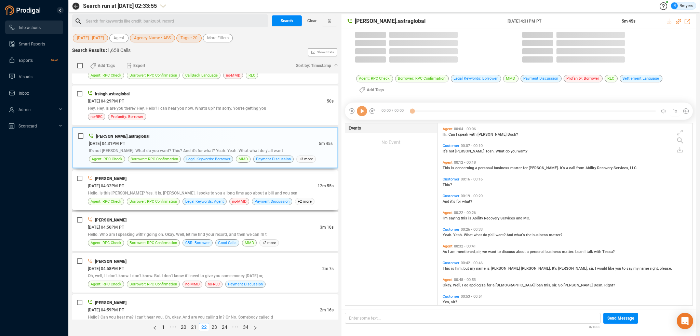
scroll to position [181, 252]
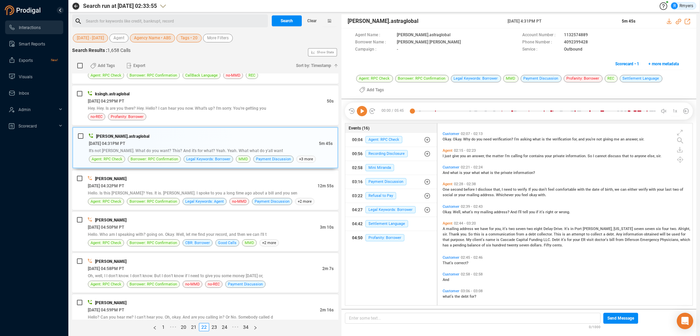
click at [374, 231] on button "04:50 Profanity: Borrower" at bounding box center [391, 238] width 92 height 14
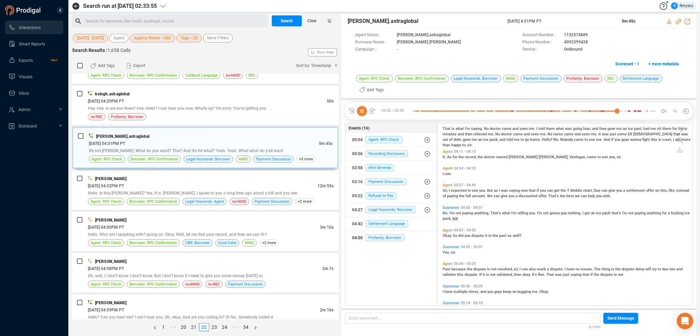
scroll to position [739, 0]
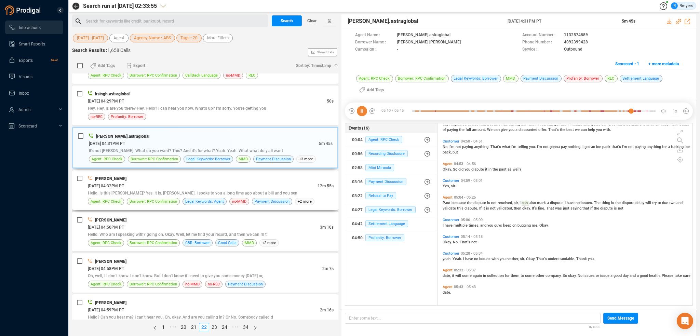
click at [180, 182] on div "06/19/2025 @ 04:32PM PT" at bounding box center [203, 185] width 230 height 7
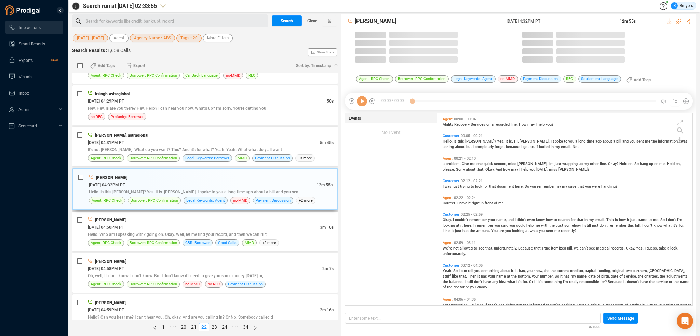
scroll to position [190, 252]
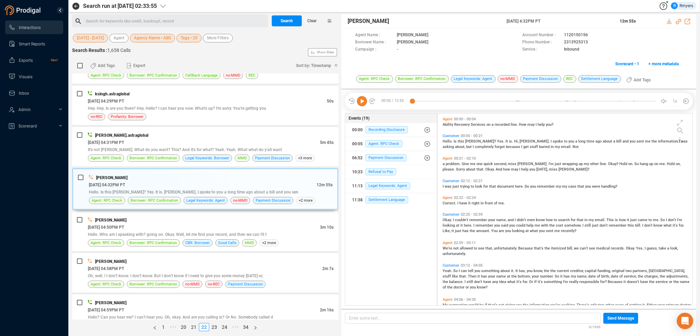
click at [360, 104] on icon at bounding box center [362, 101] width 10 height 10
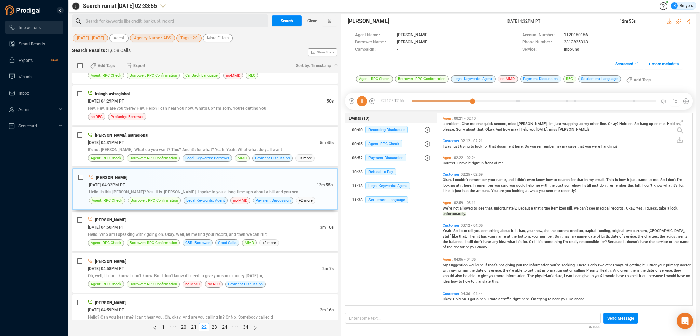
scroll to position [68, 0]
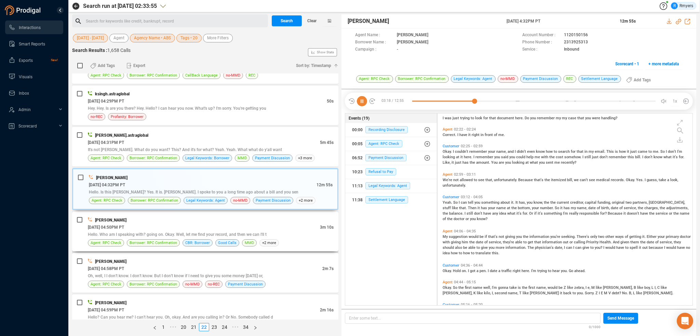
click at [249, 232] on div "Hello. Who am I speaking with? going on. Okay. Well, let me find your record, a…" at bounding box center [211, 234] width 246 height 7
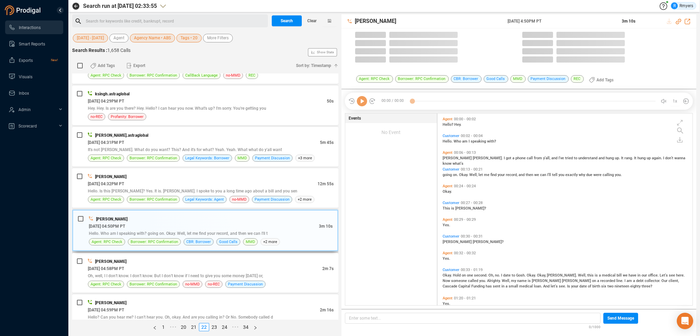
scroll to position [190, 252]
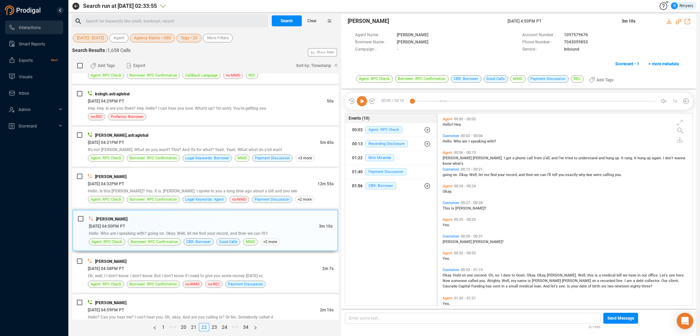
click at [380, 190] on div "01:56 CBR: Borrower" at bounding box center [391, 186] width 78 height 11
click at [393, 209] on div "02:23 CBR: Borrower" at bounding box center [393, 213] width 73 height 11
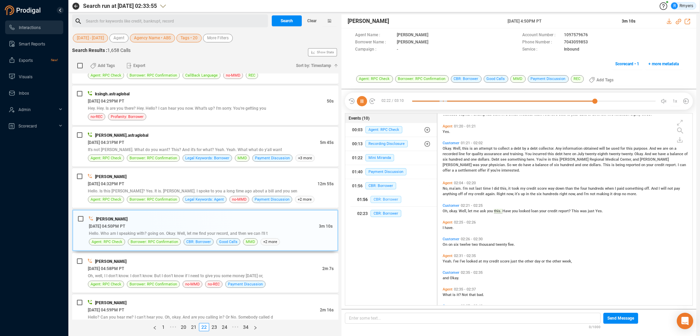
click at [375, 200] on span "CBR: Borrower" at bounding box center [386, 199] width 31 height 7
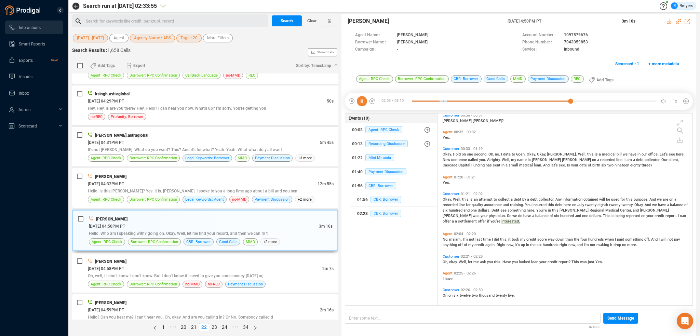
click at [393, 215] on span "CBR: Borrower" at bounding box center [386, 213] width 31 height 7
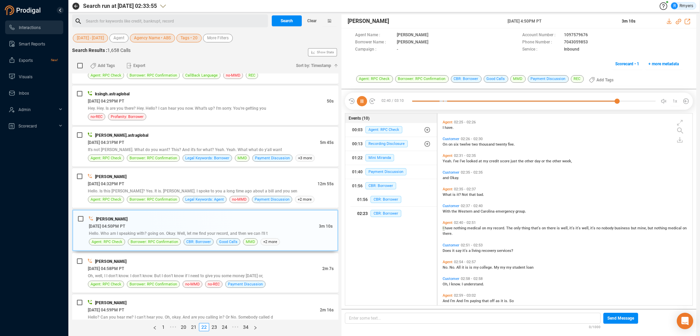
scroll to position [292, 0]
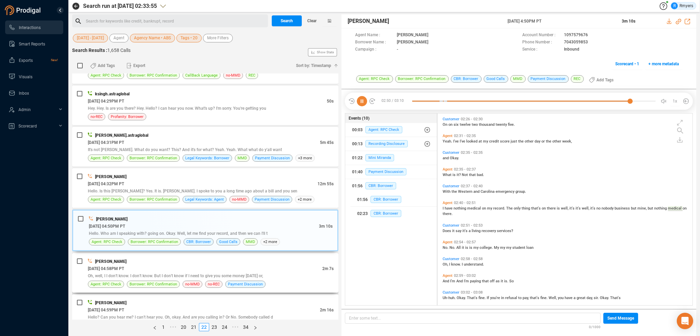
click at [255, 272] on div "Oh, well, I I don't know. I don't know. But I don't know if I need to give you …" at bounding box center [211, 275] width 246 height 7
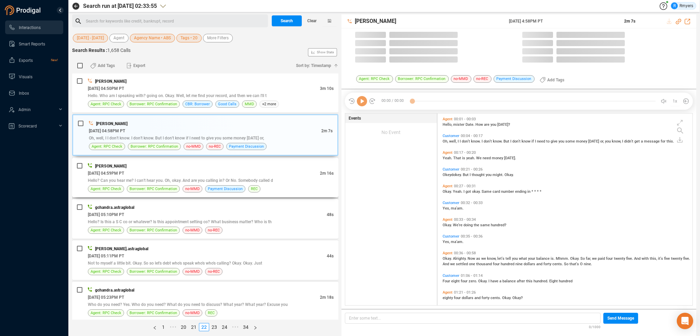
scroll to position [190, 252]
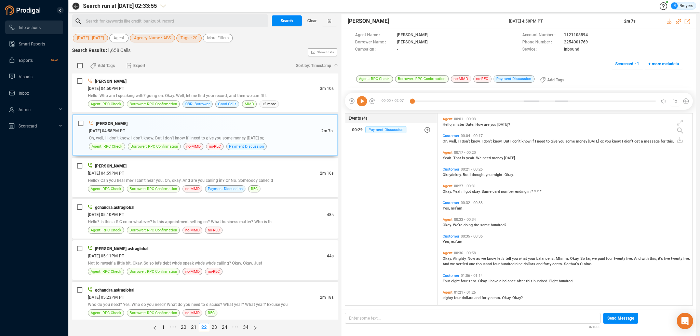
click at [363, 102] on icon at bounding box center [362, 101] width 10 height 10
click at [191, 170] on div "06/19/2025 @ 04:59PM PT" at bounding box center [204, 173] width 232 height 7
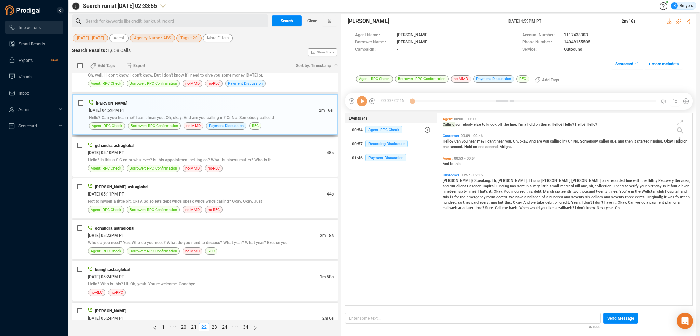
scroll to position [1642, 0]
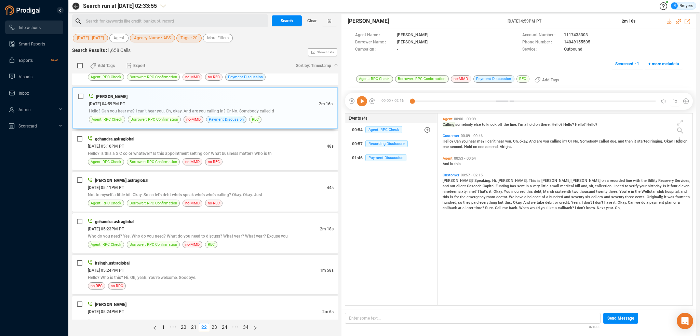
click at [363, 105] on icon at bounding box center [362, 101] width 10 height 10
click at [678, 19] on icon at bounding box center [678, 21] width 5 height 5
drag, startPoint x: 506, startPoint y: 23, endPoint x: 566, endPoint y: 17, distance: 60.1
click at [566, 17] on div "Katie Hopkins 19 Jun 2025 @ 4:59PM PT 2m 16s" at bounding box center [519, 21] width 355 height 14
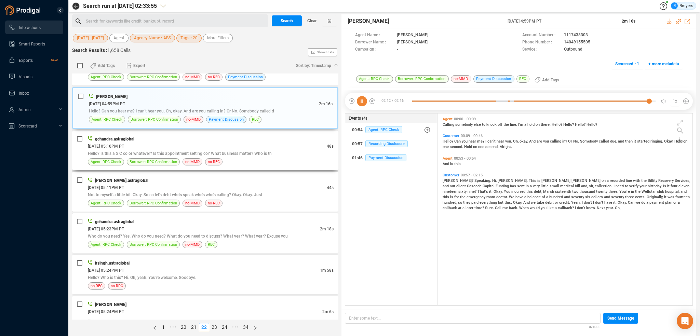
click at [134, 137] on span "gchandra.astraglobal" at bounding box center [114, 139] width 39 height 5
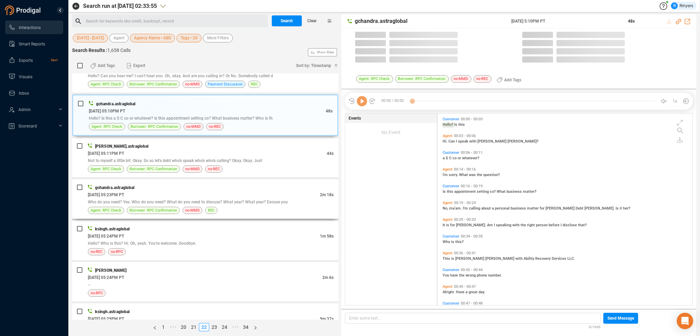
scroll to position [190, 252]
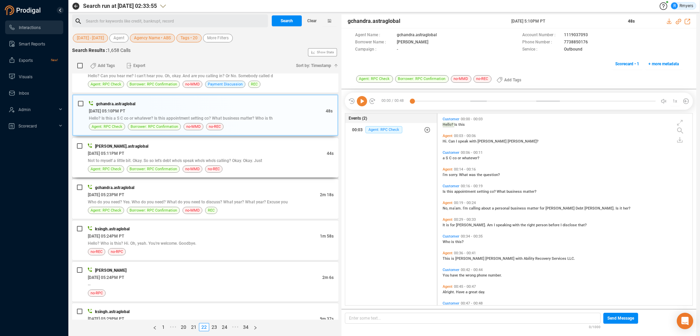
click at [216, 143] on div "divyansh.astraglobal" at bounding box center [211, 146] width 246 height 7
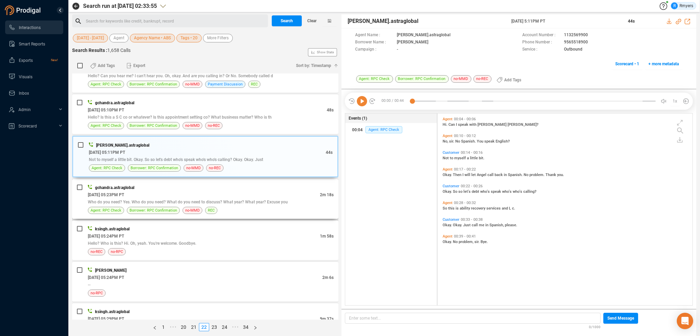
click at [239, 191] on div "06/19/2025 @ 05:23PM PT" at bounding box center [204, 194] width 232 height 7
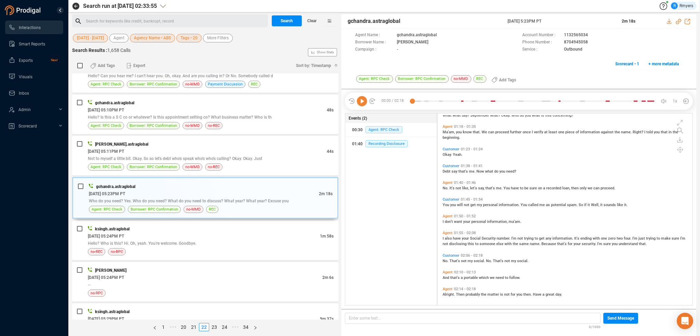
scroll to position [207, 0]
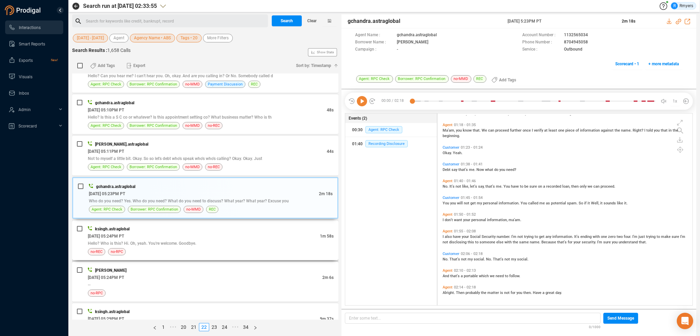
click at [220, 225] on div "ksingh.astraglobal" at bounding box center [211, 228] width 246 height 7
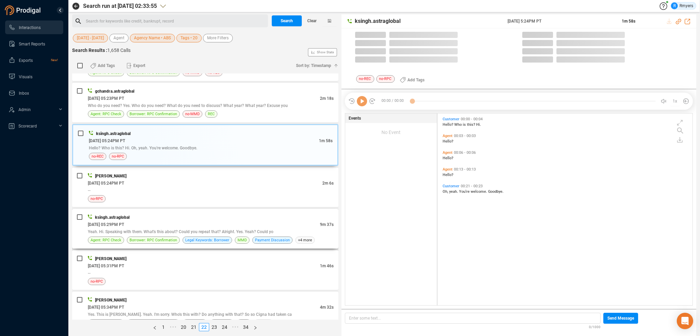
scroll to position [1778, 0]
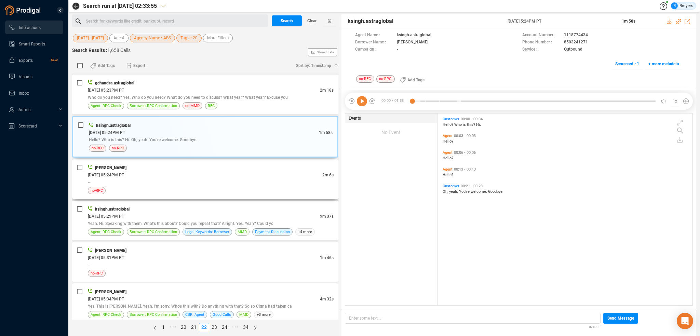
click at [224, 179] on div "--" at bounding box center [211, 182] width 246 height 7
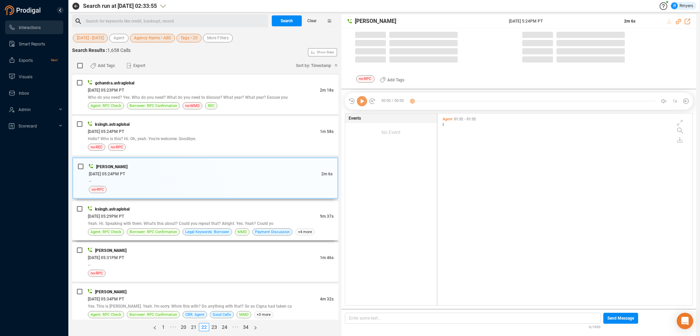
scroll to position [190, 252]
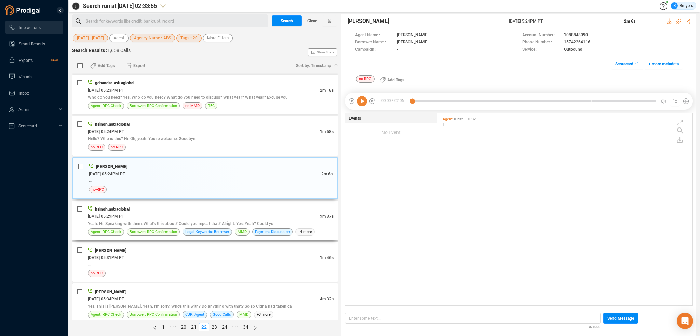
click at [232, 213] on div "06/19/2025 @ 05:29PM PT" at bounding box center [204, 216] width 232 height 7
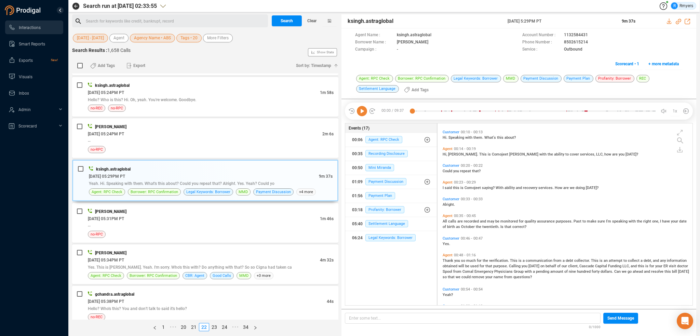
scroll to position [103, 0]
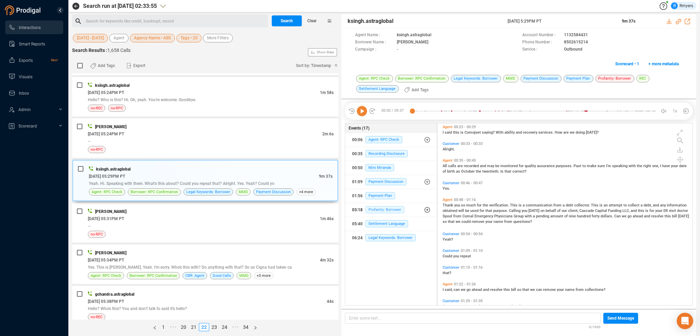
click at [378, 211] on span "Profanity: Borrower" at bounding box center [385, 209] width 39 height 7
click at [390, 224] on span "Profanity: Borrower" at bounding box center [390, 223] width 39 height 7
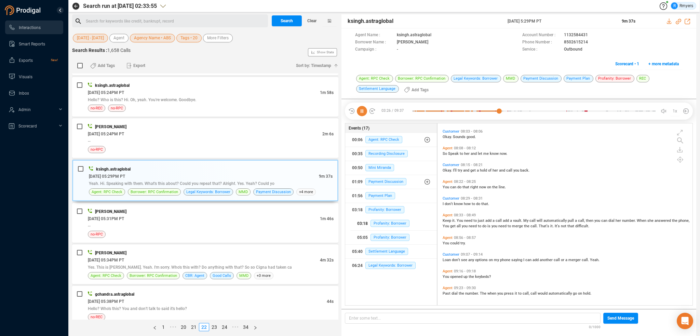
scroll to position [1299, 0]
click at [200, 234] on div "Diana perez 06/19/2025 @ 05:31PM PT 1m 46s -- no-RPC" at bounding box center [205, 223] width 266 height 40
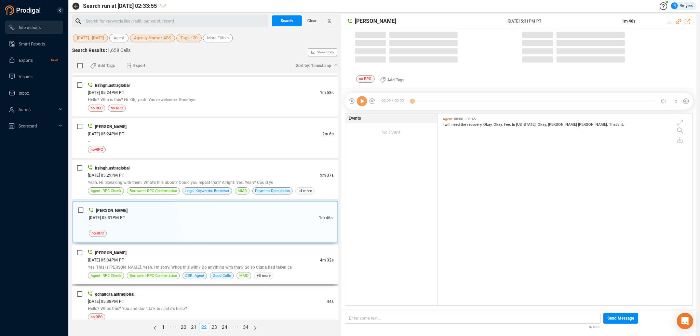
scroll to position [190, 252]
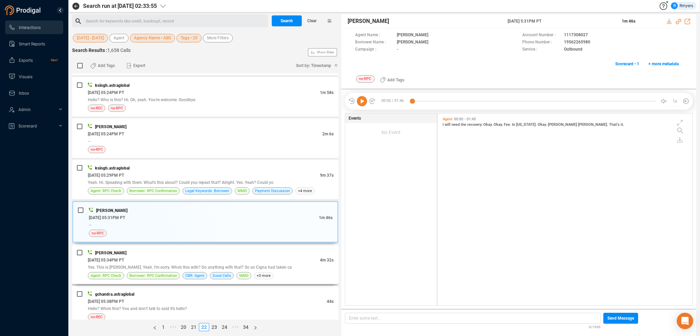
click at [214, 265] on span "Yes. This is Carl. Yeah. I'm sorry. Who's this with? Do anything with that? So …" at bounding box center [190, 267] width 204 height 5
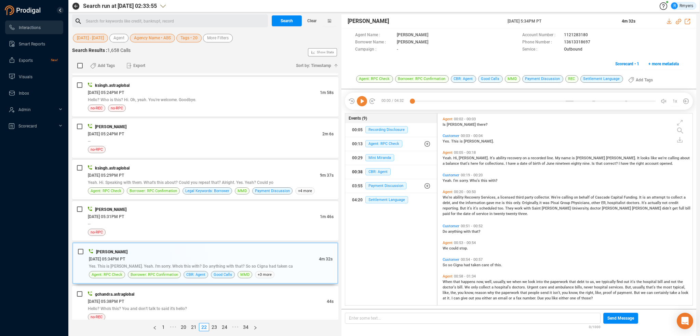
click at [377, 175] on div "00:38 CBR: Agent" at bounding box center [391, 172] width 78 height 11
click at [414, 100] on div at bounding box center [533, 101] width 243 height 10
click at [677, 21] on icon at bounding box center [678, 21] width 5 height 5
drag, startPoint x: 525, startPoint y: 23, endPoint x: 561, endPoint y: 24, distance: 35.6
click at [561, 24] on div "Joe McAndrew 19 Jun 2025 @ 5:34PM PT 4m 32s" at bounding box center [519, 21] width 355 height 14
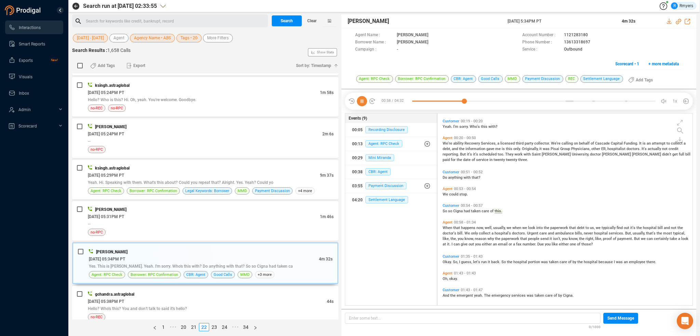
scroll to position [79, 0]
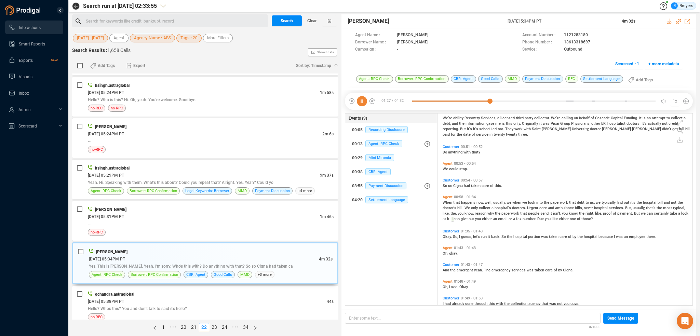
click at [183, 306] on div "gchandra.astraglobal 06/19/2025 @ 05:38PM PT 44s Hello? Who's this? You and don…" at bounding box center [211, 306] width 246 height 30
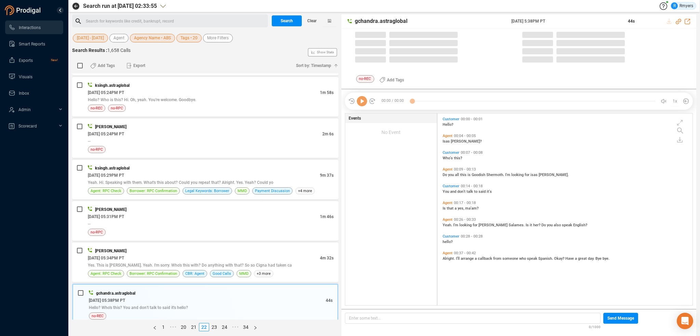
scroll to position [190, 252]
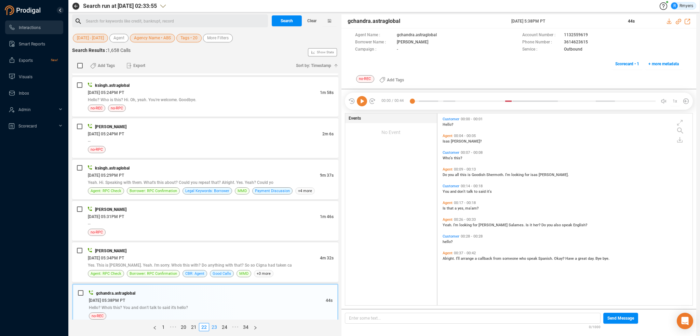
click at [212, 327] on link "23" at bounding box center [215, 328] width 10 height 8
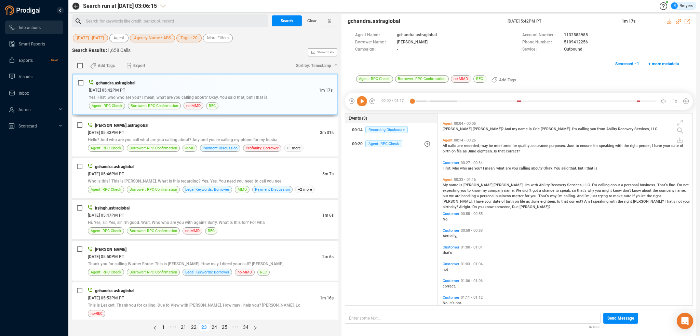
scroll to position [23, 0]
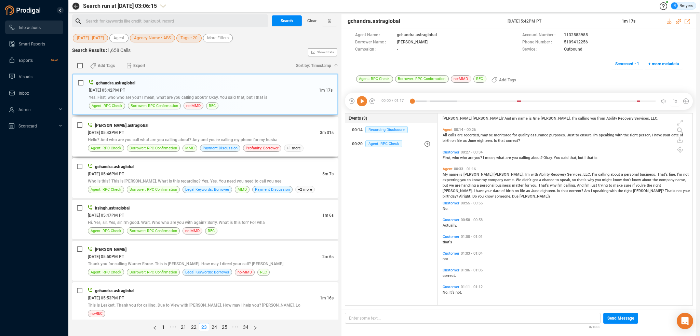
click at [189, 122] on div "divyansh.astraglobal" at bounding box center [211, 125] width 246 height 7
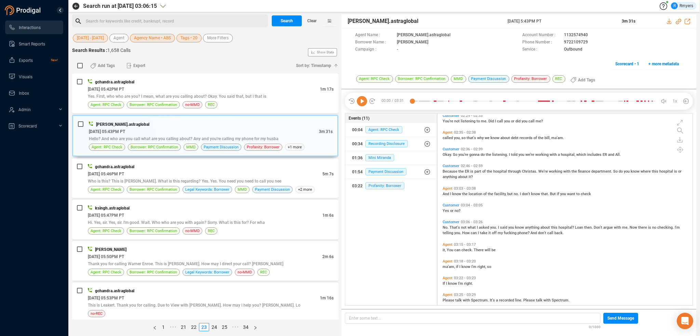
scroll to position [543, 0]
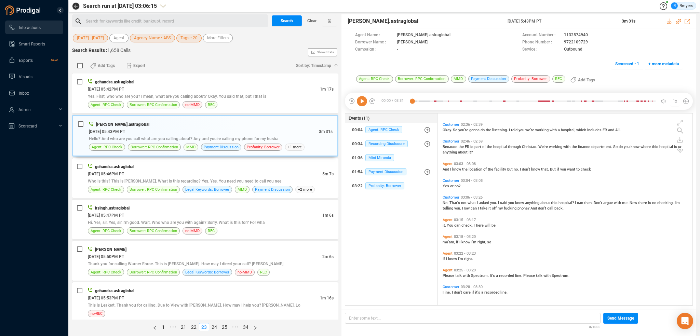
click at [452, 147] on span "Because" at bounding box center [451, 147] width 16 height 4
click at [365, 102] on icon at bounding box center [362, 101] width 10 height 10
drag, startPoint x: 562, startPoint y: 41, endPoint x: 588, endPoint y: 42, distance: 25.7
click at [588, 42] on div "Phone Number : 9722109729" at bounding box center [603, 42] width 160 height 7
click at [237, 170] on div "06/19/2025 @ 05:46PM PT" at bounding box center [205, 173] width 235 height 7
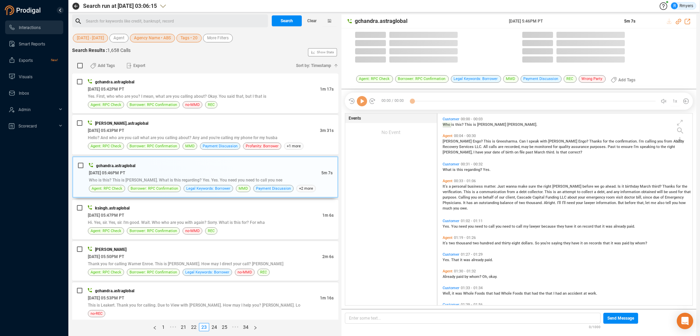
scroll to position [190, 252]
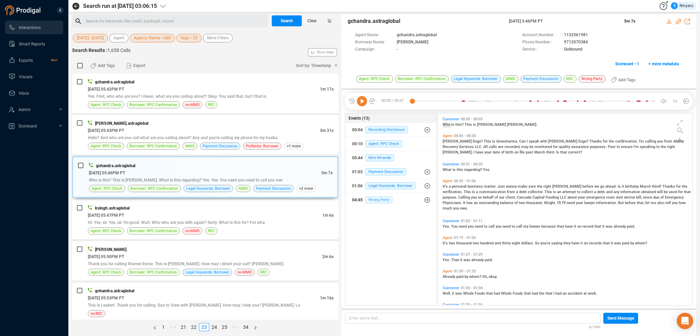
click at [377, 200] on span "Wrong Party" at bounding box center [379, 199] width 27 height 7
click at [378, 214] on span "Wrong Party" at bounding box center [384, 213] width 27 height 7
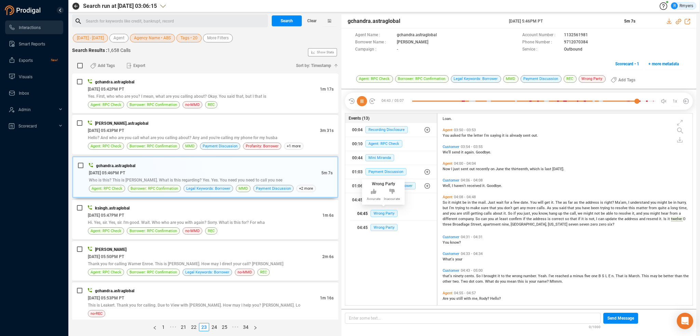
scroll to position [584, 0]
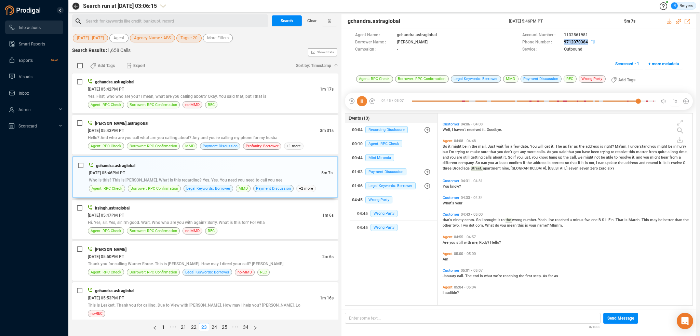
drag, startPoint x: 555, startPoint y: 41, endPoint x: 588, endPoint y: 42, distance: 33.2
click at [588, 42] on div "Phone Number : 9712070384" at bounding box center [603, 42] width 160 height 7
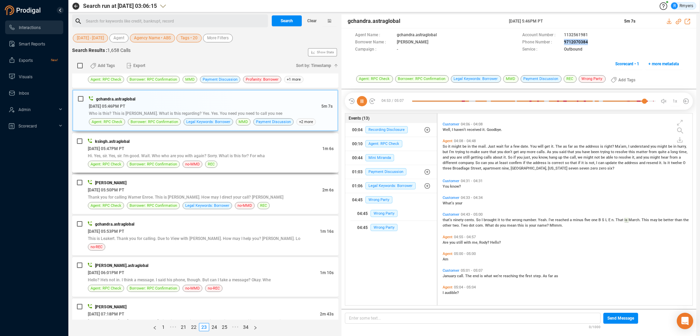
scroll to position [68, 0]
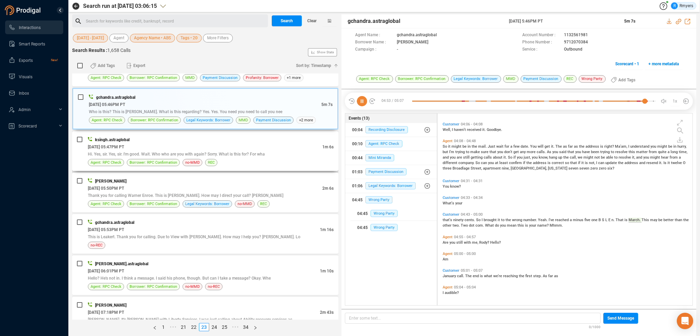
click at [160, 142] on div "ksingh.astraglobal" at bounding box center [211, 139] width 246 height 7
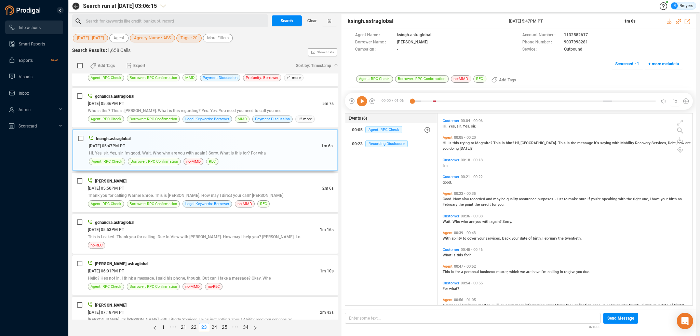
scroll to position [28, 0]
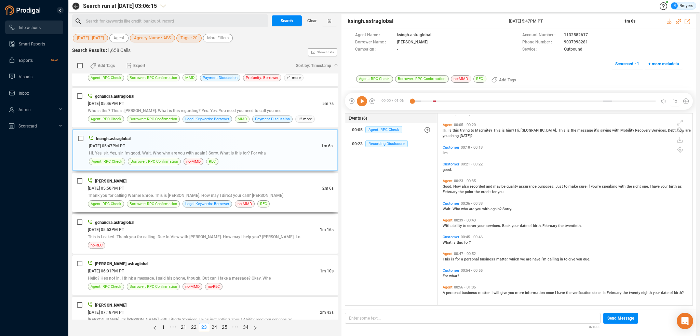
click at [211, 183] on div "Joe McAndrew" at bounding box center [211, 180] width 246 height 7
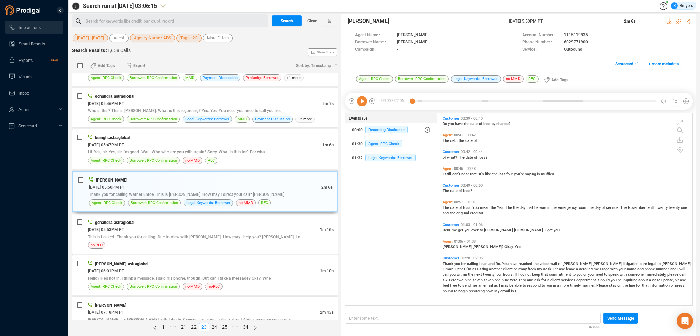
scroll to position [0, 0]
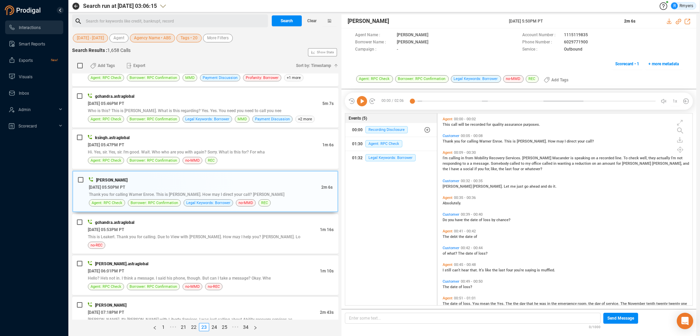
click at [362, 102] on icon at bounding box center [362, 101] width 10 height 10
click at [679, 21] on icon at bounding box center [678, 21] width 5 height 5
click at [180, 229] on div "06/19/2025 @ 05:53PM PT" at bounding box center [204, 229] width 232 height 7
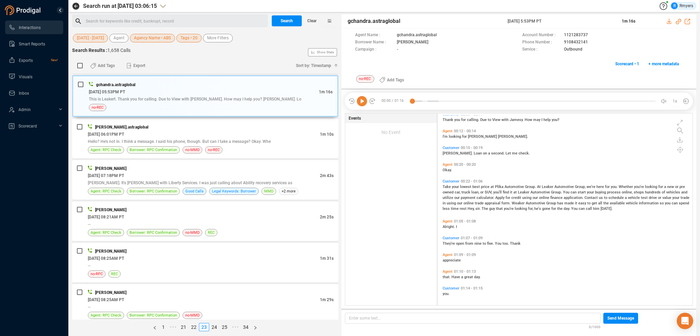
scroll to position [40, 0]
click at [174, 142] on span "Hello? He's not in. I think a message. I said his phone, though. But can I take…" at bounding box center [179, 141] width 183 height 5
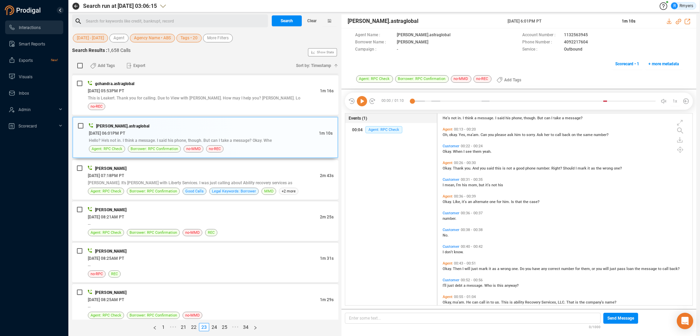
scroll to position [83, 0]
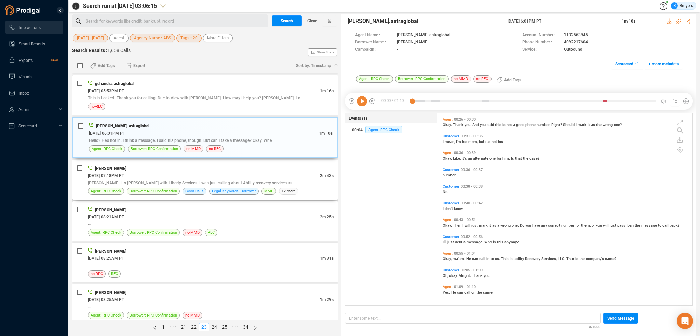
click at [204, 175] on div "06/19/2025 @ 07:18PM PT" at bounding box center [204, 175] width 232 height 7
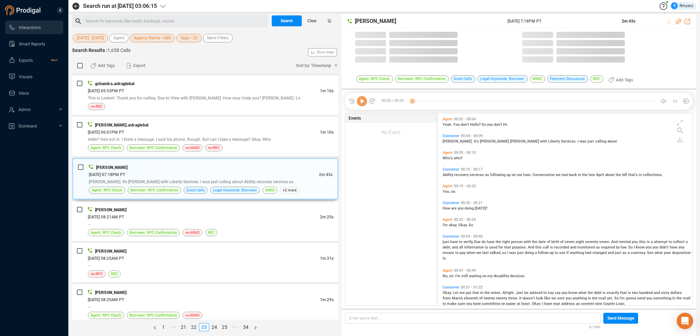
scroll to position [190, 252]
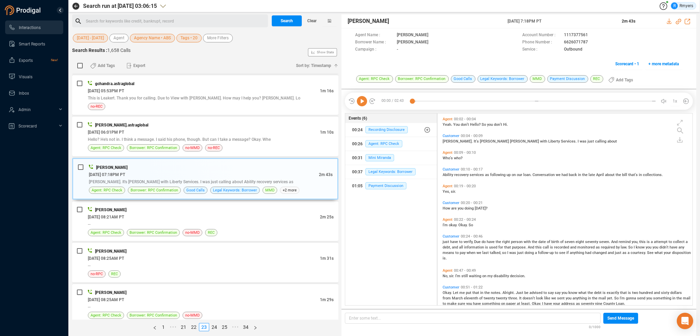
click at [367, 103] on icon at bounding box center [362, 101] width 10 height 10
click at [679, 21] on icon at bounding box center [678, 21] width 5 height 5
drag, startPoint x: 514, startPoint y: 19, endPoint x: 562, endPoint y: 22, distance: 48.3
click at [571, 22] on div "Tony Davis 19 Jun 2025 @ 7:18PM PT 2m 43s" at bounding box center [519, 21] width 355 height 14
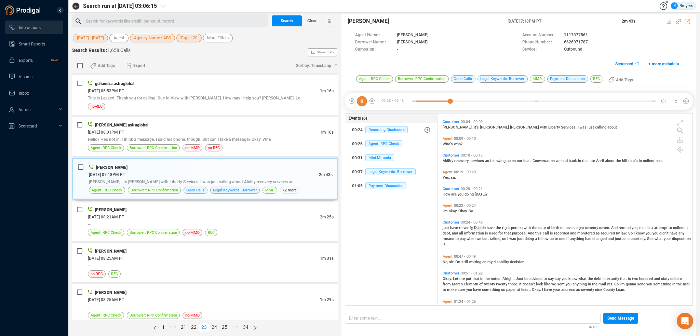
scroll to position [0, 0]
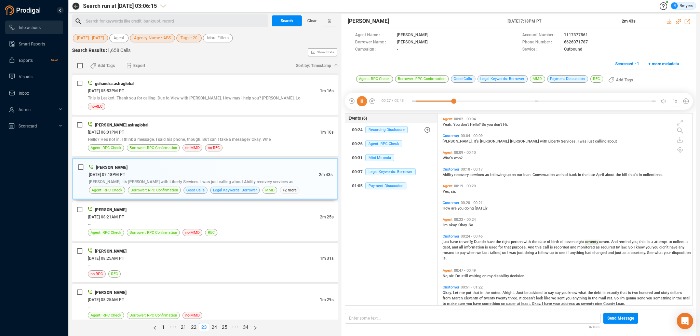
click at [448, 126] on span "Yeah." at bounding box center [448, 124] width 11 height 4
click at [447, 241] on span "just" at bounding box center [447, 242] width 8 height 4
click at [206, 213] on div "06/20/2025 @ 08:21AM PT" at bounding box center [204, 216] width 232 height 7
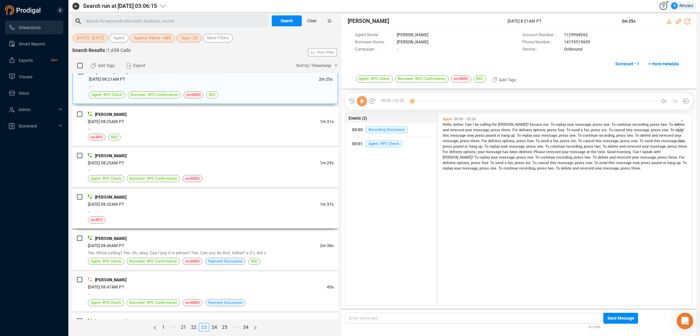
scroll to position [308, 0]
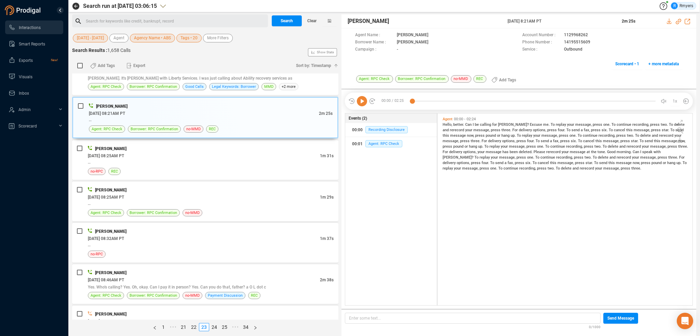
click at [359, 101] on icon at bounding box center [362, 101] width 10 height 10
click at [679, 21] on icon at bounding box center [678, 21] width 5 height 5
click at [607, 152] on span "Good" at bounding box center [612, 152] width 10 height 4
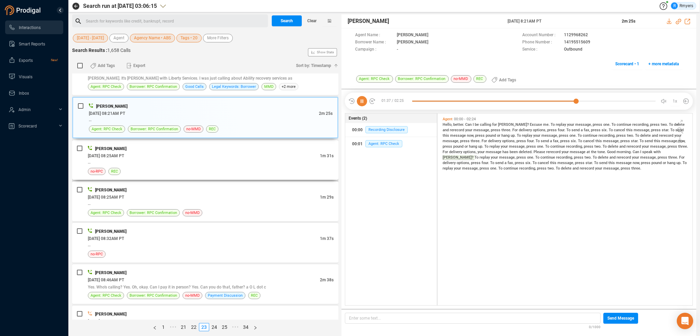
click at [156, 168] on div "no-RPC REC" at bounding box center [211, 171] width 246 height 7
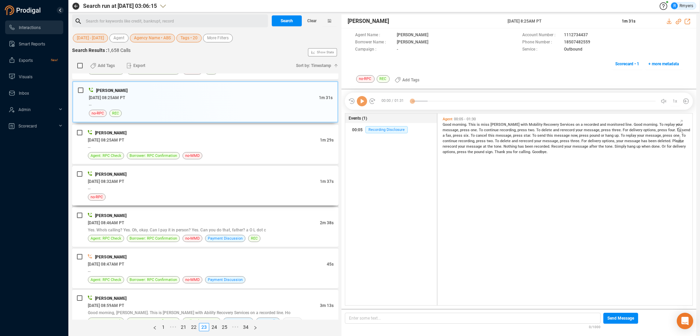
scroll to position [376, 0]
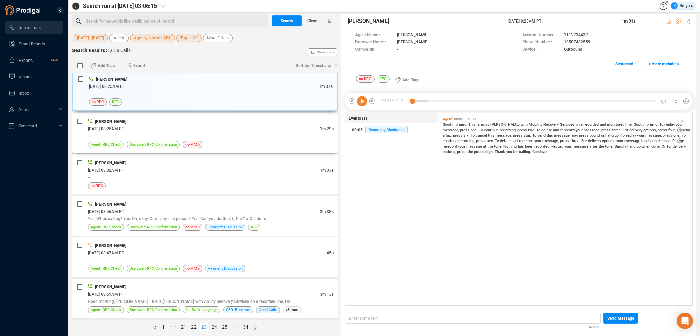
click at [229, 141] on div "Agent: RPC Check Borrower: RPC Confirmation no-MMD" at bounding box center [211, 144] width 246 height 7
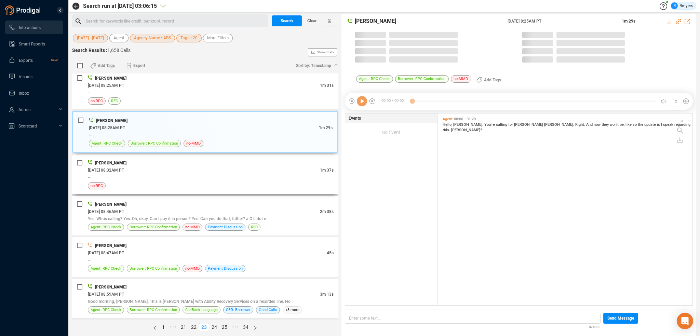
scroll to position [190, 252]
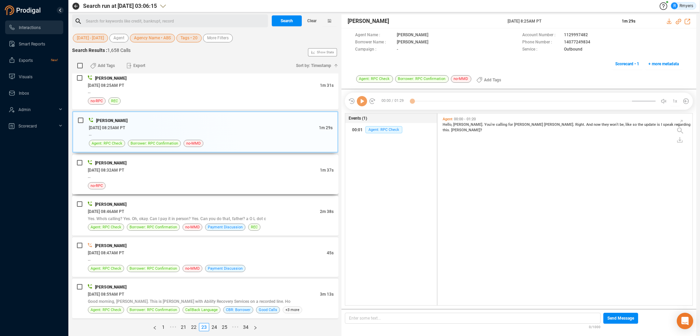
click at [250, 175] on div "--" at bounding box center [211, 177] width 246 height 7
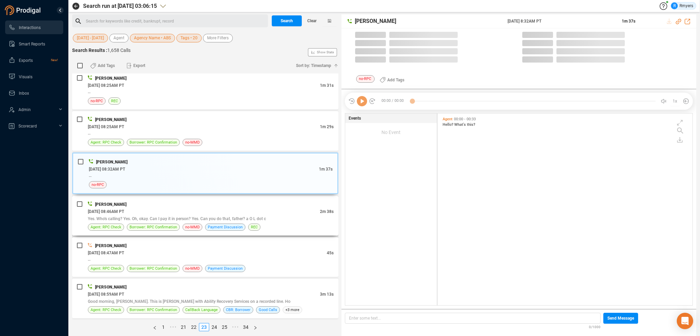
scroll to position [2, 3]
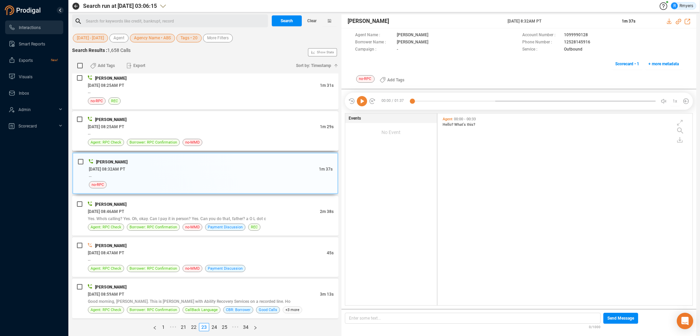
click at [238, 139] on div "Agent: RPC Check Borrower: RPC Confirmation no-MMD" at bounding box center [211, 142] width 246 height 7
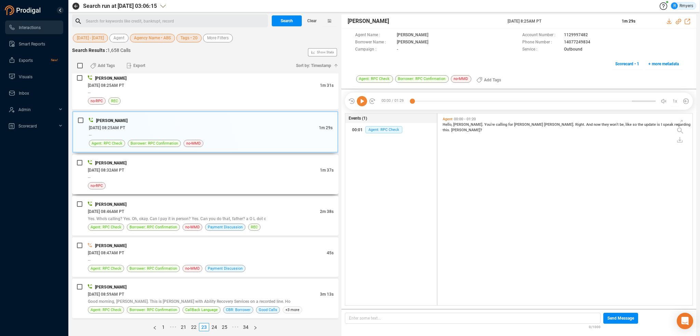
scroll to position [190, 252]
click at [361, 103] on icon at bounding box center [362, 101] width 10 height 10
click at [447, 124] on span "Hello," at bounding box center [448, 124] width 11 height 5
click at [485, 125] on span "You're" at bounding box center [491, 124] width 12 height 5
click at [576, 125] on span "Right." at bounding box center [581, 124] width 11 height 4
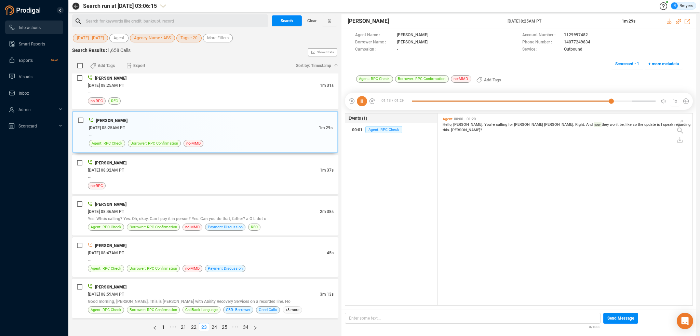
drag, startPoint x: 541, startPoint y: 124, endPoint x: 558, endPoint y: 124, distance: 16.8
click at [547, 124] on span "Hello, Valerie. You're calling for Eloisa Rodriguez. Right. And now they won't …" at bounding box center [567, 127] width 248 height 10
drag, startPoint x: 200, startPoint y: 172, endPoint x: 202, endPoint y: 176, distance: 3.7
click at [201, 175] on div "Katie Hopkins 06/20/2025 @ 08:32AM PT 1m 37s -- no-RPC" at bounding box center [211, 174] width 246 height 30
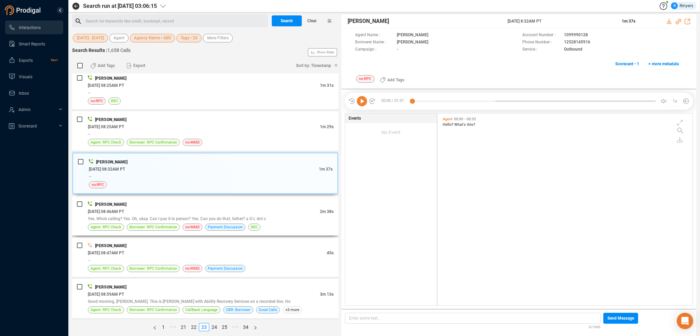
click at [207, 209] on div "06/20/2025 @ 08:46AM PT" at bounding box center [204, 211] width 232 height 7
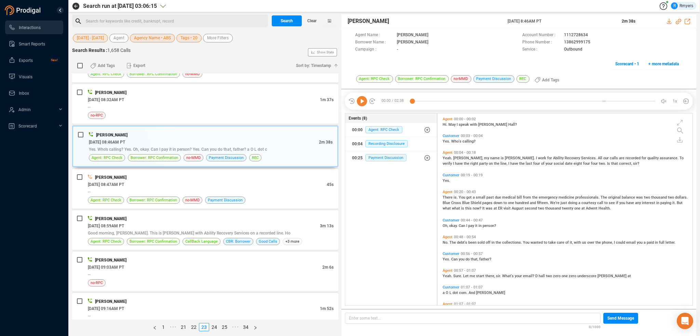
click at [361, 101] on icon at bounding box center [362, 101] width 10 height 10
click at [679, 20] on icon at bounding box center [678, 21] width 5 height 5
drag, startPoint x: 505, startPoint y: 21, endPoint x: 560, endPoint y: 19, distance: 55.1
click at [560, 19] on div "PAUL MACK 20 Jun 2025 @ 8:46AM PT 2m 38s" at bounding box center [519, 21] width 355 height 14
click at [415, 102] on div at bounding box center [435, 101] width 47 height 10
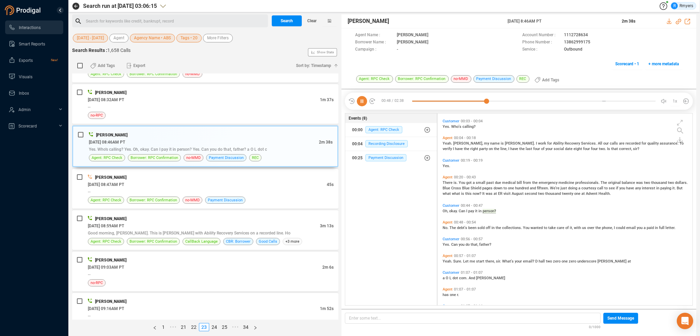
scroll to position [31, 0]
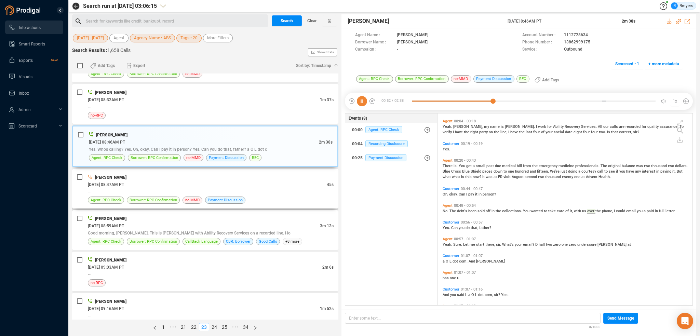
click at [188, 184] on div "06/20/2025 @ 08:47AM PT" at bounding box center [207, 184] width 239 height 7
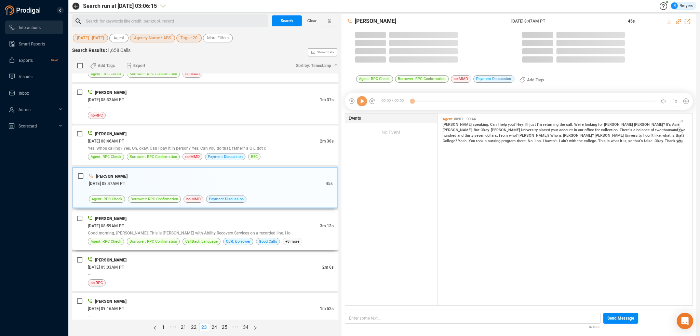
scroll to position [190, 252]
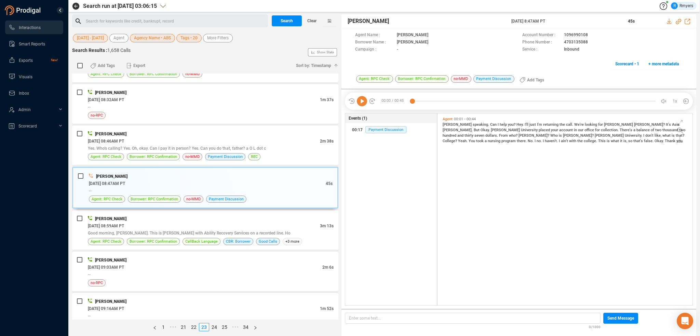
click at [363, 102] on icon at bounding box center [362, 101] width 10 height 10
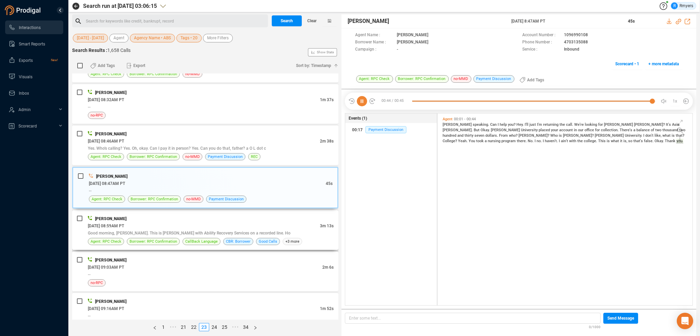
click at [264, 215] on div "TRACI DALE" at bounding box center [211, 218] width 246 height 7
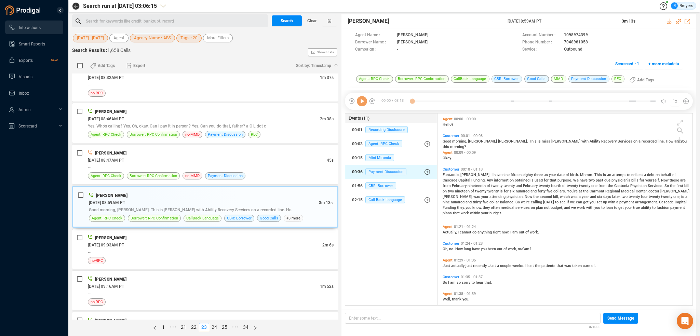
scroll to position [479, 0]
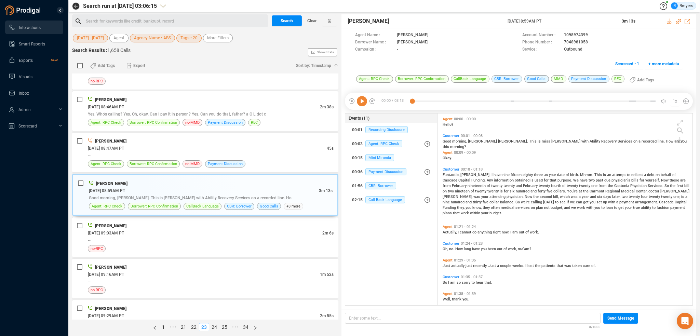
click at [364, 102] on icon at bounding box center [362, 101] width 10 height 10
click at [381, 184] on span "CBR: Borrower" at bounding box center [381, 185] width 31 height 7
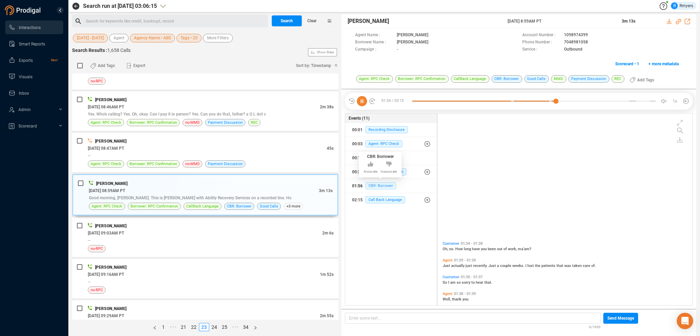
scroll to position [150, 0]
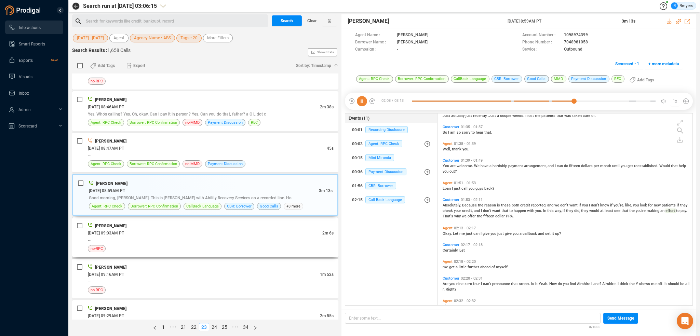
click at [157, 242] on div "TRACI DALE 06/20/2025 @ 09:03AM PT 2m 6s -- no-RPC" at bounding box center [211, 237] width 246 height 30
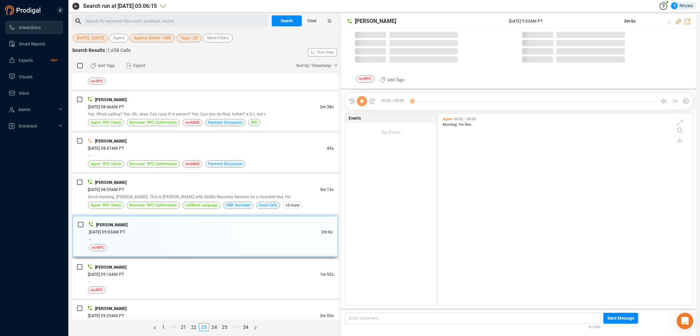
scroll to position [190, 252]
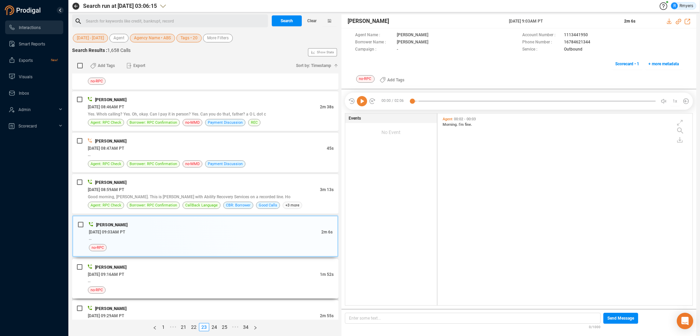
click at [236, 278] on div "--" at bounding box center [211, 281] width 246 height 7
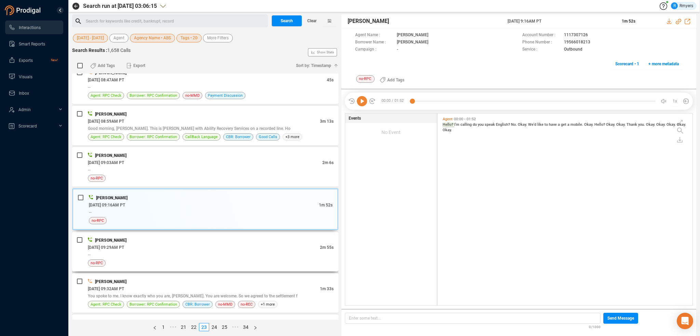
click at [213, 252] on div "--" at bounding box center [211, 254] width 246 height 7
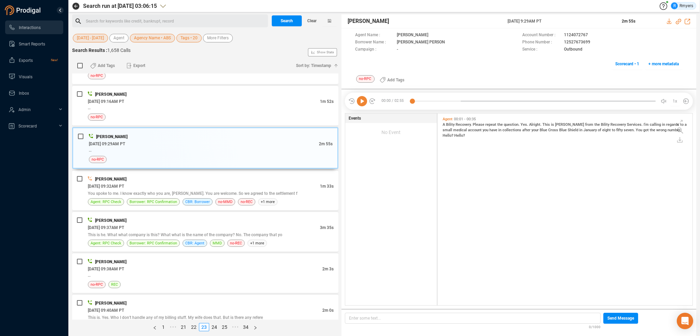
click at [358, 100] on icon at bounding box center [362, 101] width 10 height 10
drag, startPoint x: 679, startPoint y: 21, endPoint x: 675, endPoint y: 24, distance: 5.1
click at [679, 21] on icon at bounding box center [678, 21] width 5 height 5
drag, startPoint x: 505, startPoint y: 21, endPoint x: 560, endPoint y: 23, distance: 54.8
click at [560, 23] on div "Sera Olmeda 20 Jun 2025 @ 9:29AM PT 2m 55s" at bounding box center [519, 21] width 355 height 14
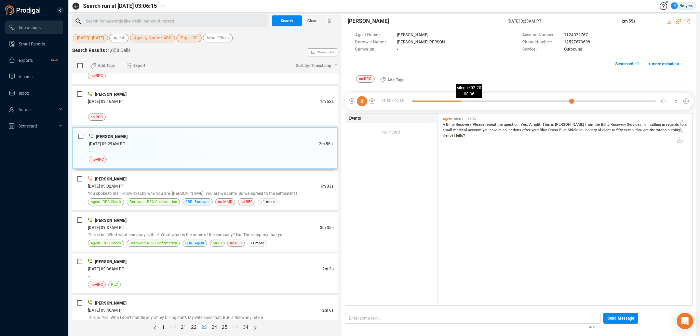
click at [462, 101] on div at bounding box center [533, 101] width 243 height 10
click at [643, 101] on div at bounding box center [533, 101] width 243 height 10
click at [649, 100] on div at bounding box center [533, 101] width 243 height 10
click at [652, 100] on div at bounding box center [533, 101] width 243 height 10
drag, startPoint x: 560, startPoint y: 41, endPoint x: 587, endPoint y: 42, distance: 27.0
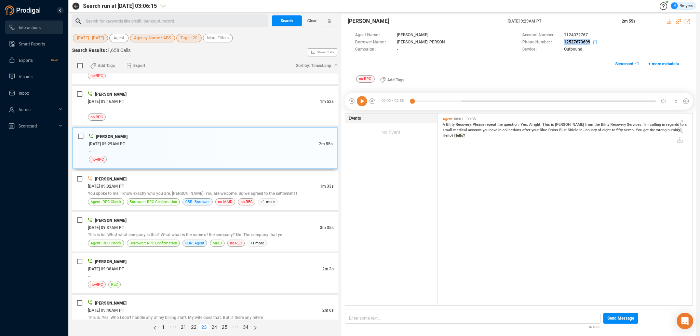
click at [590, 42] on div "Phone Number : 12527673699" at bounding box center [603, 42] width 160 height 7
click at [195, 184] on div "06/20/2025 @ 09:32AM PT" at bounding box center [204, 186] width 232 height 7
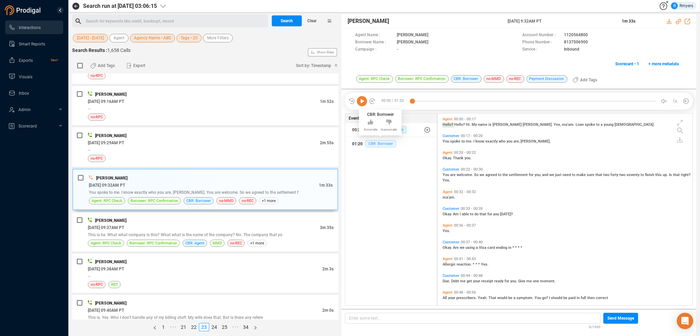
click at [372, 143] on span "CBR: Borrower" at bounding box center [381, 143] width 31 height 7
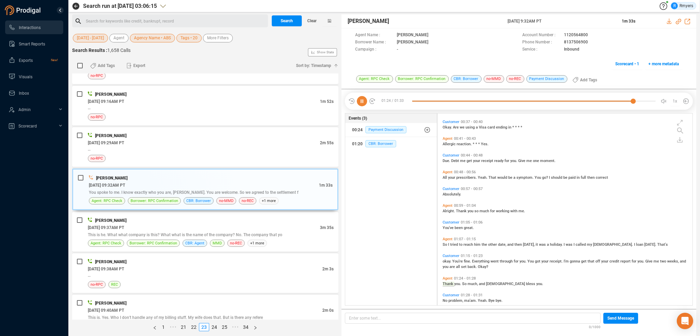
scroll to position [145, 0]
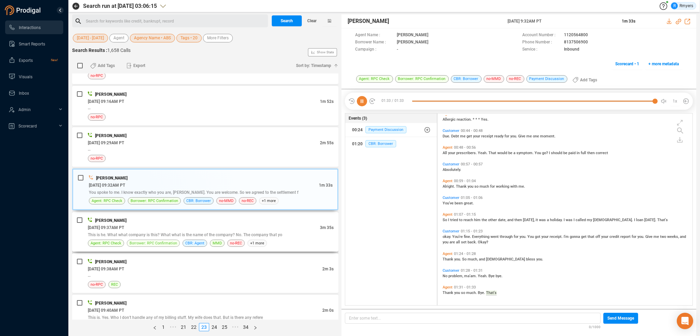
click at [164, 240] on span "Borrower: RPC Confirmation" at bounding box center [154, 243] width 48 height 6
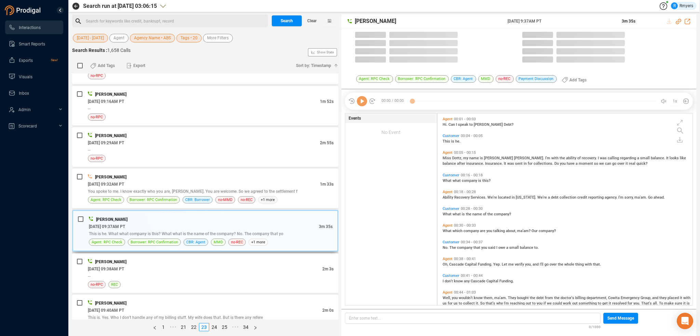
scroll to position [190, 252]
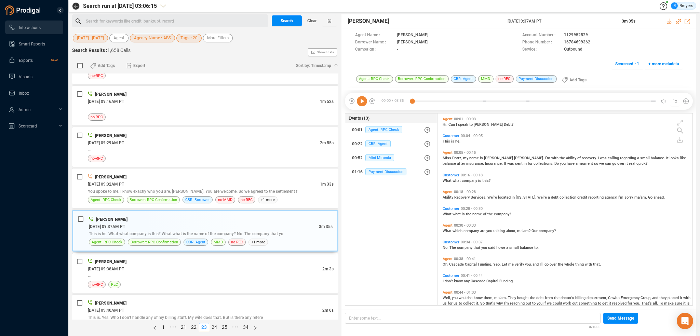
click at [360, 97] on icon at bounding box center [362, 101] width 10 height 10
click at [188, 181] on div "06/20/2025 @ 09:32AM PT" at bounding box center [204, 184] width 232 height 7
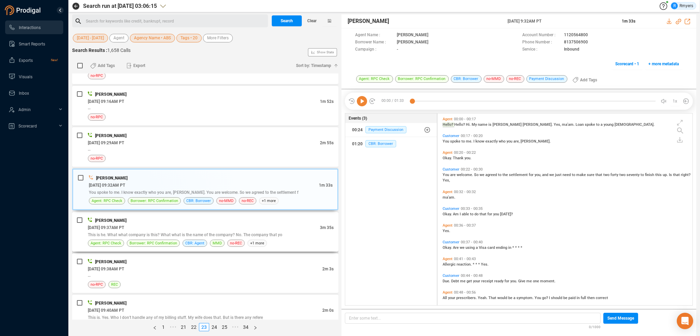
drag, startPoint x: 188, startPoint y: 224, endPoint x: 196, endPoint y: 221, distance: 8.3
click at [188, 224] on div "06/20/2025 @ 09:37AM PT" at bounding box center [204, 227] width 232 height 7
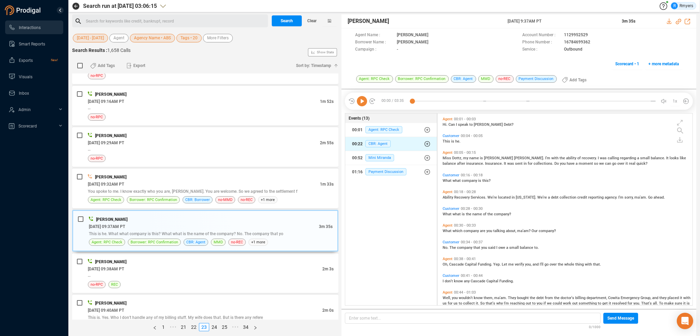
drag, startPoint x: 361, startPoint y: 102, endPoint x: 396, endPoint y: 147, distance: 56.8
click at [361, 102] on icon at bounding box center [362, 101] width 10 height 10
click at [678, 21] on icon at bounding box center [678, 21] width 5 height 5
drag, startPoint x: 503, startPoint y: 21, endPoint x: 559, endPoint y: 19, distance: 55.8
click at [559, 19] on div "John Tucker 20 Jun 2025 @ 9:37AM PT 3m 35s" at bounding box center [519, 21] width 355 height 14
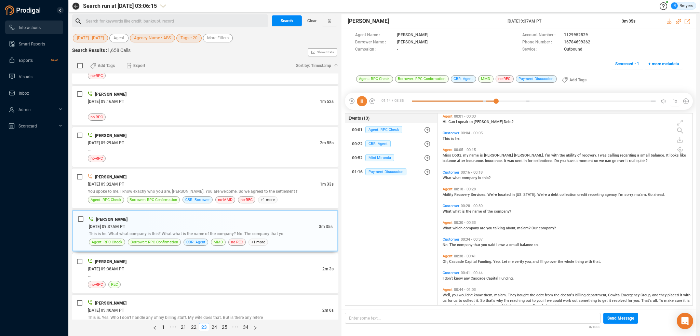
scroll to position [0, 0]
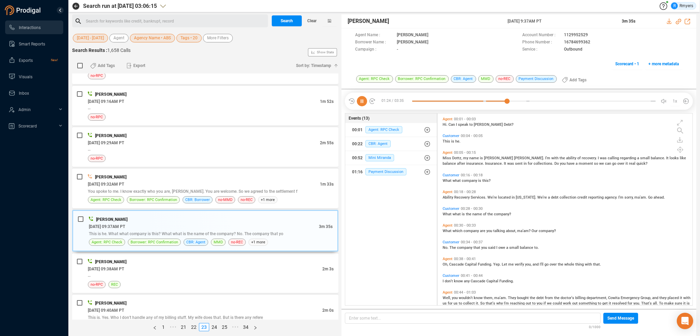
click at [449, 197] on span "Ability" at bounding box center [449, 197] width 12 height 4
click at [427, 142] on icon "button" at bounding box center [427, 143] width 5 height 5
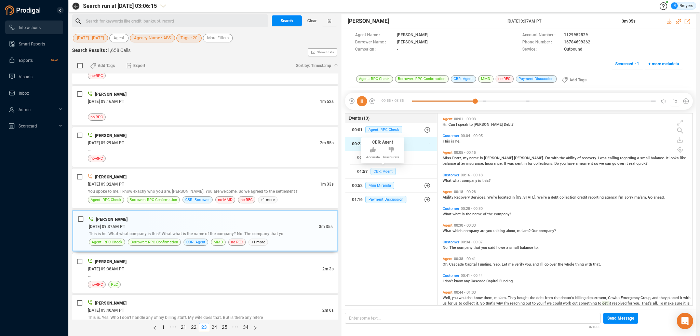
click at [382, 171] on span "CBR: Agent" at bounding box center [383, 171] width 25 height 7
click at [427, 185] on icon "button" at bounding box center [427, 185] width 2 height 2
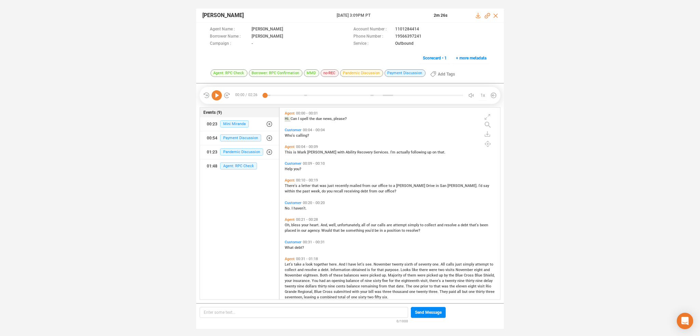
scroll to position [190, 218]
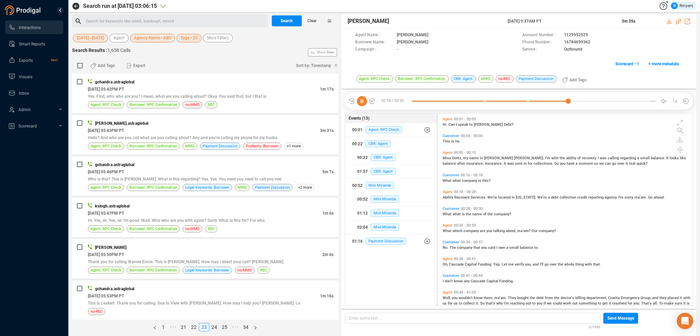
scroll to position [190, 252]
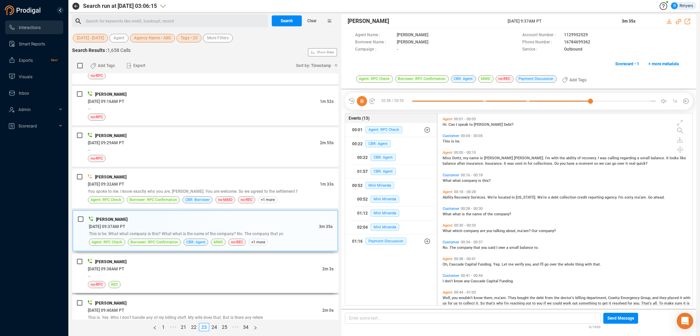
click at [168, 273] on div "--" at bounding box center [211, 276] width 246 height 7
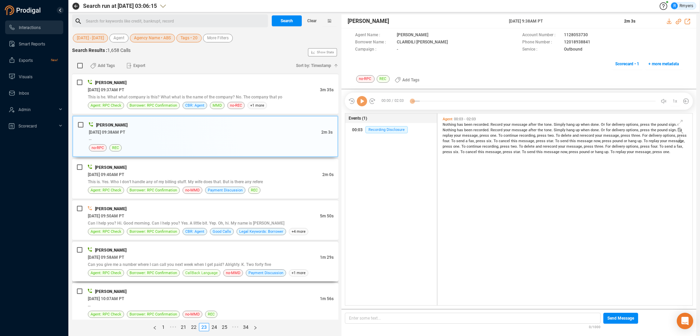
scroll to position [787, 0]
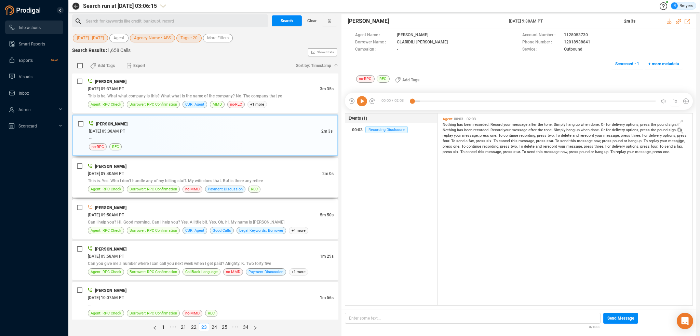
click at [219, 181] on div "This is. Yes. Who I don't handle any of my billing stuff. My wife does that. Bu…" at bounding box center [211, 180] width 246 height 7
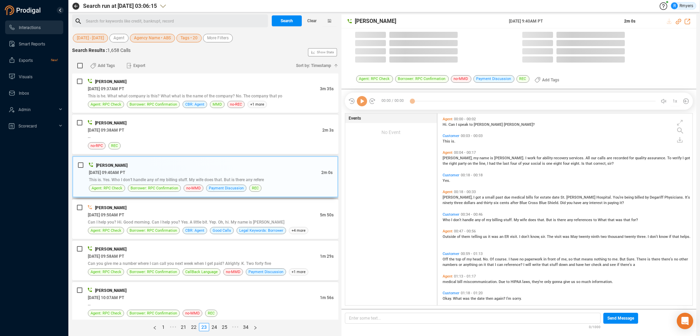
scroll to position [190, 252]
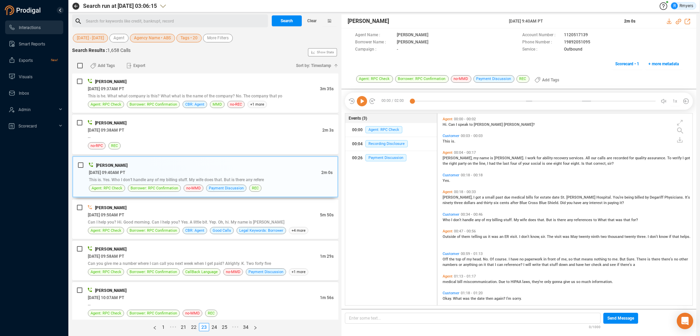
click at [360, 102] on icon at bounding box center [362, 101] width 10 height 10
click at [679, 20] on icon at bounding box center [678, 21] width 5 height 5
drag, startPoint x: 505, startPoint y: 23, endPoint x: 570, endPoint y: 22, distance: 65.7
click at [570, 22] on div "PAUL MACK 20 Jun 2025 @ 9:40AM PT 2m 0s" at bounding box center [519, 21] width 355 height 14
copy div "20 Jun 2025 @ 9:40AM PT"
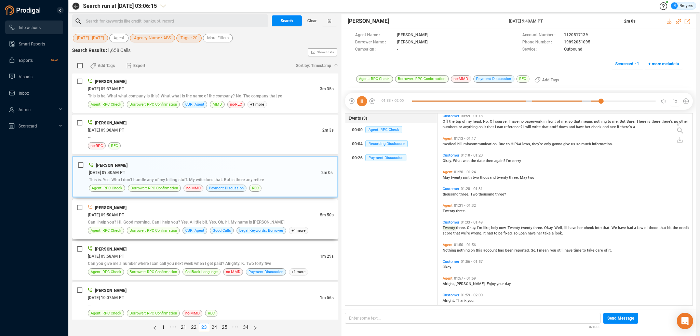
scroll to position [146, 0]
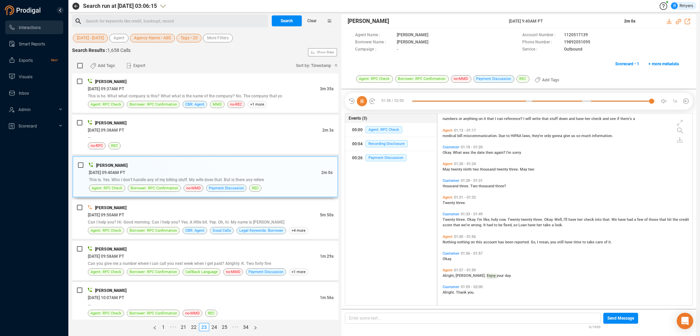
click at [358, 101] on icon at bounding box center [362, 101] width 10 height 10
click at [272, 219] on div "Can I help you? Hi. Good morning. Can I help you? Yes. A little bit. Yep. Oh, h…" at bounding box center [211, 222] width 246 height 7
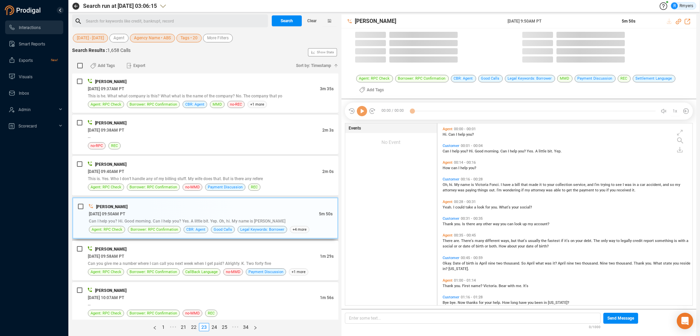
scroll to position [181, 252]
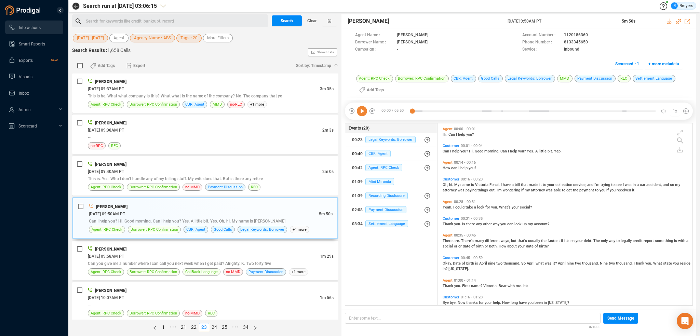
click at [373, 153] on span "CBR: Agent" at bounding box center [378, 153] width 25 height 7
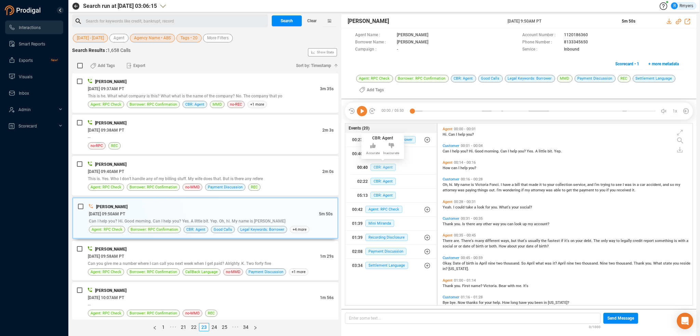
click at [378, 165] on span "CBR: Agent" at bounding box center [383, 167] width 25 height 7
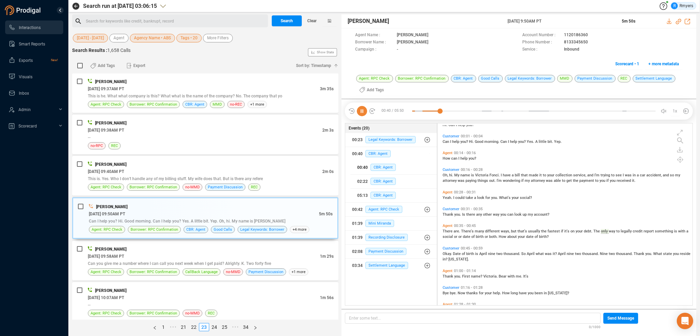
scroll to position [0, 0]
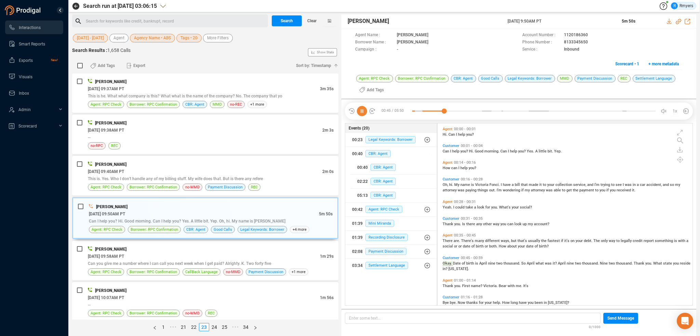
click at [445, 134] on span "Hi." at bounding box center [446, 134] width 6 height 4
click at [379, 198] on span "CBR: Agent" at bounding box center [383, 195] width 25 height 7
click at [170, 247] on div "[PERSON_NAME]" at bounding box center [211, 249] width 246 height 7
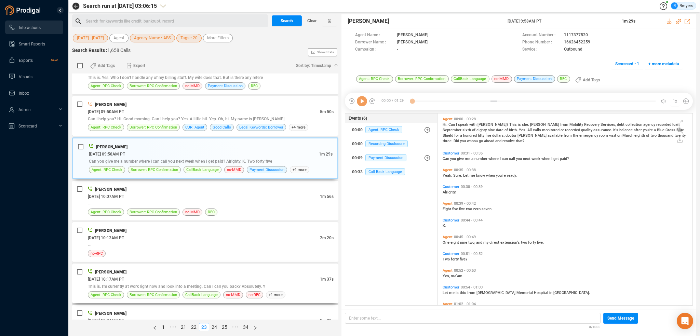
scroll to position [923, 0]
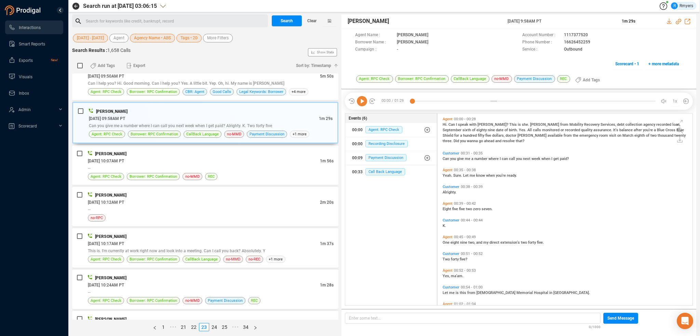
click at [362, 104] on icon at bounding box center [362, 101] width 10 height 10
click at [680, 21] on icon at bounding box center [678, 21] width 5 height 5
drag, startPoint x: 515, startPoint y: 23, endPoint x: 560, endPoint y: 22, distance: 44.8
click at [560, 22] on div "Sera Olmeda 20 Jun 2025 @ 9:58AM PT 1m 29s" at bounding box center [519, 21] width 355 height 14
copy div "20 Jun 2025 @ 9:58AM PT"
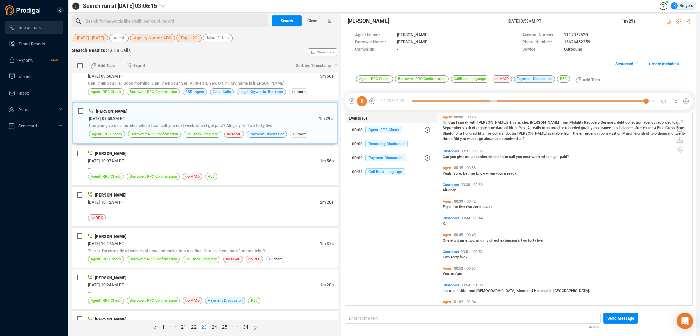
scroll to position [0, 0]
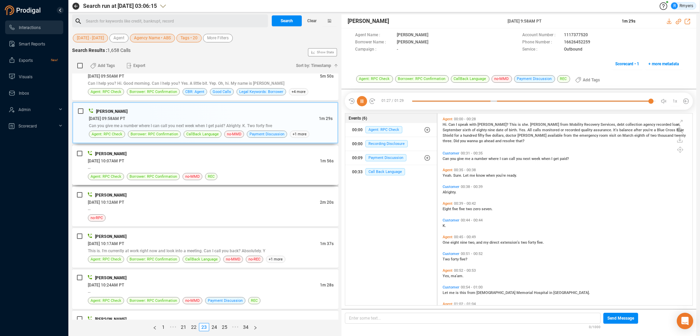
click at [176, 168] on div "--" at bounding box center [211, 167] width 246 height 7
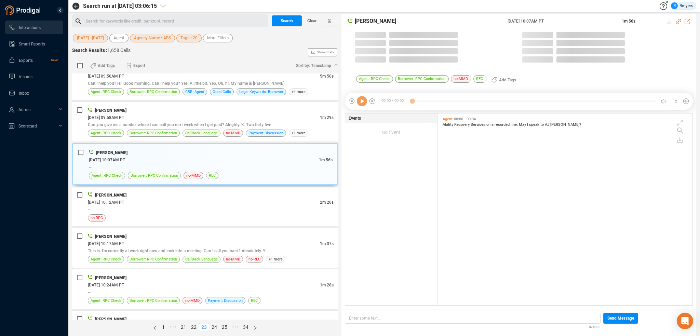
scroll to position [190, 252]
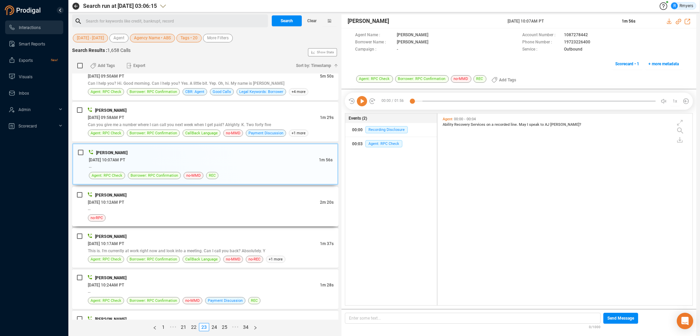
click at [200, 194] on div "[PERSON_NAME]" at bounding box center [211, 195] width 246 height 7
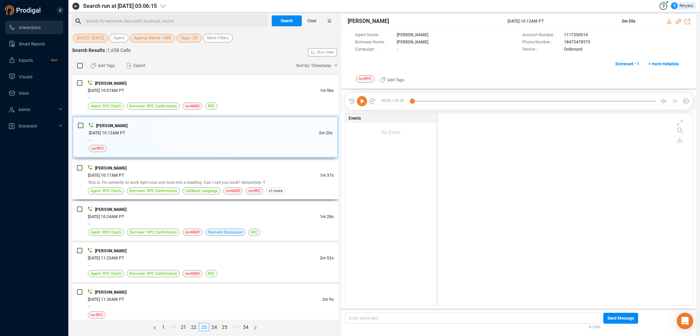
click at [214, 172] on div "[DATE] 10:17AM PT" at bounding box center [204, 175] width 232 height 7
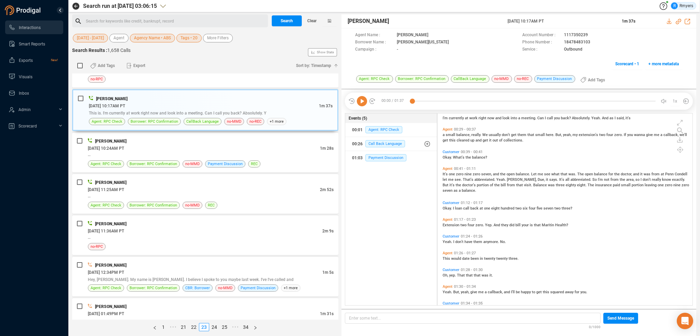
scroll to position [0, 0]
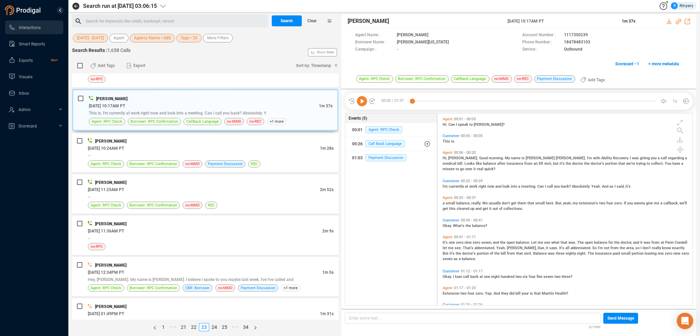
click at [362, 105] on icon at bounding box center [362, 101] width 10 height 10
click at [679, 21] on icon at bounding box center [678, 21] width 5 height 5
drag, startPoint x: 506, startPoint y: 20, endPoint x: 573, endPoint y: 20, distance: 66.7
click at [573, 20] on div "John Tucker 20 Jun 2025 @ 10:17AM PT 1m 37s" at bounding box center [519, 21] width 355 height 14
copy div "20 Jun 2025 @ 10:17AM PT"
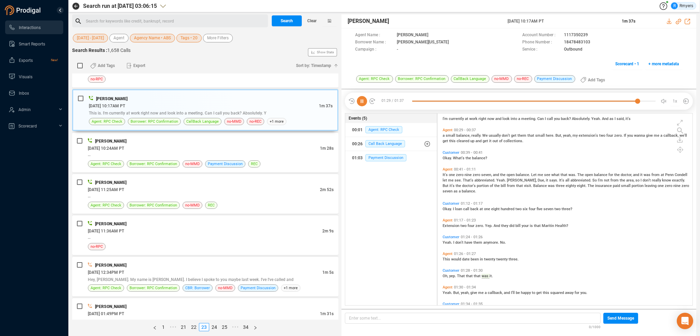
scroll to position [101, 0]
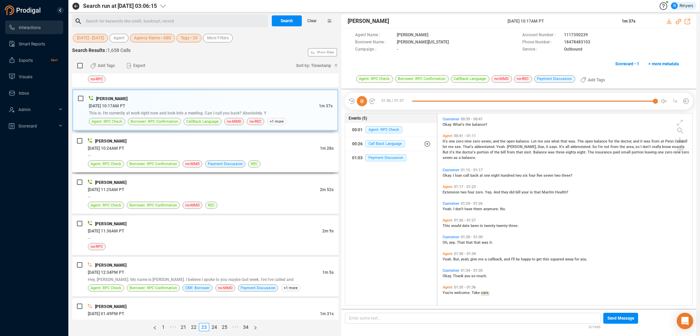
drag, startPoint x: 182, startPoint y: 122, endPoint x: 186, endPoint y: 131, distance: 10.1
click at [182, 123] on div "John Tucker 06/20/2025 @ 10:17AM PT 1m 37s This is. I'm currently at work right…" at bounding box center [205, 110] width 266 height 42
click at [189, 145] on div "06/20/2025 @ 10:24AM PT" at bounding box center [204, 148] width 232 height 7
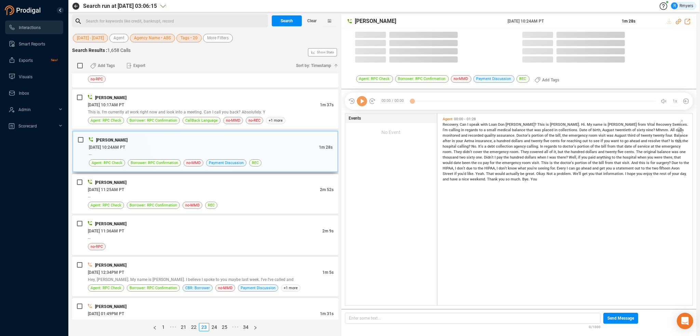
scroll to position [190, 252]
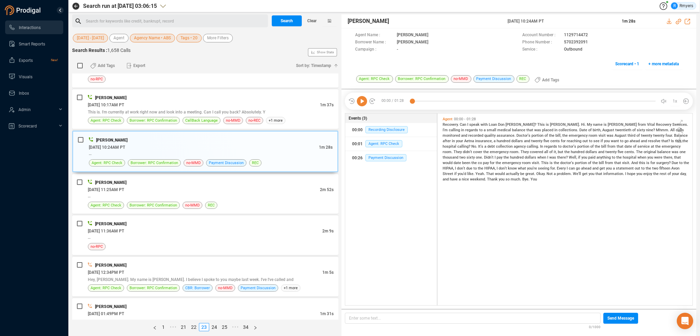
click at [364, 104] on icon at bounding box center [362, 101] width 10 height 10
click at [680, 20] on icon at bounding box center [678, 21] width 5 height 5
drag, startPoint x: 503, startPoint y: 20, endPoint x: 550, endPoint y: 18, distance: 46.9
click at [564, 22] on div "Sera Olmeda 20 Jun 2025 @ 10:24AM PT 1m 28s" at bounding box center [519, 21] width 355 height 14
copy div "20 Jun 2025 @ 10:24AM PT"
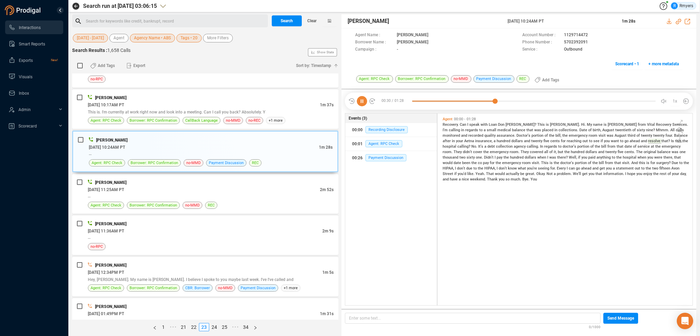
drag, startPoint x: 452, startPoint y: 124, endPoint x: 442, endPoint y: 128, distance: 10.7
click at [451, 124] on span "Recovery." at bounding box center [451, 124] width 17 height 4
click at [179, 206] on div "Holly Ruiz 06/20/2025 @ 11:25AM PT 2m 52s -- Agent: RPC Check Borrower: RPC Con…" at bounding box center [205, 194] width 266 height 40
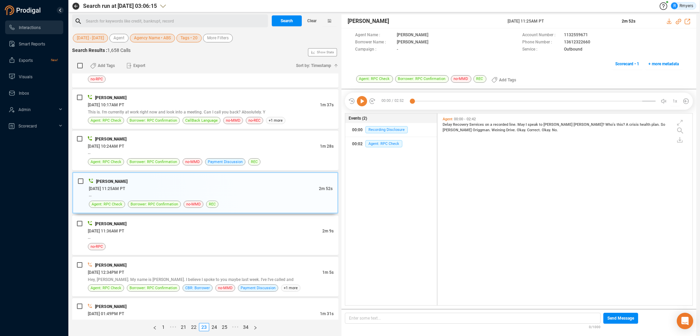
click at [358, 102] on icon at bounding box center [362, 101] width 10 height 10
click at [606, 122] on span "Who's" at bounding box center [611, 124] width 11 height 4
click at [630, 124] on span "crisis" at bounding box center [635, 124] width 11 height 4
drag, startPoint x: 210, startPoint y: 221, endPoint x: 210, endPoint y: 225, distance: 3.4
click at [210, 223] on div "Greg Masters" at bounding box center [211, 223] width 246 height 7
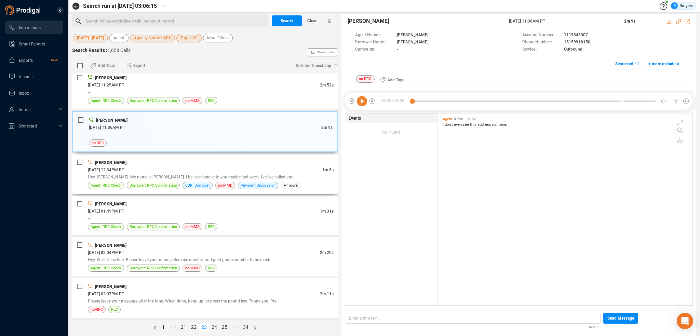
click at [175, 173] on div "Hey, Kim. My name is Joshua Huskins. I believe I spoke to you maybe last week. …" at bounding box center [211, 176] width 246 height 7
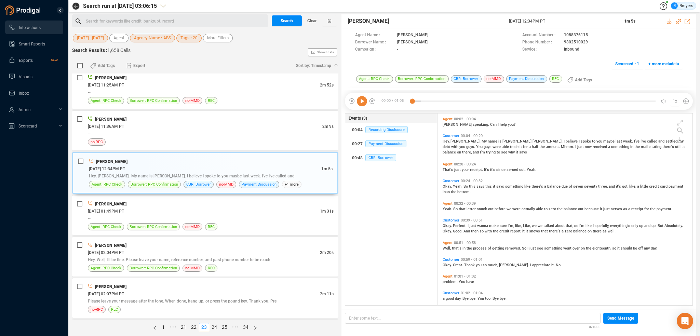
click at [363, 103] on icon at bounding box center [362, 101] width 10 height 10
drag, startPoint x: 180, startPoint y: 213, endPoint x: 184, endPoint y: 213, distance: 4.4
click at [181, 215] on div "--" at bounding box center [211, 218] width 246 height 7
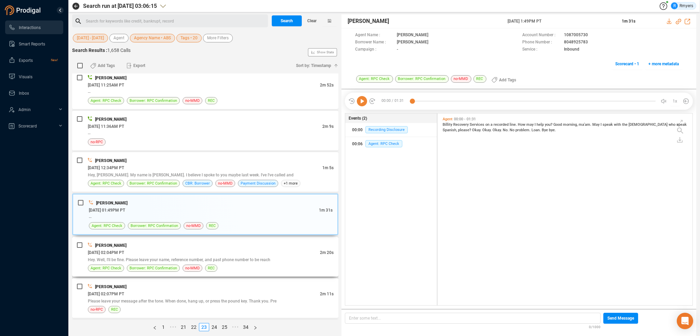
click at [234, 258] on div "Hey. Well, I'll be fine. Please leave your name, reference number, and past pho…" at bounding box center [211, 259] width 246 height 7
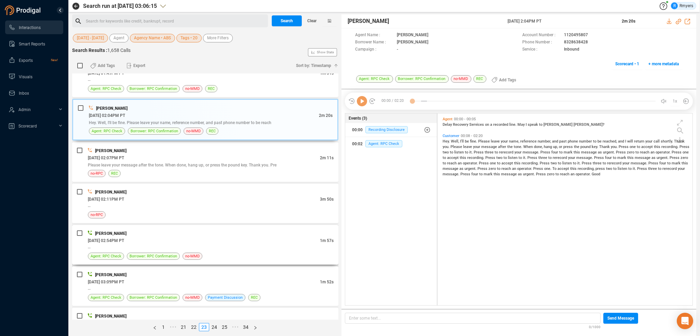
scroll to position [1300, 0]
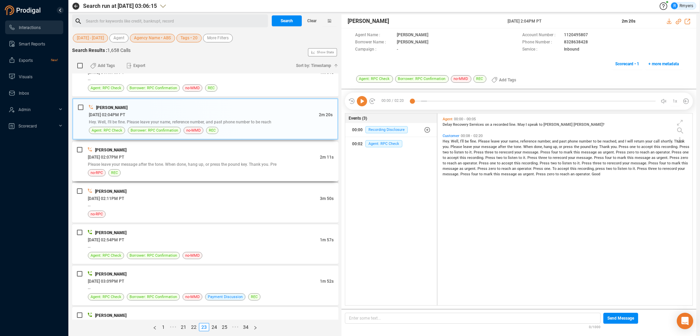
click at [190, 163] on div "Diana perez 06/20/2025 @ 02:07PM PT 2m 11s Please leave your message after the …" at bounding box center [211, 161] width 246 height 30
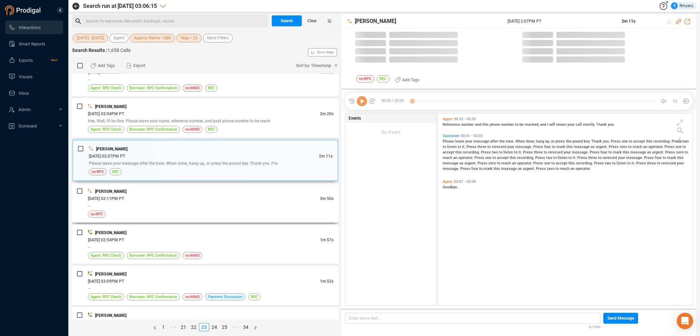
scroll to position [190, 252]
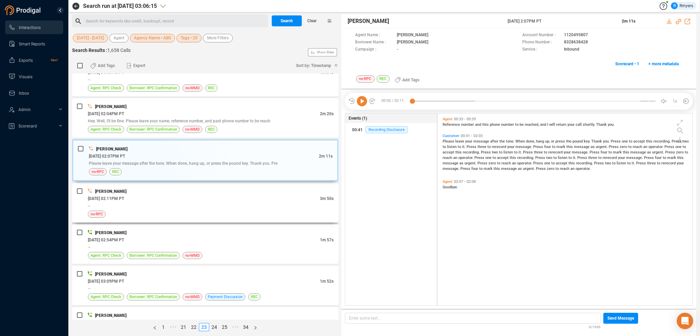
click at [214, 202] on div "--" at bounding box center [211, 205] width 246 height 7
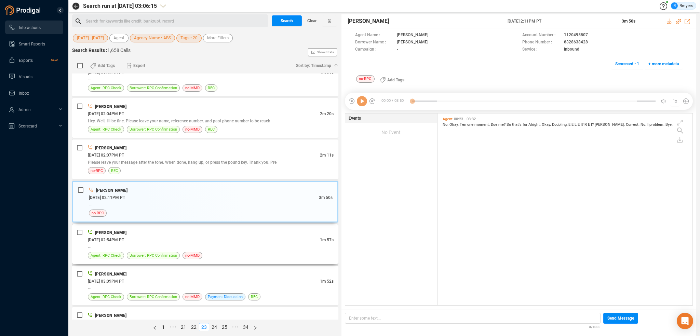
click at [223, 245] on div "--" at bounding box center [211, 246] width 246 height 7
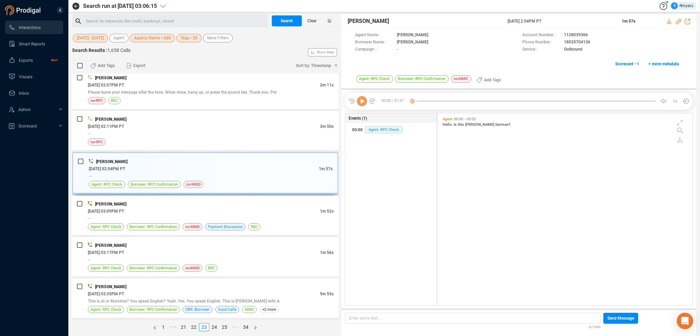
scroll to position [1402, 0]
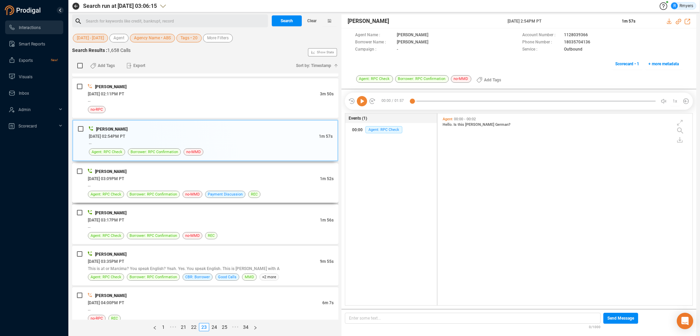
click at [230, 175] on div "06/20/2025 @ 03:09PM PT" at bounding box center [204, 178] width 232 height 7
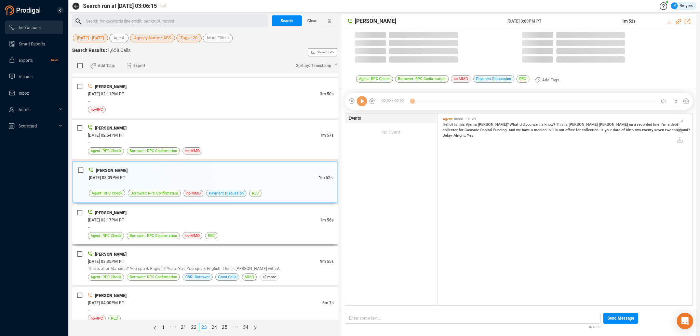
scroll to position [190, 252]
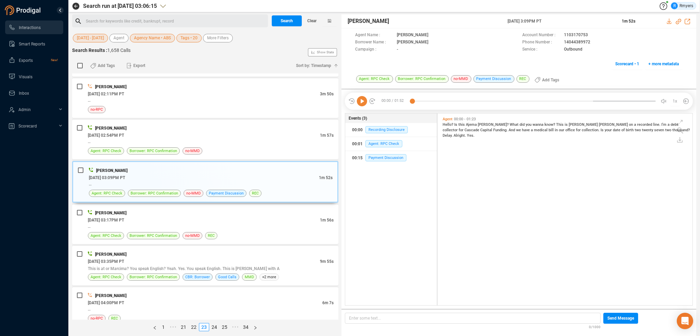
click at [360, 98] on icon at bounding box center [362, 101] width 10 height 10
drag, startPoint x: 677, startPoint y: 19, endPoint x: 639, endPoint y: 35, distance: 41.5
click at [674, 21] on div at bounding box center [678, 20] width 23 height 7
click at [680, 19] on icon at bounding box center [678, 21] width 5 height 5
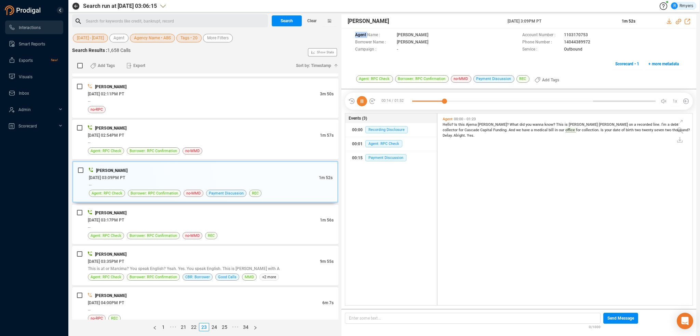
drag, startPoint x: 506, startPoint y: 22, endPoint x: 561, endPoint y: 20, distance: 54.7
click at [561, 20] on div "Katie Hopkins 20 Jun 2025 @ 3:09PM PT 1m 52s" at bounding box center [519, 21] width 355 height 14
copy div "[DATE] 3:09PM PT"
click at [153, 210] on div "TRACI DALE" at bounding box center [211, 212] width 246 height 7
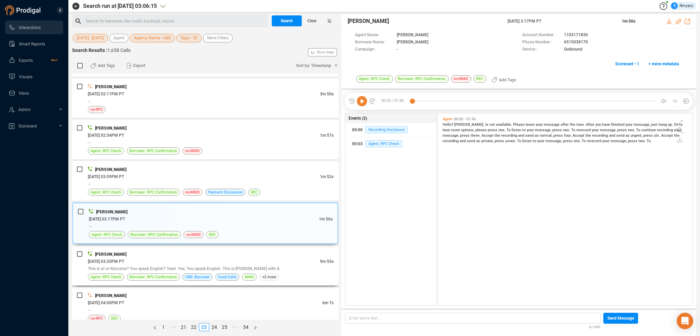
click at [186, 266] on div "Katie Hopkins 06/20/2025 @ 03:35PM PT 9m 55s This is at or Marcima? You speak E…" at bounding box center [211, 266] width 246 height 30
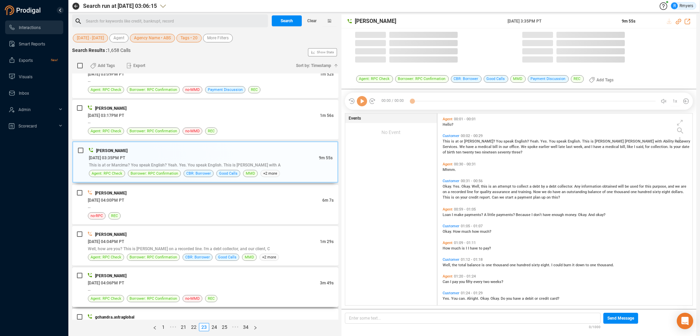
scroll to position [1539, 0]
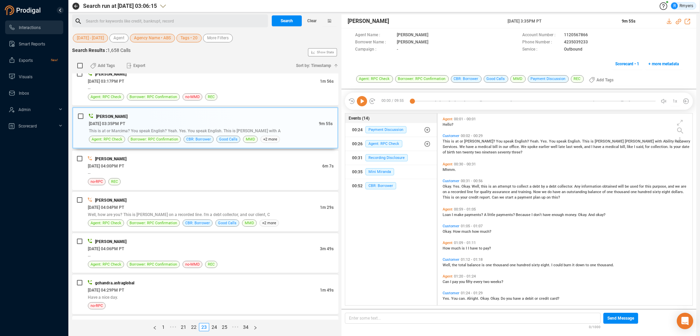
click at [361, 101] on icon at bounding box center [362, 101] width 10 height 10
drag, startPoint x: 490, startPoint y: 140, endPoint x: 493, endPoint y: 139, distance: 3.9
click at [504, 140] on span "speak" at bounding box center [509, 141] width 11 height 4
click at [679, 21] on icon at bounding box center [678, 21] width 5 height 5
drag, startPoint x: 504, startPoint y: 19, endPoint x: 568, endPoint y: 19, distance: 64.0
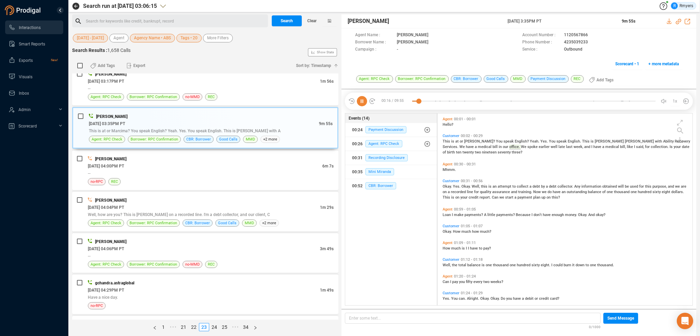
click at [568, 19] on div "Katie Hopkins 20 Jun 2025 @ 3:35PM PT 9m 55s" at bounding box center [519, 21] width 355 height 14
copy div "20 Jun 2025 @ 3:35PM PT"
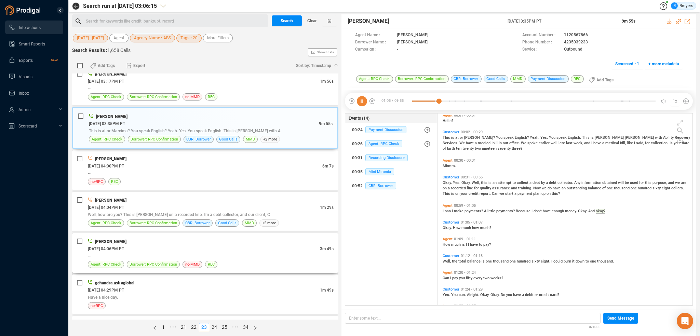
scroll to position [21, 0]
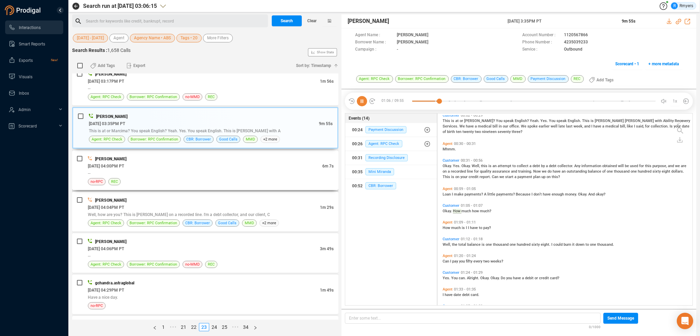
click at [172, 178] on div "no-RPC REC" at bounding box center [211, 181] width 246 height 7
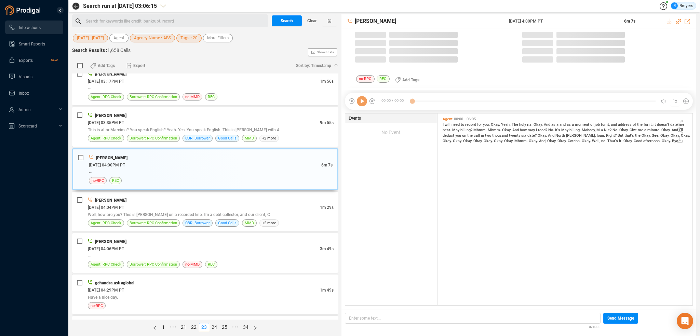
scroll to position [190, 252]
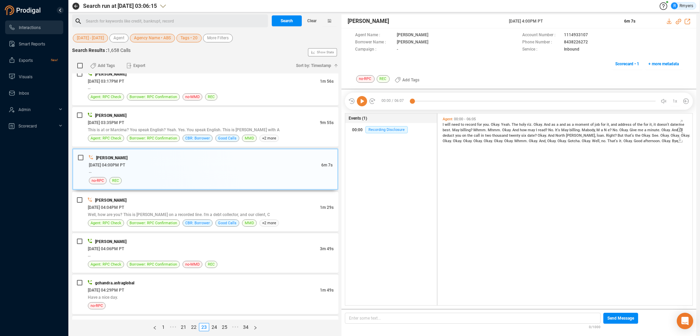
click at [359, 100] on icon at bounding box center [362, 101] width 10 height 10
drag, startPoint x: 542, startPoint y: 123, endPoint x: 555, endPoint y: 128, distance: 14.5
click at [544, 123] on span "And" at bounding box center [548, 124] width 8 height 4
click at [205, 212] on span "Well, how are you? This is Katie Hawkins on a recorded line. I'm a debt collect…" at bounding box center [179, 214] width 182 height 5
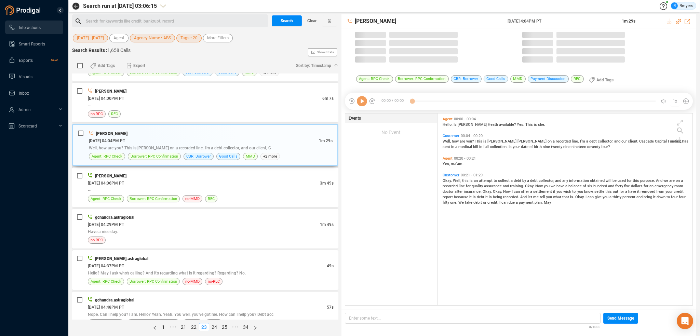
scroll to position [1607, 0]
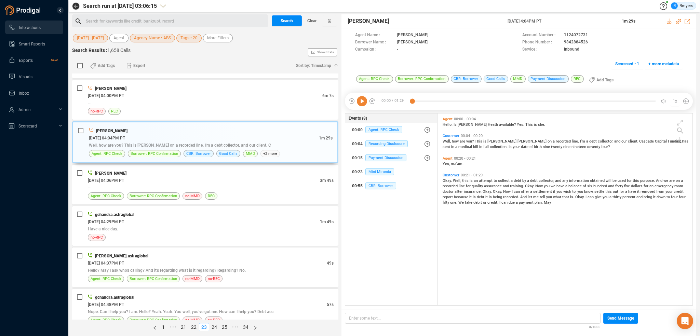
click at [368, 187] on span "CBR: Borrower" at bounding box center [381, 185] width 31 height 7
drag, startPoint x: 157, startPoint y: 185, endPoint x: 174, endPoint y: 193, distance: 18.5
click at [158, 185] on div "--" at bounding box center [211, 187] width 246 height 7
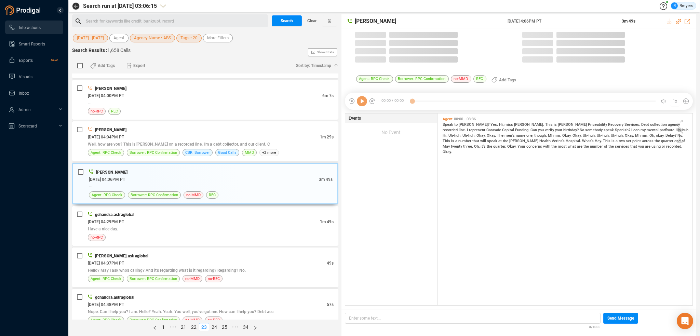
scroll to position [190, 252]
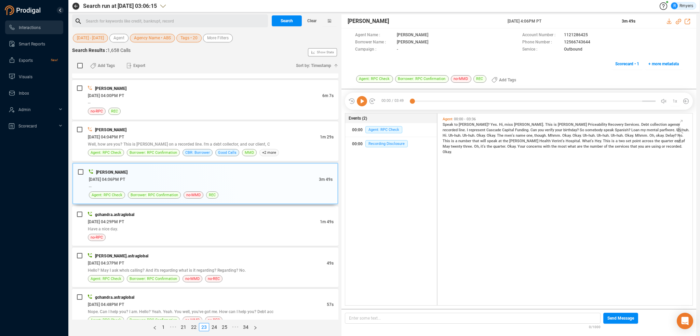
click at [363, 105] on icon at bounding box center [362, 101] width 10 height 10
click at [680, 21] on icon at bounding box center [678, 21] width 5 height 5
drag, startPoint x: 503, startPoint y: 23, endPoint x: 561, endPoint y: 22, distance: 57.5
click at [561, 22] on div "Jennifer Price 20 Jun 2025 @ 4:06PM PT 3m 49s" at bounding box center [519, 21] width 355 height 14
copy div "20 Jun 2025 @ 4:06PM PT"
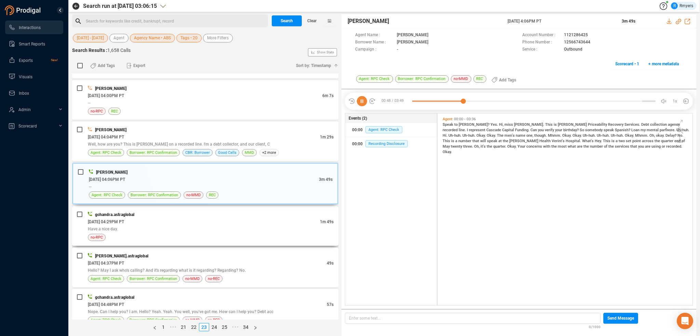
click at [181, 225] on div "Have a nice day." at bounding box center [211, 228] width 246 height 7
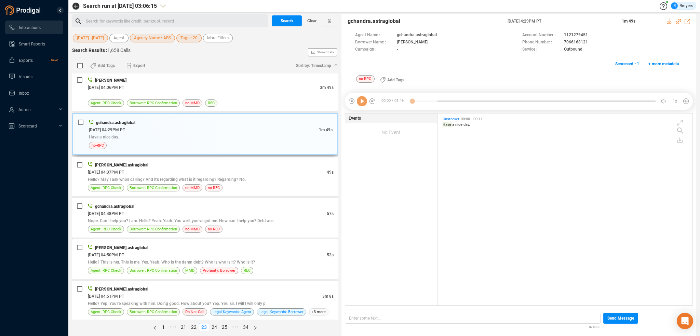
scroll to position [1710, 0]
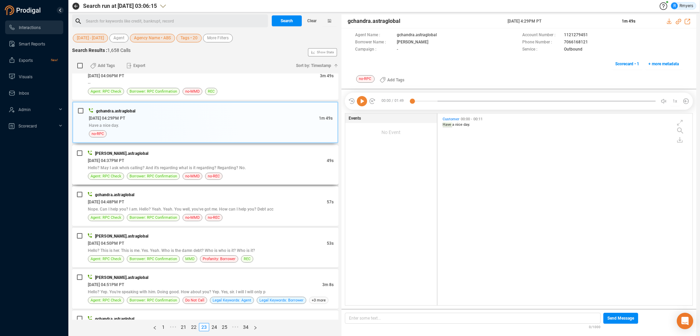
click at [212, 157] on div "06/20/2025 @ 04:37PM PT" at bounding box center [207, 160] width 239 height 7
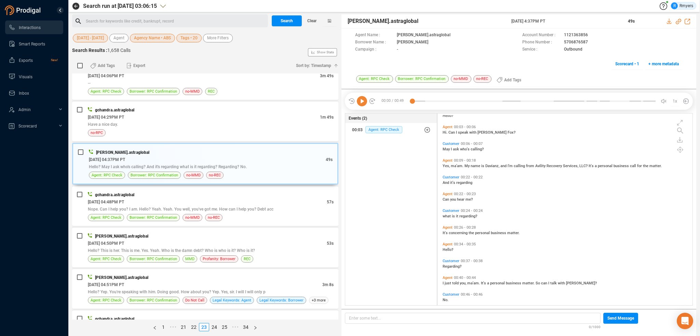
scroll to position [16, 0]
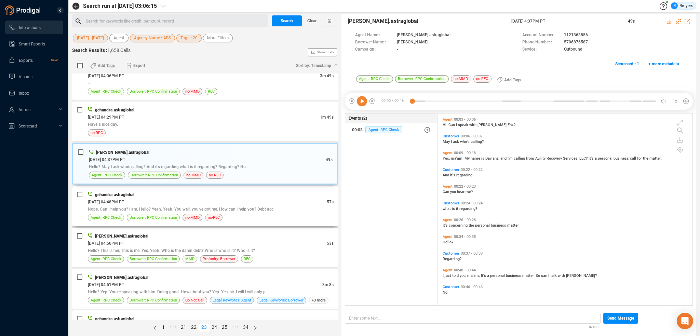
click at [229, 207] on span "Nope. Can I help you? I am. Hello? Yeah. Yeah. You well, you've got me. How can…" at bounding box center [181, 209] width 186 height 5
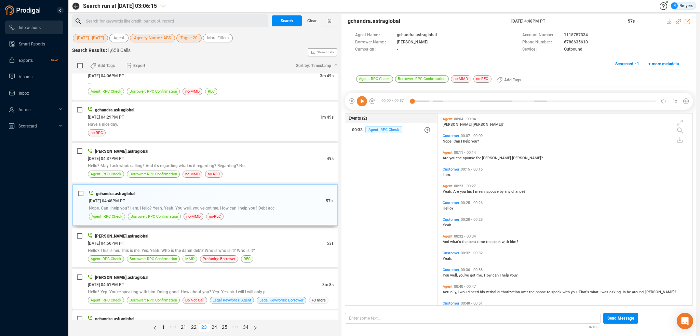
scroll to position [50, 0]
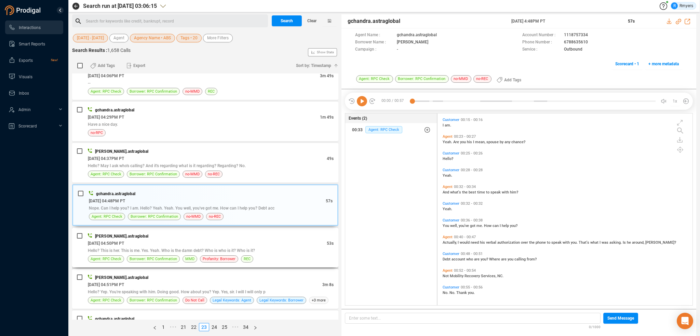
click at [189, 240] on div "06/20/2025 @ 04:50PM PT" at bounding box center [207, 243] width 239 height 7
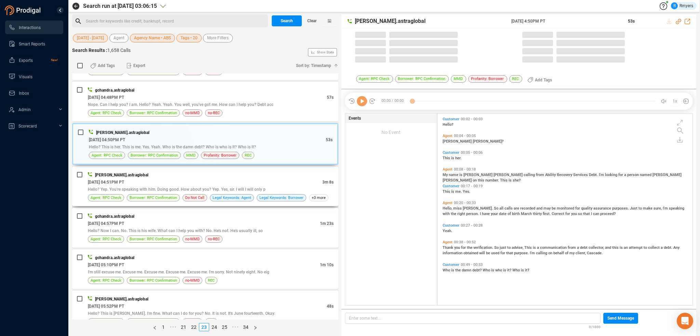
scroll to position [190, 252]
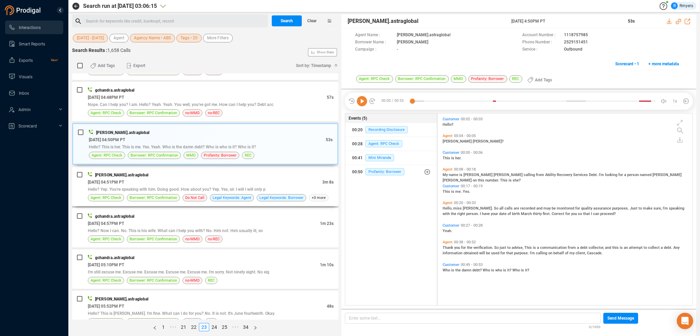
drag, startPoint x: 192, startPoint y: 173, endPoint x: 196, endPoint y: 176, distance: 5.1
click at [194, 179] on div "06/20/2025 @ 04:51PM PT" at bounding box center [205, 182] width 235 height 7
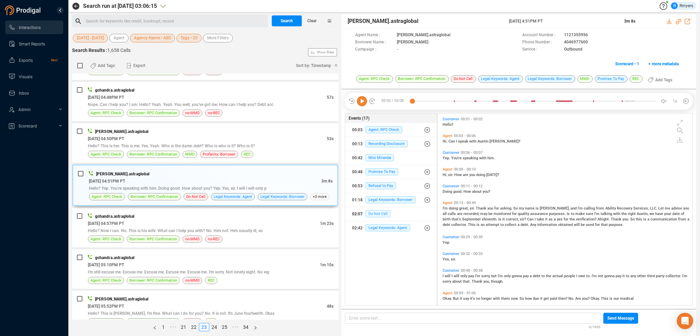
click at [369, 214] on span "Do Not Call" at bounding box center [378, 213] width 25 height 7
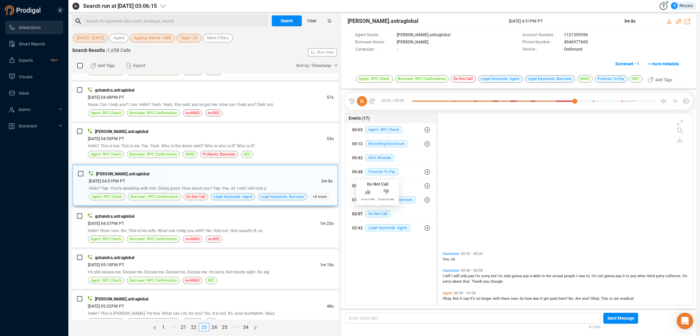
scroll to position [161, 0]
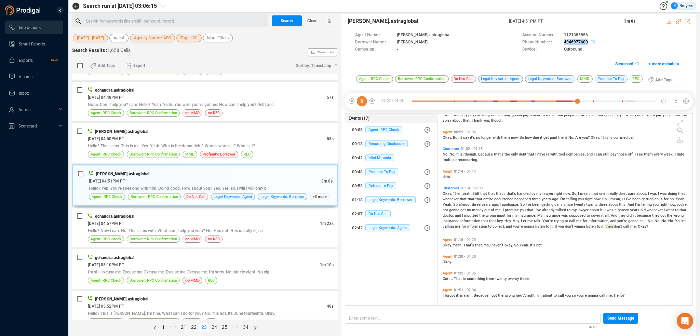
drag, startPoint x: 560, startPoint y: 41, endPoint x: 587, endPoint y: 41, distance: 27.7
click at [589, 41] on div "Phone Number : 4046977600" at bounding box center [603, 42] width 160 height 7
copy div "4046977600"
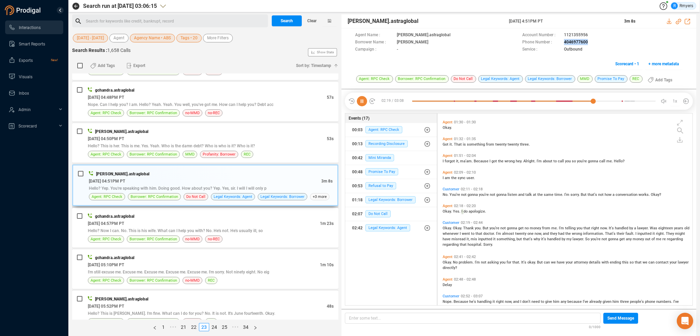
scroll to position [321, 0]
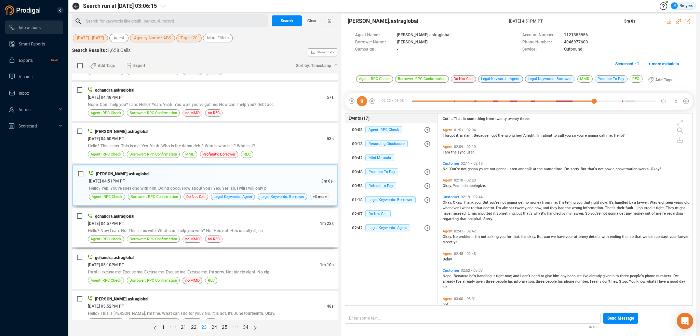
drag, startPoint x: 222, startPoint y: 216, endPoint x: 218, endPoint y: 217, distance: 3.8
click at [222, 220] on div "06/20/2025 @ 04:57PM PT" at bounding box center [204, 223] width 232 height 7
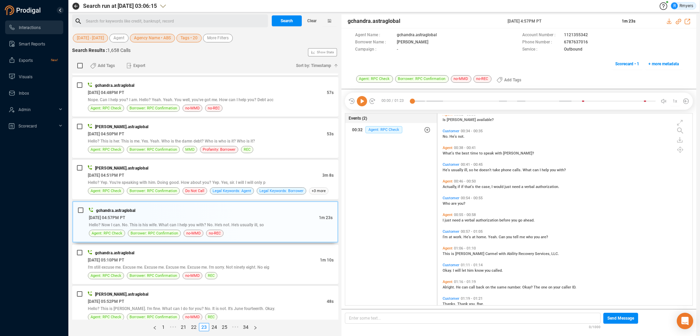
scroll to position [100, 0]
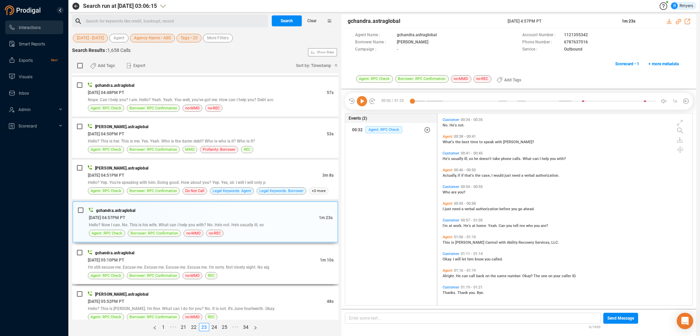
click at [149, 249] on div "gchandra.astraglobal" at bounding box center [211, 252] width 246 height 7
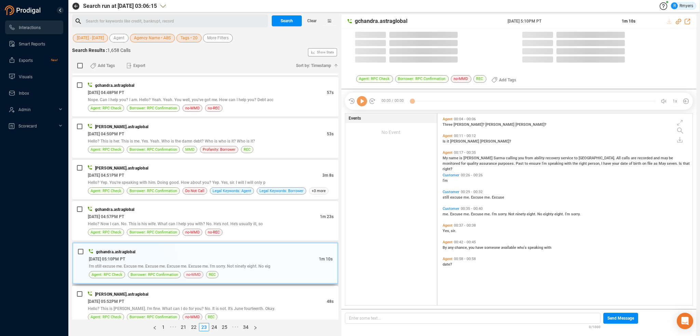
scroll to position [2, 3]
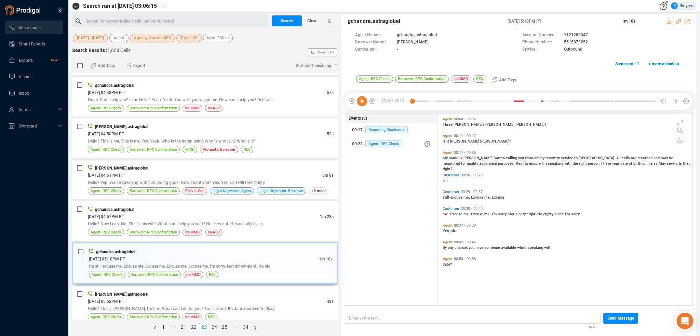
click at [219, 291] on div "divyansh.astraglobal" at bounding box center [211, 294] width 246 height 7
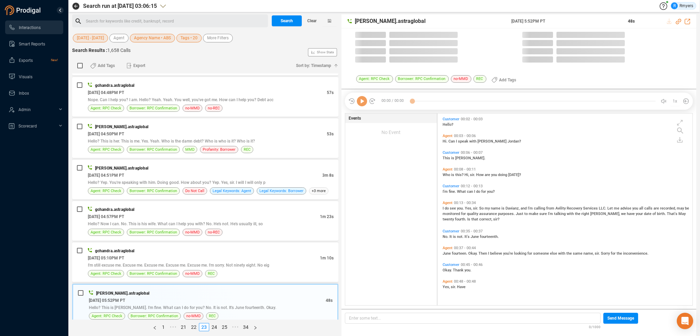
scroll to position [190, 252]
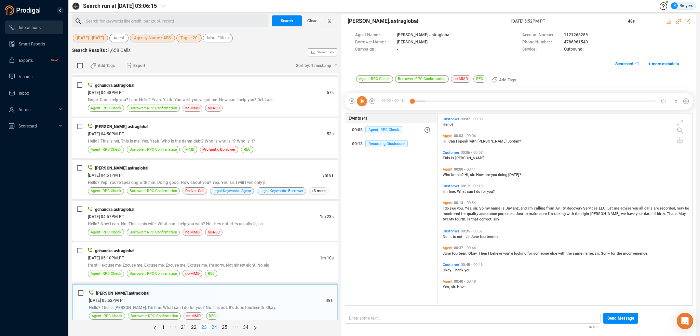
click at [212, 327] on link "24" at bounding box center [215, 328] width 10 height 8
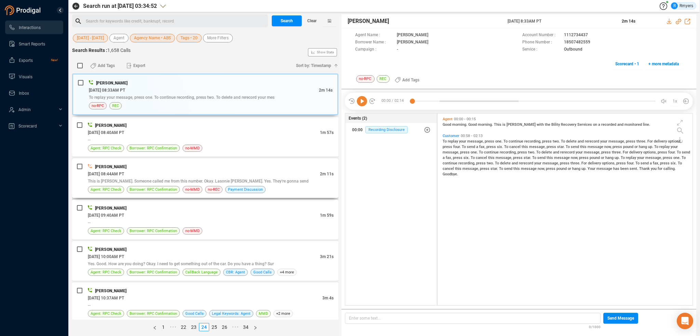
click at [259, 158] on div "THOMAS REYNOLDS 06/23/2025 @ 08:44AM PT 2m 11s This is Tony Jones. Someone call…" at bounding box center [205, 178] width 266 height 40
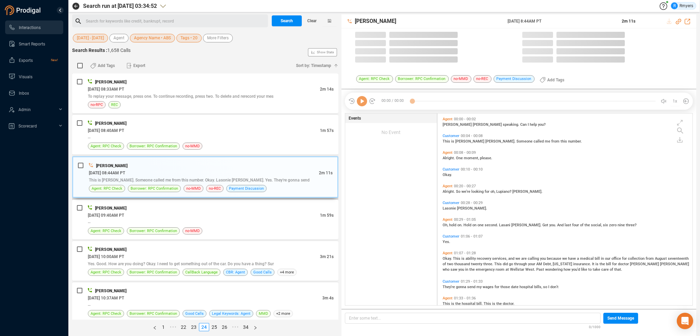
scroll to position [0, 0]
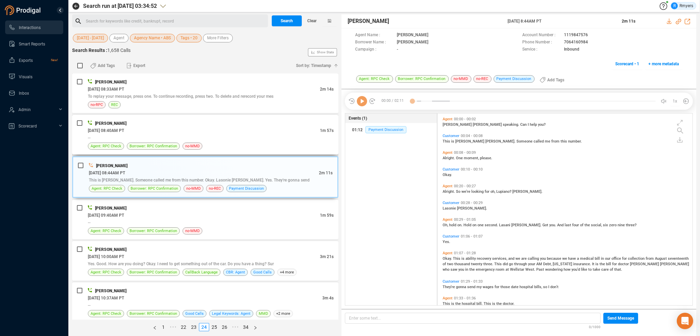
click at [258, 147] on div "Agent: RPC Check Borrower: RPC Confirmation no-MMD" at bounding box center [211, 146] width 246 height 7
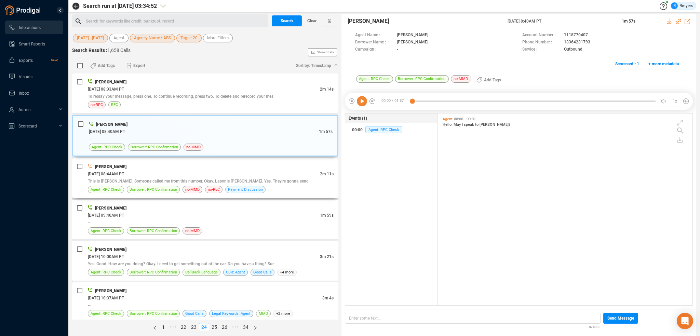
click at [254, 191] on span "Payment Discussion" at bounding box center [245, 189] width 35 height 6
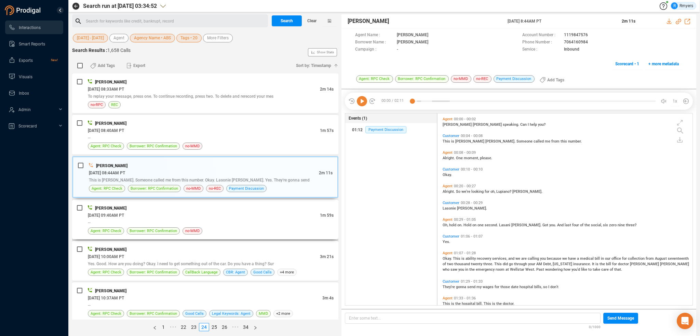
click at [247, 225] on div "Tony Davis 06/23/2025 @ 09:40AM PT 1m 59s -- Agent: RPC Check Borrower: RPC Con…" at bounding box center [211, 220] width 246 height 30
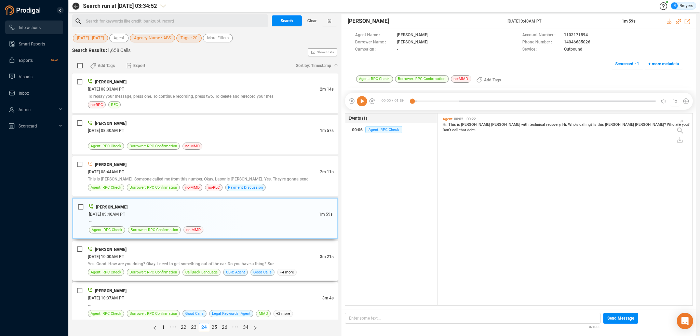
click at [237, 259] on div "06/23/2025 @ 10:00AM PT" at bounding box center [204, 256] width 232 height 7
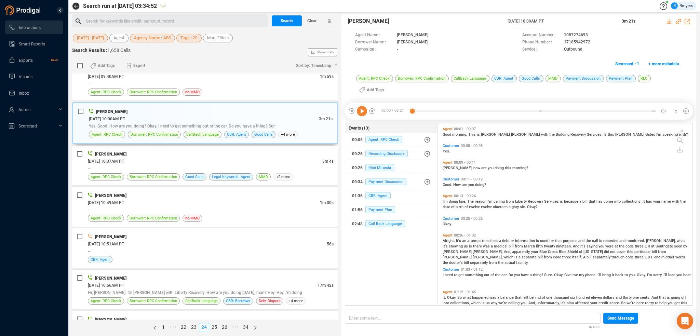
click at [359, 109] on icon at bounding box center [362, 111] width 10 height 10
click at [680, 21] on icon at bounding box center [678, 21] width 5 height 5
drag, startPoint x: 566, startPoint y: 23, endPoint x: 571, endPoint y: 24, distance: 4.5
click at [571, 24] on div "Tony Davis 23 Jun 2025 @ 10:00AM PT 3m 21s" at bounding box center [519, 21] width 355 height 14
copy div "23 Jun 2025 @ 10:00AM PT"
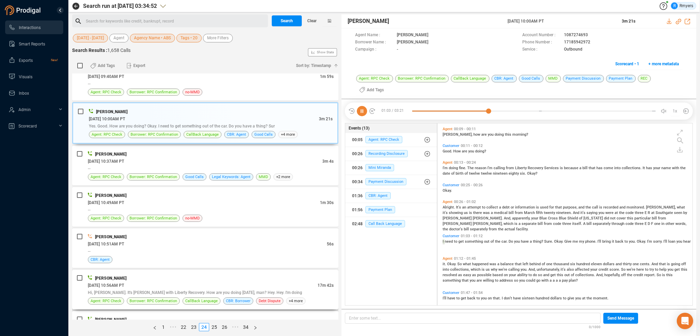
scroll to position [62, 0]
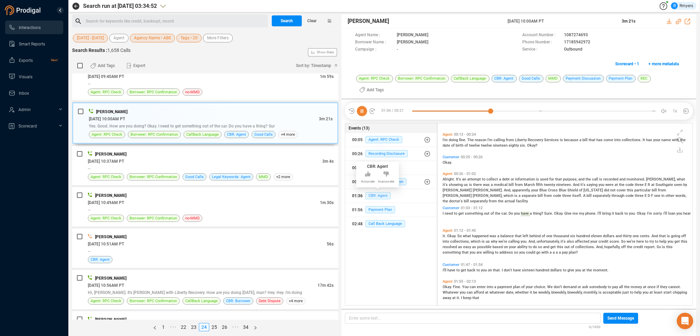
click at [378, 197] on span "CBR: Agent" at bounding box center [378, 195] width 25 height 7
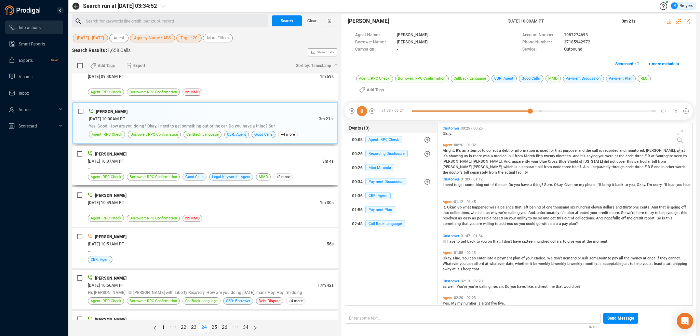
click at [155, 166] on div "--" at bounding box center [211, 168] width 246 height 7
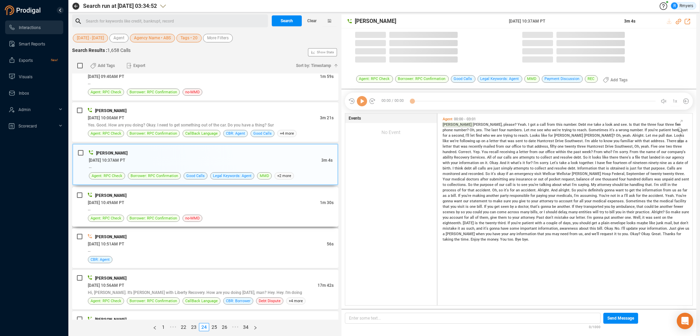
scroll to position [190, 252]
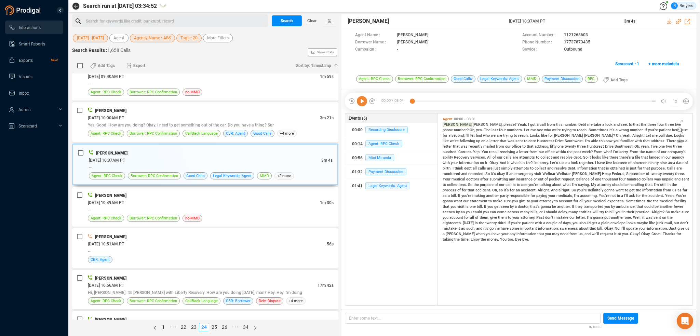
click at [363, 100] on icon at bounding box center [362, 101] width 10 height 10
click at [679, 20] on icon at bounding box center [678, 21] width 5 height 5
drag, startPoint x: 115, startPoint y: 213, endPoint x: 189, endPoint y: 241, distance: 79.2
click at [117, 213] on div "Maria Miller 06/23/2025 @ 10:49AM PT 1m 30s -- Agent: RPC Check Borrower: RPC C…" at bounding box center [211, 207] width 246 height 30
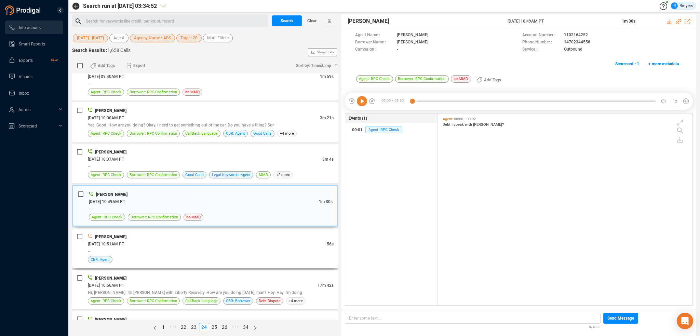
click at [256, 249] on div "--" at bounding box center [211, 251] width 246 height 7
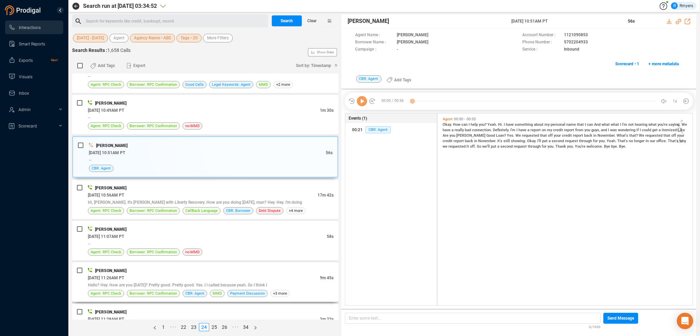
scroll to position [239, 0]
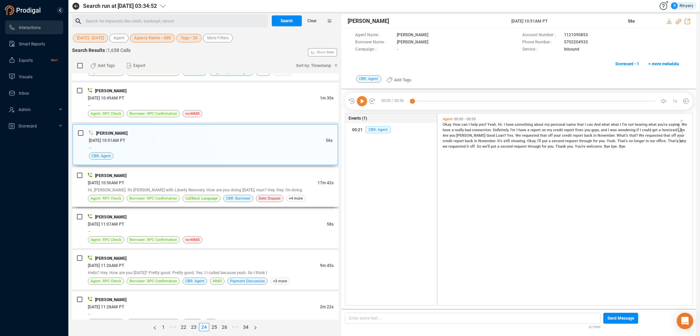
click at [188, 179] on div "06/23/2025 @ 10:56AM PT" at bounding box center [203, 182] width 230 height 7
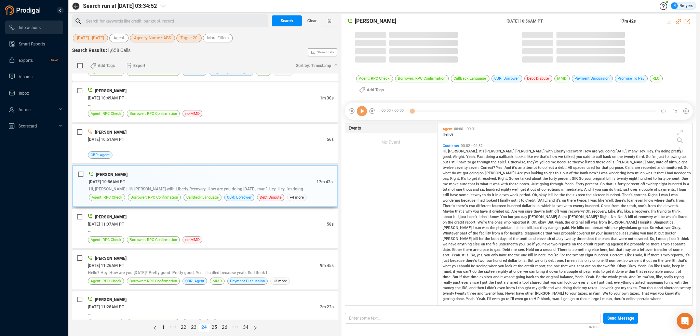
scroll to position [181, 252]
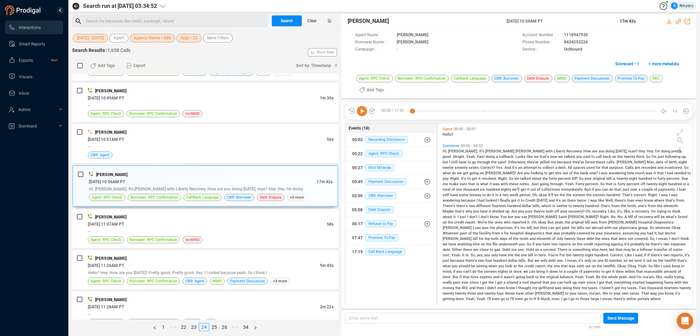
click at [363, 108] on icon at bounding box center [362, 111] width 10 height 10
click at [678, 19] on icon at bounding box center [678, 21] width 5 height 5
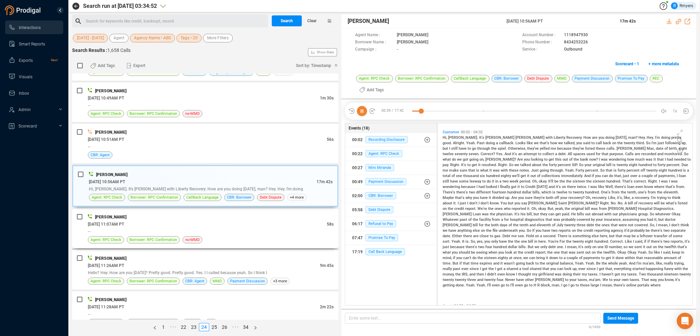
click at [165, 213] on div "Jennifer Price" at bounding box center [211, 216] width 246 height 7
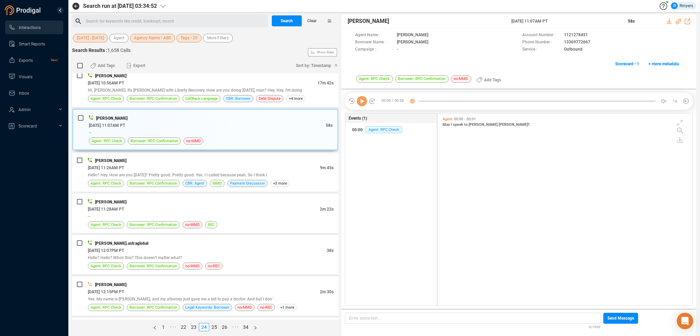
scroll to position [342, 0]
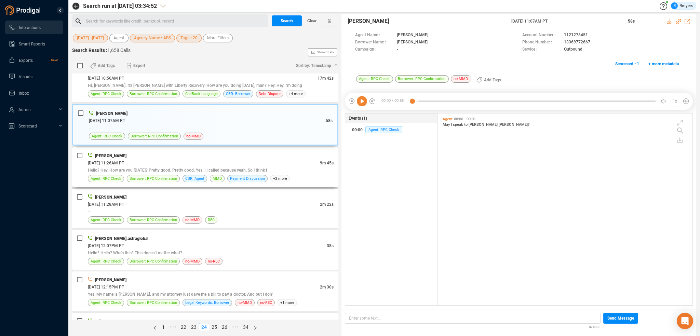
click at [214, 168] on span "Hello? Hey. How are you today? Pretty good. Pretty good. Yes. I I called becaus…" at bounding box center [177, 170] width 179 height 5
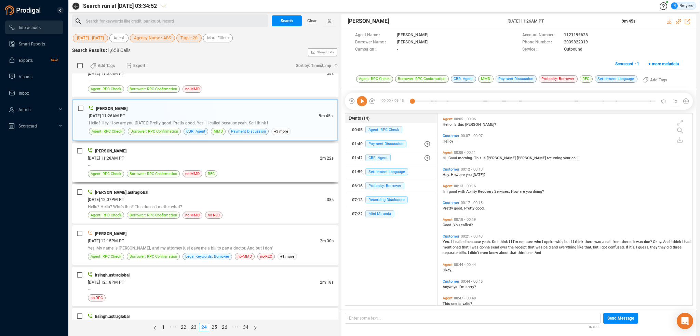
scroll to position [376, 0]
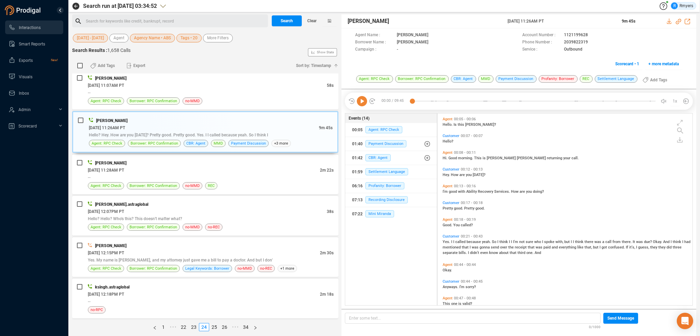
click at [361, 101] on icon at bounding box center [362, 101] width 10 height 10
click at [448, 124] on span "Hello." at bounding box center [448, 124] width 11 height 4
click at [678, 21] on icon at bounding box center [678, 21] width 5 height 5
drag, startPoint x: 536, startPoint y: 23, endPoint x: 562, endPoint y: 20, distance: 25.5
click at [562, 20] on span "23 Jun 2025 @ 11:26AM PT" at bounding box center [561, 21] width 106 height 6
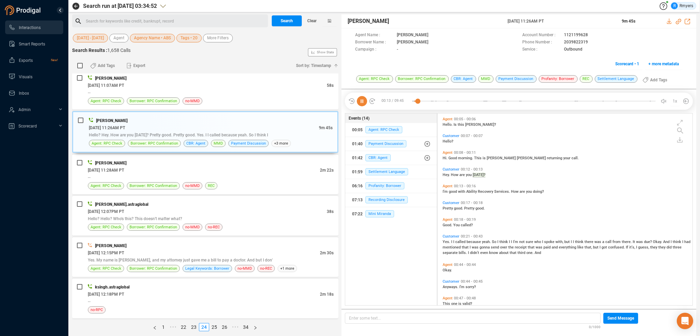
click at [481, 26] on div "Katie Hopkins 23 Jun 2025 @ 11:26AM PT 9m 45s" at bounding box center [519, 21] width 355 height 14
drag, startPoint x: 533, startPoint y: 29, endPoint x: 486, endPoint y: 22, distance: 47.8
click at [486, 22] on div "Katie Hopkins 23 Jun 2025 @ 11:26AM PT 9m 45s" at bounding box center [519, 21] width 355 height 14
click at [488, 20] on span "[PERSON_NAME]" at bounding box center [427, 21] width 159 height 8
drag, startPoint x: 561, startPoint y: 19, endPoint x: 505, endPoint y: 20, distance: 55.7
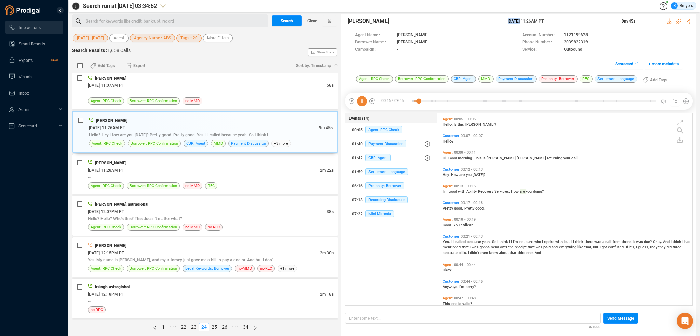
click at [505, 20] on div "Katie Hopkins 23 Jun 2025 @ 11:26AM PT 9m 45s" at bounding box center [519, 21] width 355 height 14
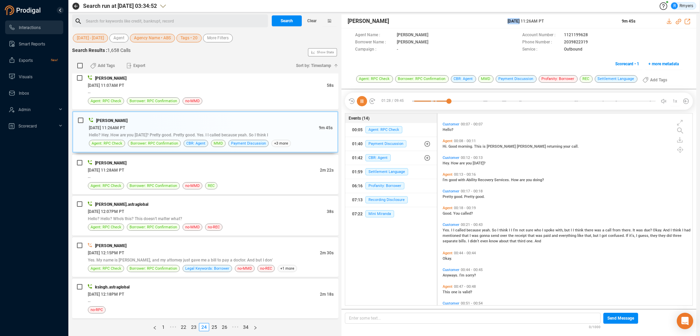
scroll to position [0, 0]
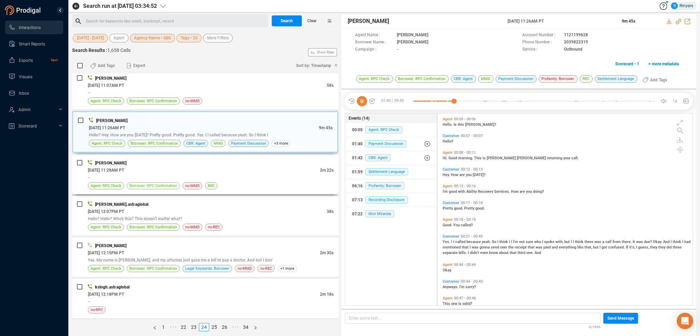
drag, startPoint x: 176, startPoint y: 182, endPoint x: 168, endPoint y: 180, distance: 8.8
click at [176, 182] on span "Borrower: RPC Confirmation" at bounding box center [153, 185] width 53 height 7
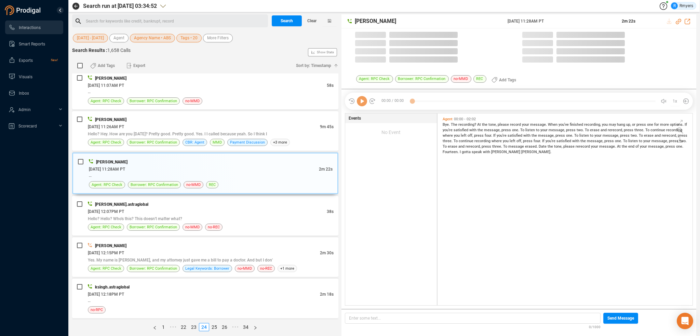
scroll to position [190, 252]
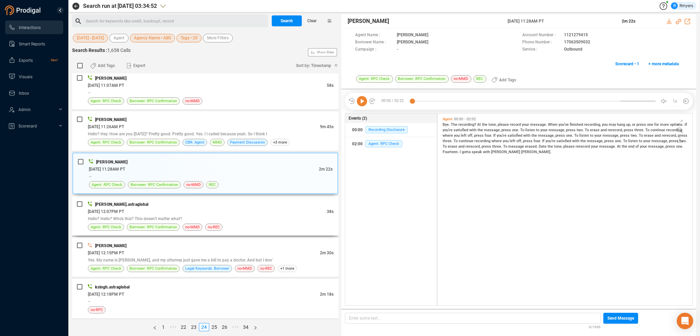
click at [214, 210] on div "06/23/2025 @ 12:07PM PT" at bounding box center [207, 211] width 239 height 7
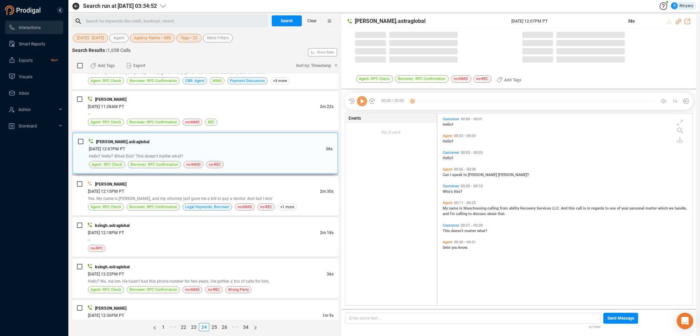
scroll to position [445, 0]
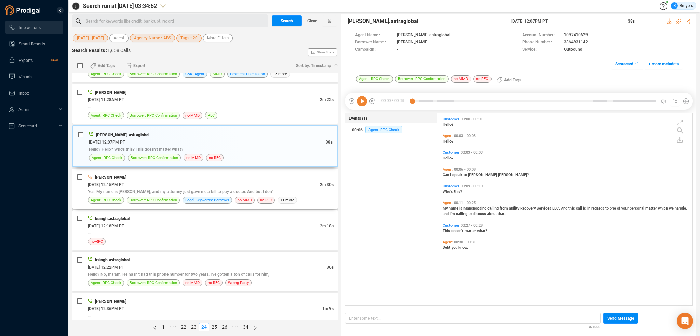
click at [222, 184] on div "06/23/2025 @ 12:15PM PT" at bounding box center [204, 184] width 232 height 7
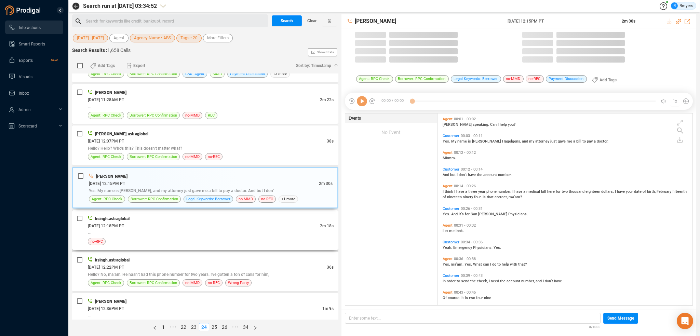
scroll to position [190, 252]
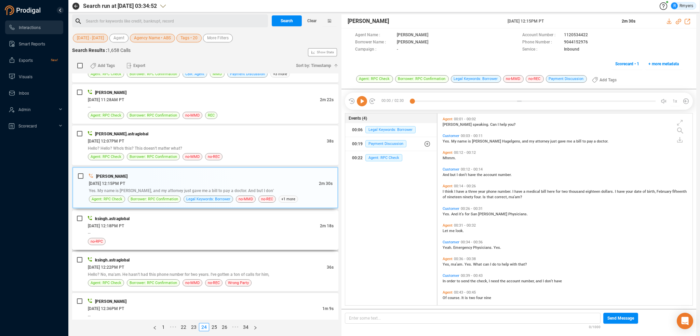
click at [224, 222] on div "06/23/2025 @ 12:18PM PT" at bounding box center [204, 225] width 232 height 7
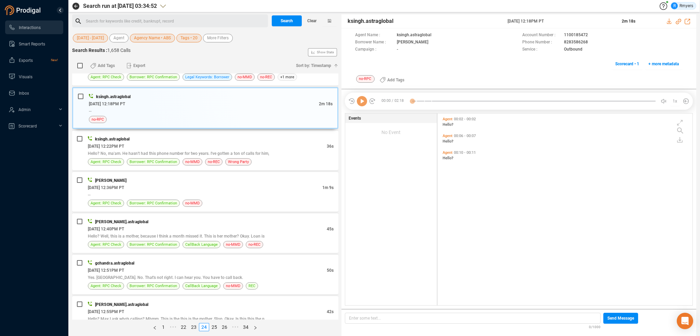
scroll to position [581, 0]
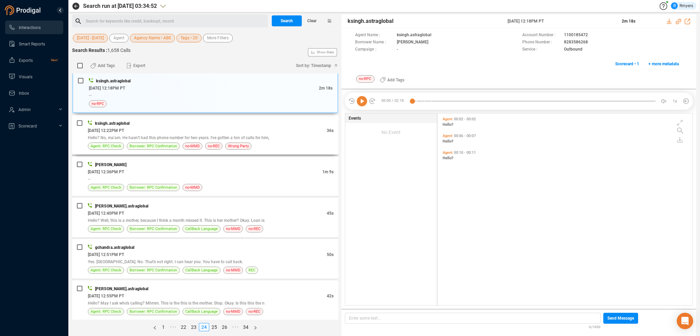
click at [188, 131] on div "06/23/2025 @ 12:22PM PT" at bounding box center [207, 130] width 239 height 7
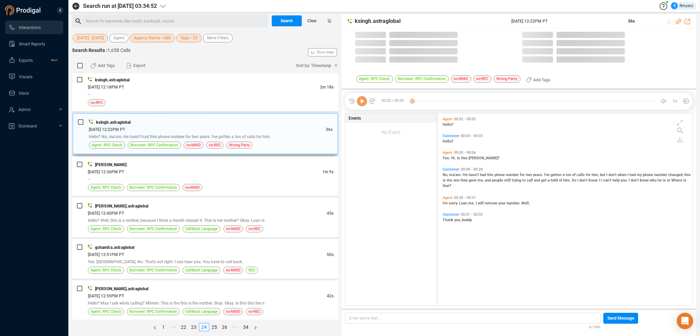
scroll to position [190, 252]
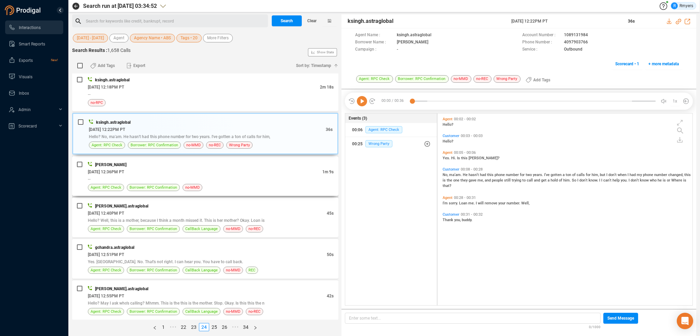
click at [193, 175] on div "--" at bounding box center [211, 178] width 246 height 7
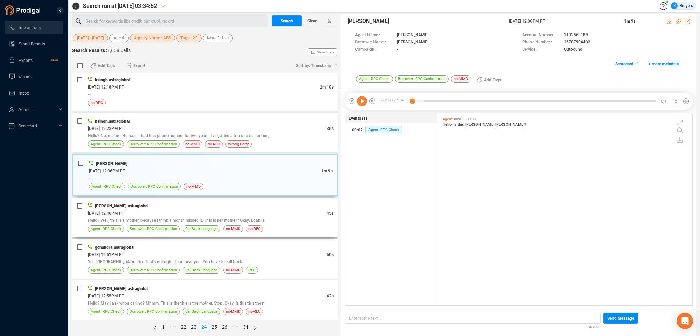
click at [203, 211] on div "06/23/2025 @ 12:40PM PT" at bounding box center [207, 213] width 239 height 7
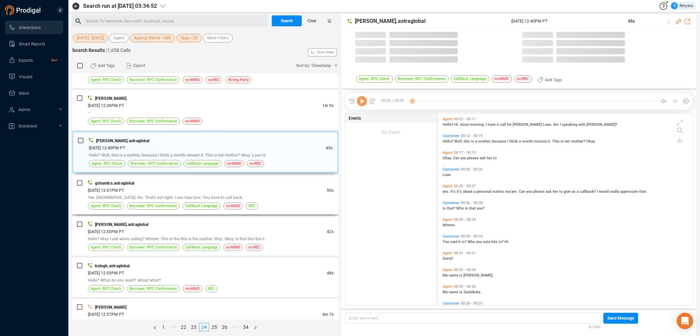
scroll to position [650, 0]
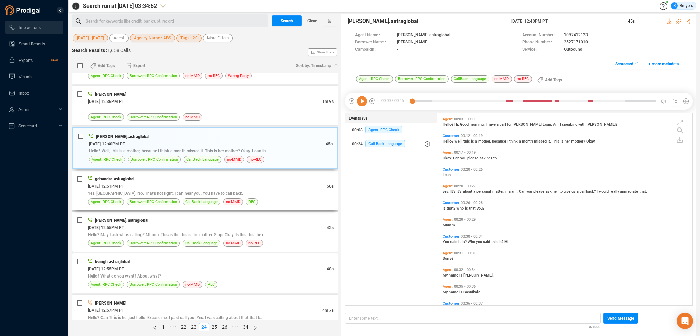
click at [210, 183] on div "06/23/2025 @ 12:51PM PT" at bounding box center [207, 186] width 239 height 7
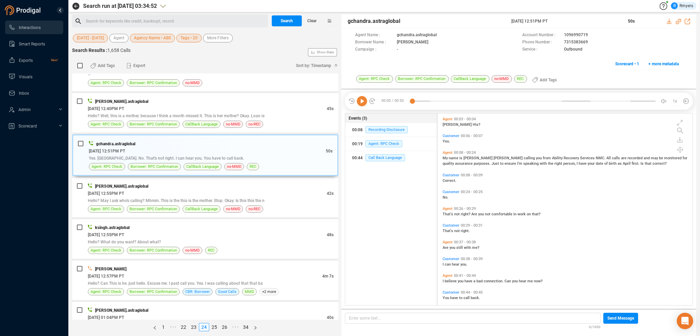
scroll to position [5, 0]
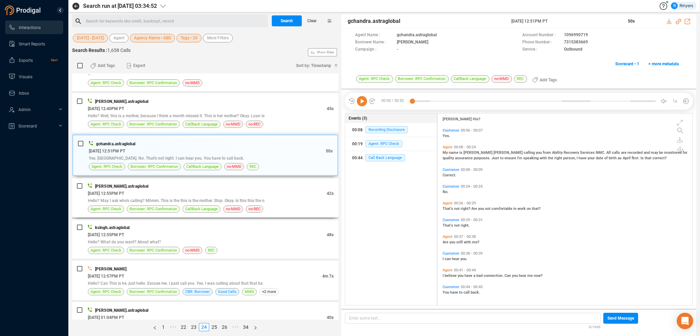
click at [197, 186] on div "skala.astraglobal" at bounding box center [211, 186] width 246 height 7
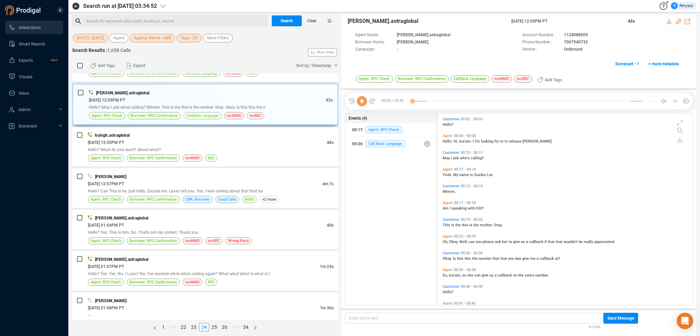
scroll to position [787, 0]
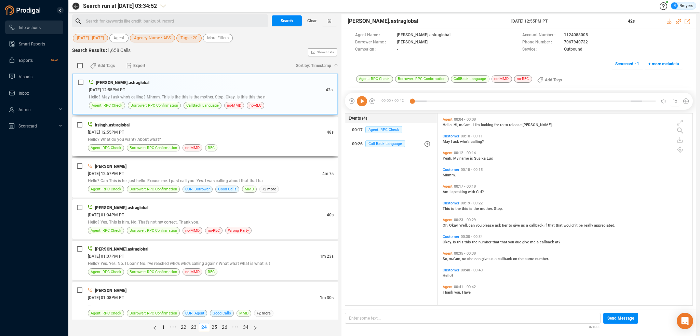
drag, startPoint x: 201, startPoint y: 132, endPoint x: 208, endPoint y: 143, distance: 13.3
click at [201, 132] on div "06/23/2025 @ 12:55PM PT" at bounding box center [207, 132] width 239 height 7
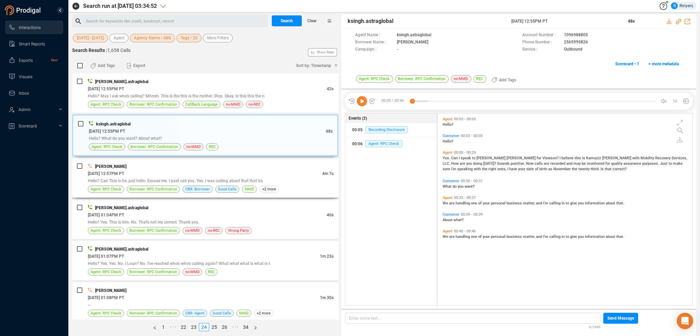
drag, startPoint x: 242, startPoint y: 177, endPoint x: 238, endPoint y: 175, distance: 4.9
click at [241, 179] on span "Hello? Can This is he. just hello. Excuse me. I past call you. Yes. I was calli…" at bounding box center [175, 181] width 175 height 5
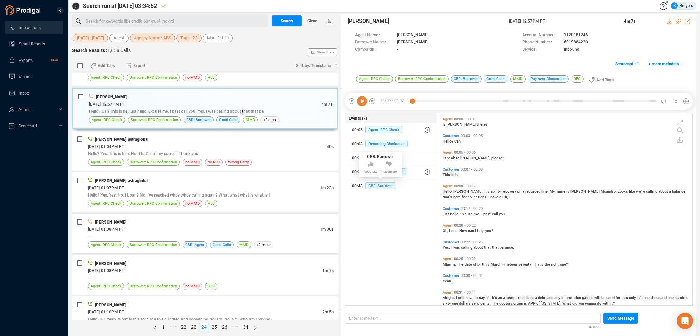
click at [380, 187] on span "CBR: Borrower" at bounding box center [381, 185] width 31 height 7
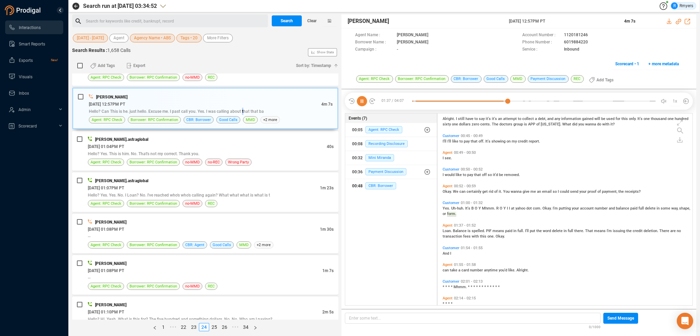
scroll to position [202, 0]
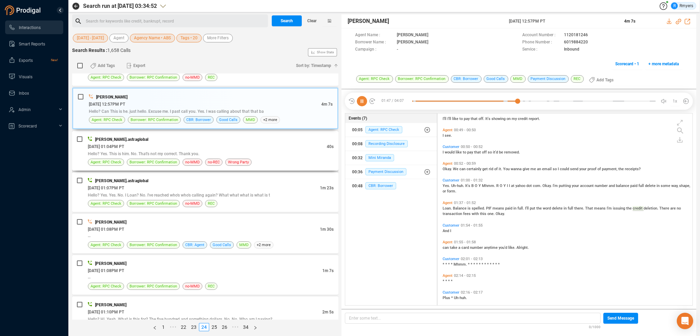
click at [253, 143] on div "06/23/2025 @ 01:04PM PT" at bounding box center [207, 146] width 239 height 7
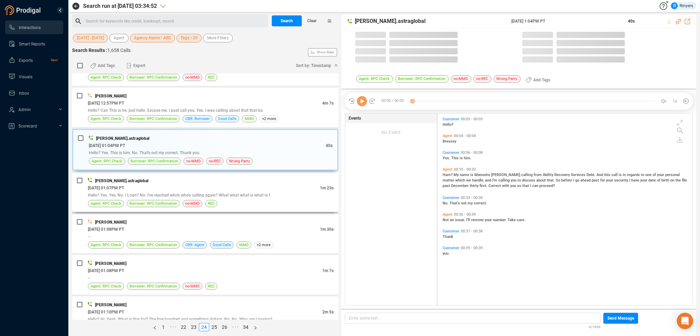
scroll to position [190, 252]
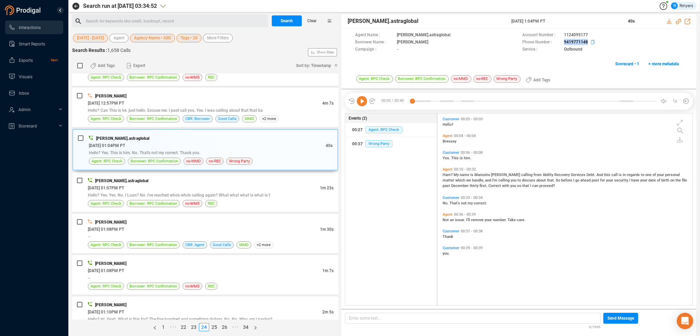
drag, startPoint x: 566, startPoint y: 41, endPoint x: 587, endPoint y: 41, distance: 20.9
click at [588, 41] on div "Phone Number : 9419771148" at bounding box center [603, 42] width 160 height 7
click at [166, 184] on div "06/23/2025 @ 01:07PM PT" at bounding box center [204, 187] width 232 height 7
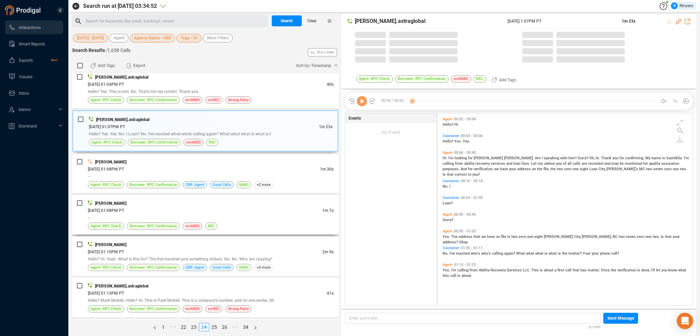
scroll to position [923, 0]
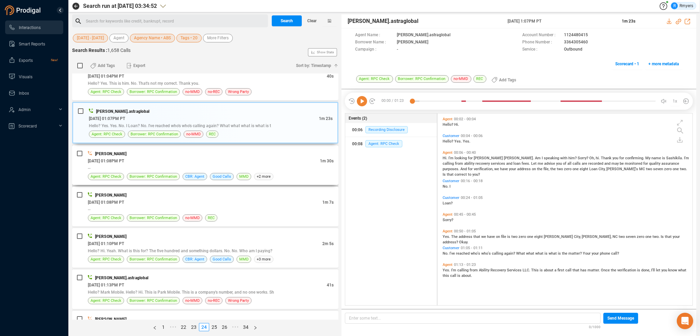
click at [223, 164] on div "--" at bounding box center [211, 167] width 246 height 7
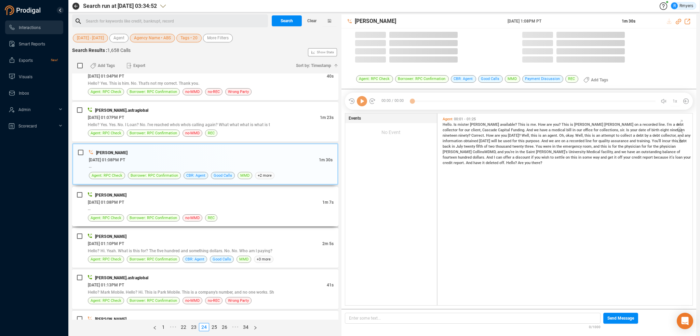
scroll to position [190, 252]
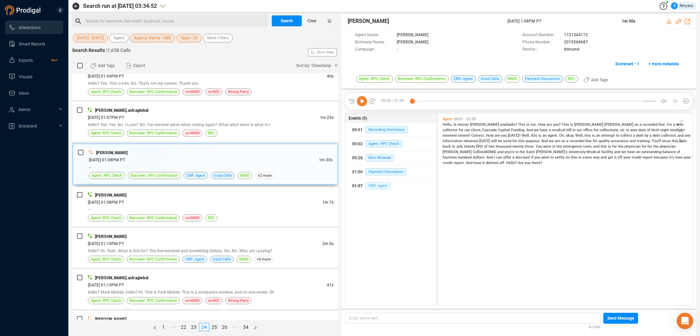
click at [373, 186] on span "CBR: Agent" at bounding box center [378, 185] width 25 height 7
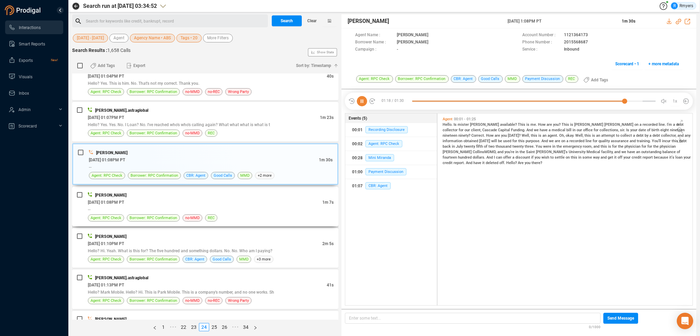
click at [221, 206] on div "--" at bounding box center [211, 209] width 246 height 7
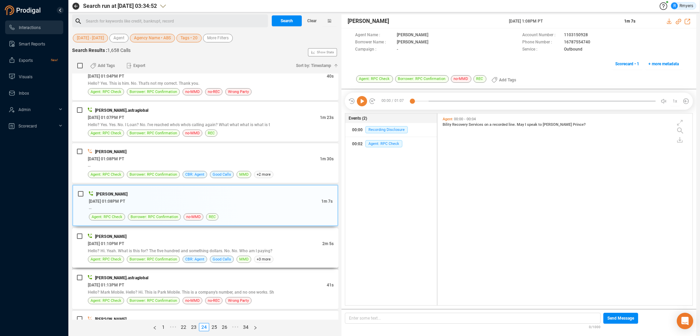
click at [209, 240] on div "06/23/2025 @ 01:10PM PT" at bounding box center [205, 243] width 235 height 7
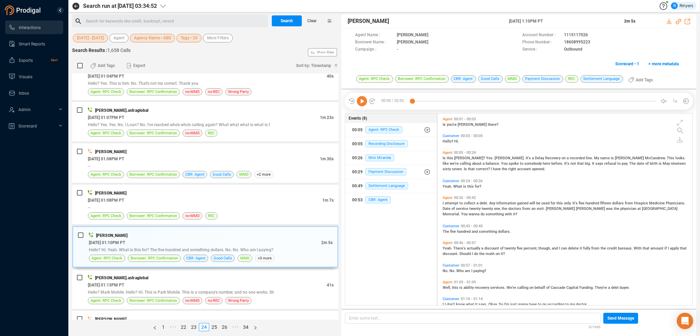
click at [364, 104] on icon at bounding box center [362, 101] width 10 height 10
click at [678, 19] on icon at bounding box center [678, 21] width 5 height 5
drag, startPoint x: 509, startPoint y: 21, endPoint x: 562, endPoint y: 20, distance: 53.0
click at [562, 20] on div "Joe McAndrew 23 Jun 2025 @ 1:10PM PT 2m 5s" at bounding box center [519, 21] width 355 height 14
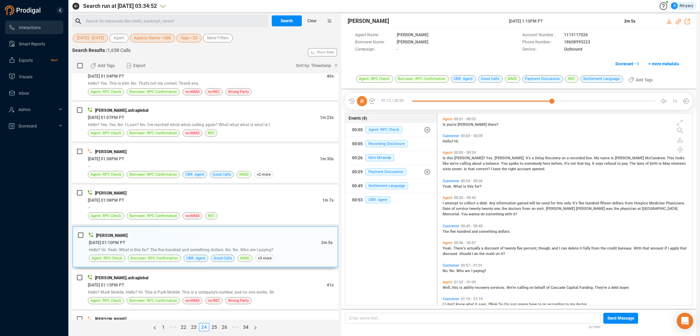
click at [362, 104] on icon at bounding box center [362, 101] width 10 height 10
click at [361, 101] on icon at bounding box center [362, 101] width 10 height 10
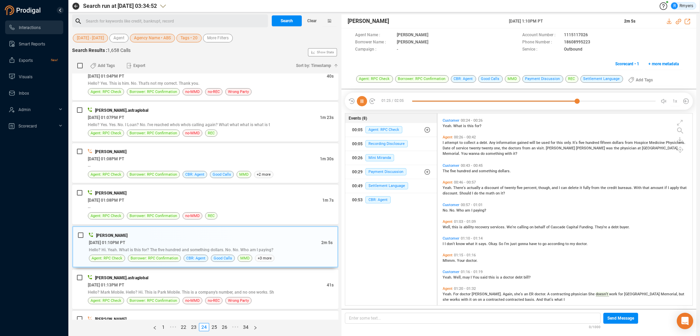
scroll to position [68, 0]
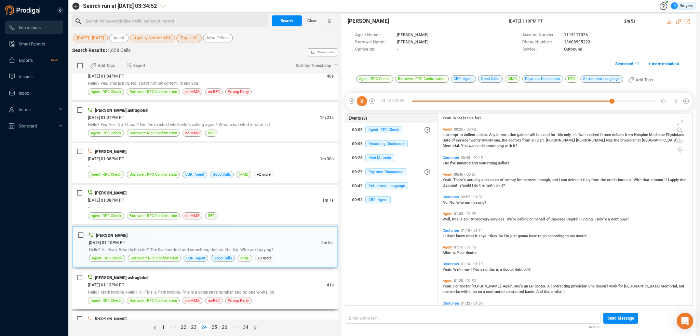
click at [229, 281] on div "06/23/2025 @ 01:13PM PT" at bounding box center [207, 284] width 239 height 7
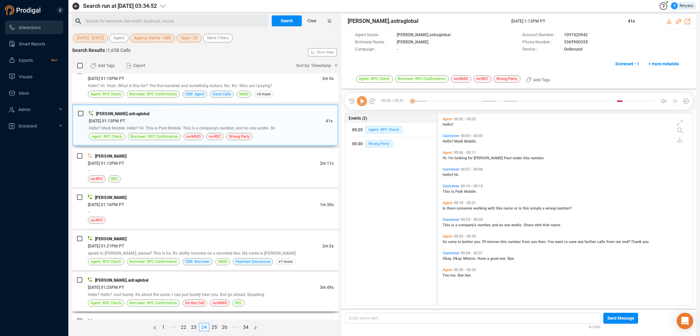
scroll to position [1094, 0]
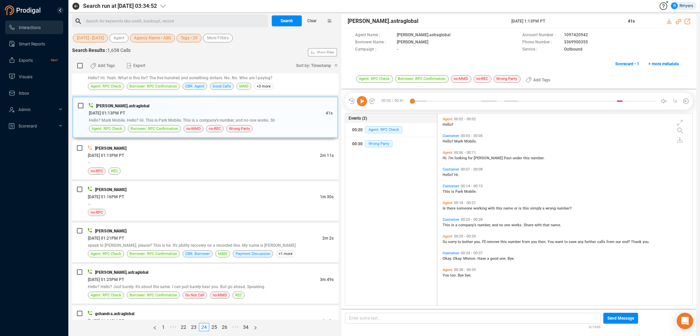
click at [362, 102] on icon at bounding box center [362, 101] width 10 height 10
click at [364, 101] on icon at bounding box center [362, 101] width 10 height 10
drag, startPoint x: 560, startPoint y: 41, endPoint x: 590, endPoint y: 42, distance: 29.4
click at [590, 42] on div "Phone Number : 3369900355" at bounding box center [603, 42] width 160 height 7
click at [151, 159] on div "--" at bounding box center [211, 162] width 246 height 7
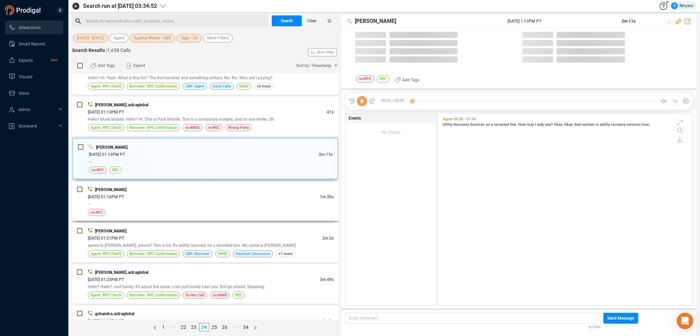
scroll to position [190, 252]
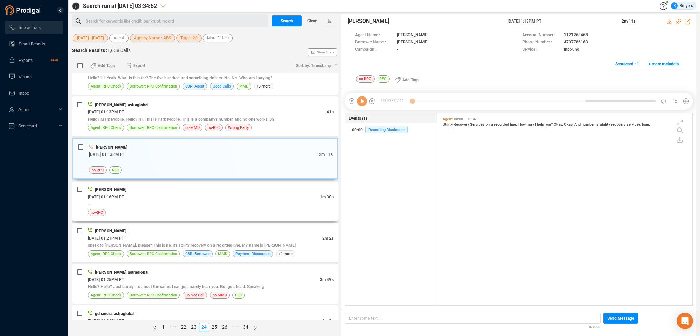
click at [200, 193] on div "06/23/2025 @ 01:16PM PT" at bounding box center [204, 196] width 232 height 7
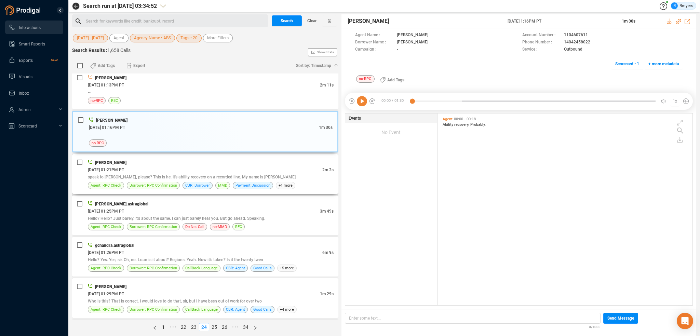
click at [198, 166] on div "06/23/2025 @ 01:21PM PT" at bounding box center [205, 169] width 235 height 7
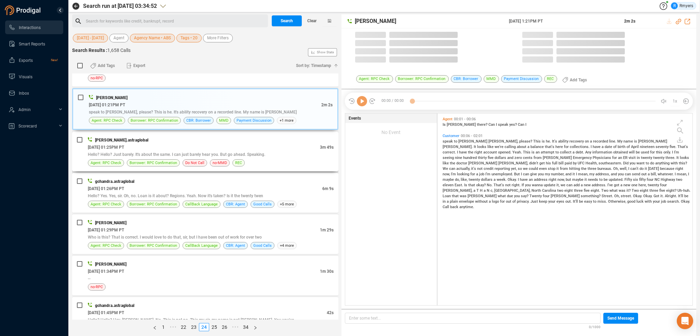
scroll to position [1231, 0]
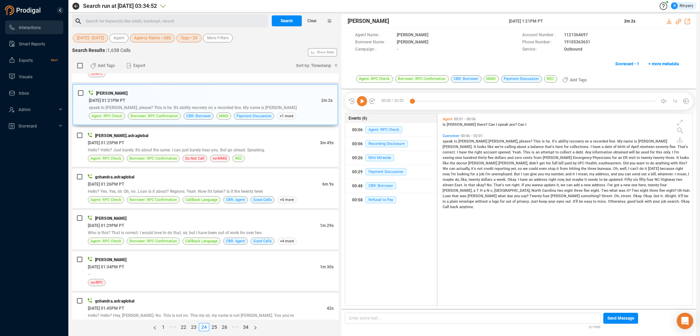
click at [362, 98] on icon at bounding box center [362, 101] width 10 height 10
click at [679, 20] on icon at bounding box center [678, 21] width 5 height 5
drag, startPoint x: 514, startPoint y: 22, endPoint x: 562, endPoint y: 22, distance: 47.2
click at [562, 22] on div "Joe McAndrew 23 Jun 2025 @ 1:21PM PT 2m 2s" at bounding box center [519, 21] width 355 height 14
click at [153, 139] on div "06/23/2025 @ 01:25PM PT" at bounding box center [204, 142] width 232 height 7
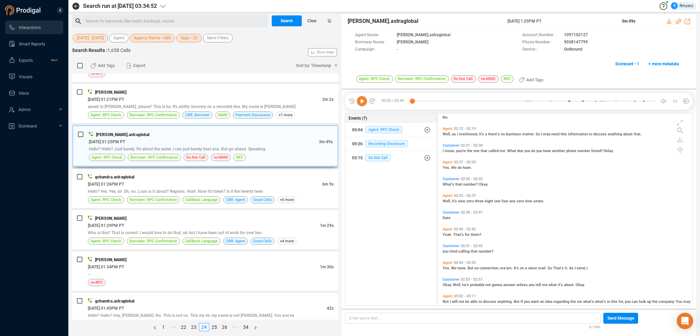
scroll to position [601, 0]
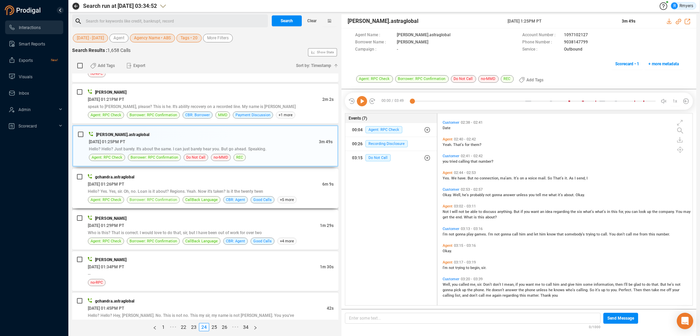
drag, startPoint x: 145, startPoint y: 190, endPoint x: 179, endPoint y: 195, distance: 34.2
click at [146, 190] on div "Hello? Yes. Yes, sir. Oh, no. Loan is it about? Regions. Yeah. Now it's taken? …" at bounding box center [211, 191] width 246 height 7
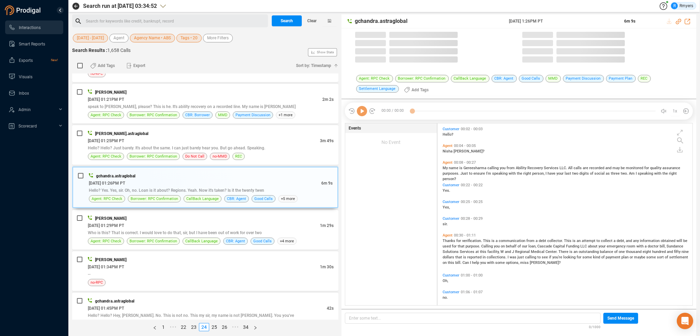
scroll to position [181, 252]
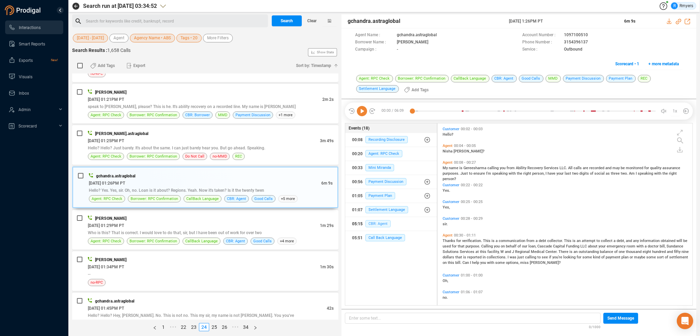
click at [376, 226] on span "CBR: Agent" at bounding box center [378, 223] width 25 height 7
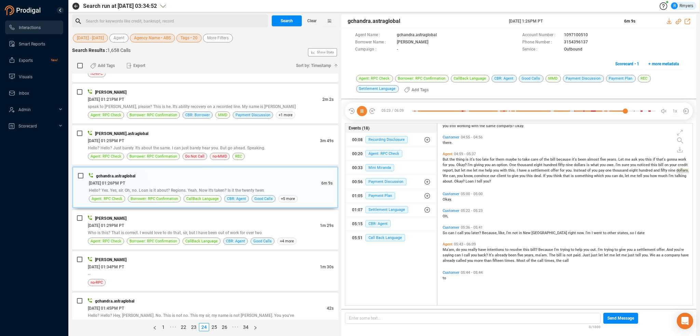
scroll to position [798, 0]
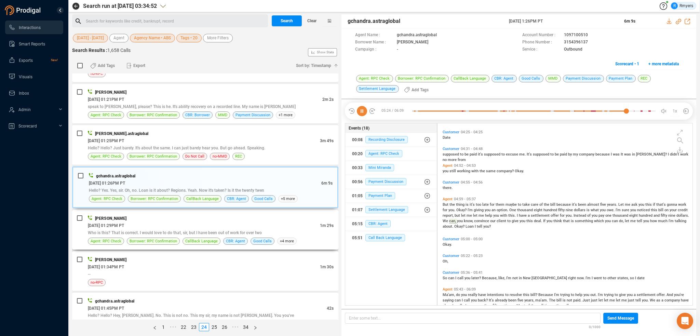
drag, startPoint x: 178, startPoint y: 227, endPoint x: 173, endPoint y: 229, distance: 4.9
click at [178, 231] on span "Who is this? That is correct. I would love to do that, sir, but I have been out…" at bounding box center [175, 233] width 174 height 5
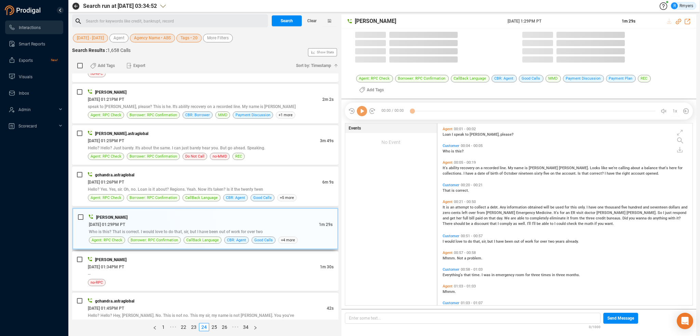
scroll to position [181, 252]
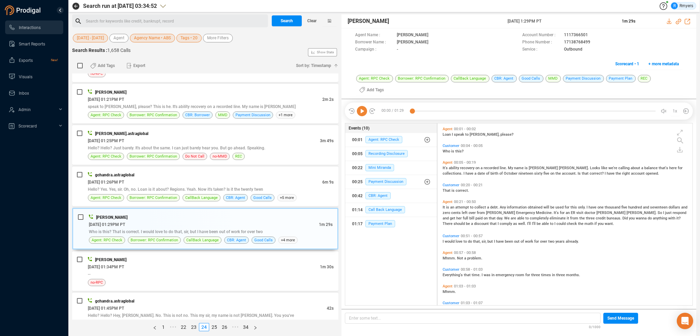
click at [359, 110] on icon at bounding box center [362, 111] width 10 height 10
click at [678, 20] on icon at bounding box center [678, 21] width 5 height 5
drag, startPoint x: 503, startPoint y: 22, endPoint x: 556, endPoint y: 20, distance: 52.7
click at [578, 24] on div "Joe McAndrew 23 Jun 2025 @ 1:29PM PT 1m 29s" at bounding box center [519, 21] width 355 height 14
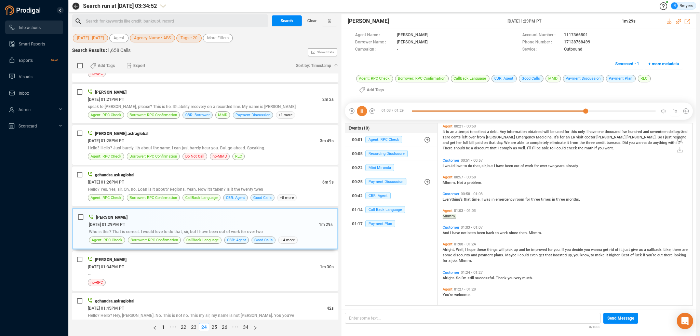
scroll to position [78, 0]
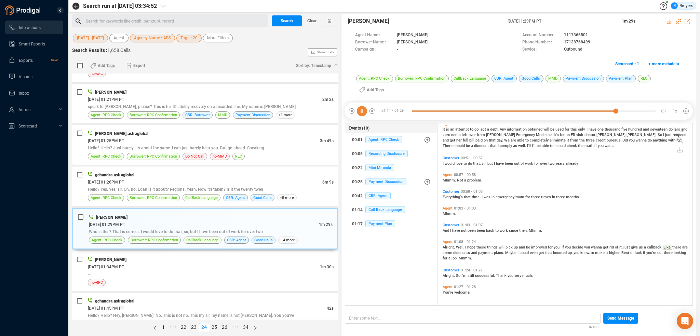
drag, startPoint x: 361, startPoint y: 110, endPoint x: 340, endPoint y: 139, distance: 35.3
click at [361, 110] on icon at bounding box center [362, 111] width 10 height 10
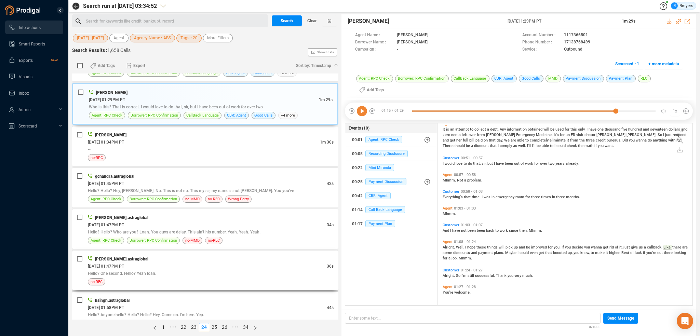
scroll to position [1339, 0]
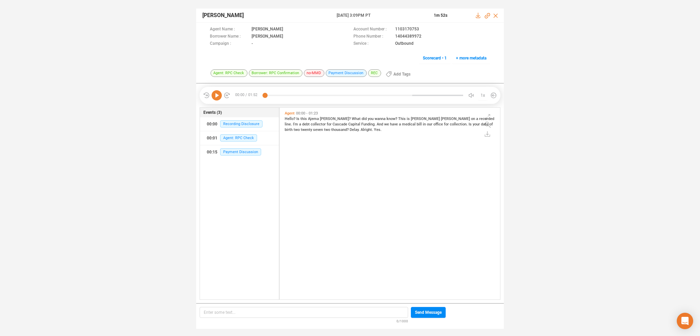
scroll to position [2, 3]
